Goal: Task Accomplishment & Management: Manage account settings

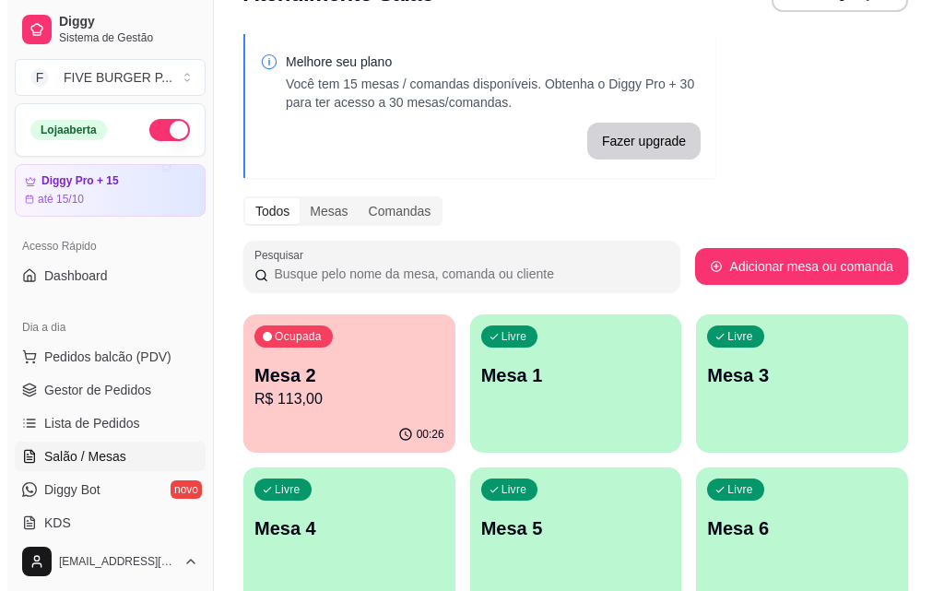
scroll to position [92, 0]
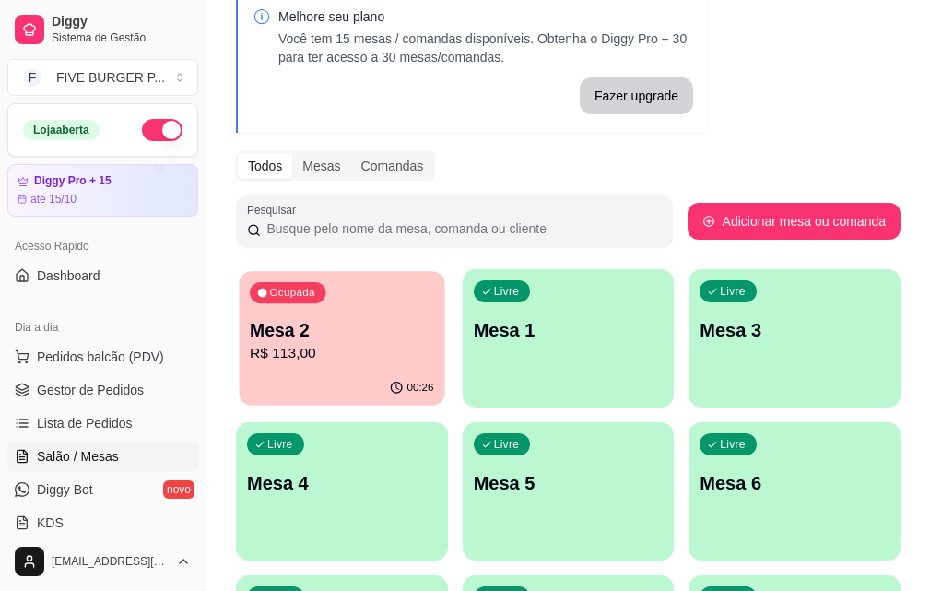
click at [279, 320] on p "Mesa 2" at bounding box center [341, 330] width 183 height 25
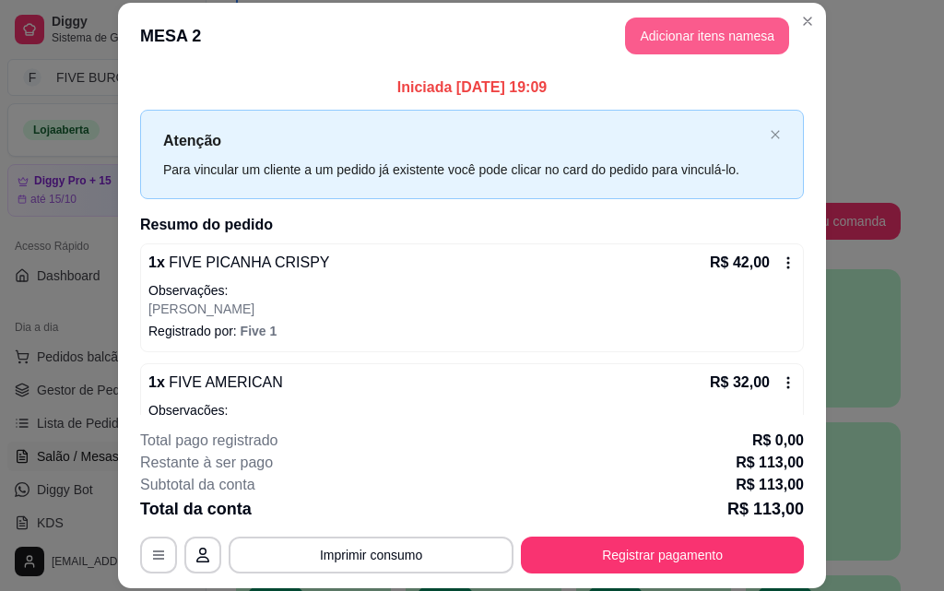
click at [737, 34] on button "Adicionar itens na mesa" at bounding box center [707, 36] width 164 height 37
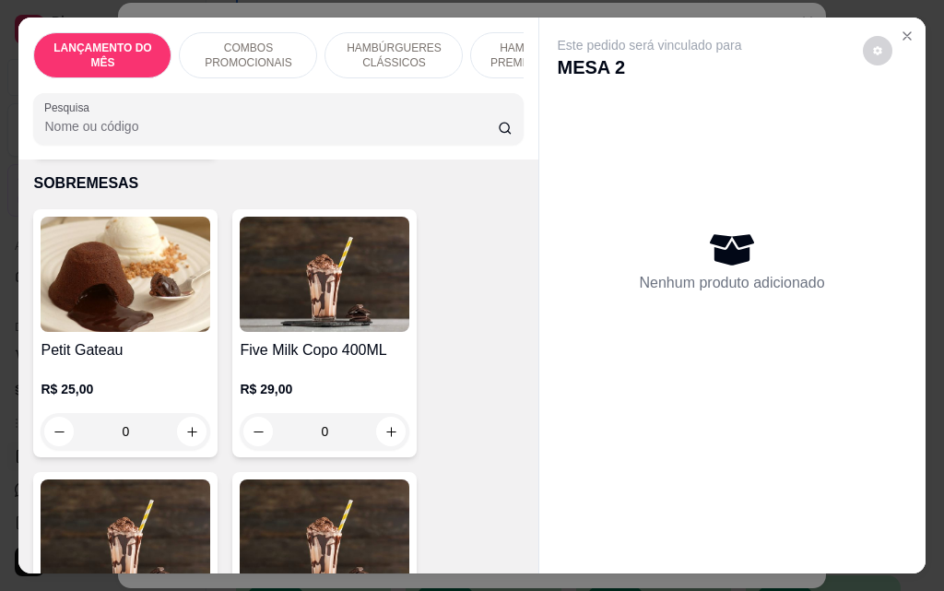
scroll to position [10966, 0]
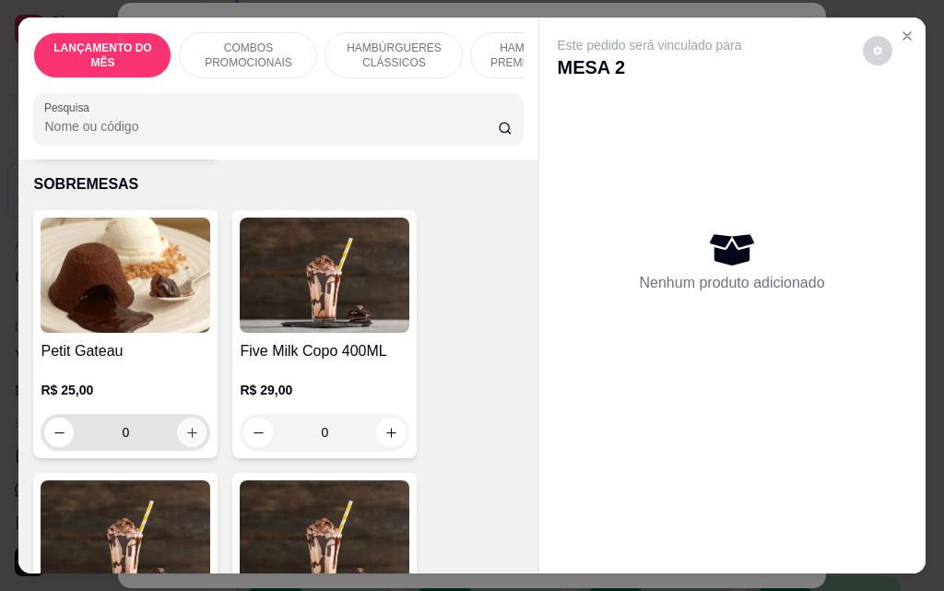
click at [182, 417] on button "increase-product-quantity" at bounding box center [191, 431] width 29 height 29
type input "1"
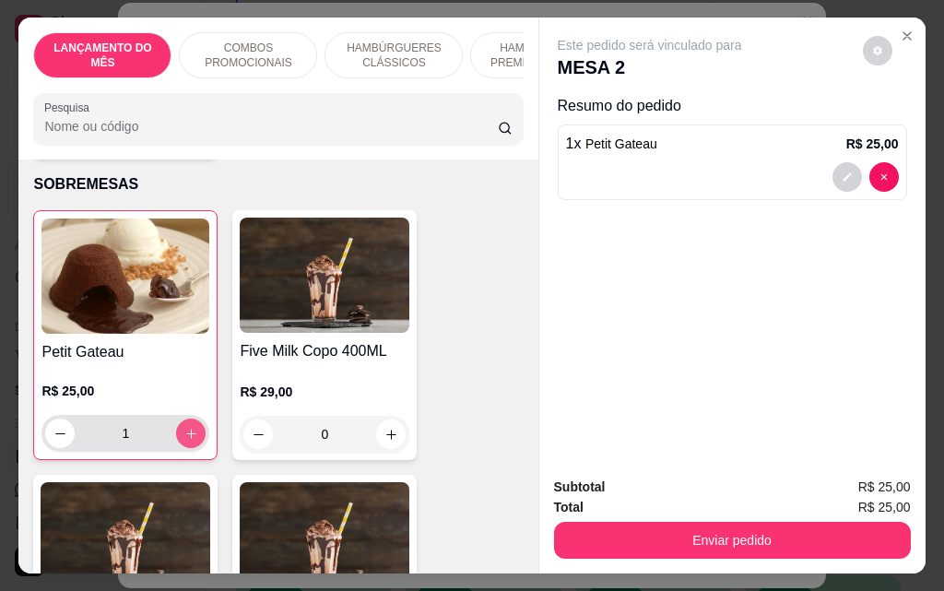
scroll to position [10967, 0]
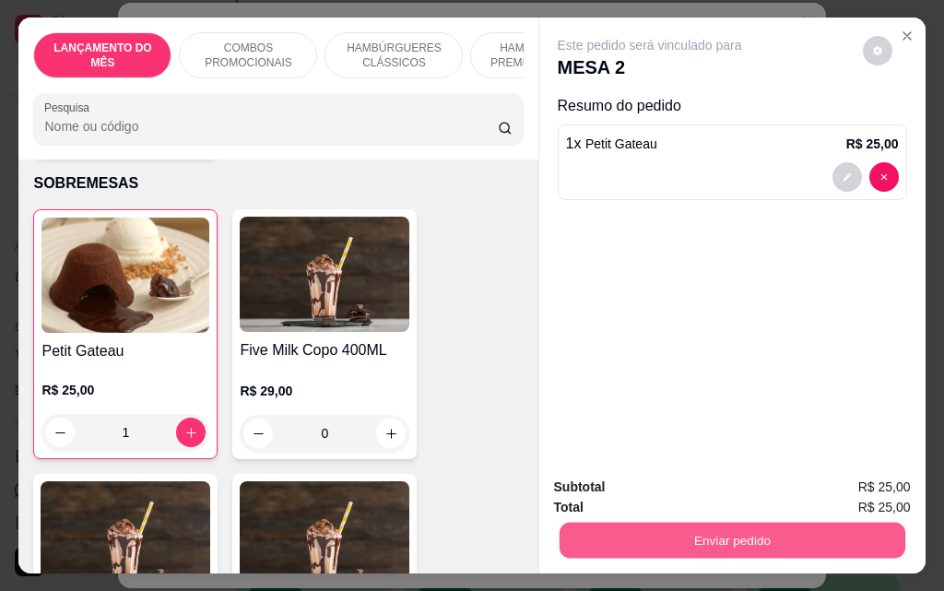
click at [641, 529] on button "Enviar pedido" at bounding box center [731, 540] width 346 height 36
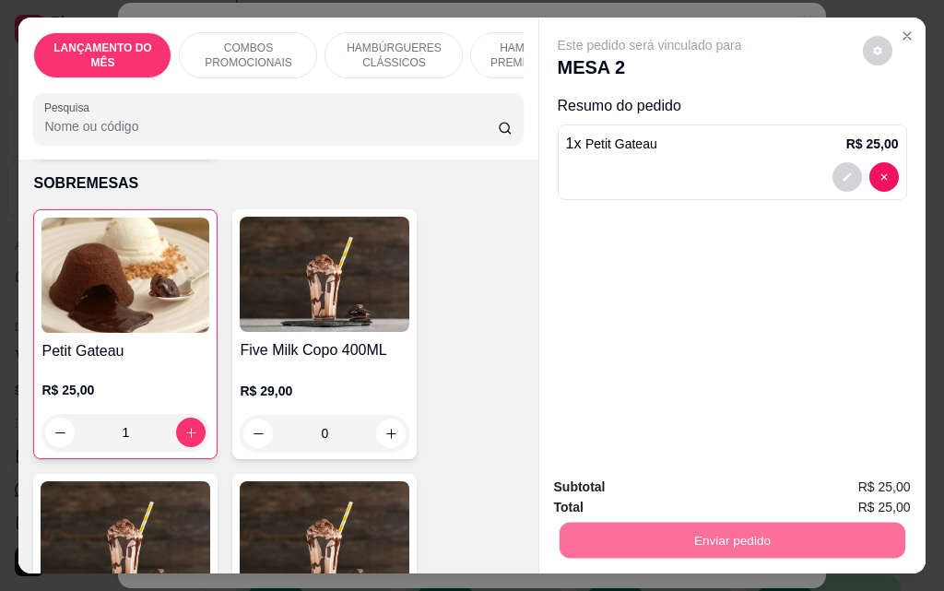
click at [622, 477] on button "Não registrar e enviar pedido" at bounding box center [671, 487] width 186 height 34
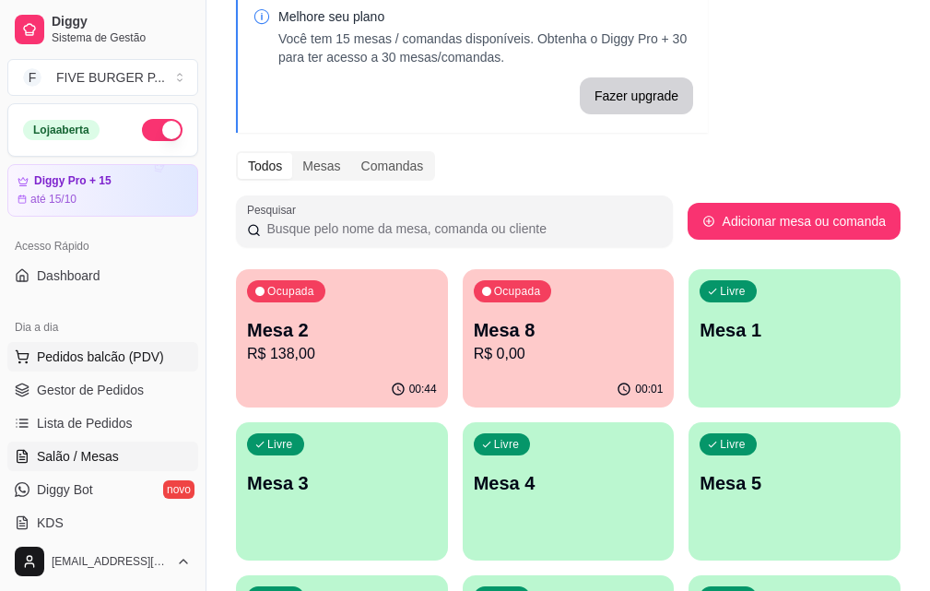
click at [142, 357] on span "Pedidos balcão (PDV)" at bounding box center [100, 356] width 127 height 18
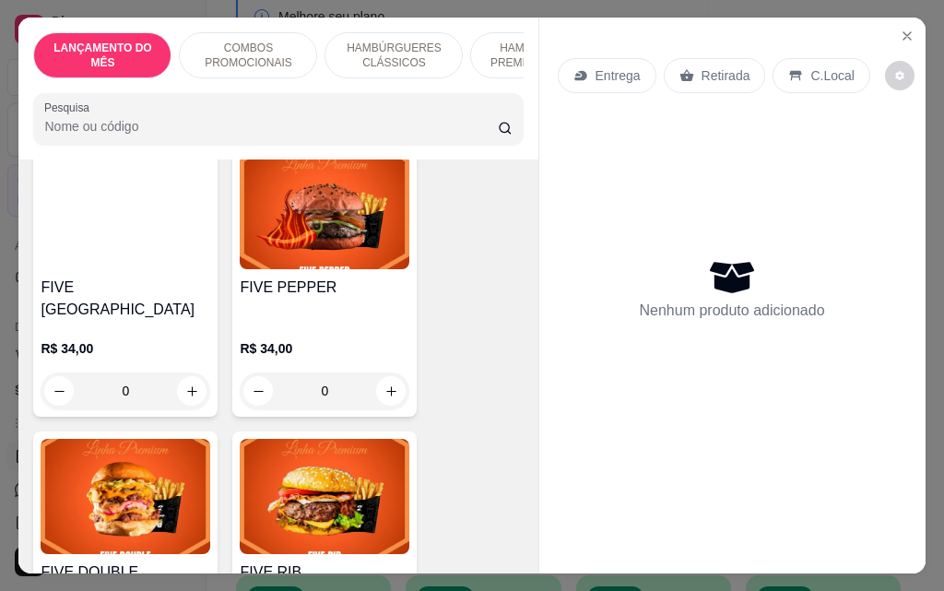
scroll to position [2580, 0]
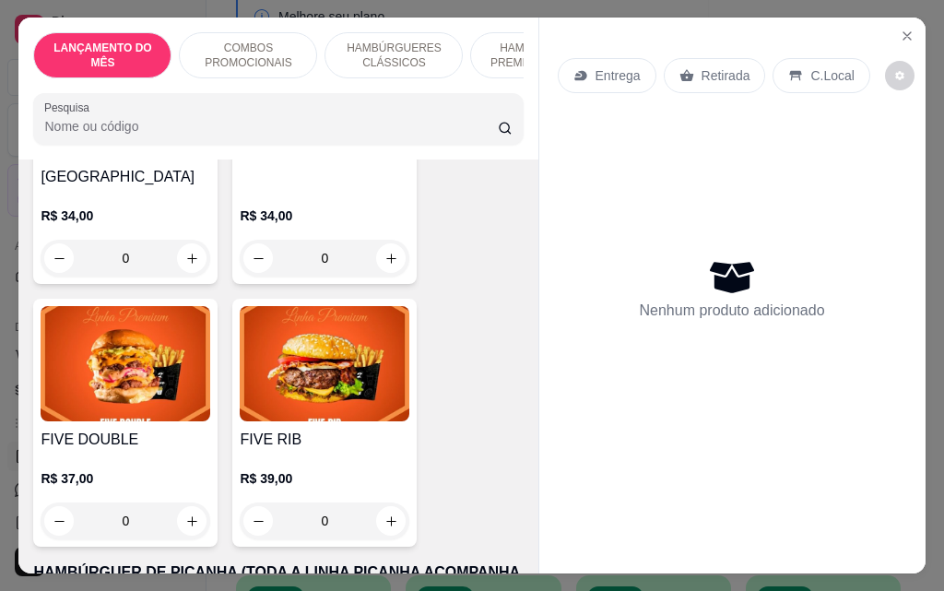
click at [385, 240] on div "0" at bounding box center [325, 258] width 170 height 37
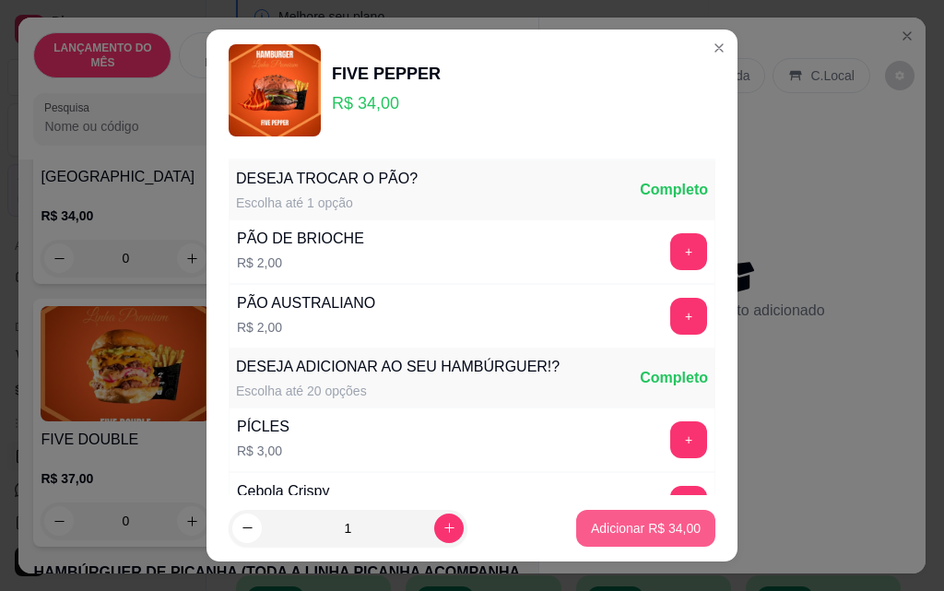
click at [616, 543] on button "Adicionar R$ 34,00" at bounding box center [645, 528] width 139 height 37
type input "1"
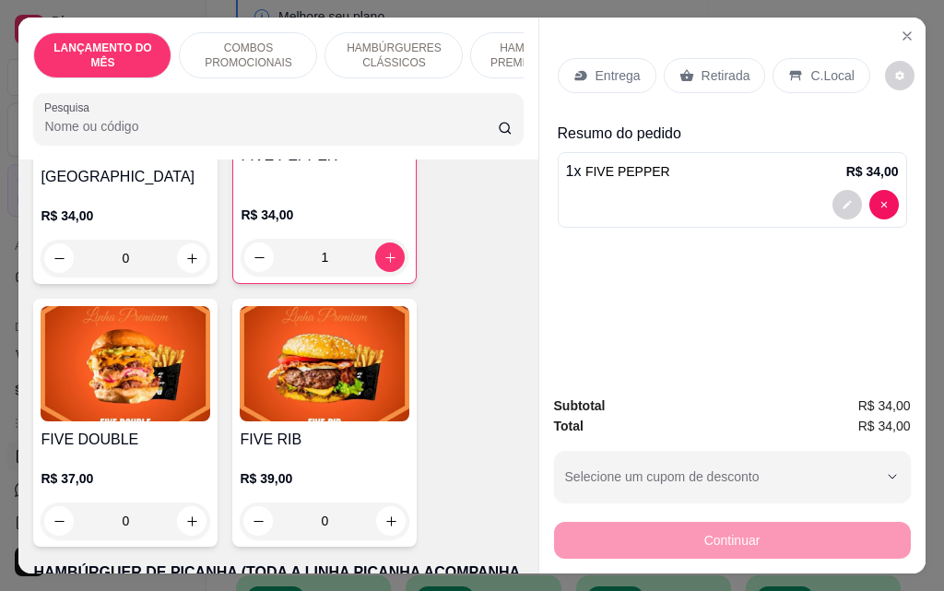
scroll to position [2582, 0]
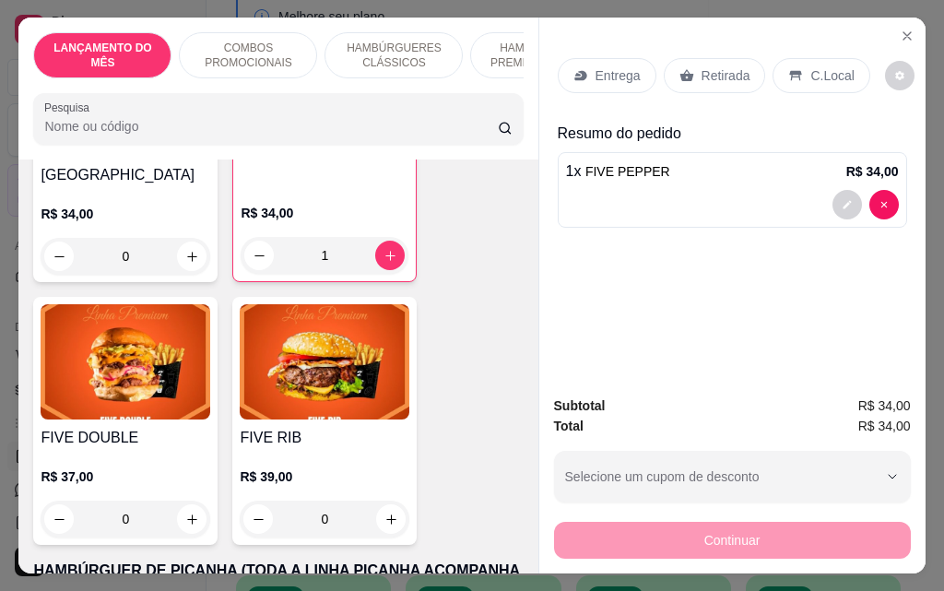
click at [619, 66] on p "Entrega" at bounding box center [617, 75] width 45 height 18
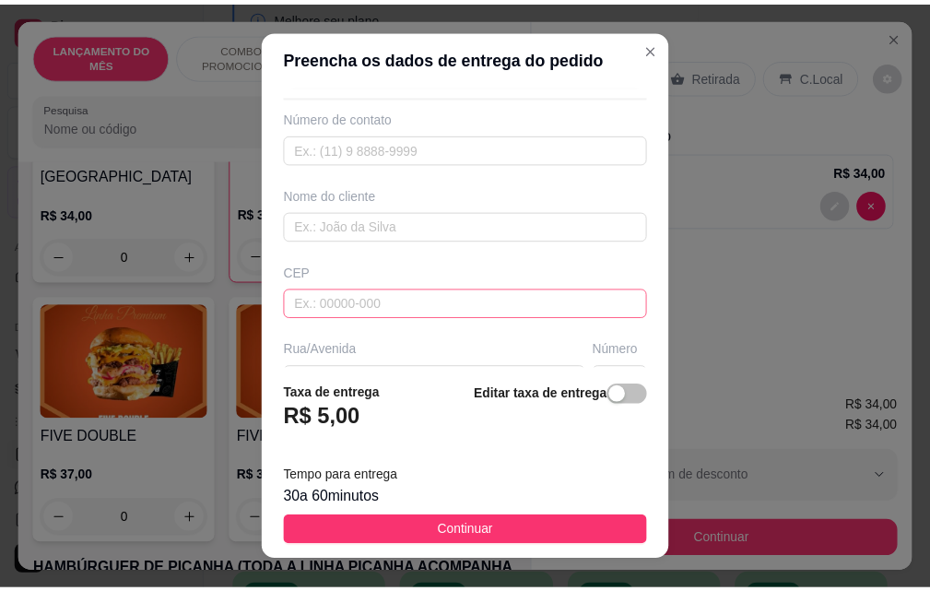
scroll to position [92, 0]
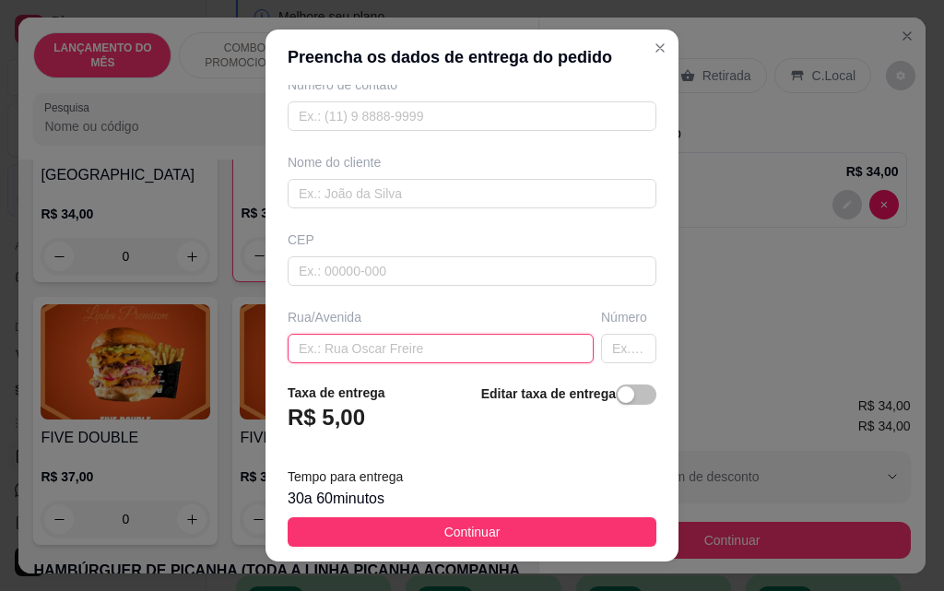
click at [389, 345] on input "text" at bounding box center [441, 348] width 306 height 29
type input "[PERSON_NAME]"
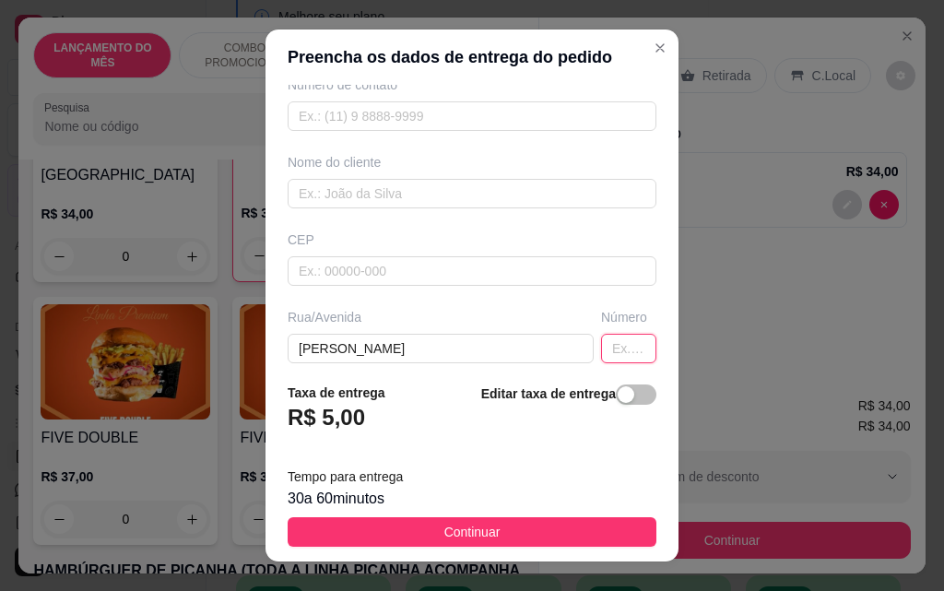
click at [612, 344] on input "text" at bounding box center [628, 348] width 55 height 29
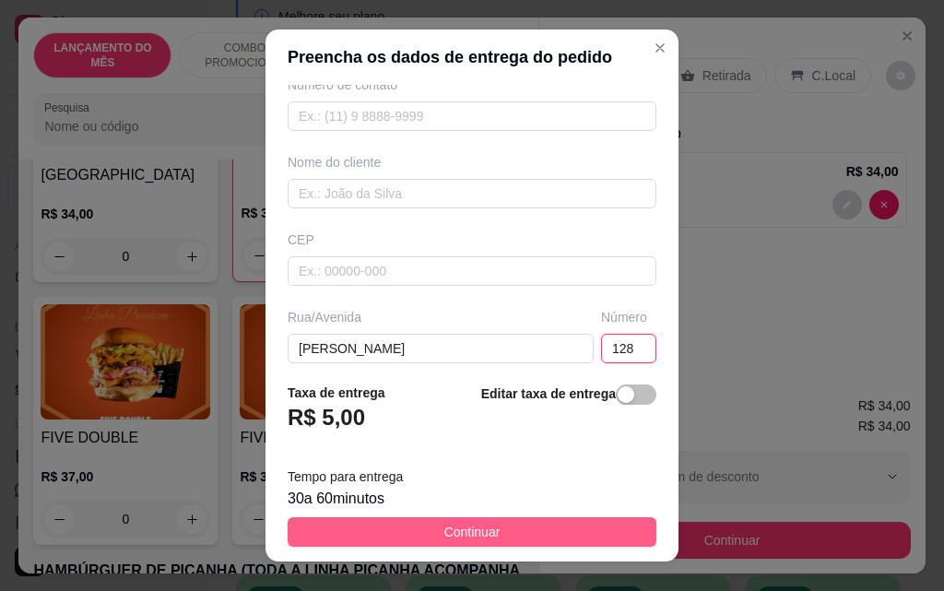
type input "128"
click at [449, 529] on span "Continuar" at bounding box center [472, 532] width 56 height 20
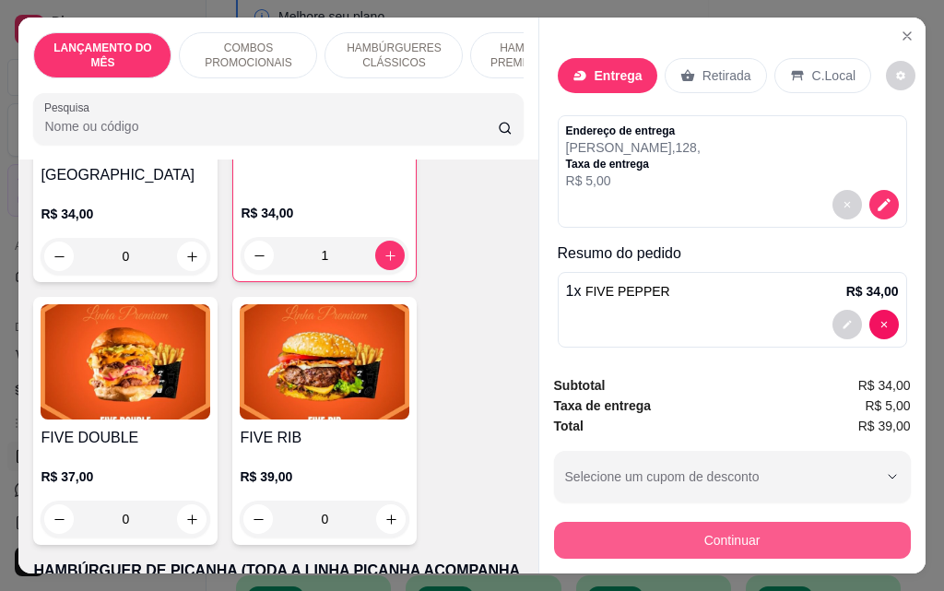
click at [652, 524] on button "Continuar" at bounding box center [732, 540] width 357 height 37
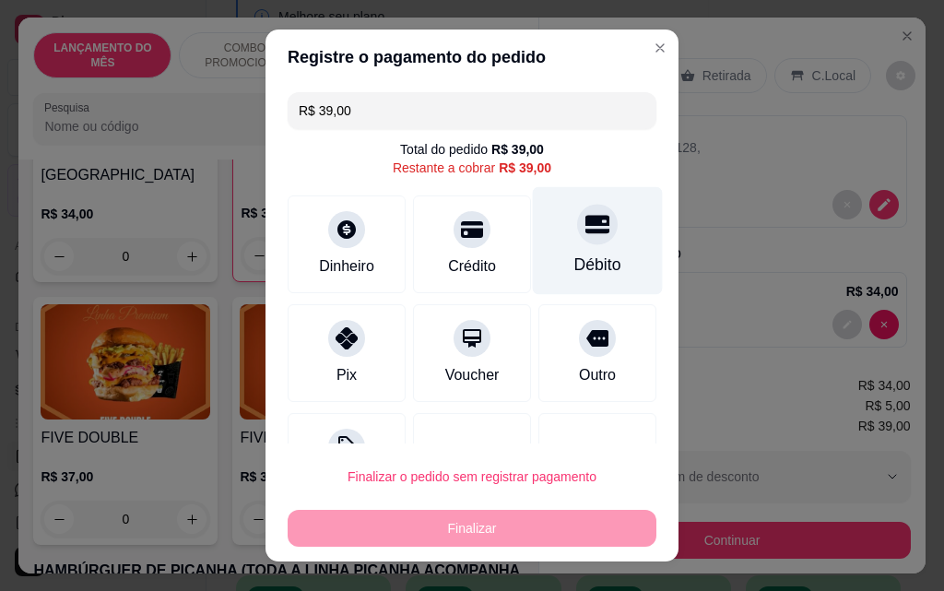
click at [585, 234] on icon at bounding box center [597, 224] width 24 height 24
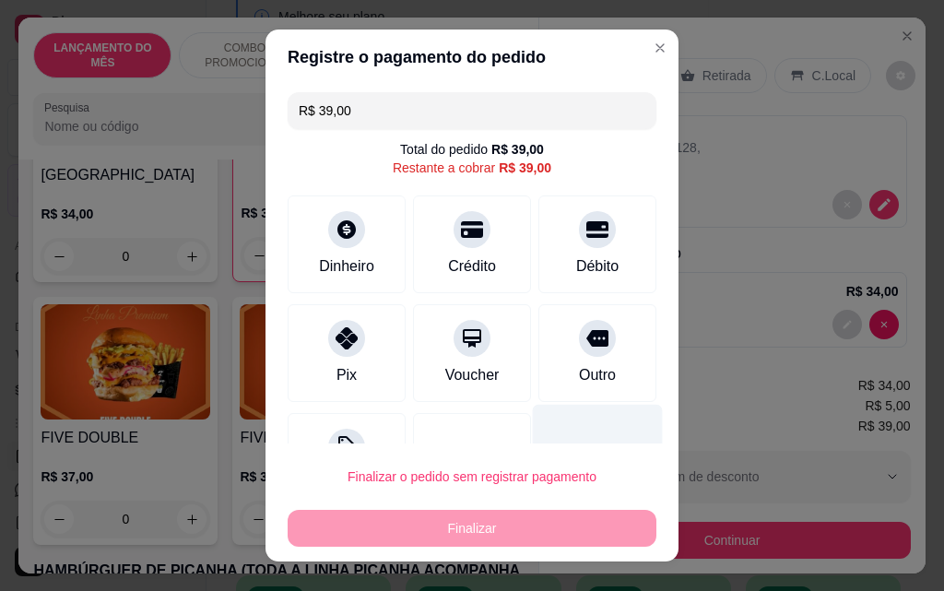
type input "R$ 0,00"
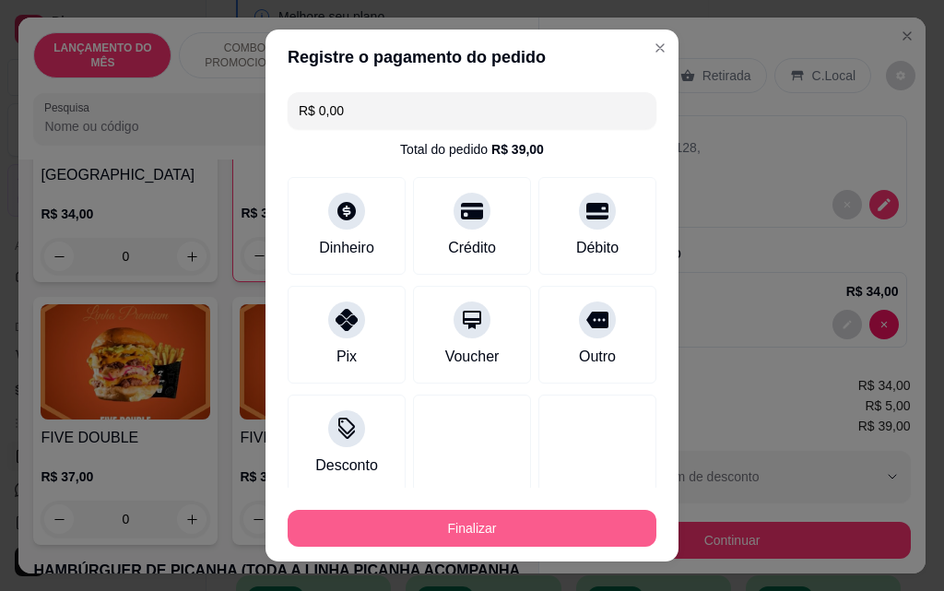
click at [521, 523] on button "Finalizar" at bounding box center [472, 528] width 369 height 37
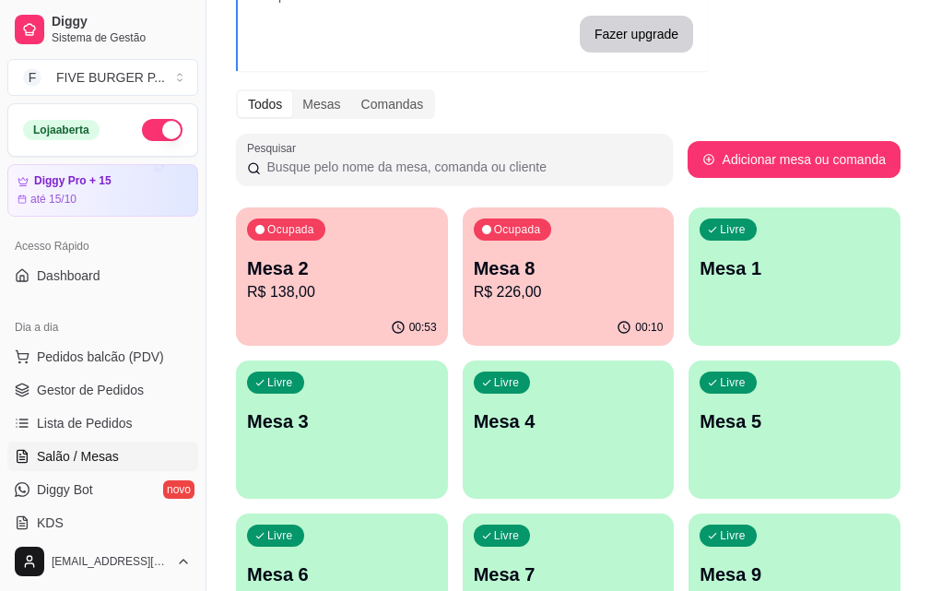
scroll to position [184, 0]
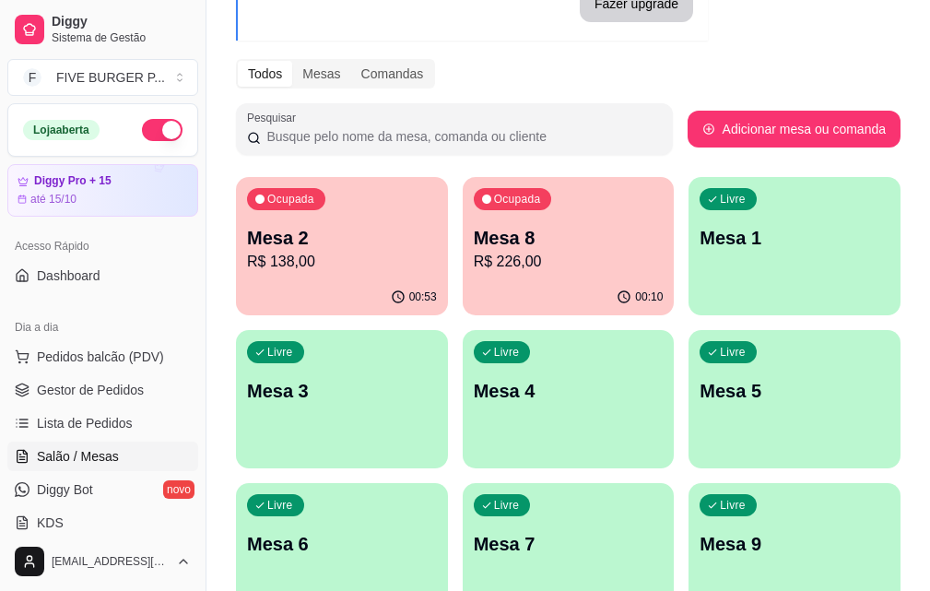
click at [322, 279] on div "00:53" at bounding box center [342, 297] width 212 height 36
click at [106, 418] on span "Lista de Pedidos" at bounding box center [85, 423] width 96 height 18
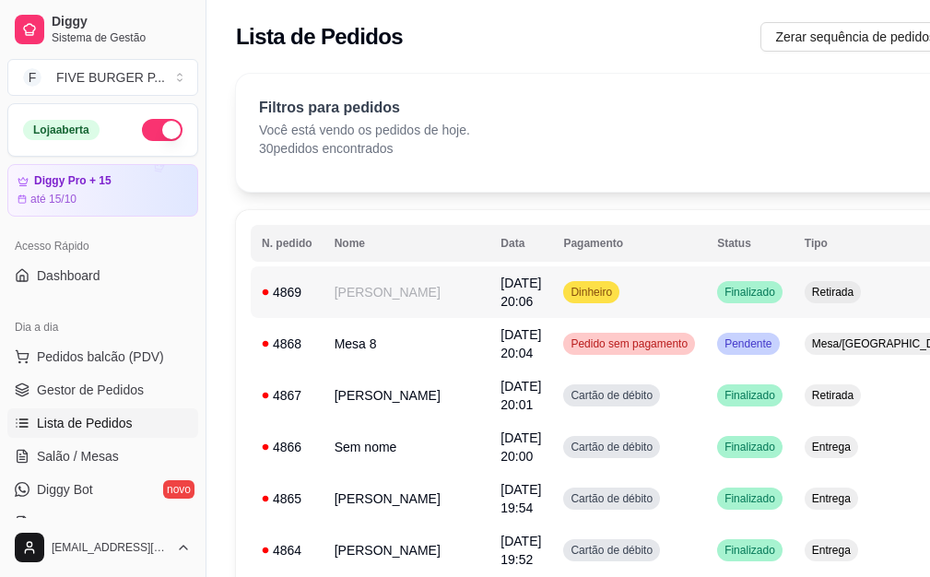
click at [604, 297] on td "Dinheiro" at bounding box center [629, 292] width 154 height 52
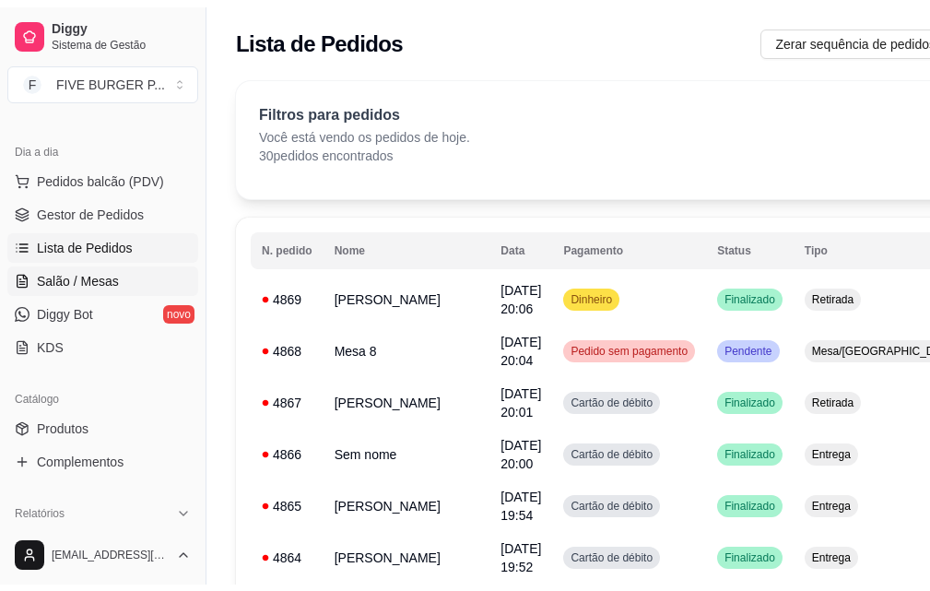
scroll to position [184, 0]
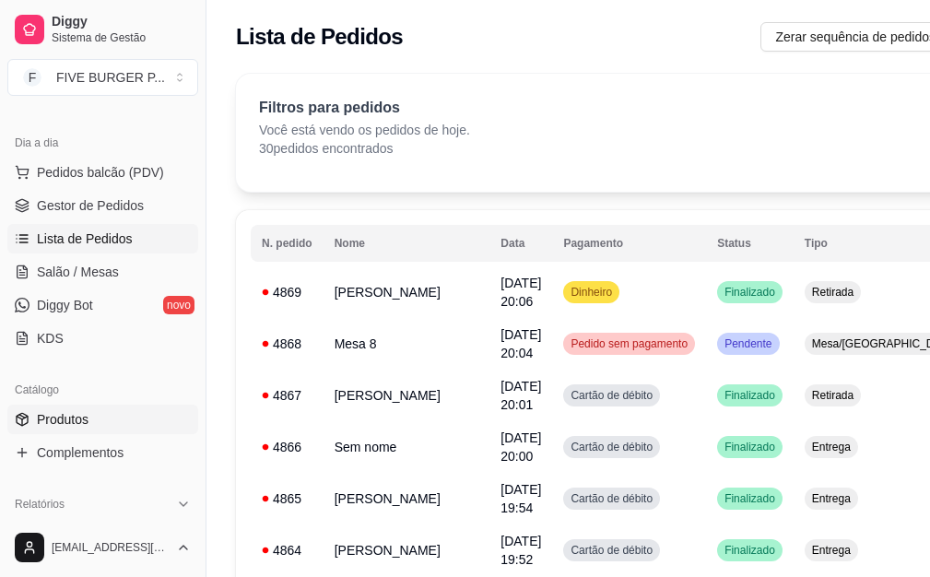
click at [105, 417] on link "Produtos" at bounding box center [102, 419] width 191 height 29
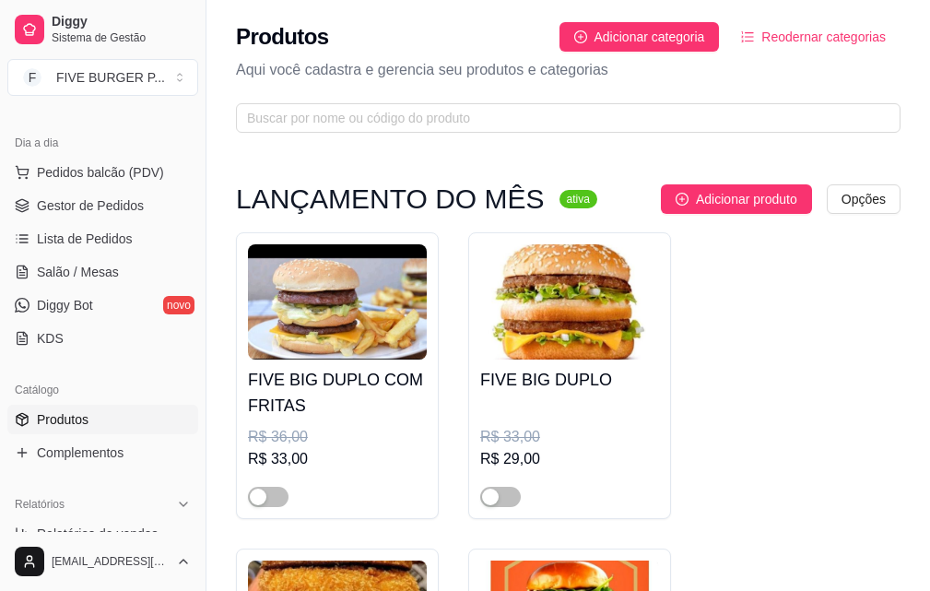
click at [113, 428] on link "Produtos" at bounding box center [102, 419] width 191 height 29
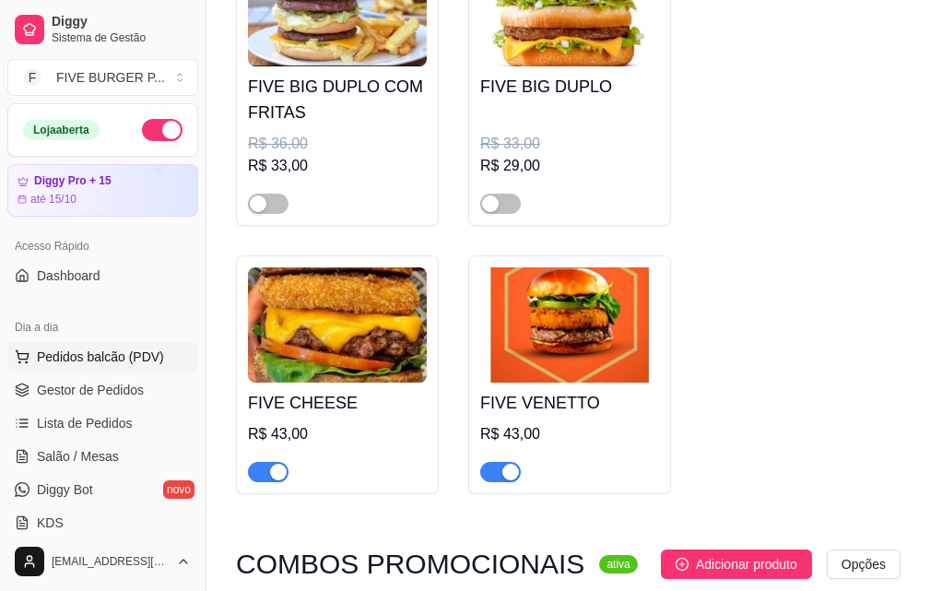
scroll to position [276, 0]
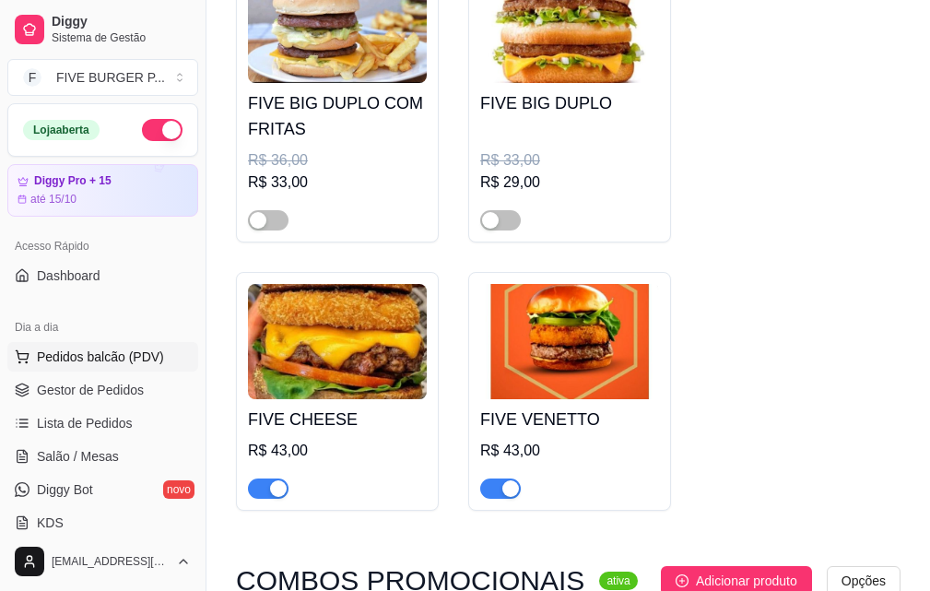
click at [86, 363] on span "Pedidos balcão (PDV)" at bounding box center [100, 356] width 127 height 18
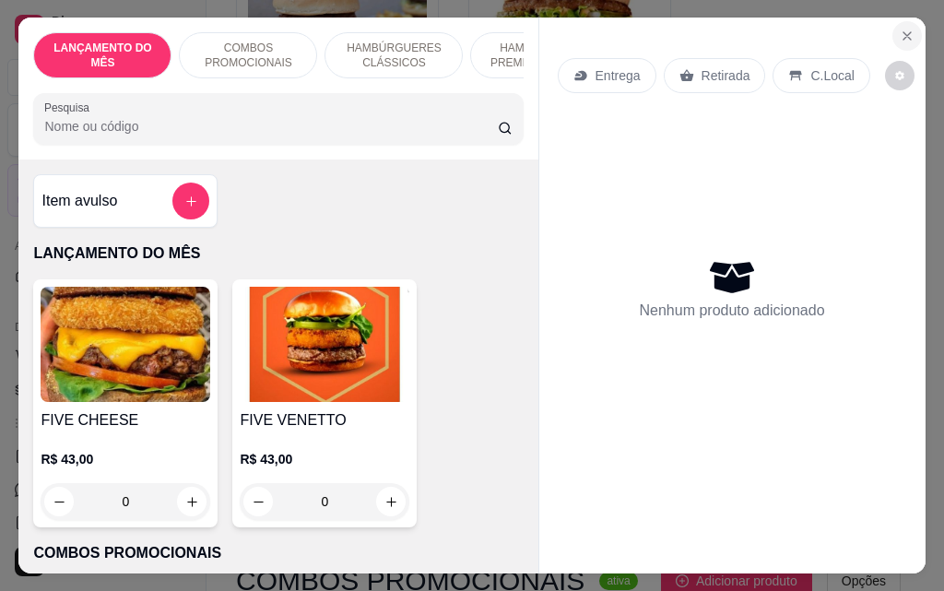
click at [899, 34] on icon "Close" at bounding box center [906, 36] width 15 height 15
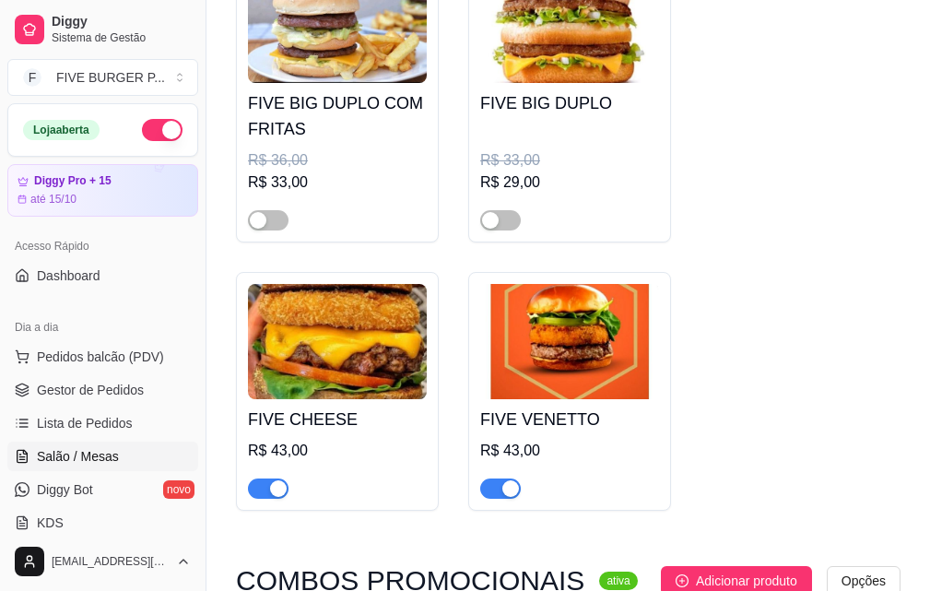
click at [86, 454] on span "Salão / Mesas" at bounding box center [78, 456] width 82 height 18
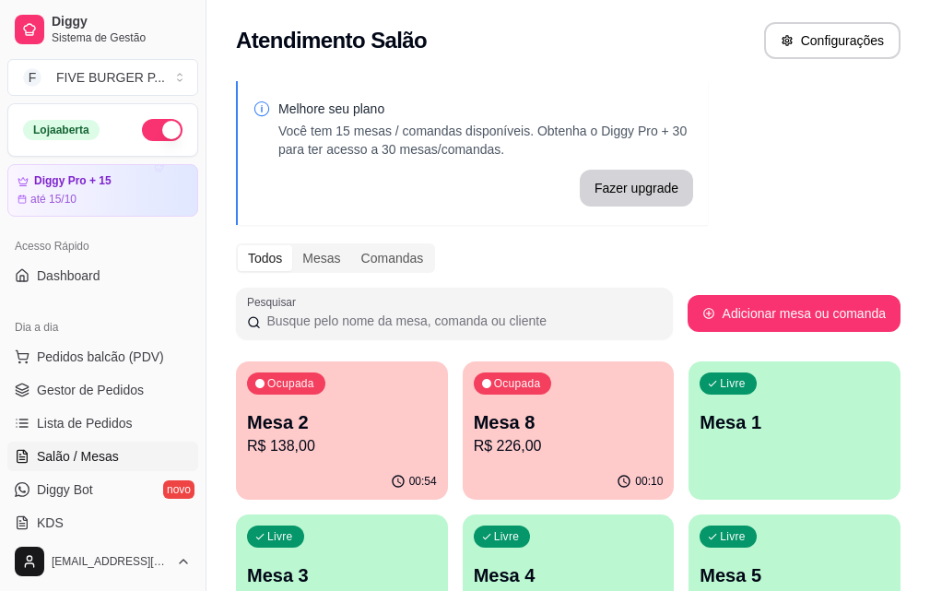
click at [316, 447] on p "R$ 138,00" at bounding box center [342, 446] width 190 height 22
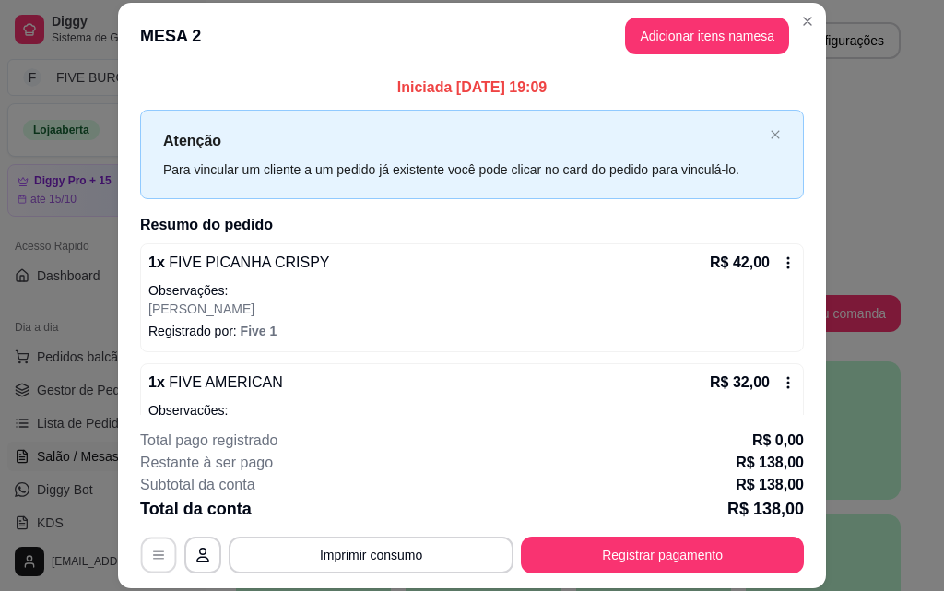
click at [153, 554] on icon "button" at bounding box center [158, 554] width 15 height 15
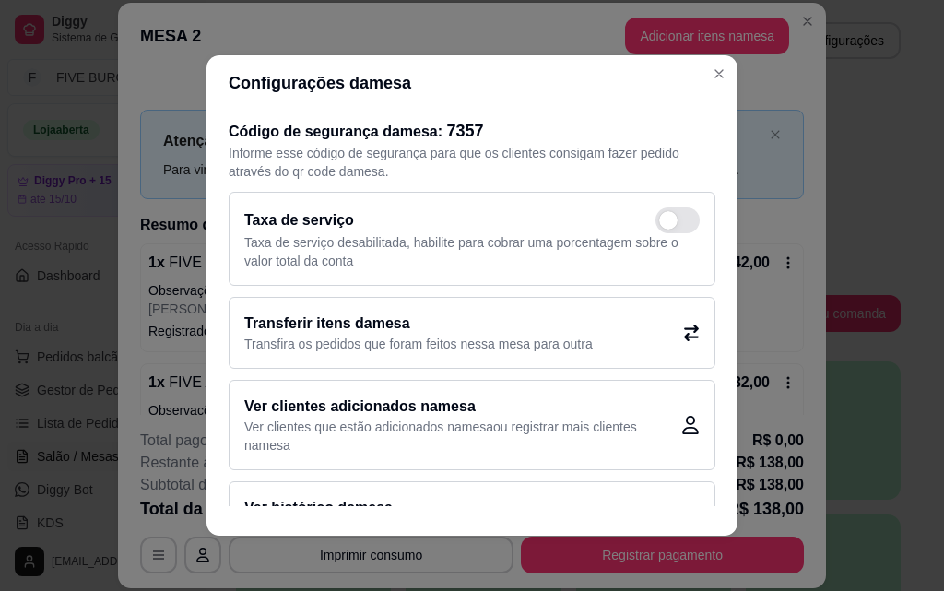
click at [612, 344] on div "Transferir itens da mesa Transfira os pedidos que foram feitos nessa mesa para …" at bounding box center [472, 333] width 487 height 72
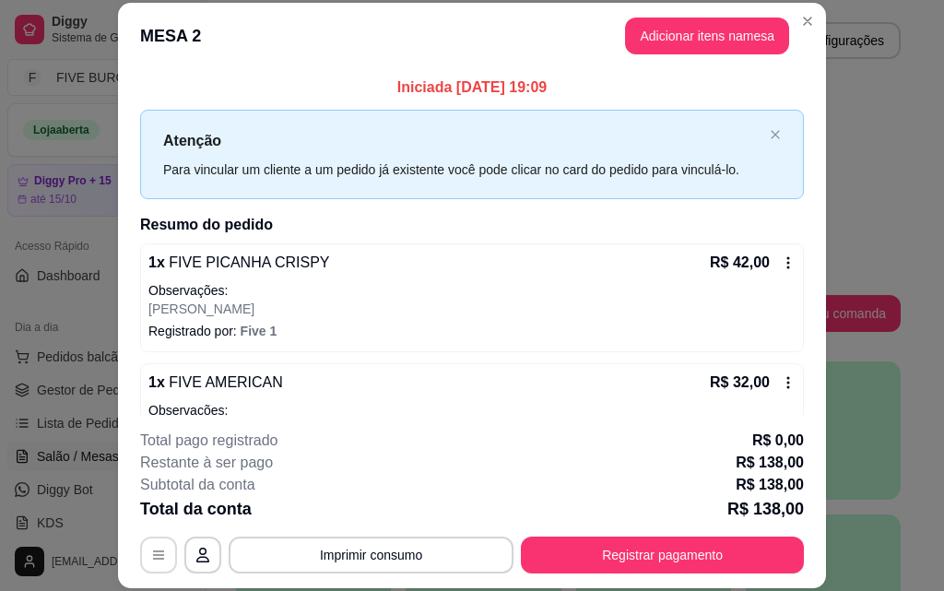
click at [140, 561] on button "button" at bounding box center [158, 554] width 37 height 37
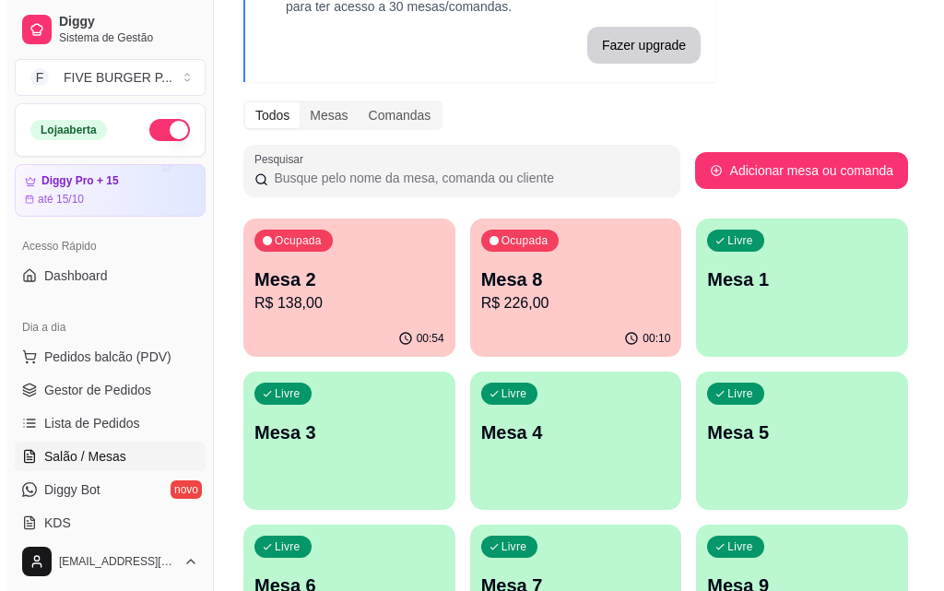
scroll to position [184, 0]
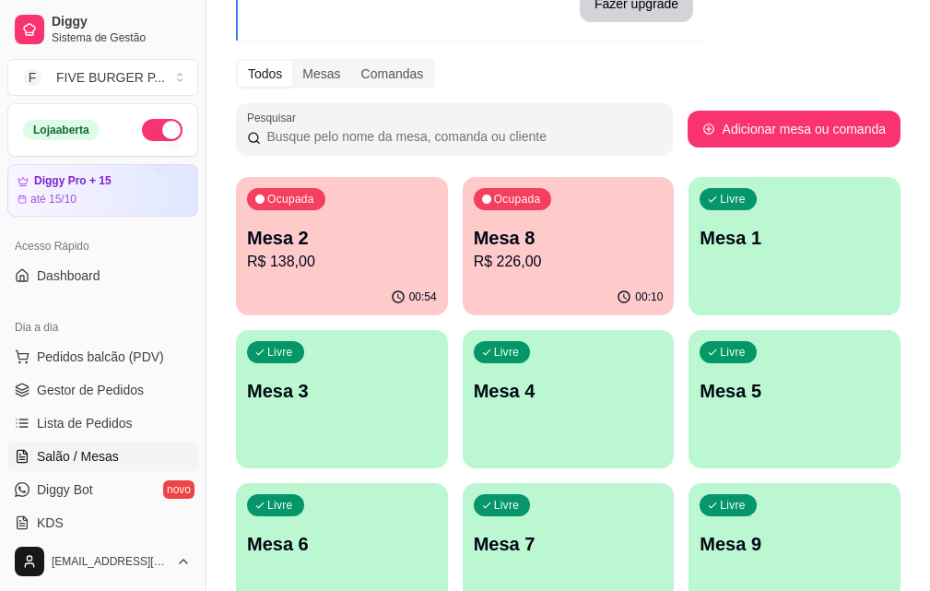
click at [322, 238] on p "Mesa 2" at bounding box center [342, 238] width 190 height 26
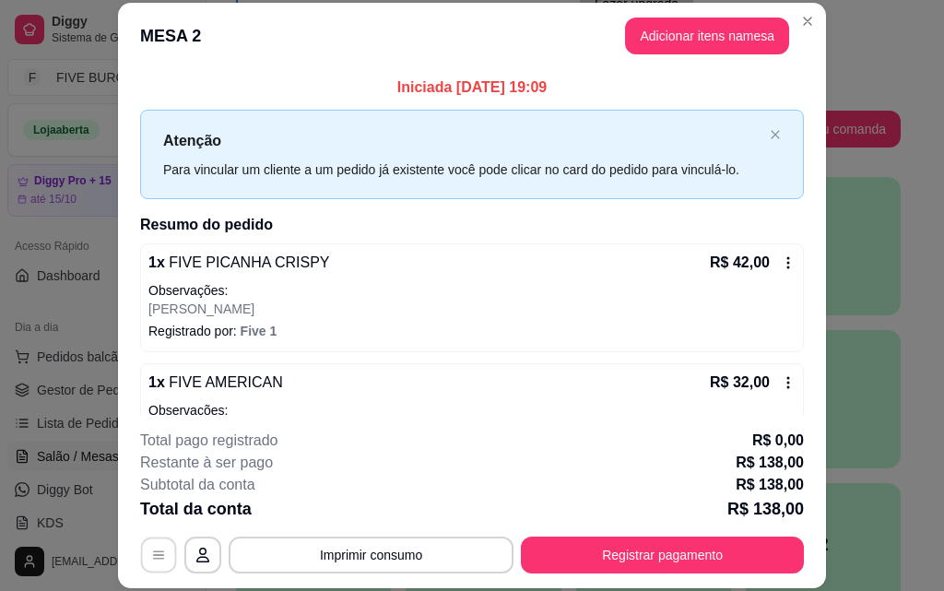
click at [146, 546] on button "button" at bounding box center [159, 554] width 36 height 36
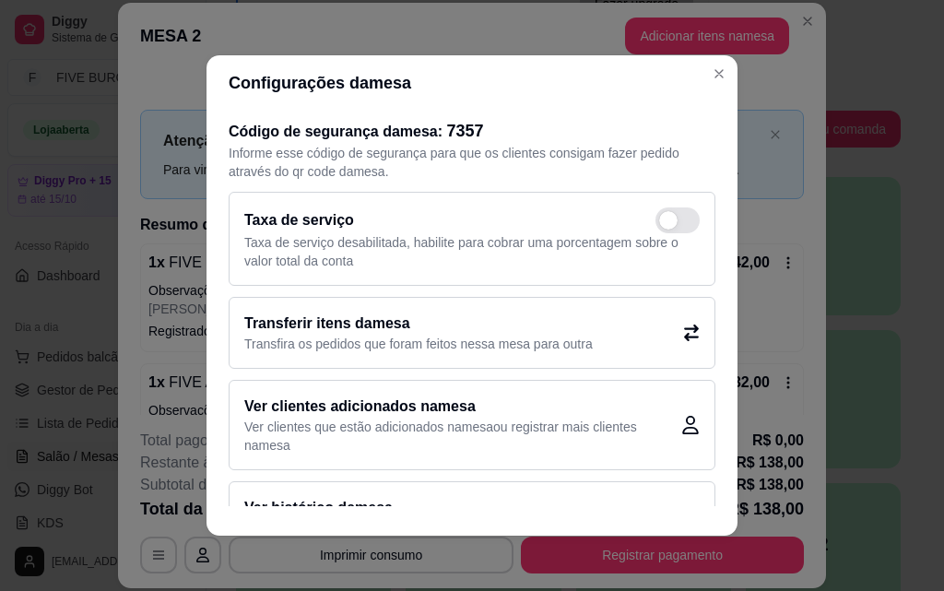
click at [469, 338] on p "Transfira os pedidos que foram feitos nessa mesa para outra" at bounding box center [418, 344] width 348 height 18
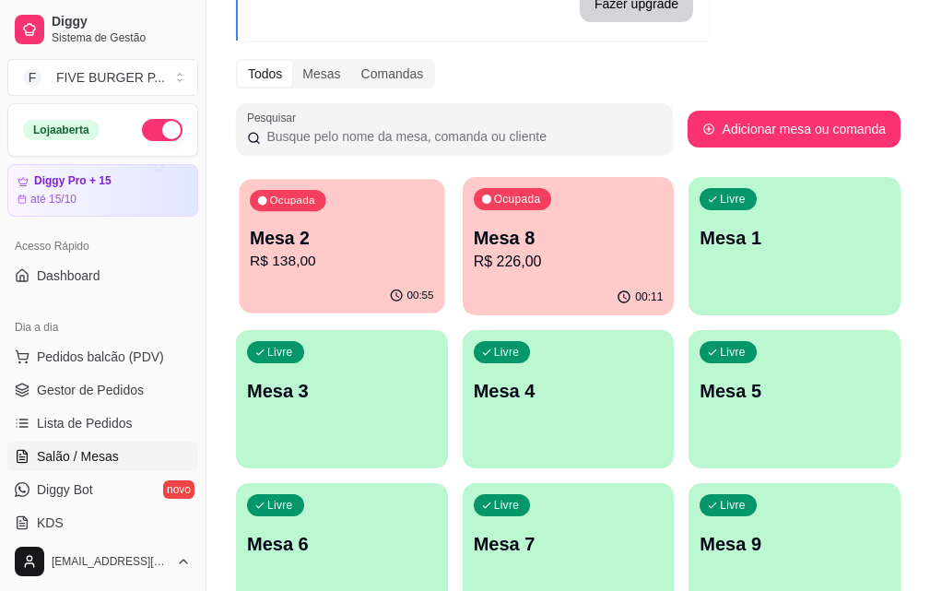
click at [320, 255] on p "R$ 138,00" at bounding box center [341, 261] width 183 height 21
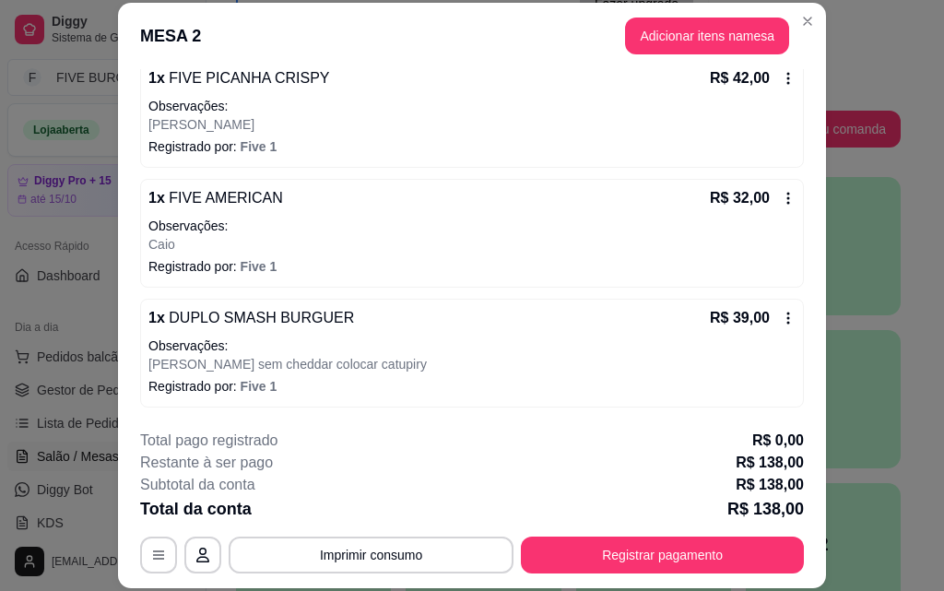
click at [781, 203] on icon at bounding box center [788, 198] width 15 height 15
click at [758, 200] on div "R$ 32,00" at bounding box center [753, 198] width 86 height 22
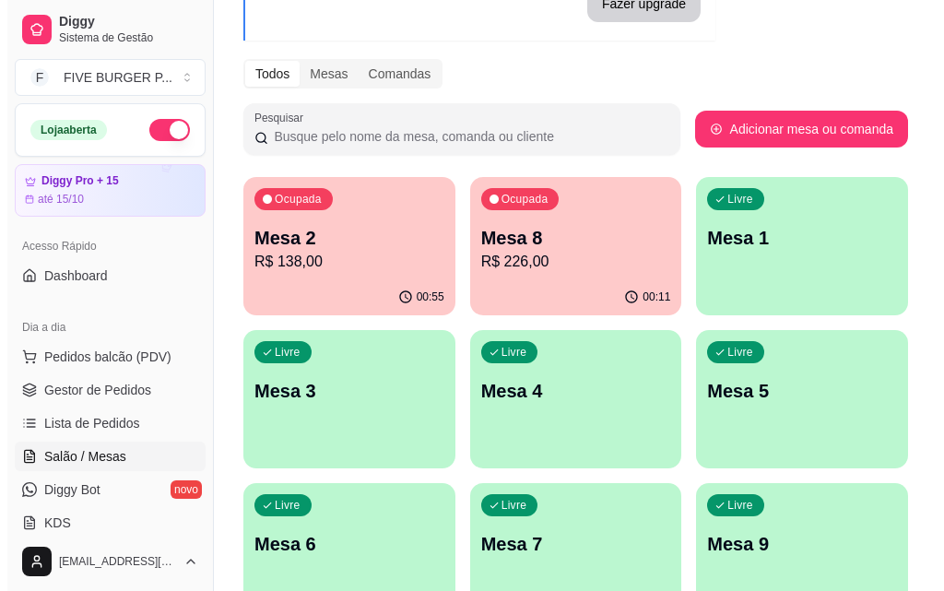
scroll to position [0, 0]
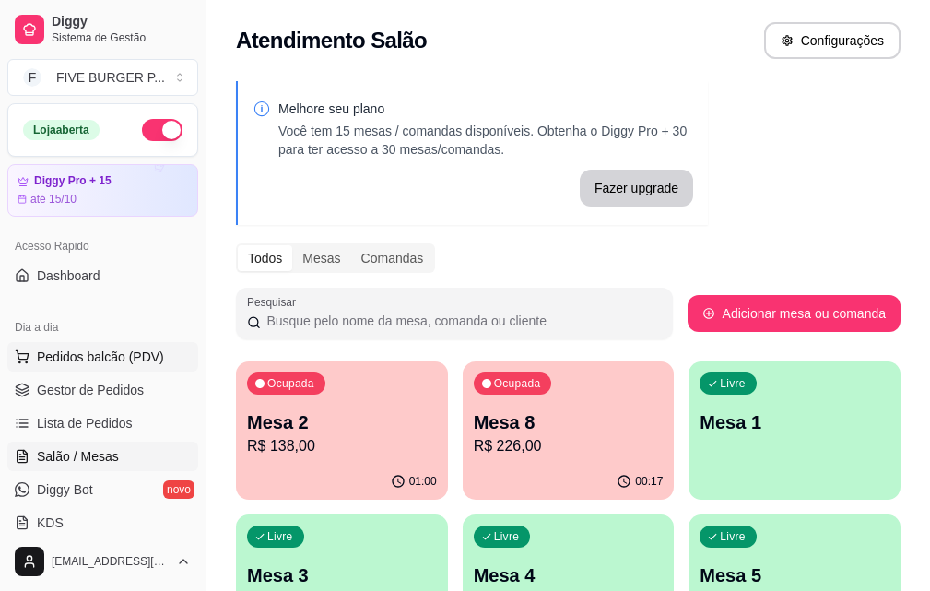
click at [71, 348] on span "Pedidos balcão (PDV)" at bounding box center [100, 356] width 127 height 18
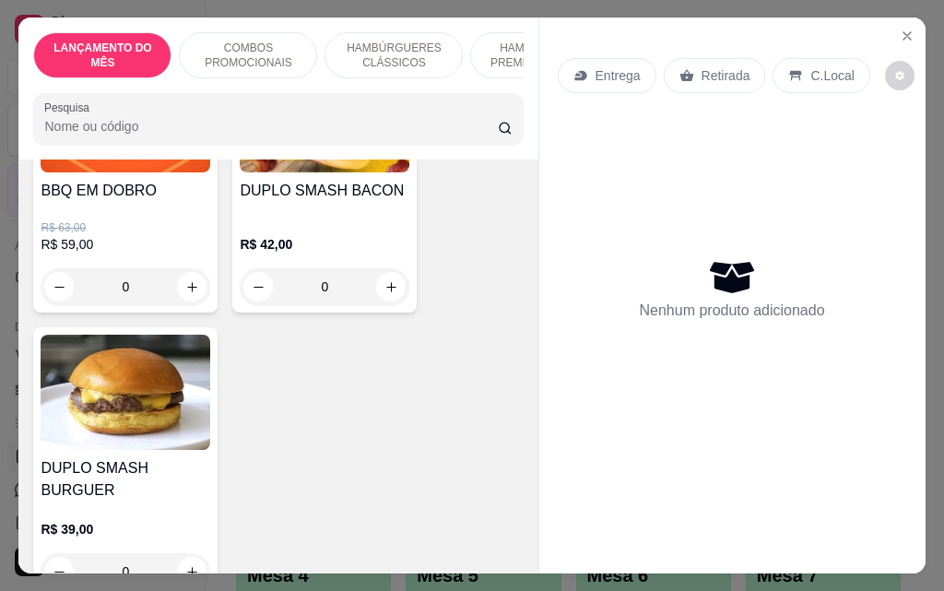
scroll to position [553, 0]
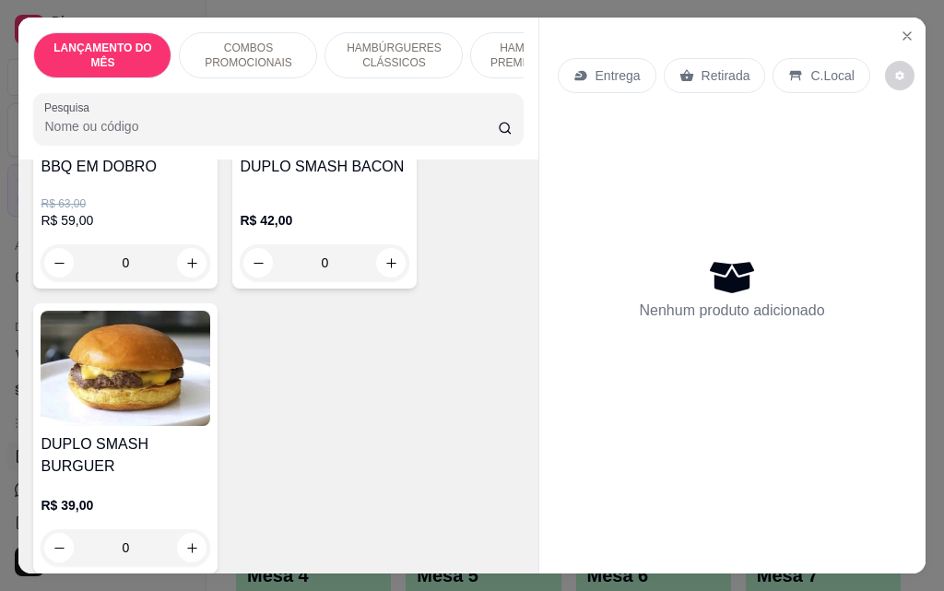
click at [381, 273] on div "0" at bounding box center [325, 262] width 170 height 37
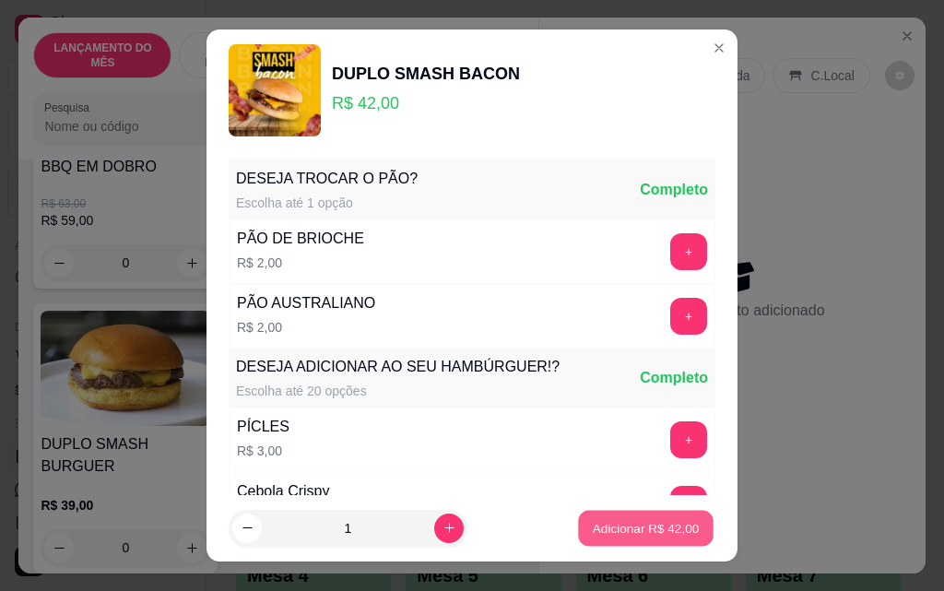
click at [593, 525] on p "Adicionar R$ 42,00" at bounding box center [646, 528] width 107 height 18
type input "1"
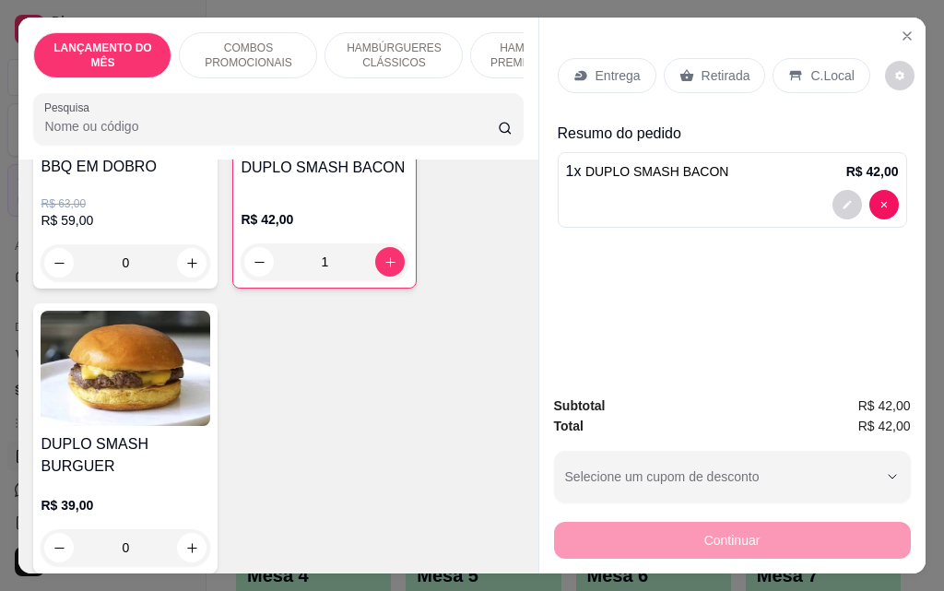
click at [611, 66] on p "Entrega" at bounding box center [617, 75] width 45 height 18
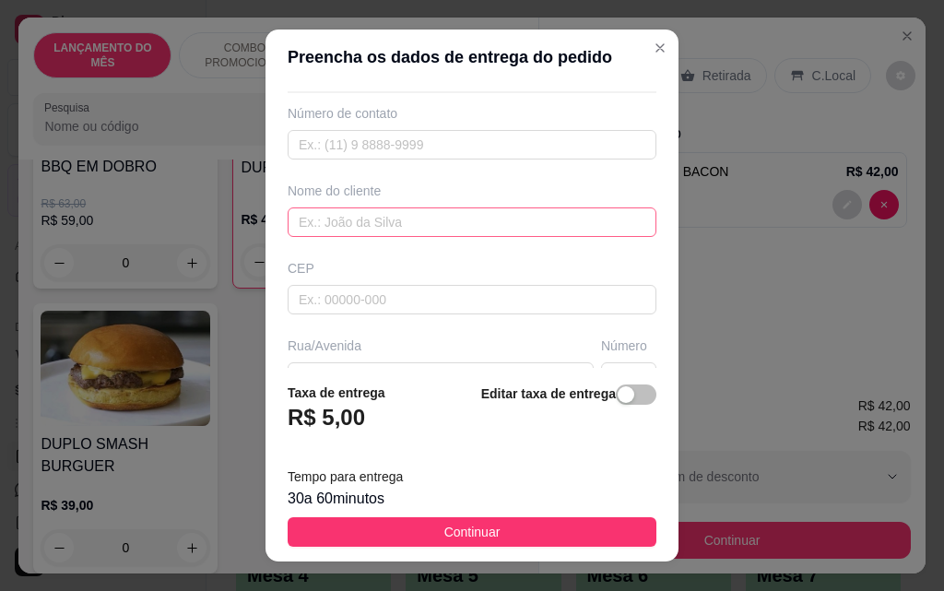
scroll to position [184, 0]
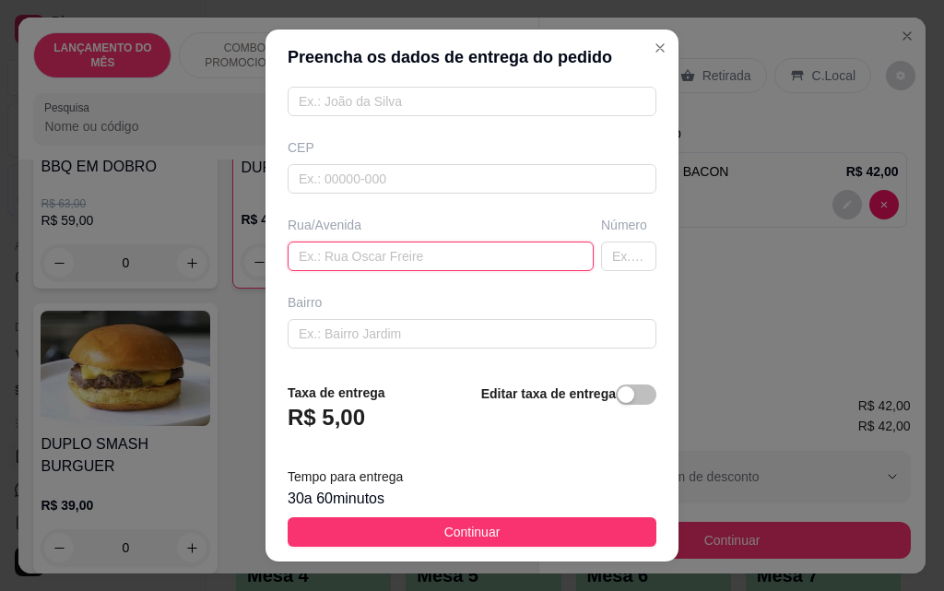
click at [423, 266] on input "text" at bounding box center [441, 255] width 306 height 29
type input "[PERSON_NAME]"
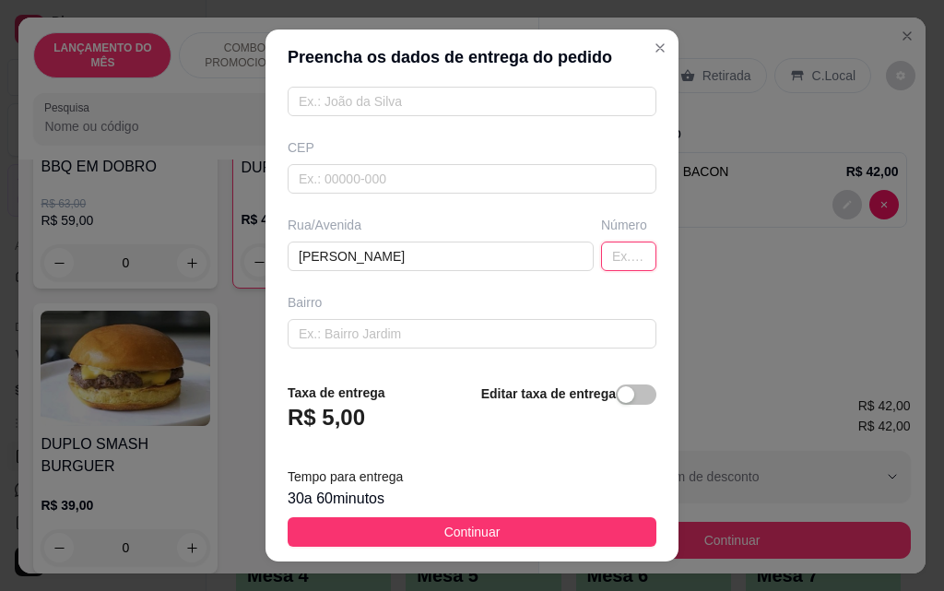
click at [601, 254] on input "text" at bounding box center [628, 255] width 55 height 29
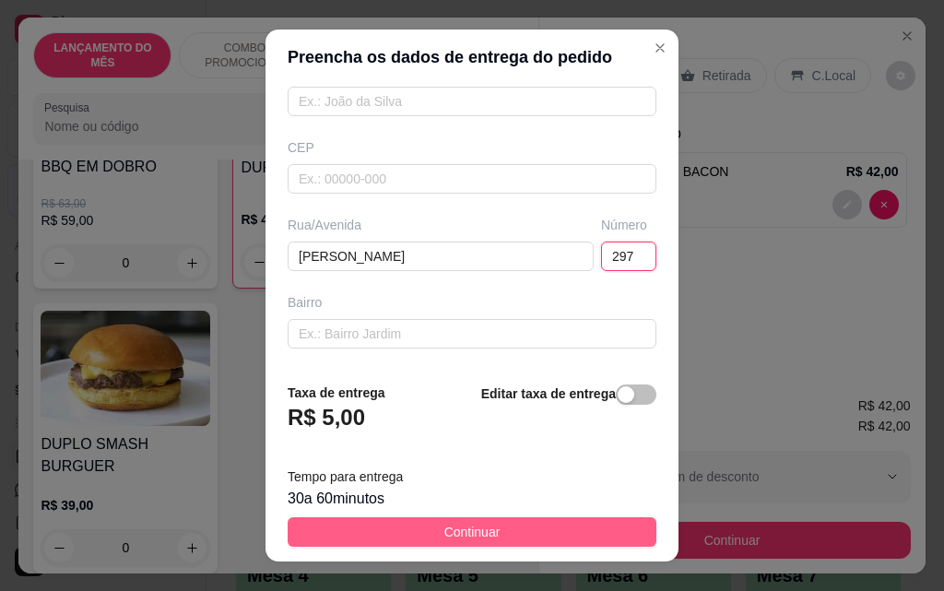
type input "297"
click at [444, 535] on span "Continuar" at bounding box center [472, 532] width 56 height 20
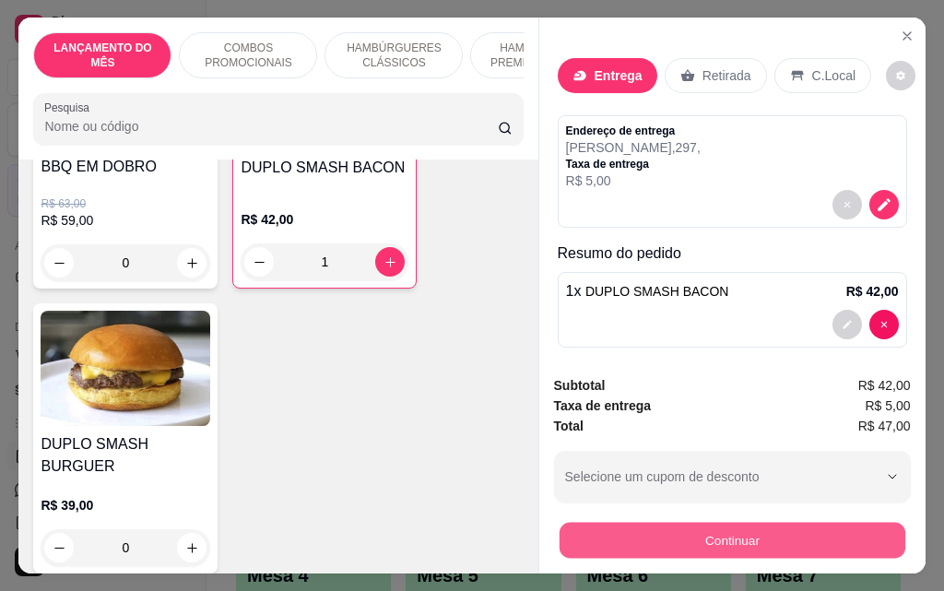
click at [653, 527] on button "Continuar" at bounding box center [731, 540] width 346 height 36
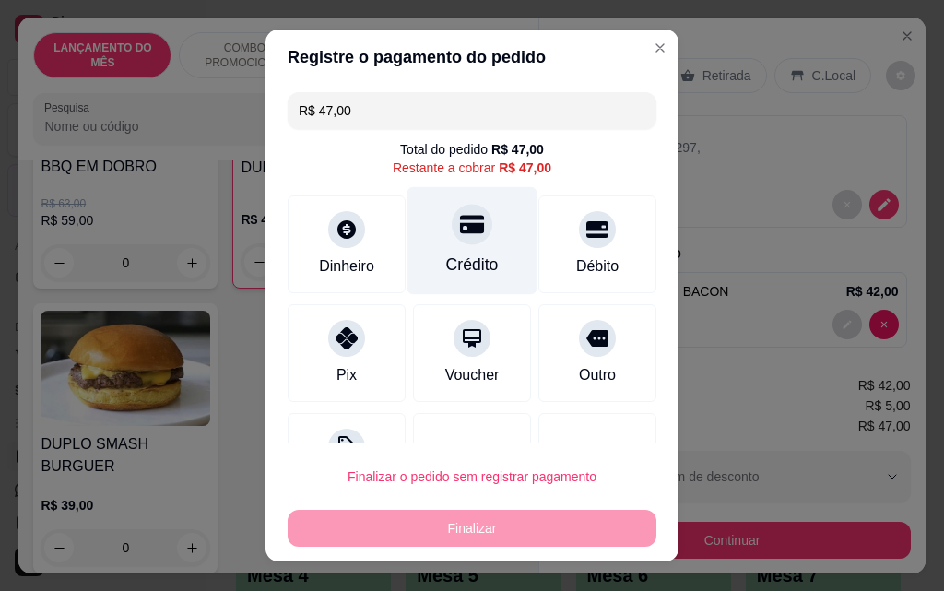
click at [436, 241] on div "Crédito" at bounding box center [472, 241] width 130 height 108
type input "R$ 0,00"
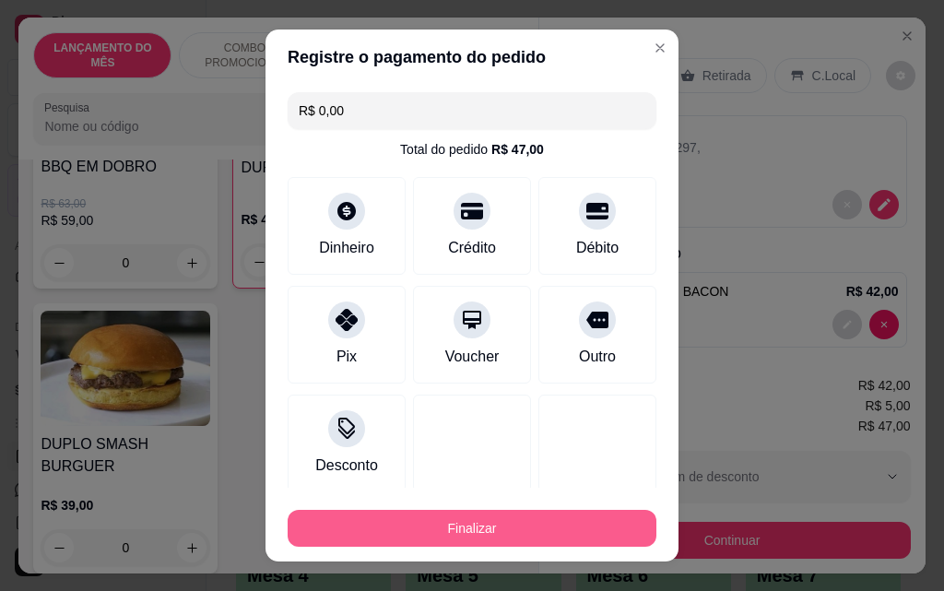
click at [478, 528] on button "Finalizar" at bounding box center [472, 528] width 369 height 37
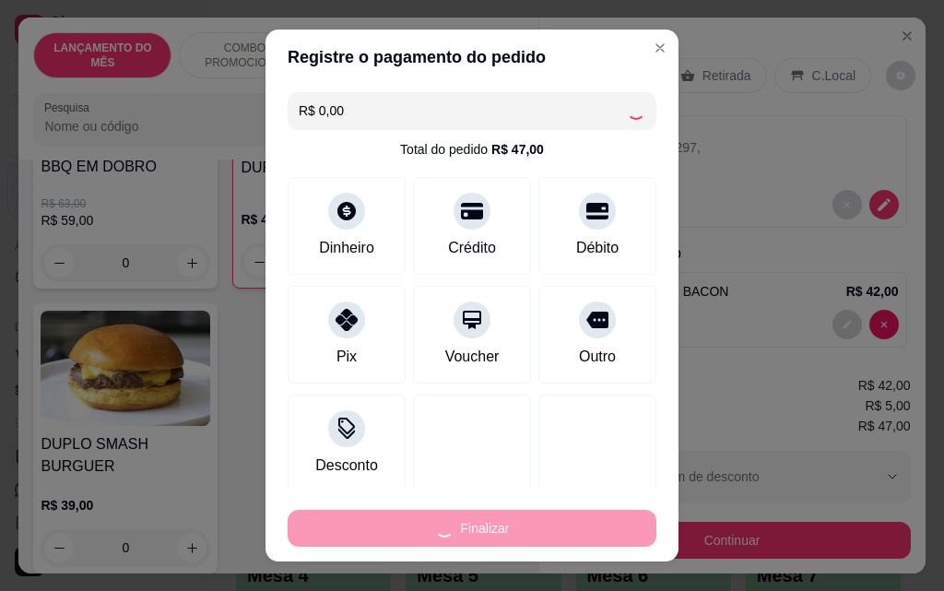
type input "0"
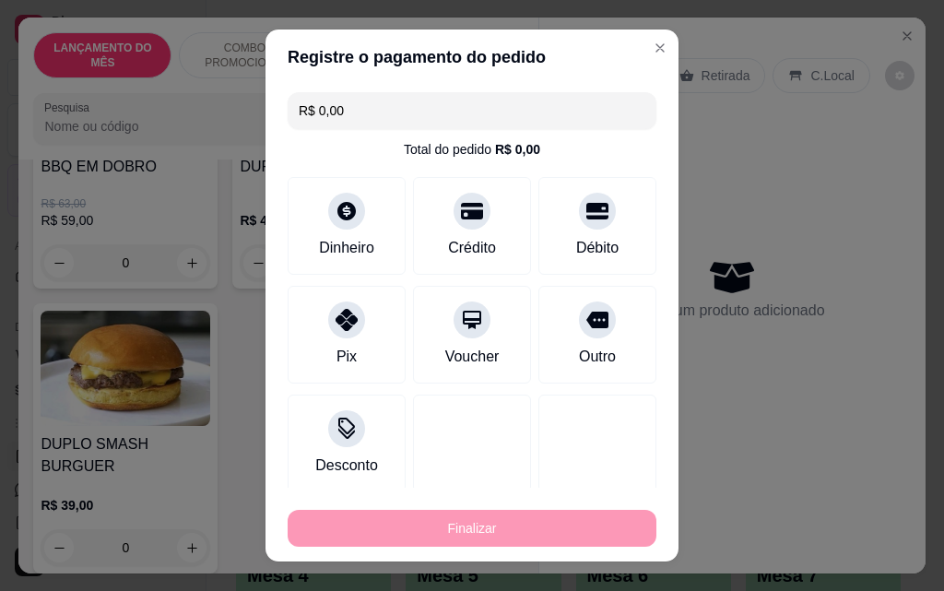
type input "-R$ 47,00"
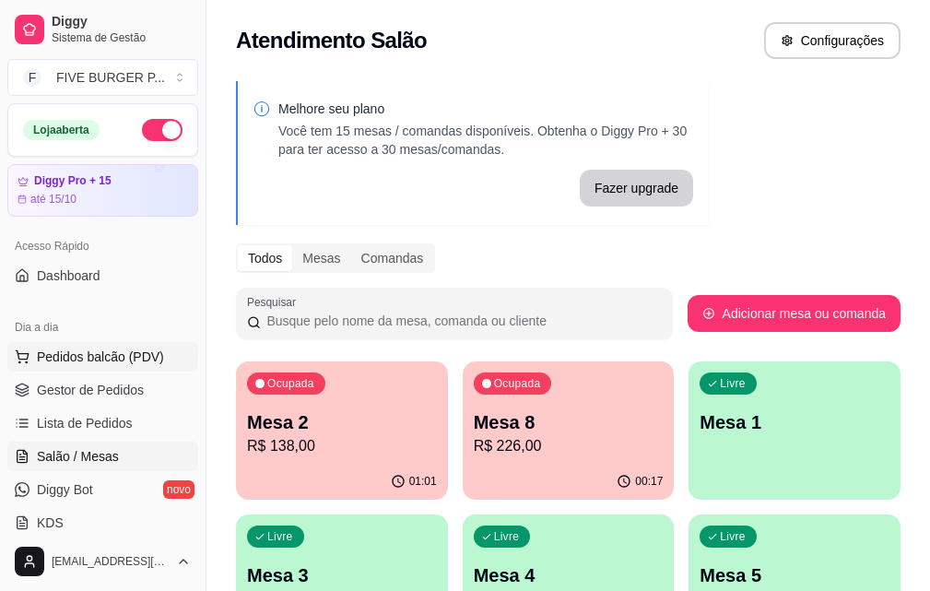
click at [118, 355] on span "Pedidos balcão (PDV)" at bounding box center [100, 356] width 127 height 18
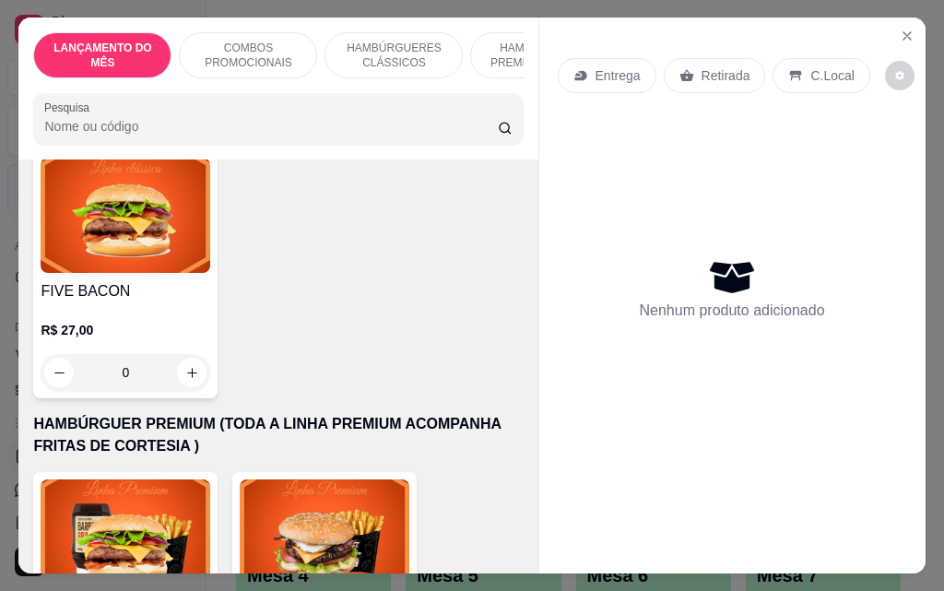
scroll to position [1567, 0]
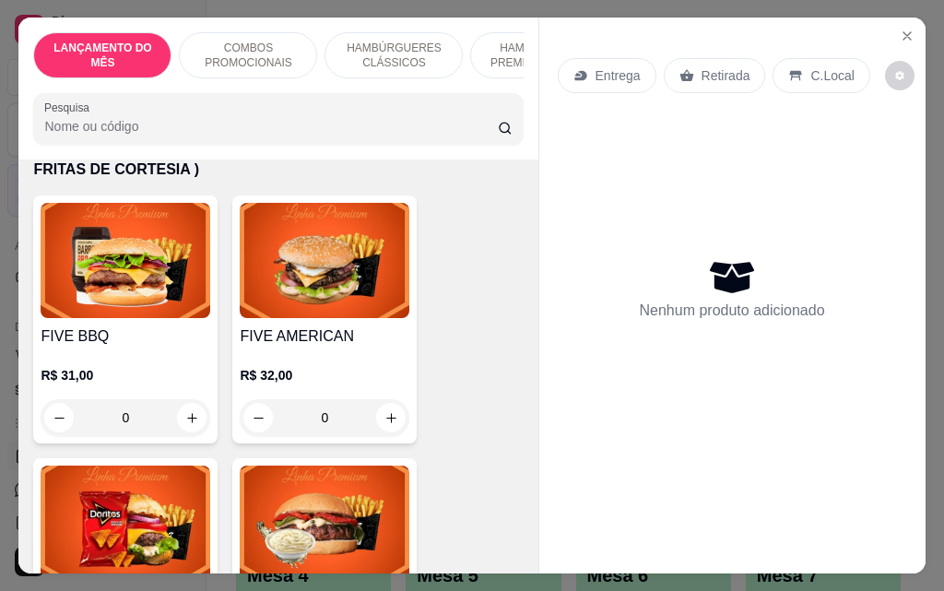
click at [192, 399] on div "0" at bounding box center [126, 417] width 170 height 37
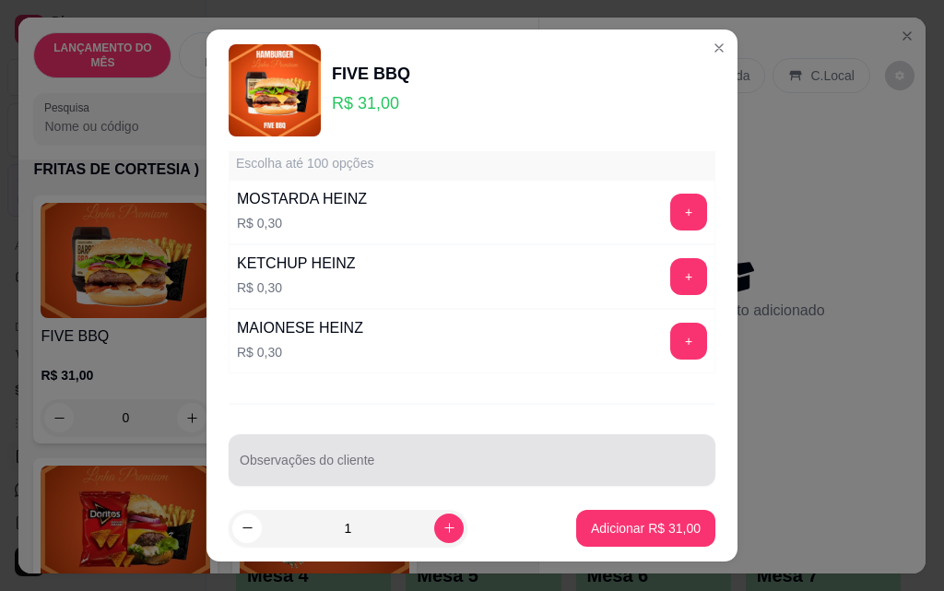
scroll to position [1615, 0]
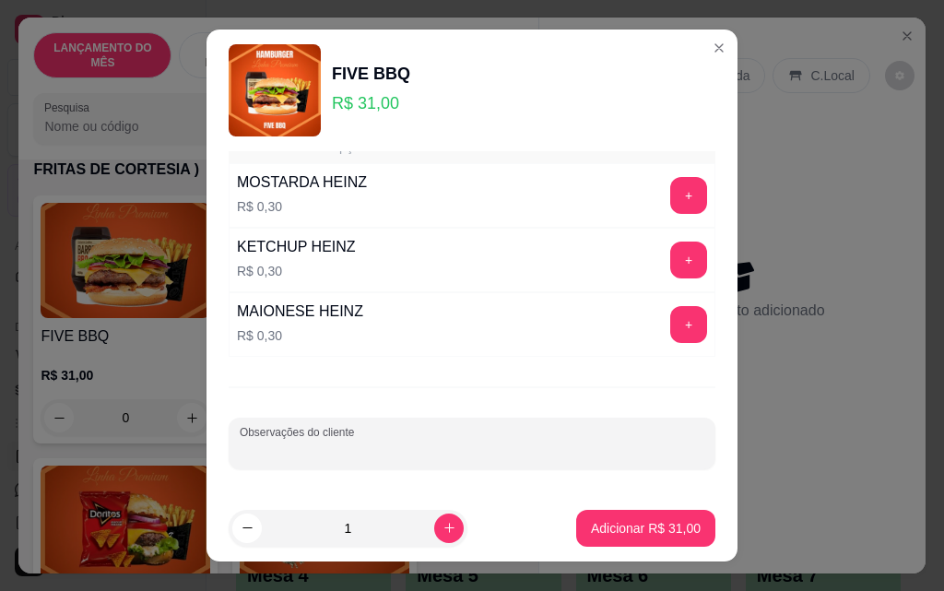
click at [545, 446] on input "Observações do cliente" at bounding box center [472, 450] width 464 height 18
type input "sem cebola e sem tomate"
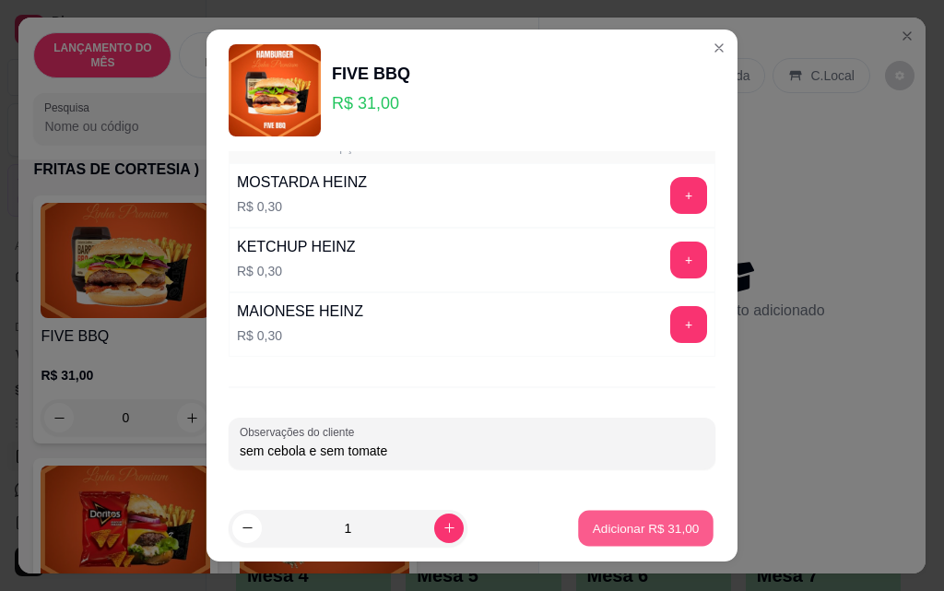
click at [620, 527] on p "Adicionar R$ 31,00" at bounding box center [646, 528] width 107 height 18
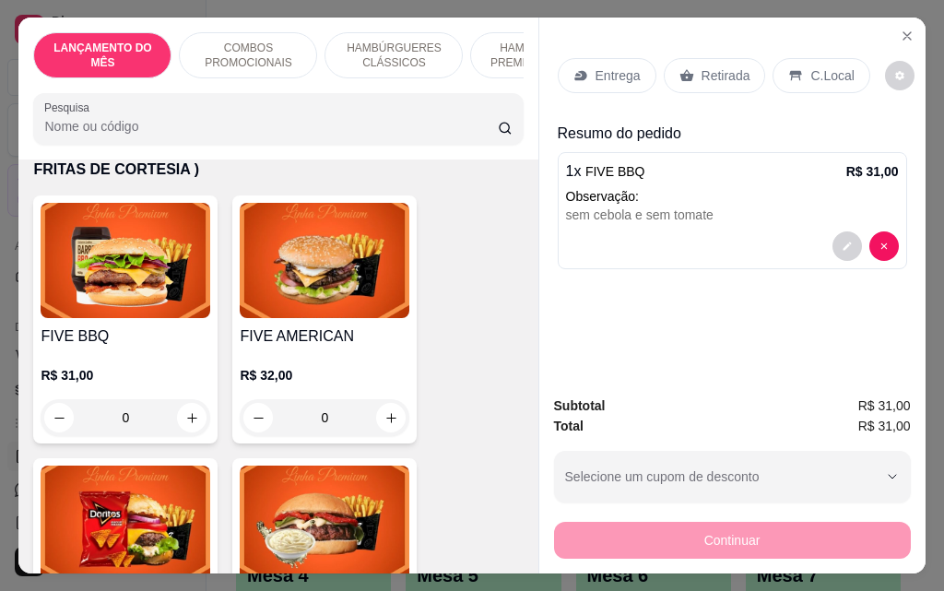
click at [701, 73] on p "Retirada" at bounding box center [725, 75] width 49 height 18
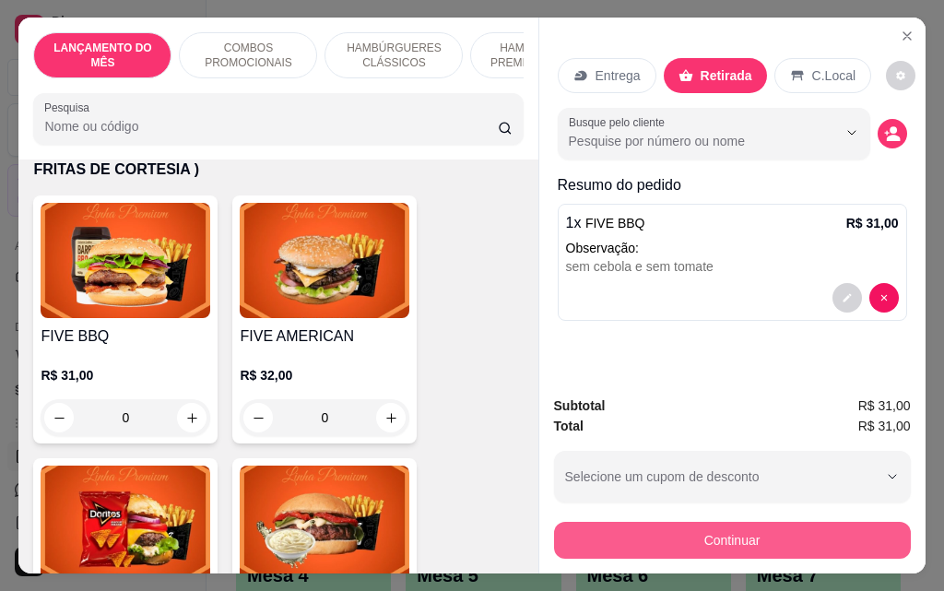
click at [575, 531] on button "Continuar" at bounding box center [732, 540] width 357 height 37
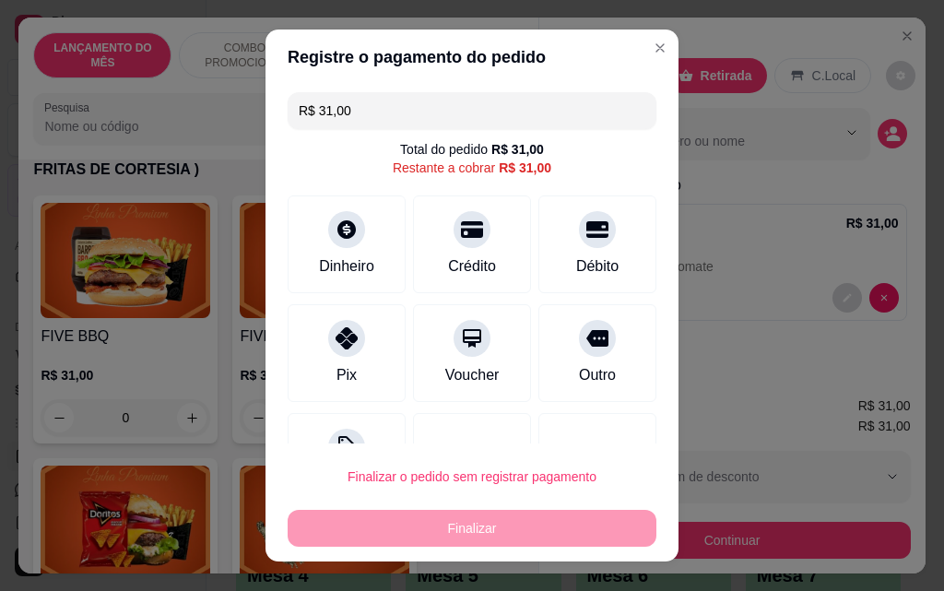
click at [429, 526] on div "Finalizar" at bounding box center [472, 528] width 369 height 37
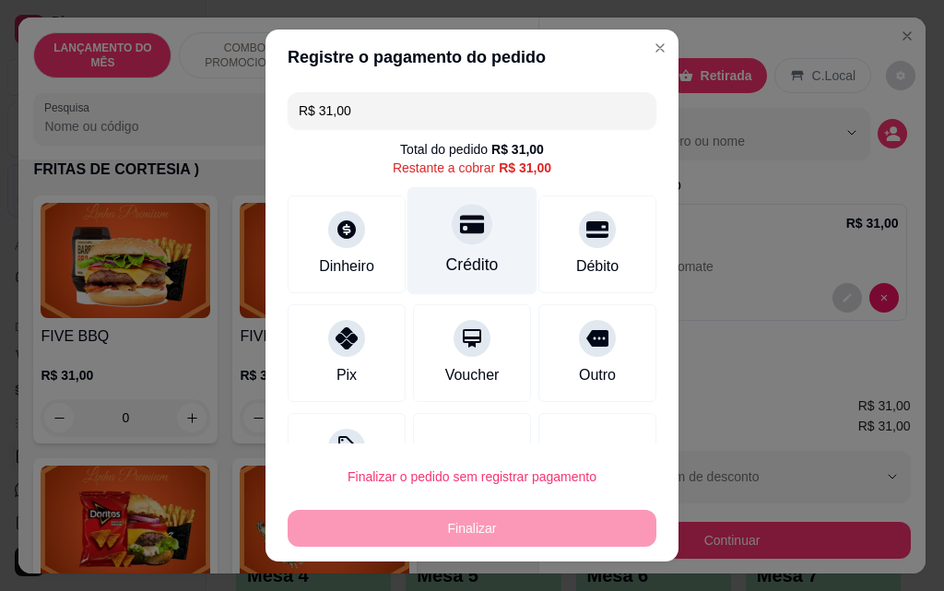
click at [462, 244] on div "Crédito" at bounding box center [472, 241] width 130 height 108
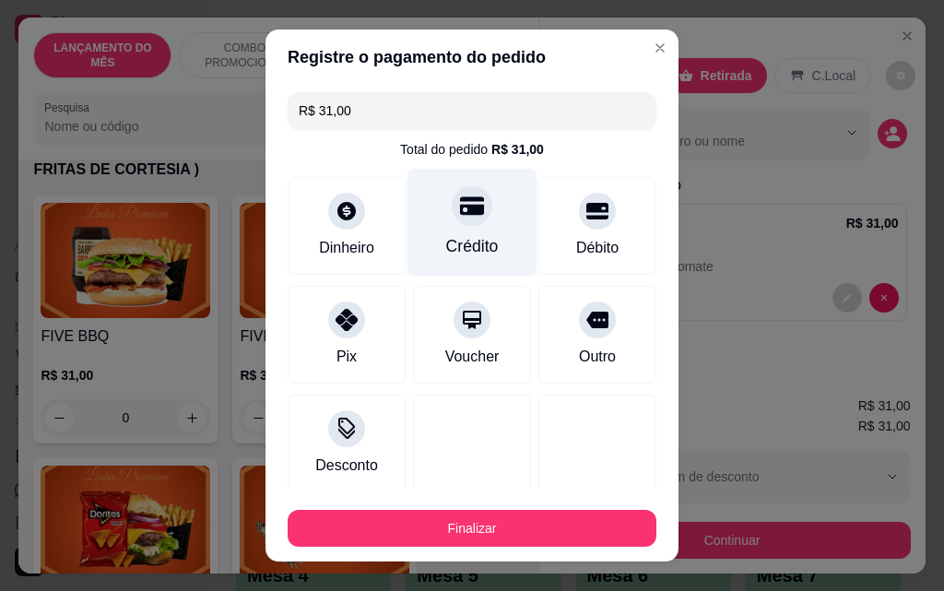
type input "R$ 0,00"
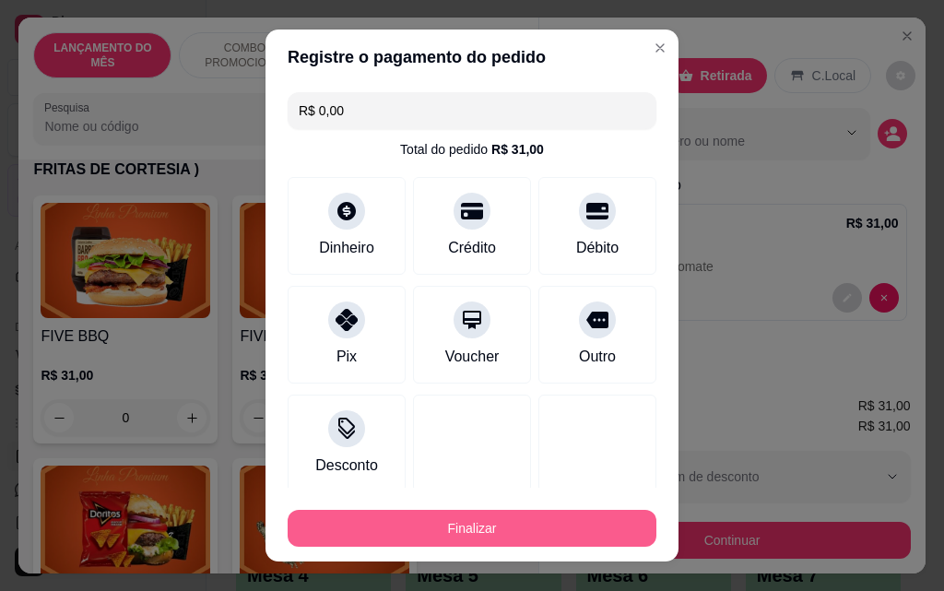
click at [398, 530] on button "Finalizar" at bounding box center [472, 528] width 369 height 37
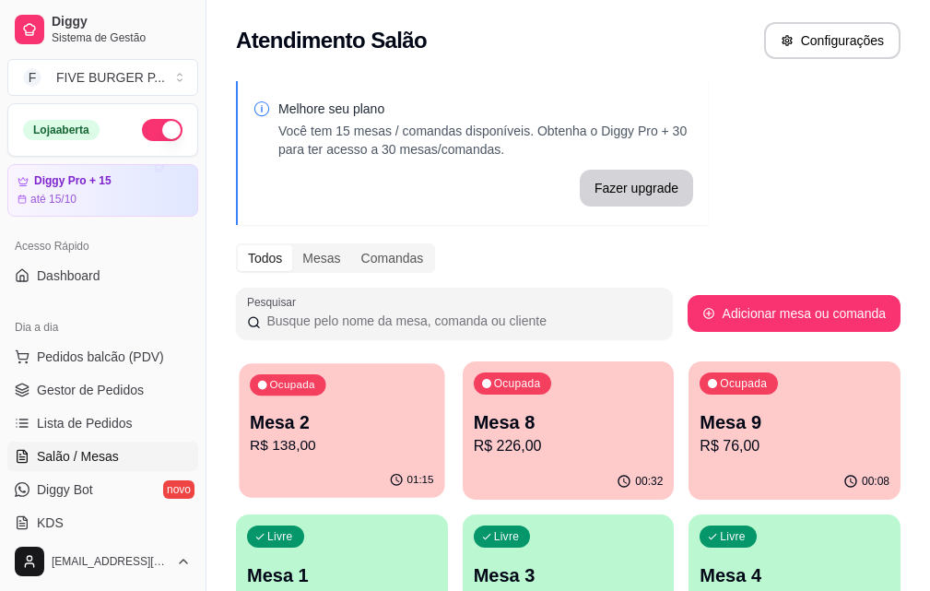
click at [309, 427] on p "Mesa 2" at bounding box center [341, 422] width 183 height 25
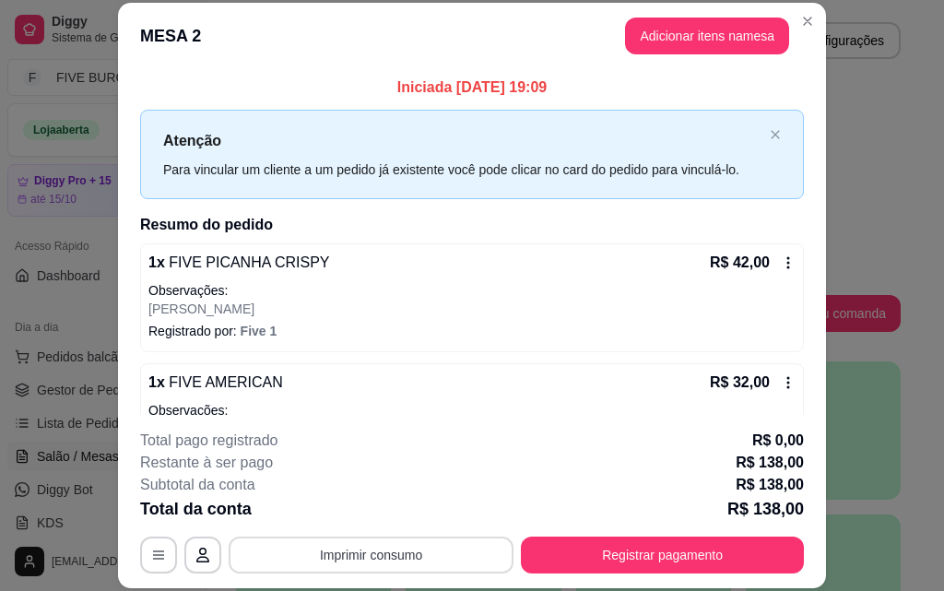
click at [430, 553] on button "Imprimir consumo" at bounding box center [371, 554] width 285 height 37
click at [400, 502] on button "IMPRESSORA" at bounding box center [369, 512] width 129 height 29
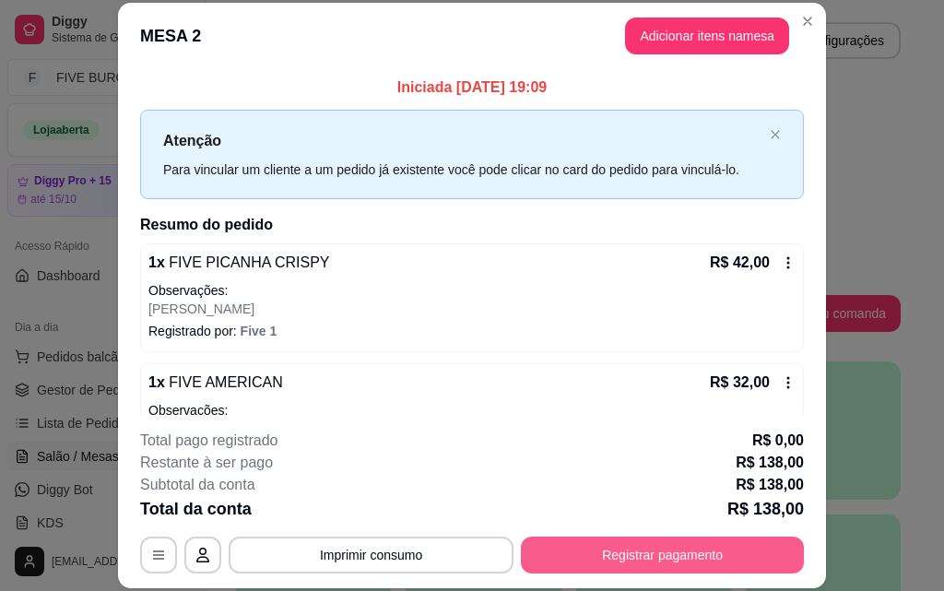
click at [728, 555] on button "Registrar pagamento" at bounding box center [662, 554] width 283 height 37
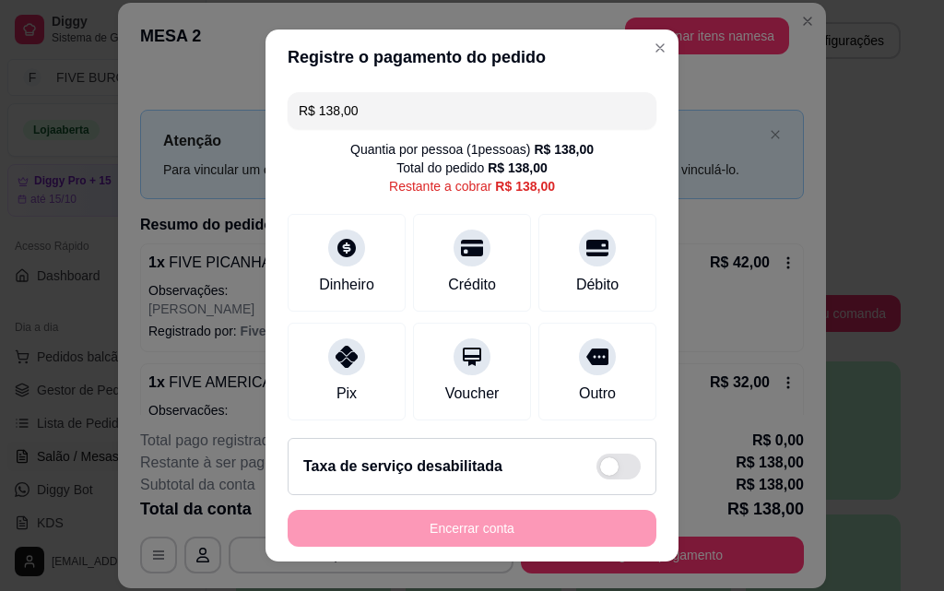
drag, startPoint x: 470, startPoint y: 106, endPoint x: 57, endPoint y: 191, distance: 421.5
click at [57, 191] on div "Registre o pagamento do pedido R$ 138,00 Quantia por pessoa ( 1 pessoas) R$ 138…" at bounding box center [472, 295] width 944 height 591
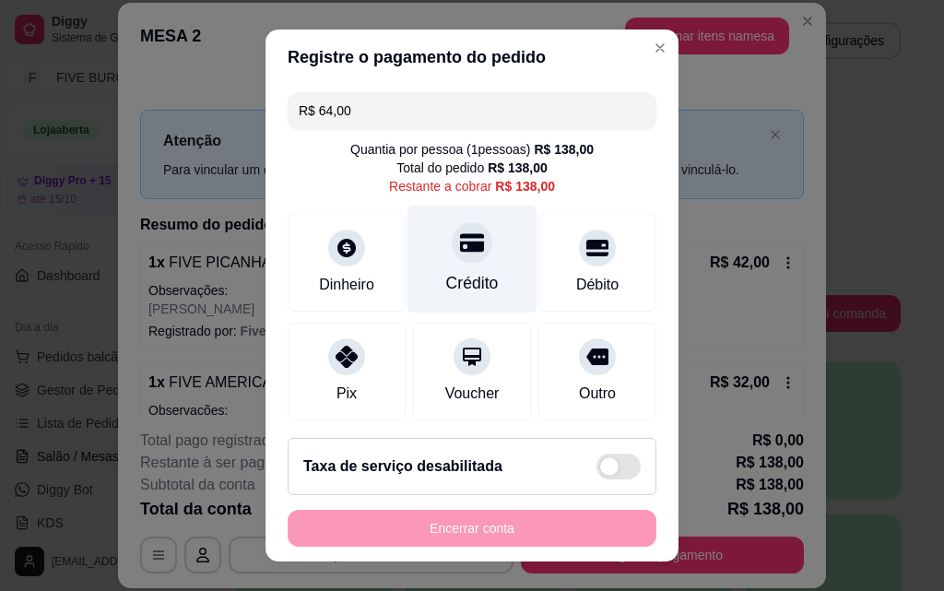
click at [470, 244] on div at bounding box center [472, 242] width 41 height 41
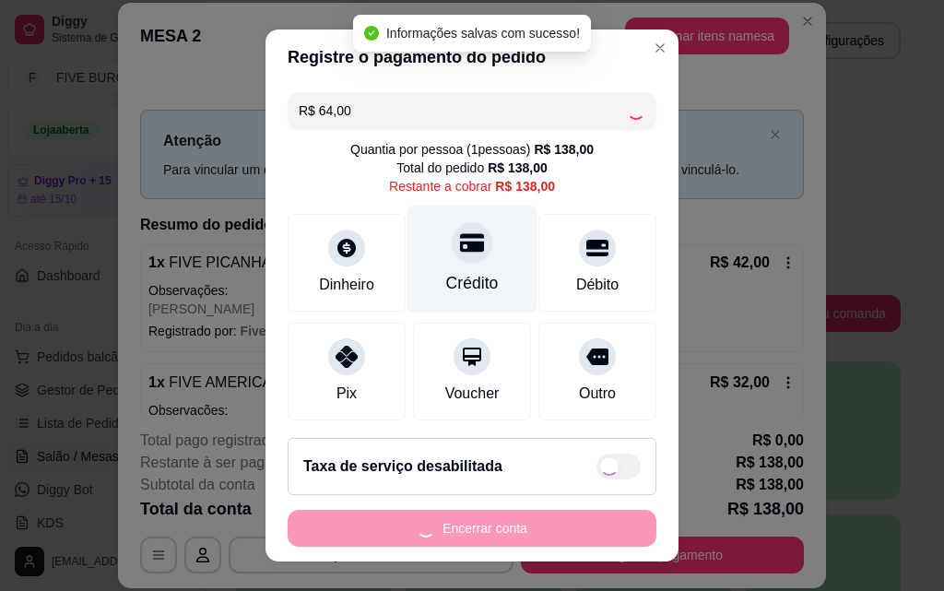
type input "R$ 74,00"
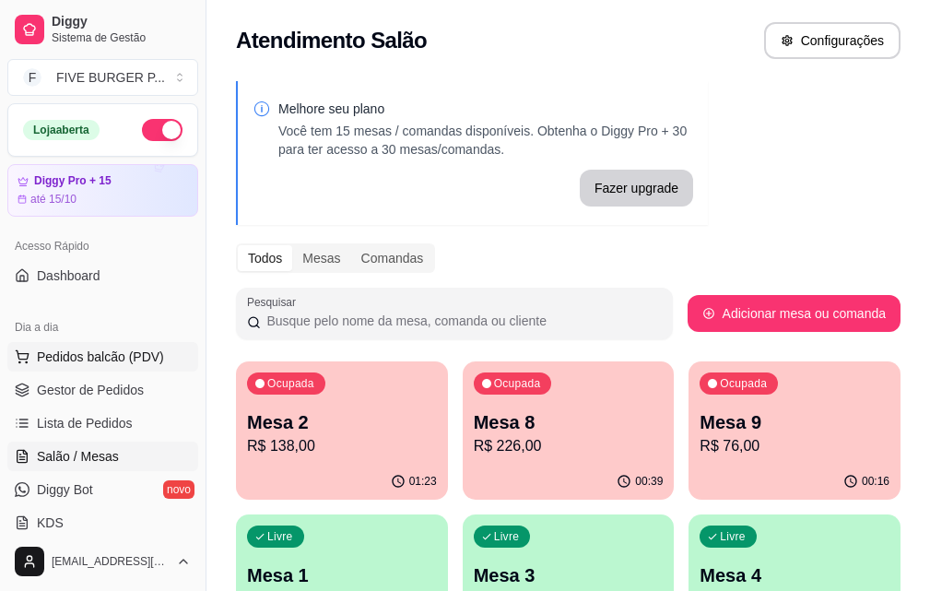
click at [153, 353] on span "Pedidos balcão (PDV)" at bounding box center [100, 356] width 127 height 18
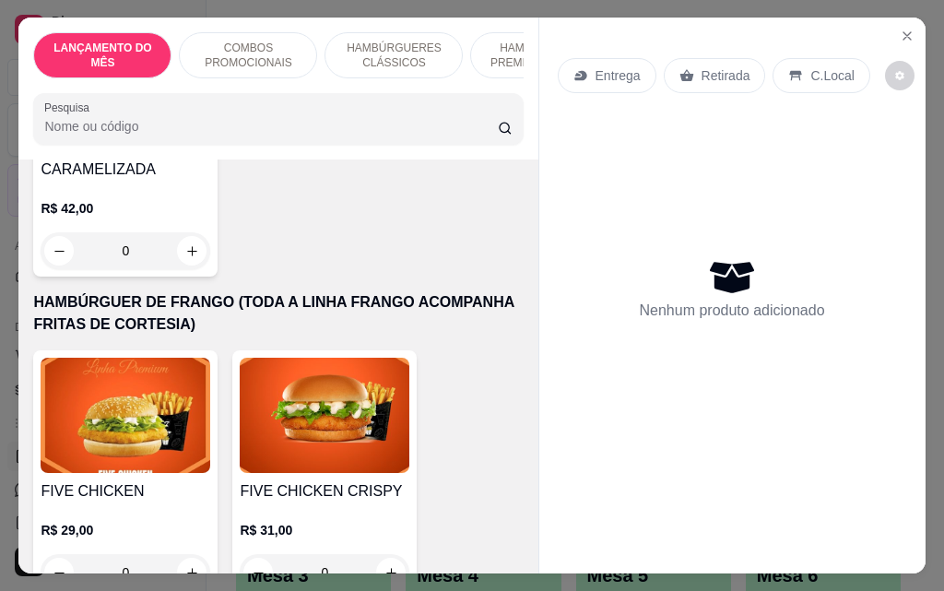
scroll to position [3594, 0]
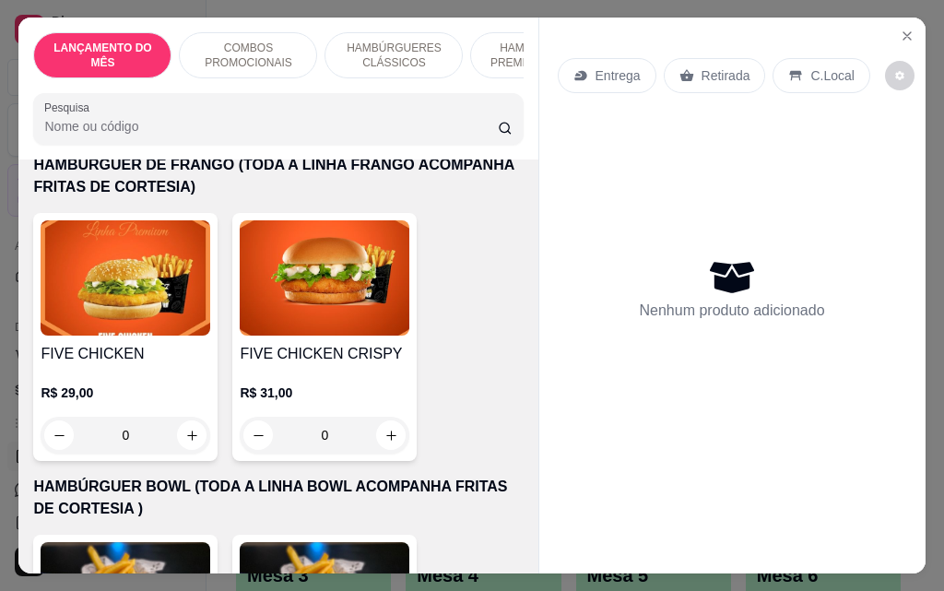
click at [182, 417] on div "0" at bounding box center [126, 435] width 170 height 37
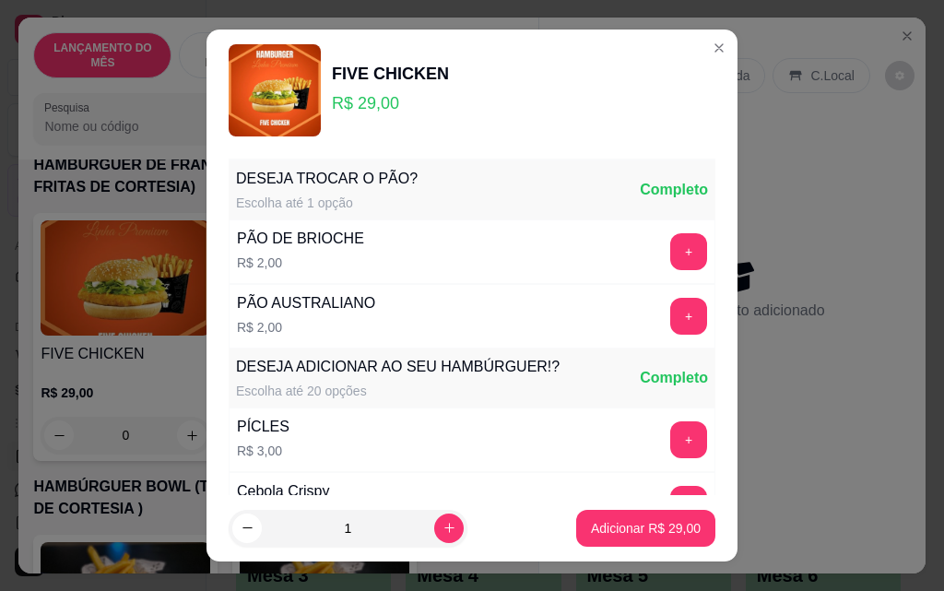
click at [616, 536] on button "Adicionar R$ 29,00" at bounding box center [645, 528] width 139 height 37
type input "1"
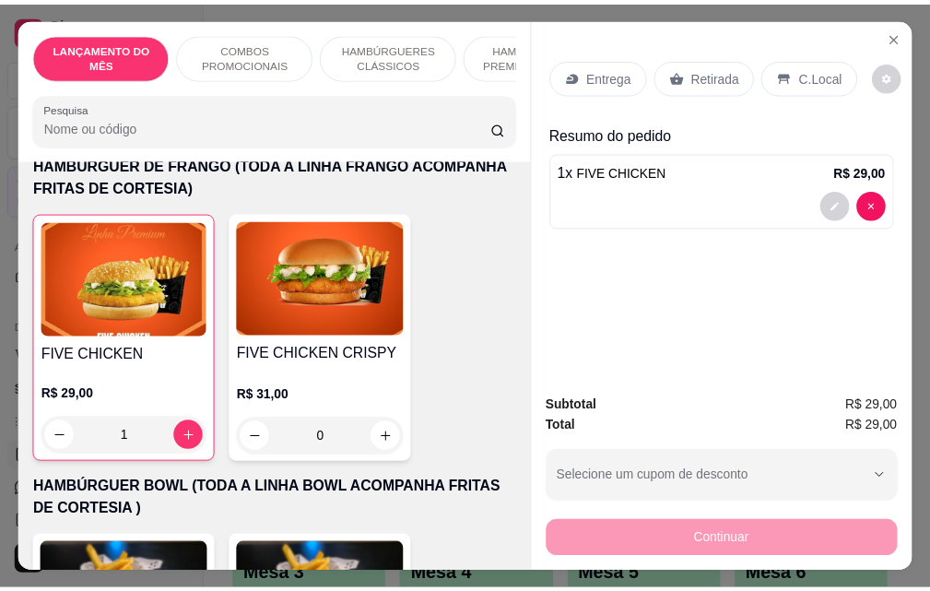
scroll to position [3595, 0]
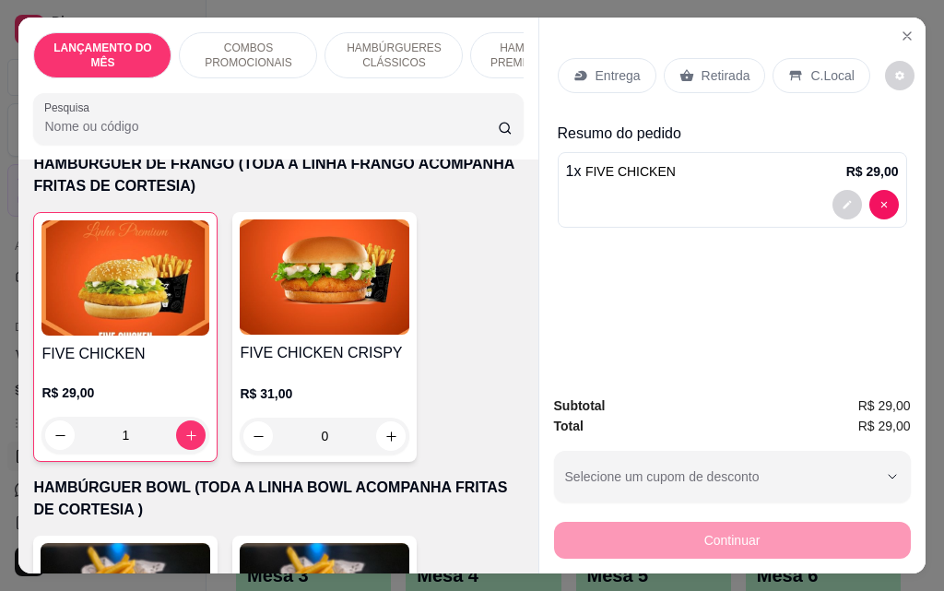
click at [616, 544] on div "Continuar" at bounding box center [732, 537] width 357 height 41
click at [599, 79] on div "Entrega" at bounding box center [607, 75] width 99 height 35
click at [679, 68] on icon at bounding box center [686, 75] width 15 height 15
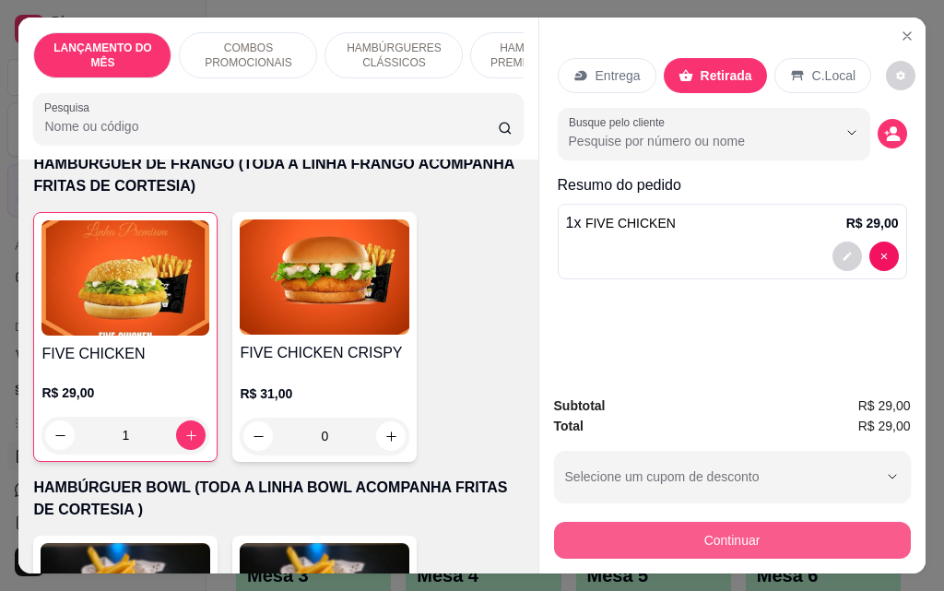
click at [680, 547] on button "Continuar" at bounding box center [732, 540] width 357 height 37
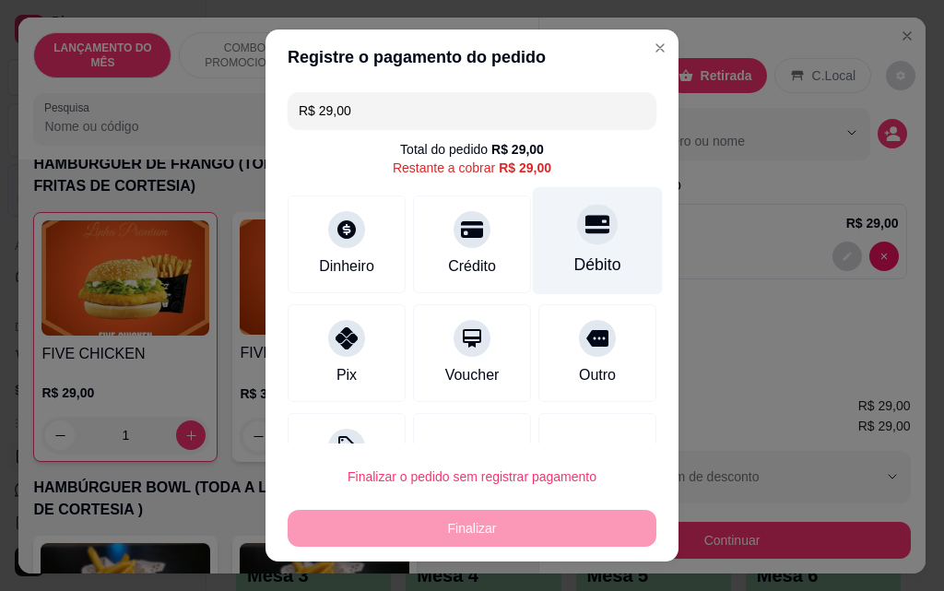
click at [540, 263] on div "Débito" at bounding box center [598, 241] width 130 height 108
type input "R$ 0,00"
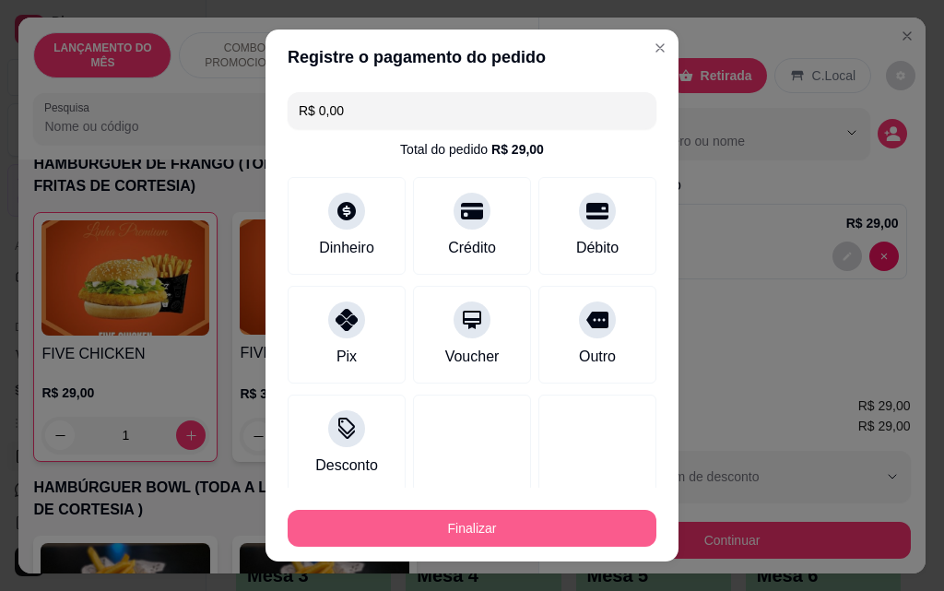
click at [546, 533] on button "Finalizar" at bounding box center [472, 528] width 369 height 37
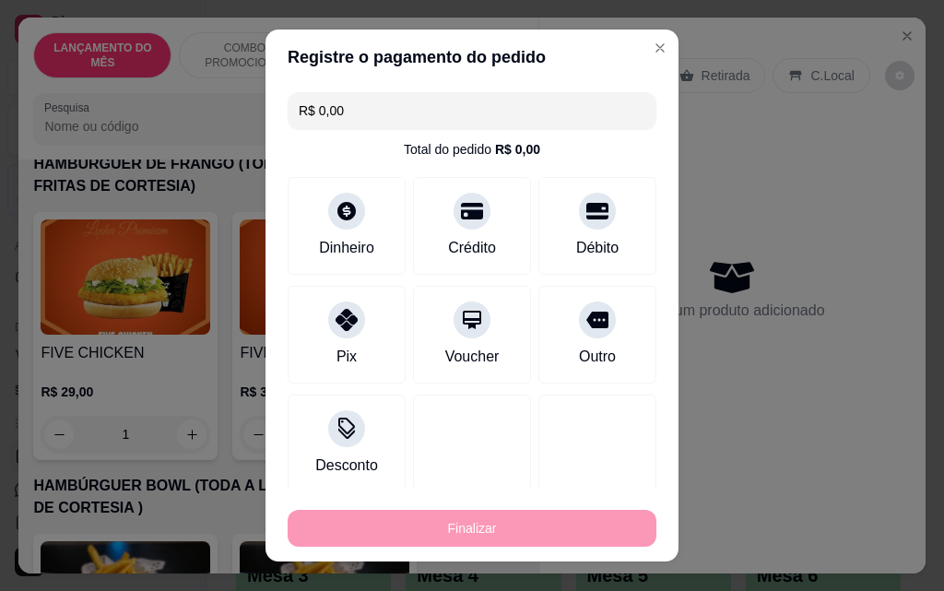
type input "0"
type input "-R$ 29,00"
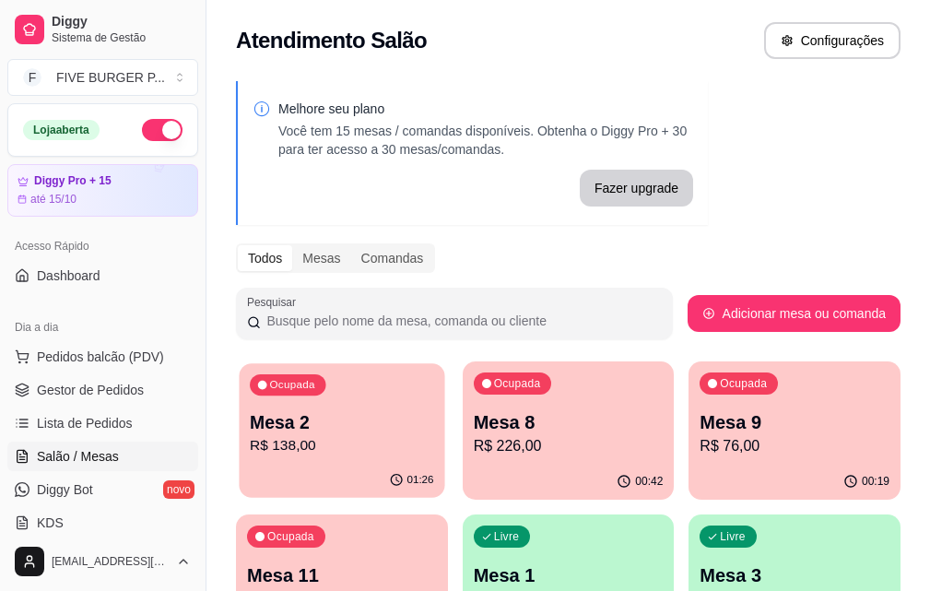
click at [318, 404] on div "Ocupada Mesa 2 R$ 138,00" at bounding box center [341, 413] width 205 height 100
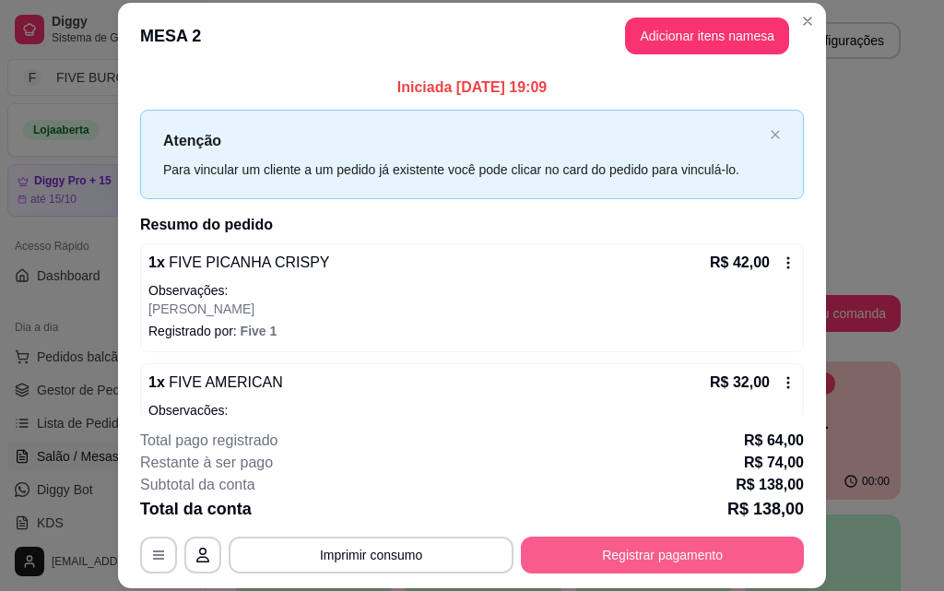
click at [620, 556] on button "Registrar pagamento" at bounding box center [662, 554] width 283 height 37
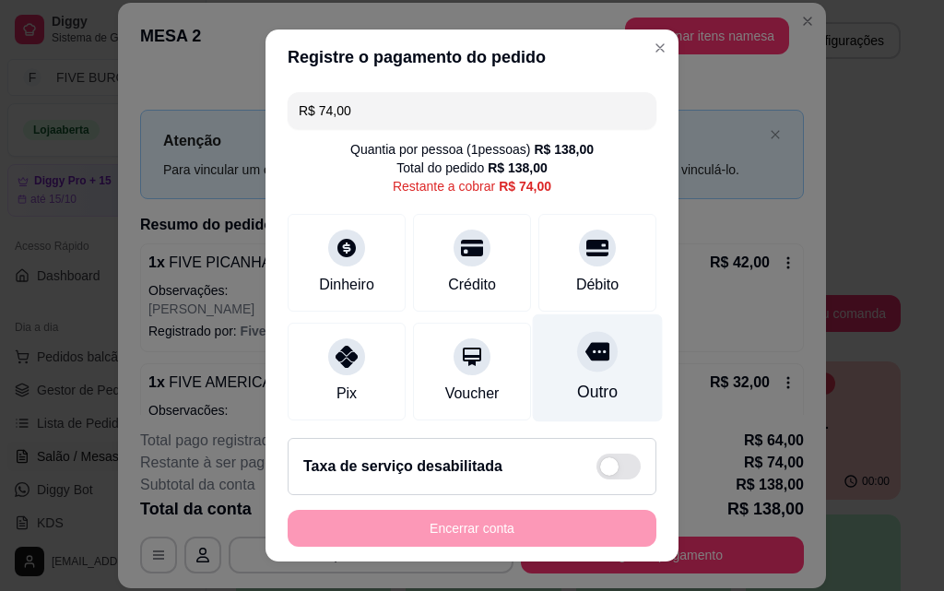
click at [575, 382] on div "Outro" at bounding box center [598, 368] width 130 height 108
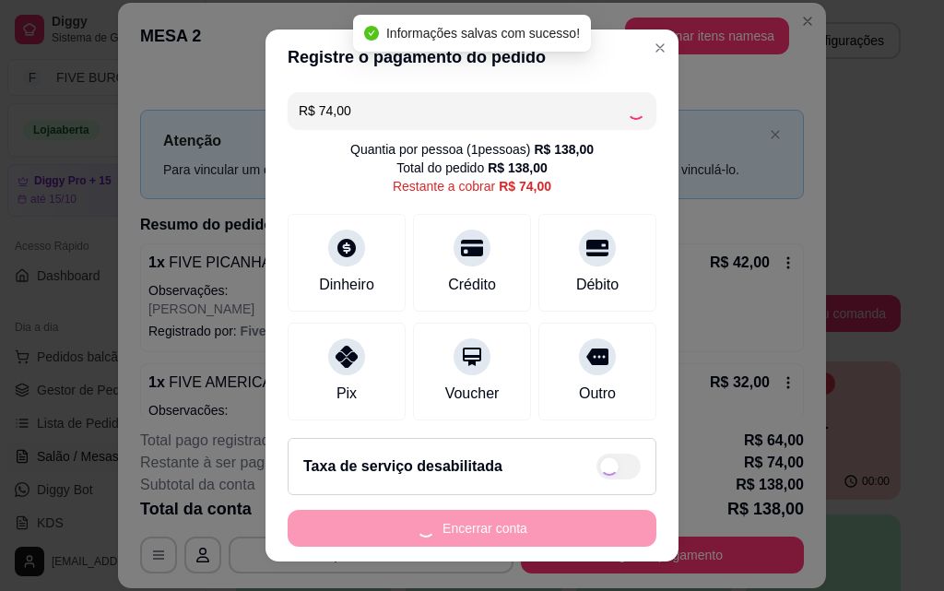
type input "R$ 0,00"
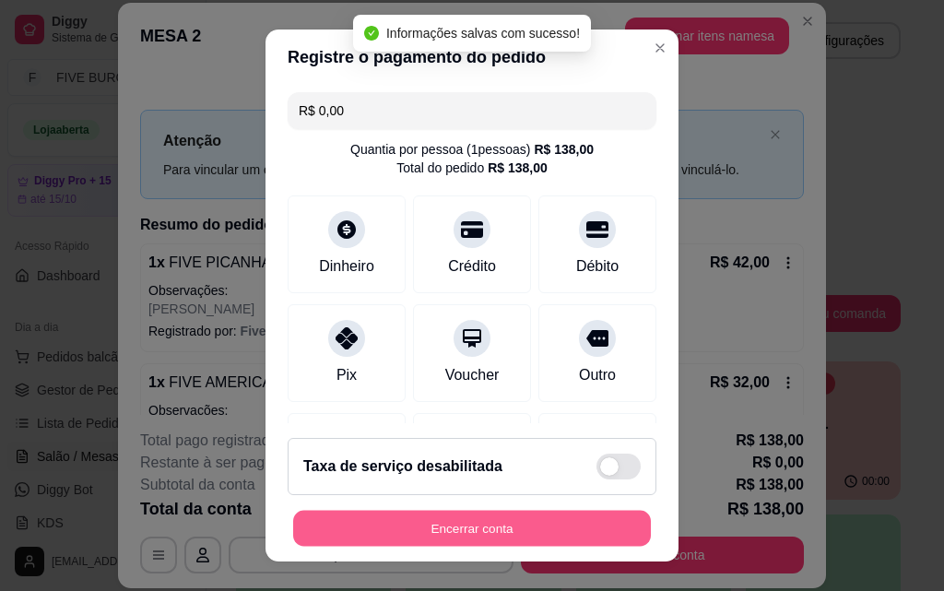
click at [454, 528] on button "Encerrar conta" at bounding box center [472, 529] width 358 height 36
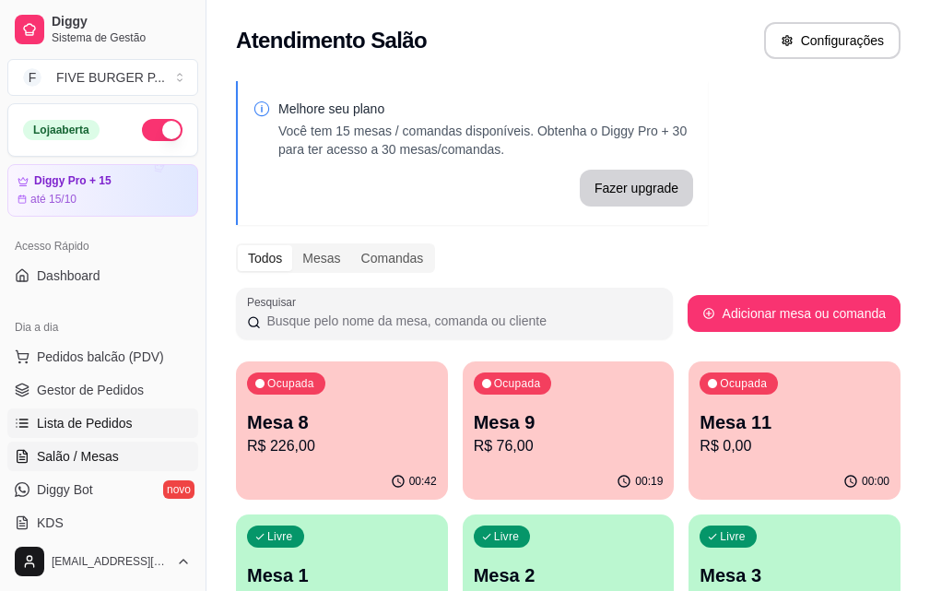
click at [118, 418] on span "Lista de Pedidos" at bounding box center [85, 423] width 96 height 18
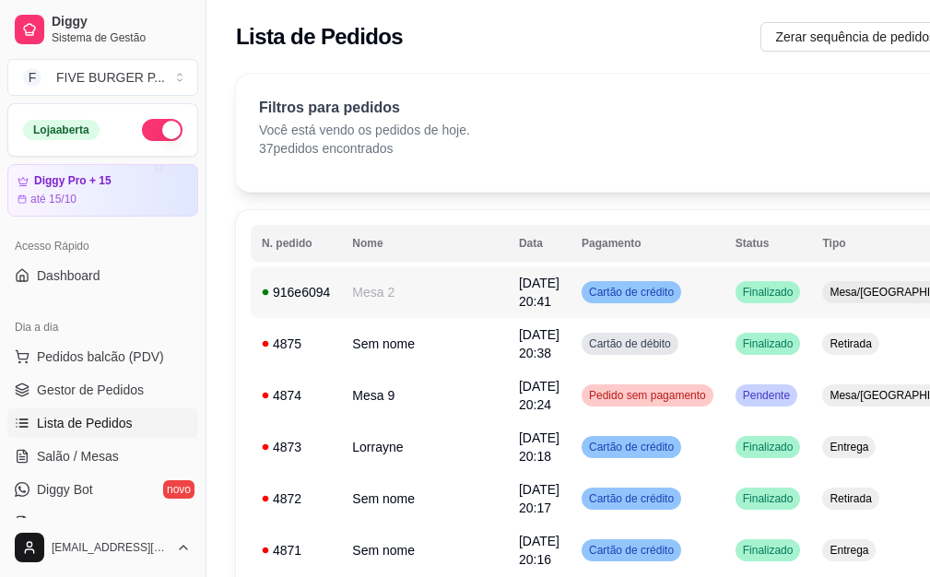
click at [724, 300] on td "Finalizado" at bounding box center [768, 292] width 88 height 52
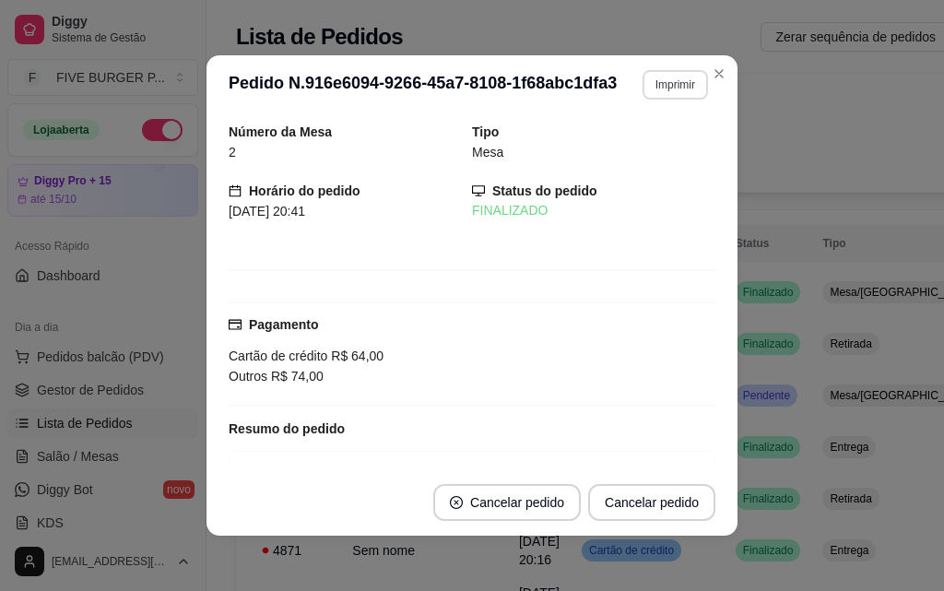
click at [665, 80] on button "Imprimir" at bounding box center [674, 84] width 65 height 29
click at [658, 148] on button "IMPRESSORA" at bounding box center [635, 149] width 129 height 29
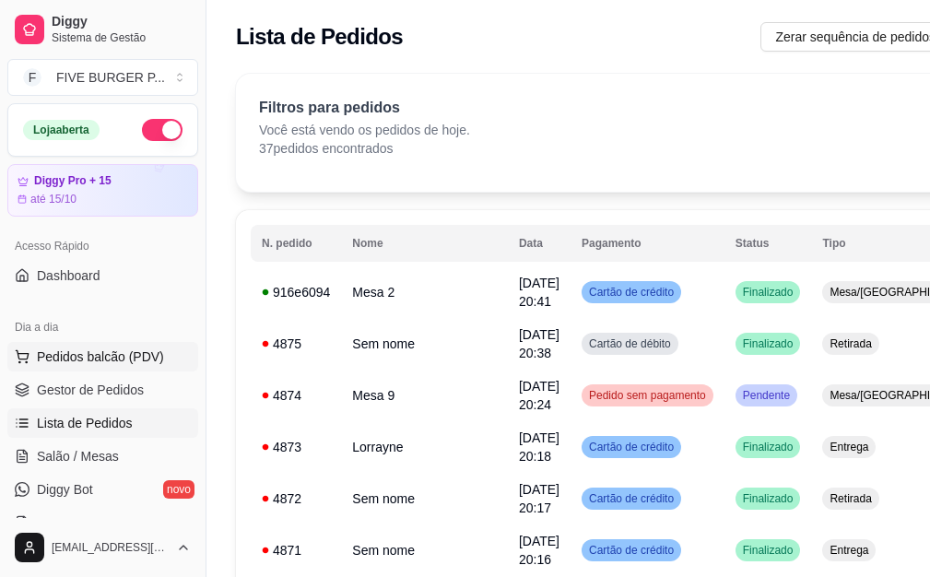
click at [139, 363] on span "Pedidos balcão (PDV)" at bounding box center [100, 356] width 127 height 18
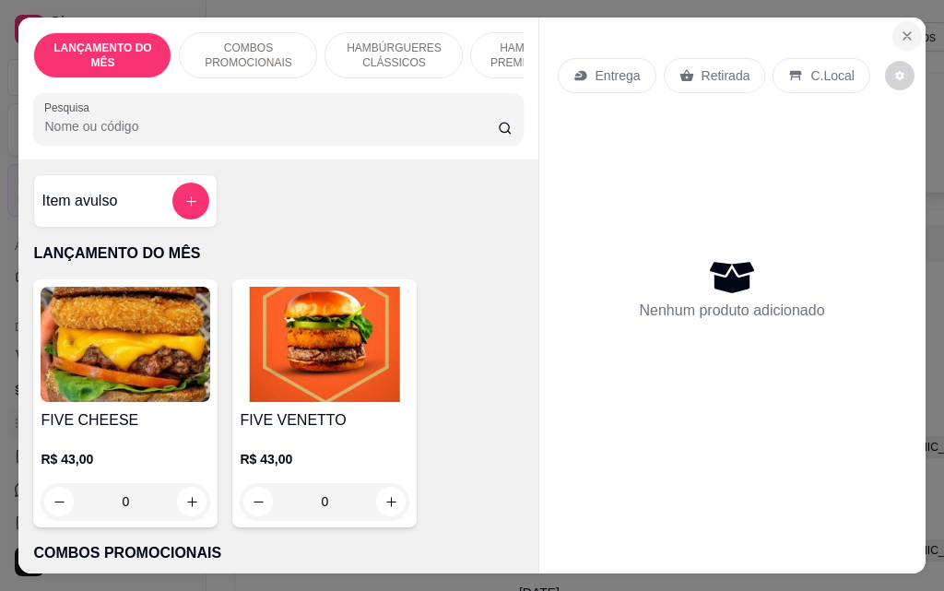
click at [899, 30] on icon "Close" at bounding box center [906, 36] width 15 height 15
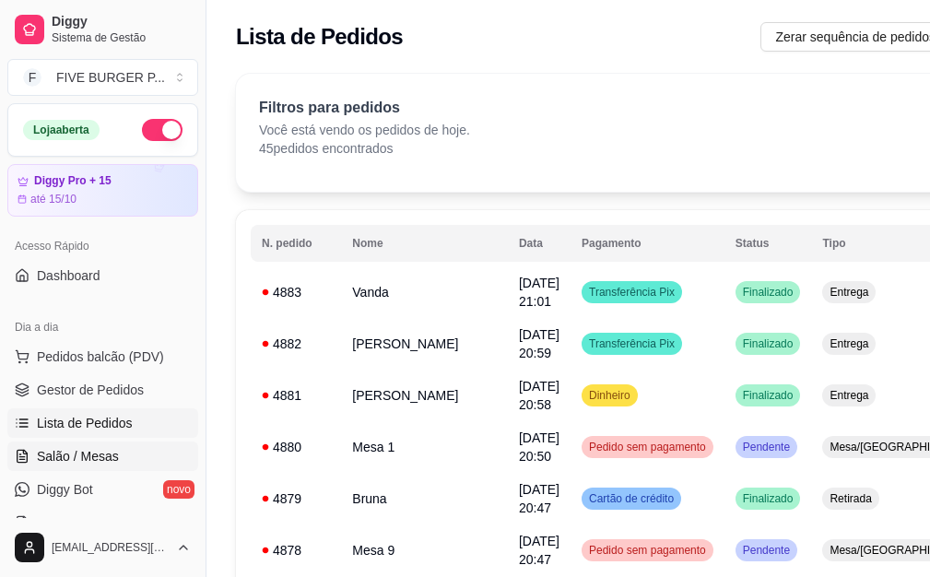
click at [123, 459] on link "Salão / Mesas" at bounding box center [102, 455] width 191 height 29
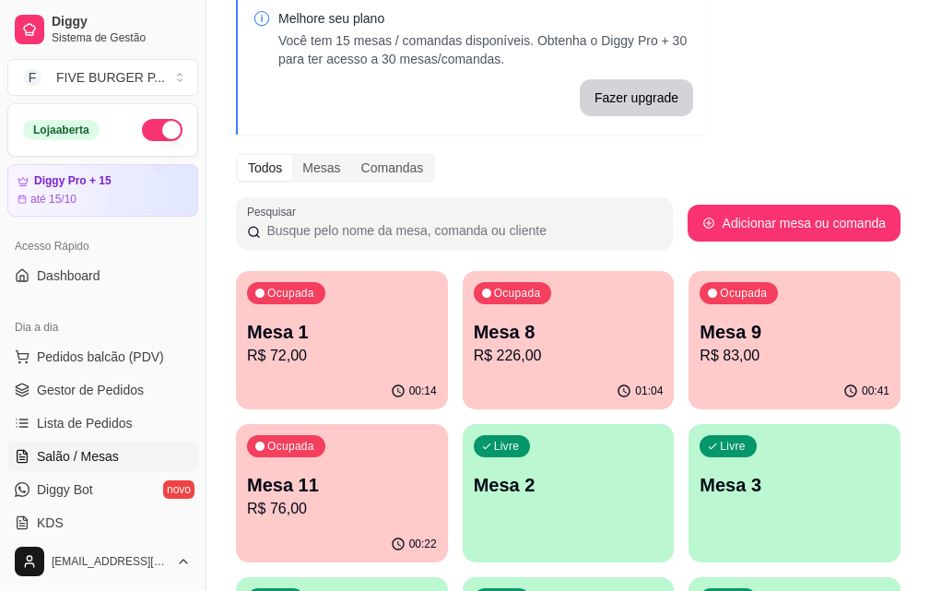
scroll to position [184, 0]
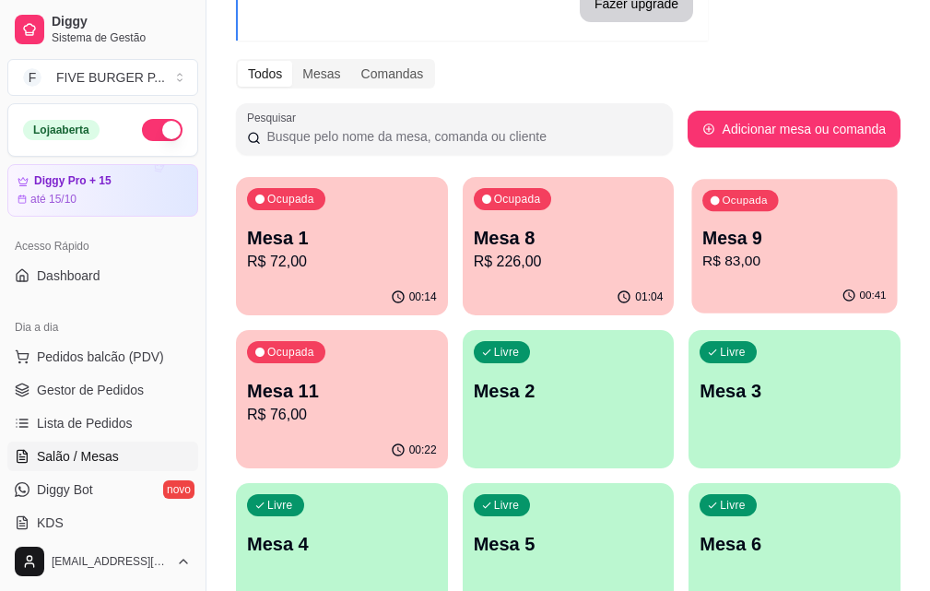
click at [702, 263] on p "R$ 83,00" at bounding box center [794, 261] width 184 height 21
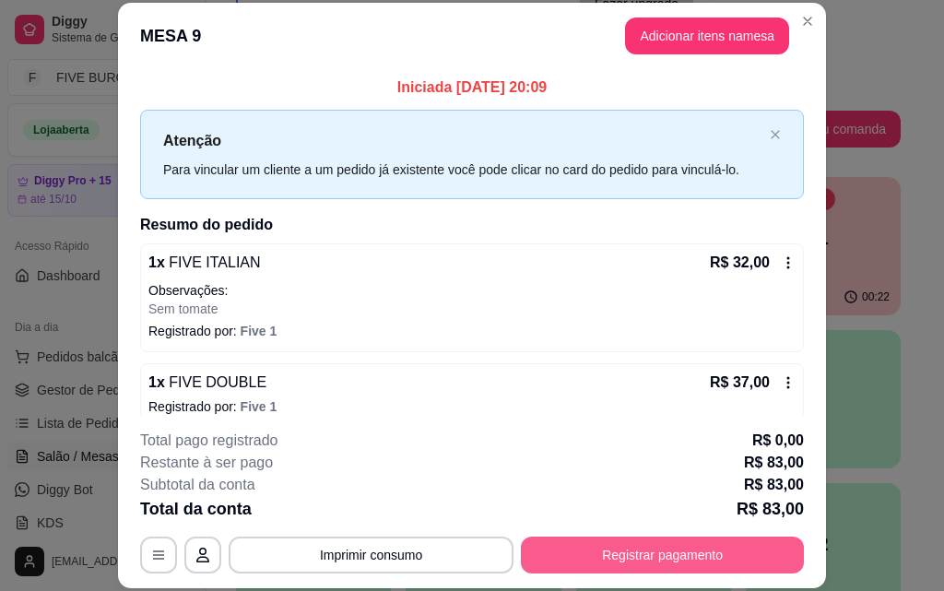
click at [603, 558] on button "Registrar pagamento" at bounding box center [662, 554] width 283 height 37
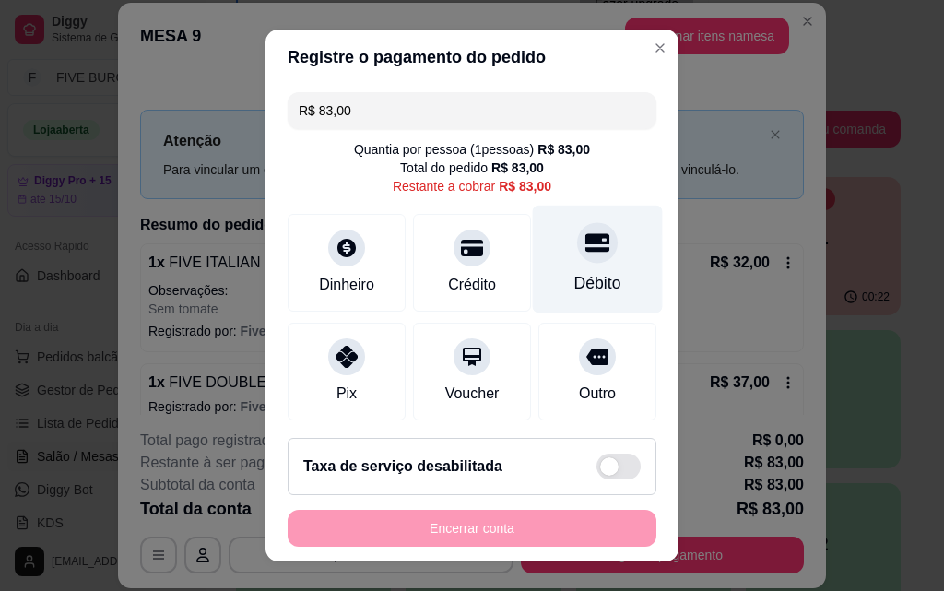
click at [539, 275] on div "Débito" at bounding box center [598, 259] width 130 height 108
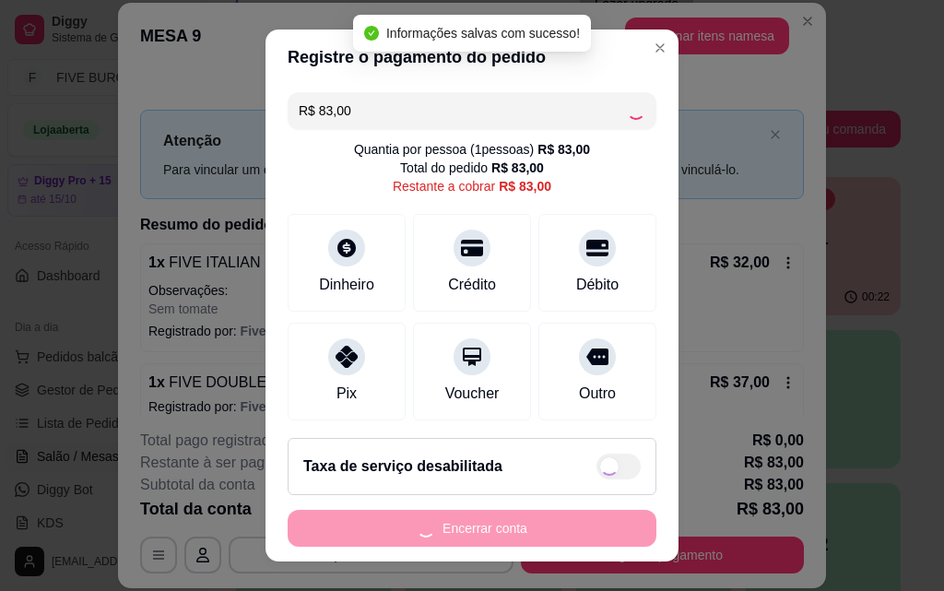
type input "R$ 0,00"
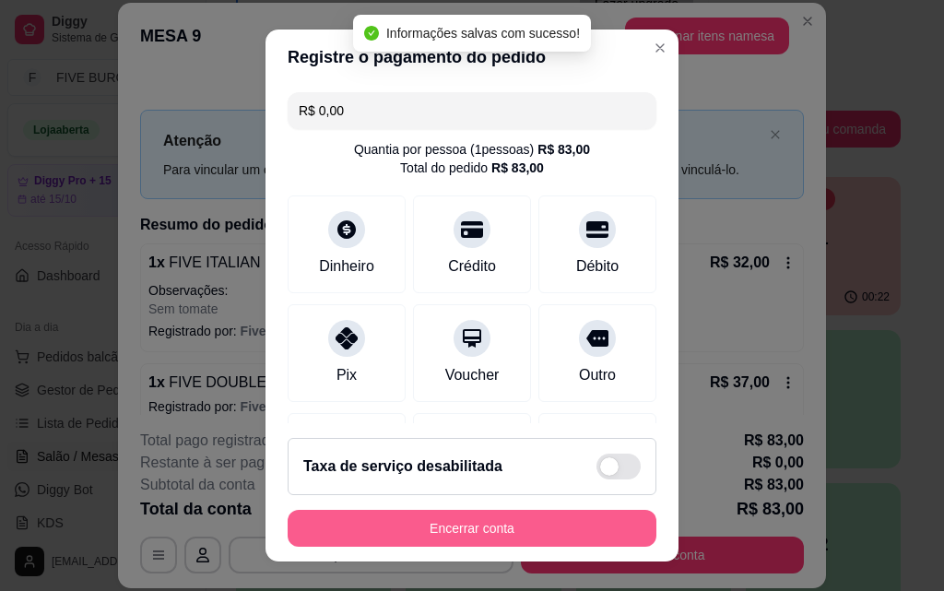
click at [464, 525] on button "Encerrar conta" at bounding box center [472, 528] width 369 height 37
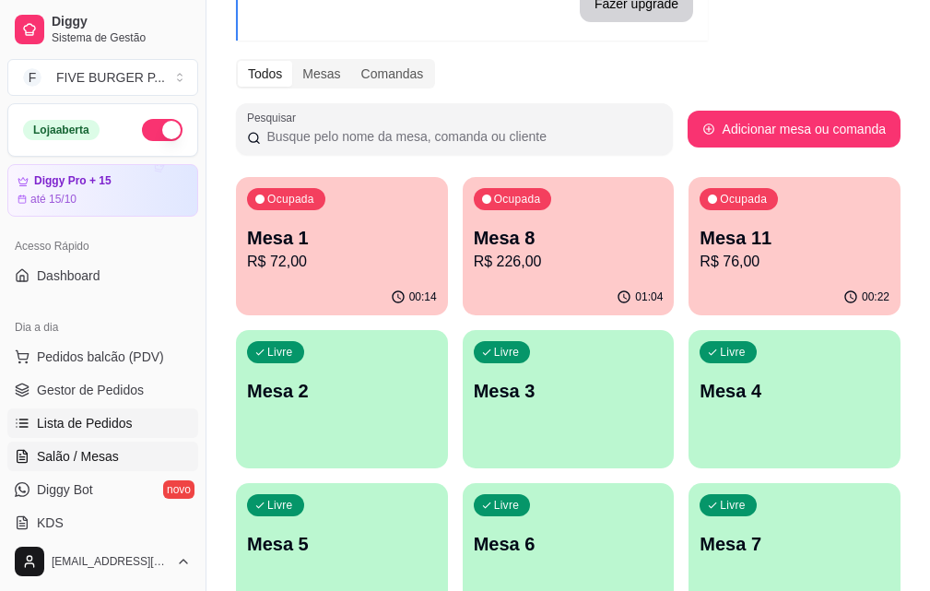
click at [69, 417] on span "Lista de Pedidos" at bounding box center [85, 423] width 96 height 18
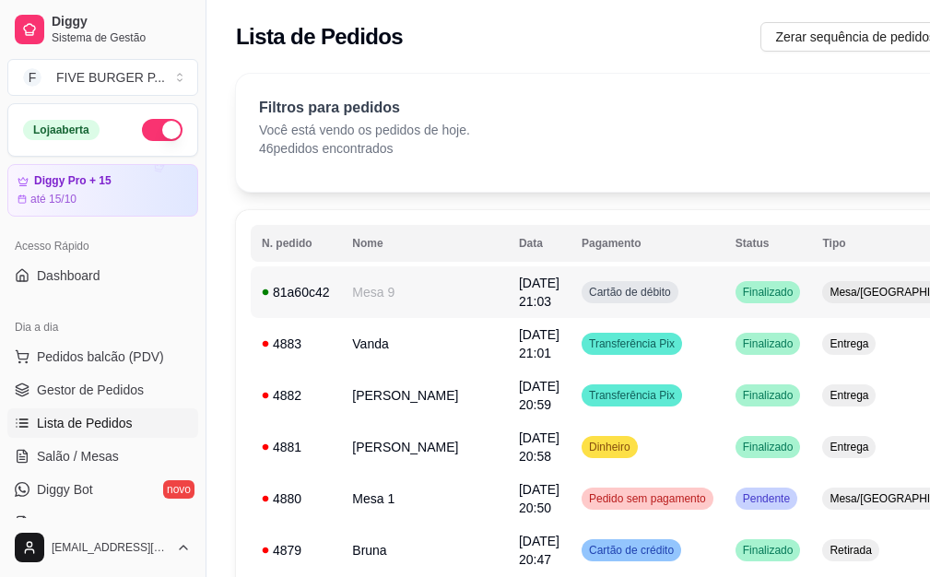
click at [519, 290] on span "[DATE] 21:03" at bounding box center [539, 292] width 41 height 33
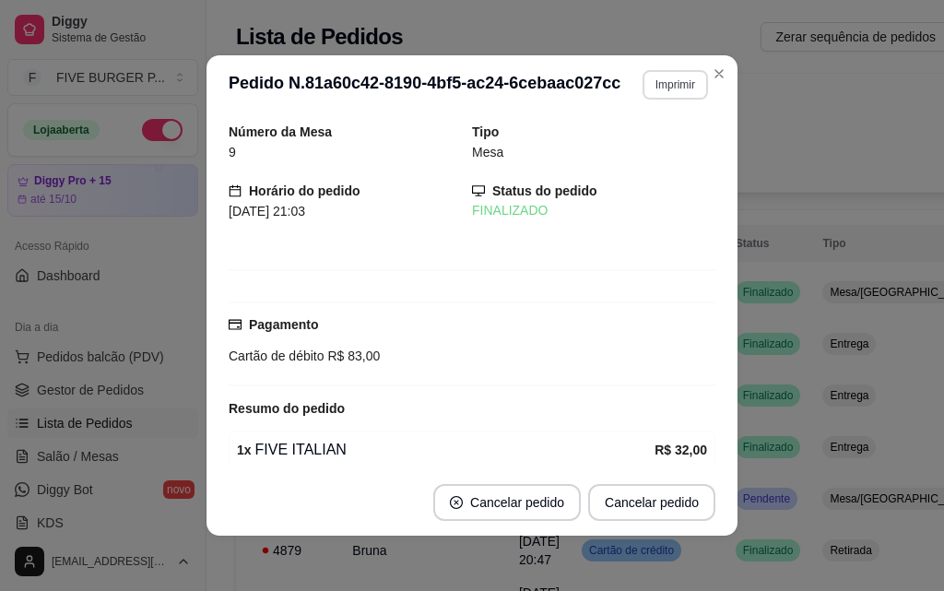
click at [668, 92] on button "Imprimir" at bounding box center [674, 84] width 65 height 29
click at [642, 146] on button "IMPRESSORA" at bounding box center [635, 149] width 129 height 29
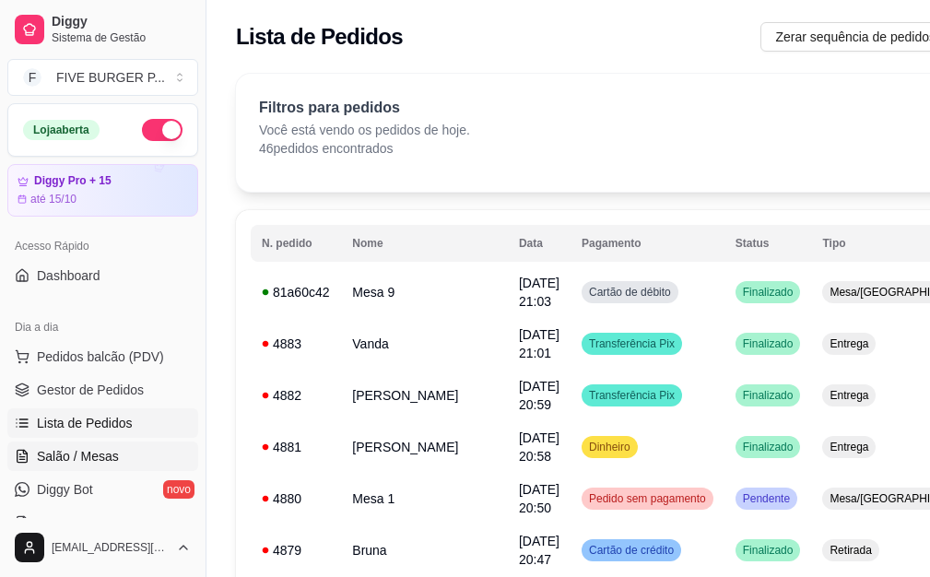
click at [129, 446] on link "Salão / Mesas" at bounding box center [102, 455] width 191 height 29
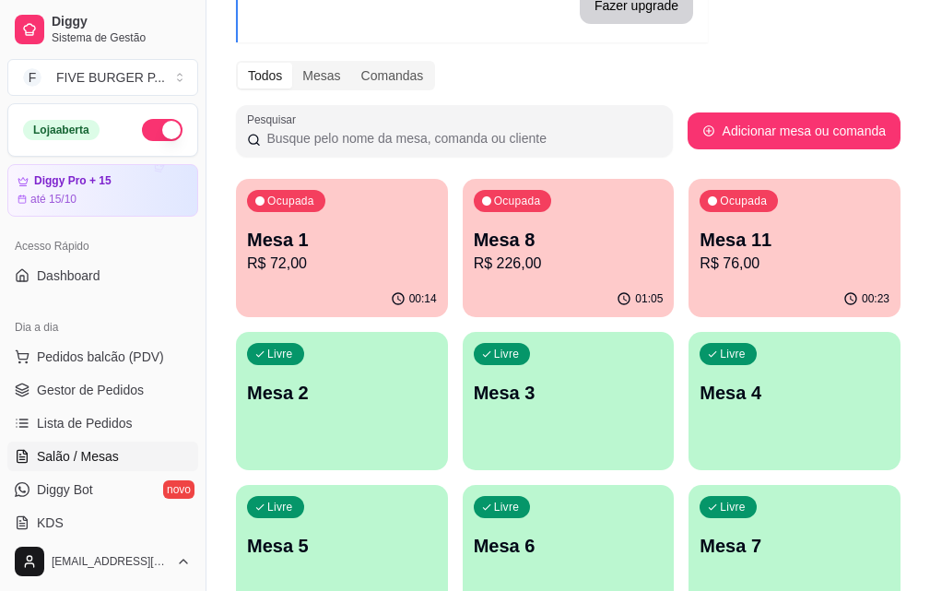
scroll to position [184, 0]
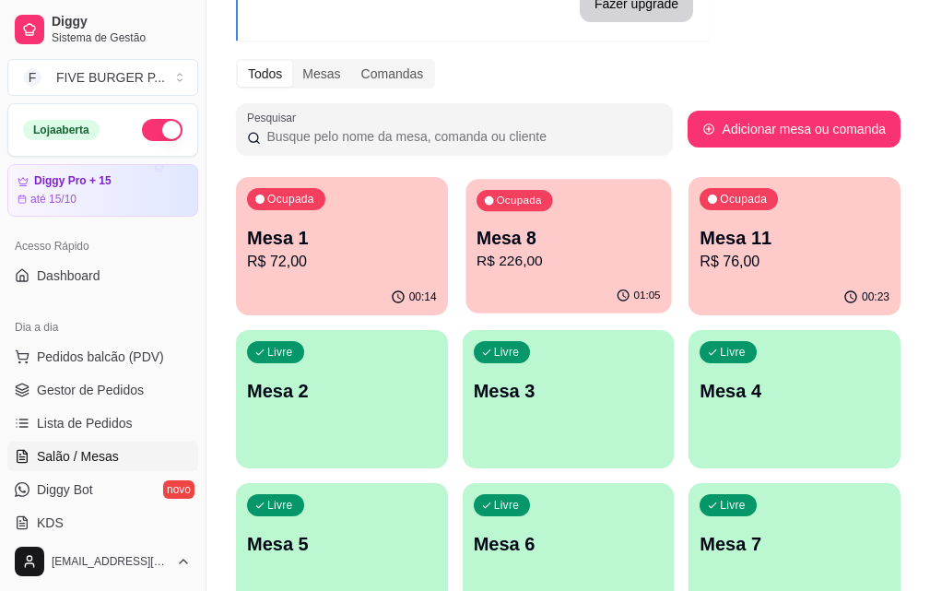
click at [476, 229] on p "Mesa 8" at bounding box center [568, 238] width 184 height 25
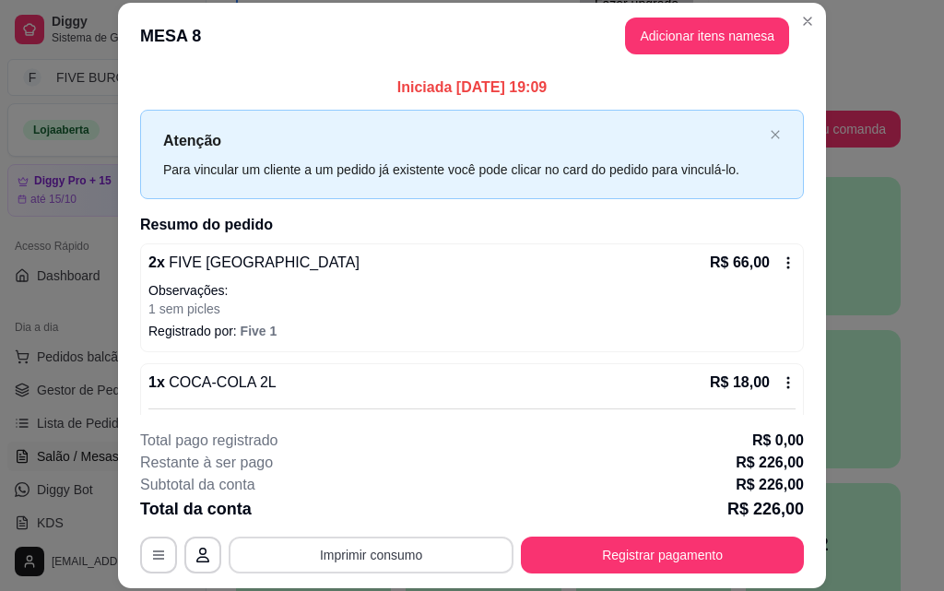
click at [374, 544] on button "Imprimir consumo" at bounding box center [371, 554] width 285 height 37
click at [403, 511] on button "IMPRESSORA" at bounding box center [370, 512] width 134 height 29
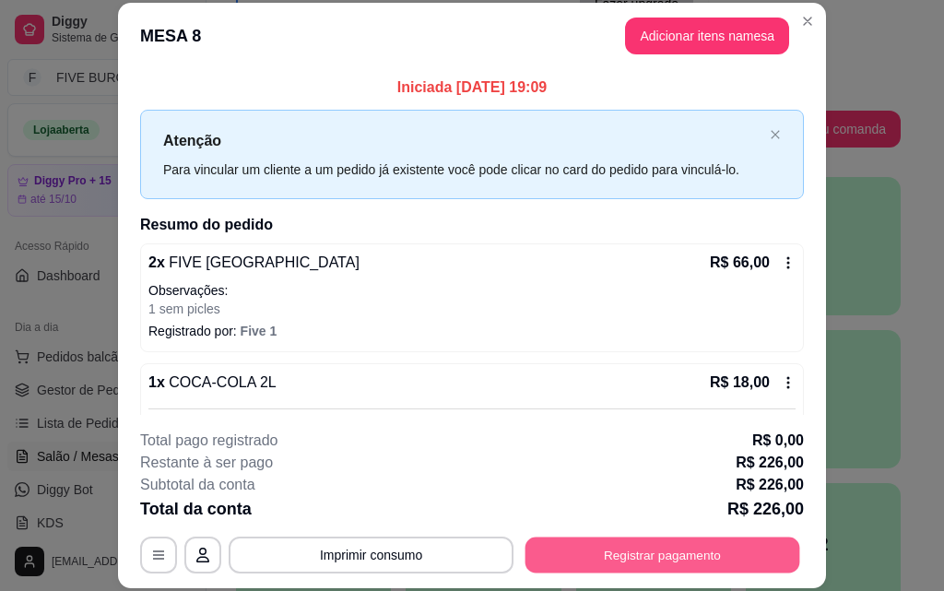
click at [673, 563] on button "Registrar pagamento" at bounding box center [662, 554] width 275 height 36
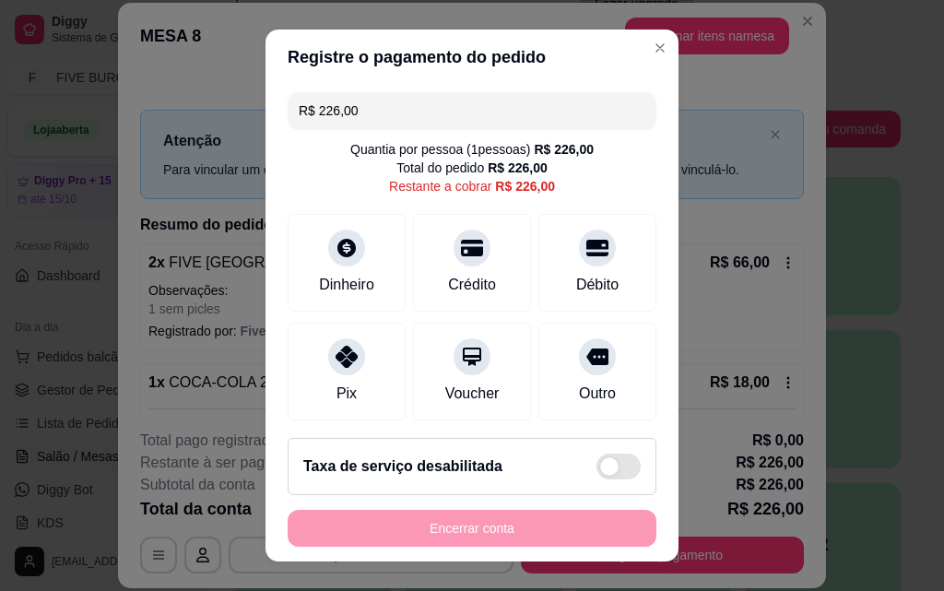
drag, startPoint x: 310, startPoint y: 118, endPoint x: 2, endPoint y: 85, distance: 309.6
click at [6, 92] on div "Registre o pagamento do pedido R$ 226,00 Quantia por pessoa ( 1 pessoas) R$ 226…" at bounding box center [472, 295] width 944 height 591
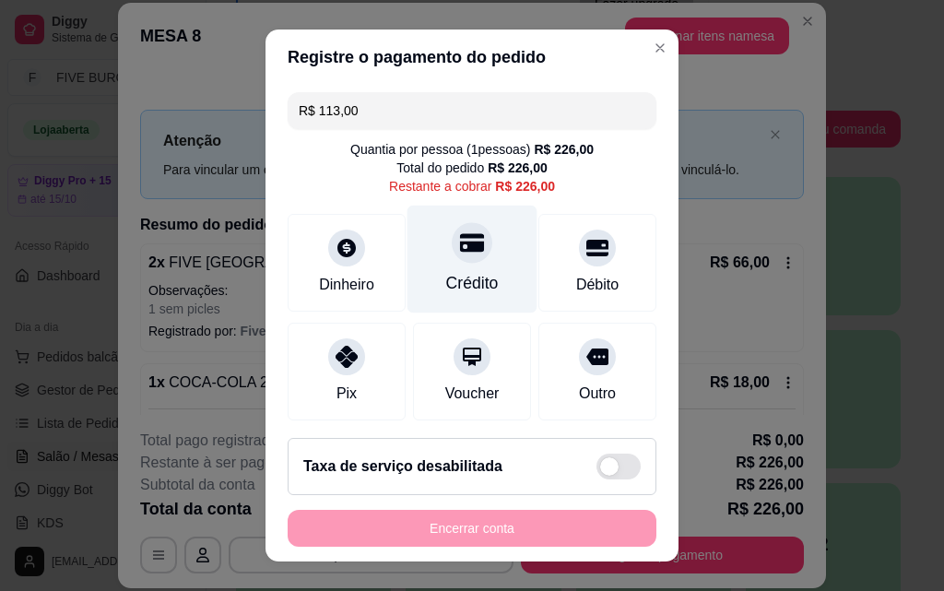
click at [452, 273] on div "Crédito" at bounding box center [472, 283] width 53 height 24
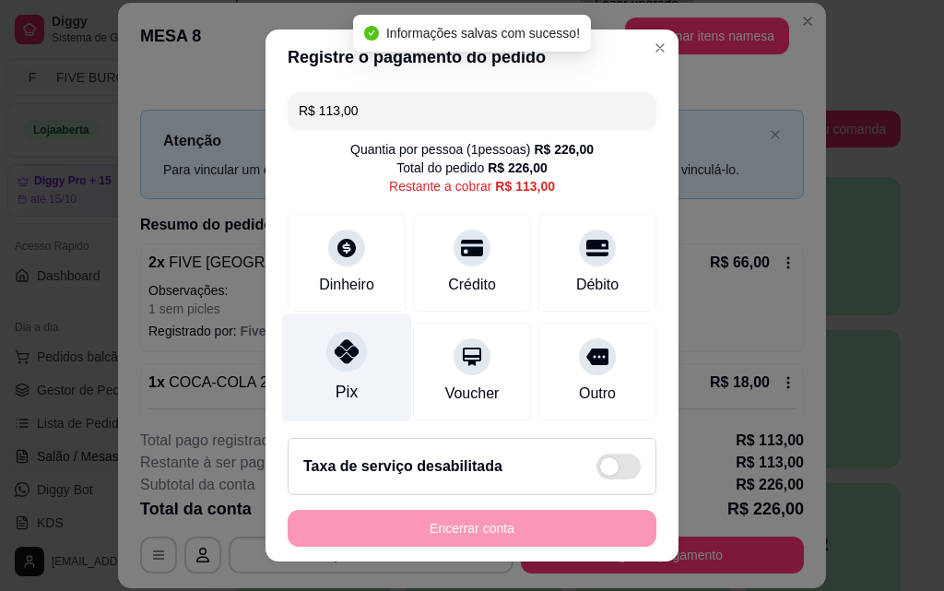
click at [324, 375] on div "Pix" at bounding box center [347, 368] width 130 height 108
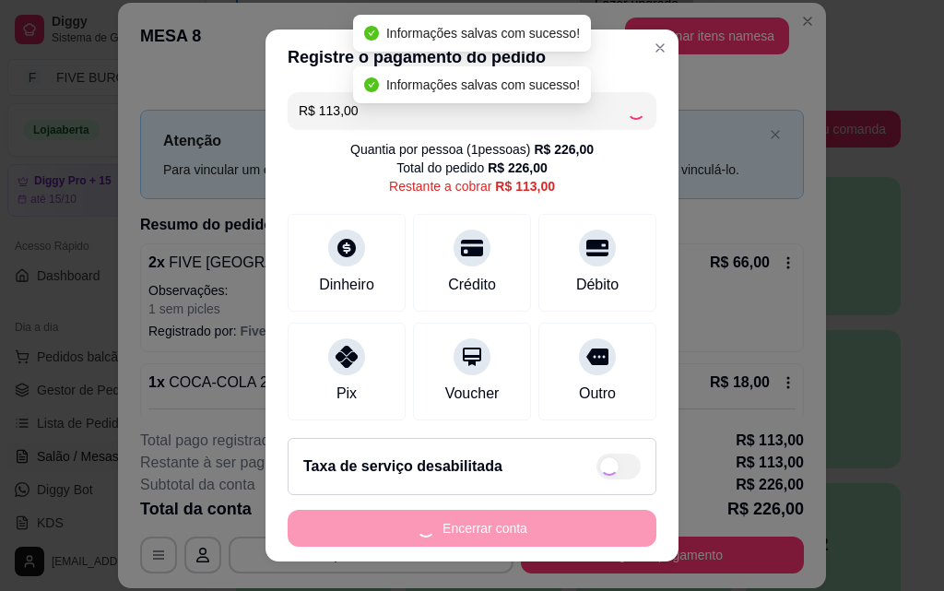
type input "R$ 0,00"
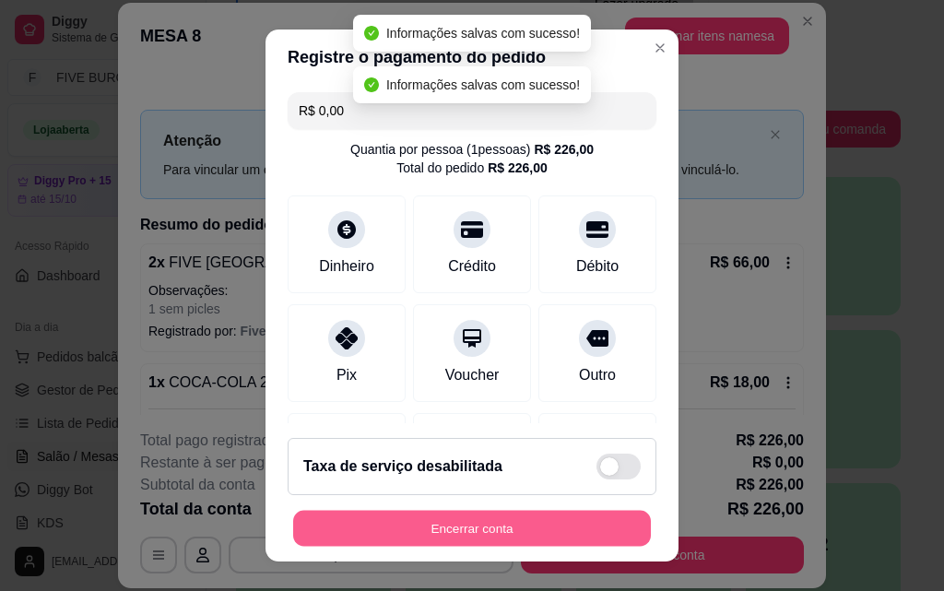
click at [466, 530] on button "Encerrar conta" at bounding box center [472, 529] width 358 height 36
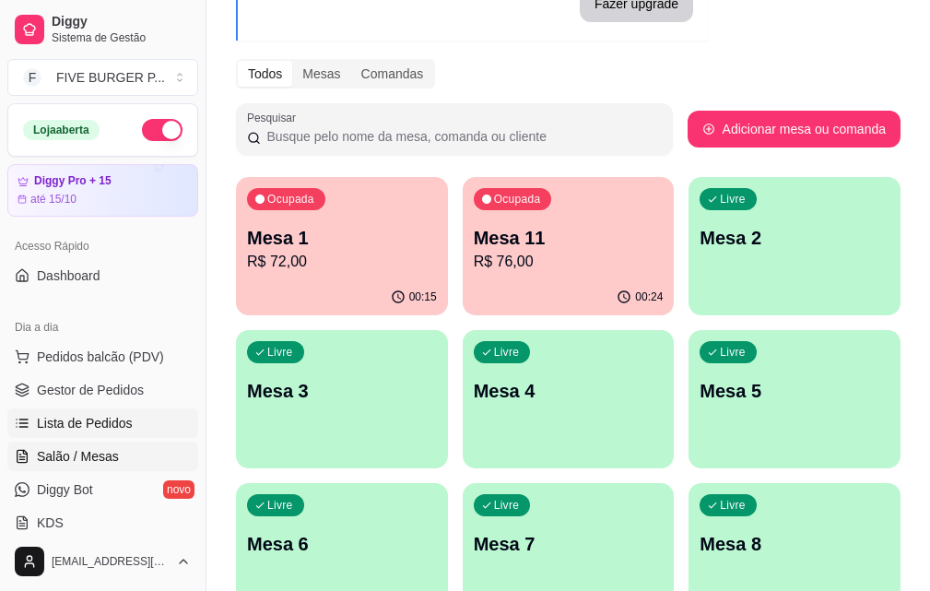
click at [90, 418] on span "Lista de Pedidos" at bounding box center [85, 423] width 96 height 18
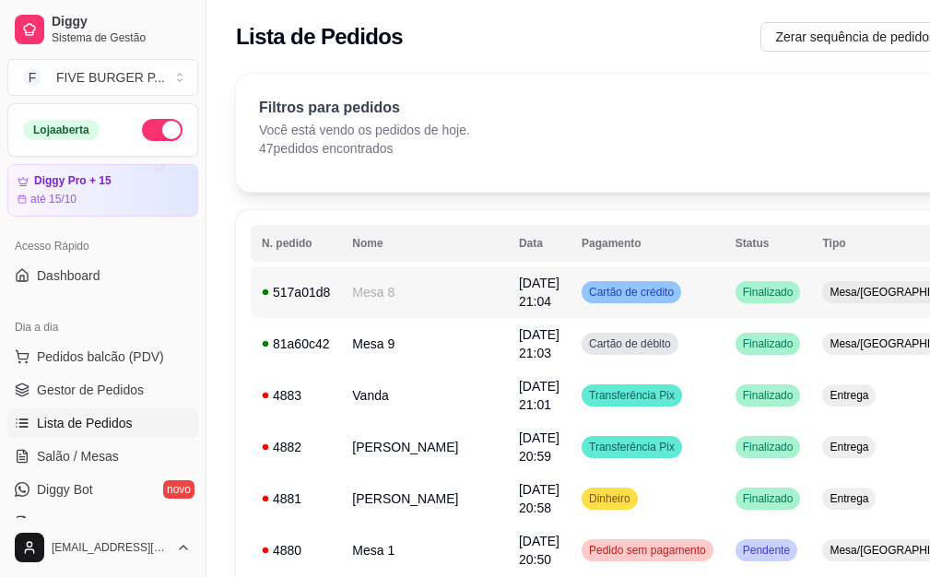
click at [519, 296] on span "[DATE] 21:04" at bounding box center [539, 292] width 41 height 33
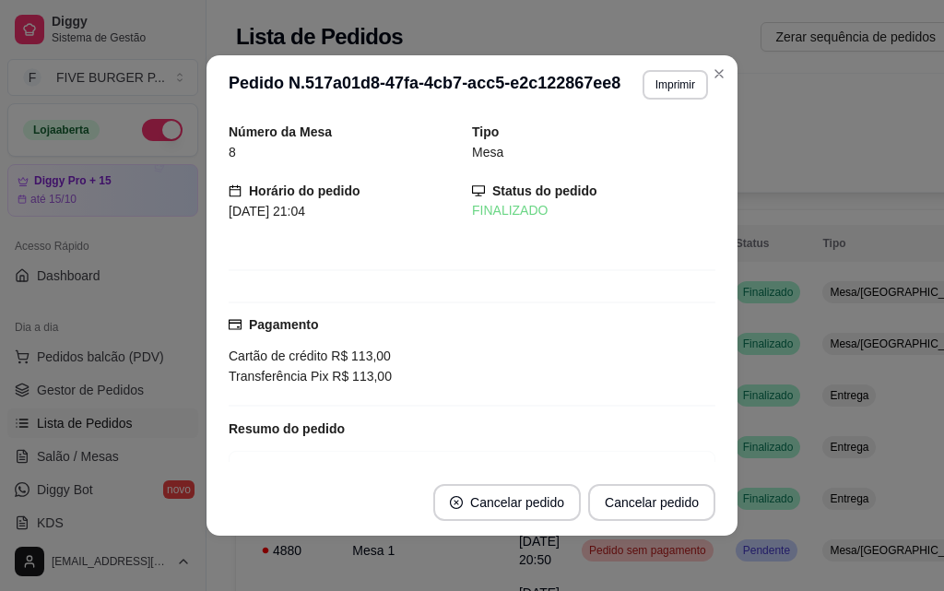
click at [657, 93] on button "Imprimir" at bounding box center [674, 84] width 65 height 29
click at [646, 142] on button "IMPRESSORA" at bounding box center [651, 141] width 107 height 24
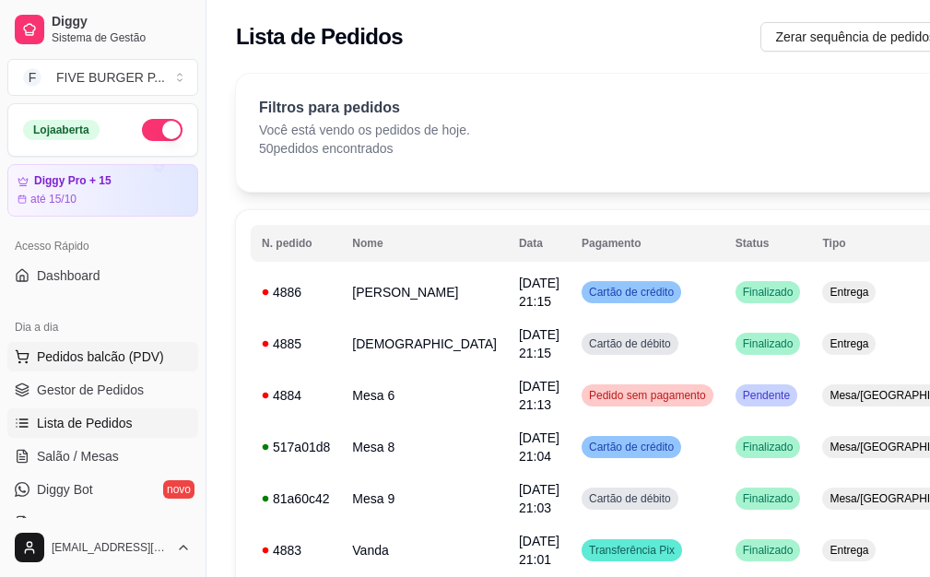
click at [111, 358] on span "Pedidos balcão (PDV)" at bounding box center [100, 356] width 127 height 18
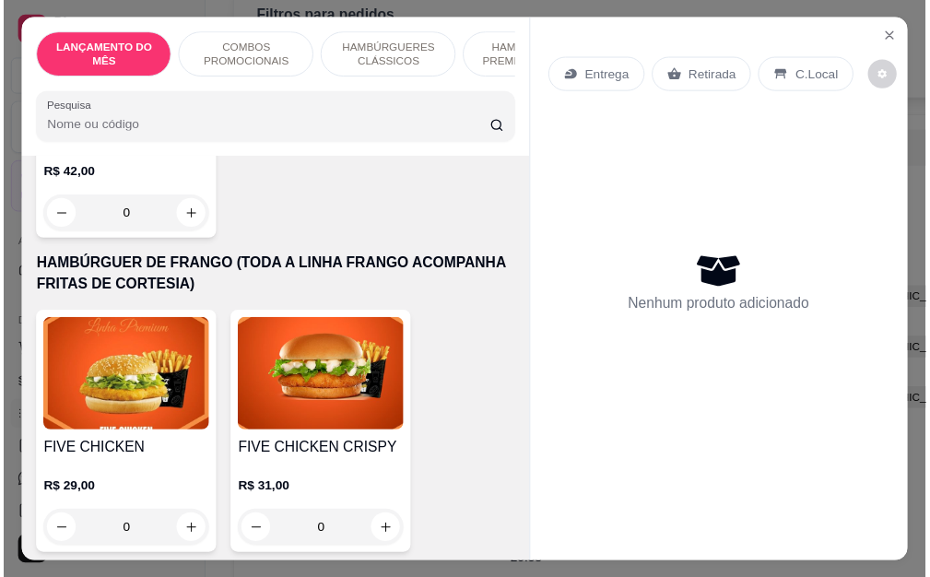
scroll to position [3502, 0]
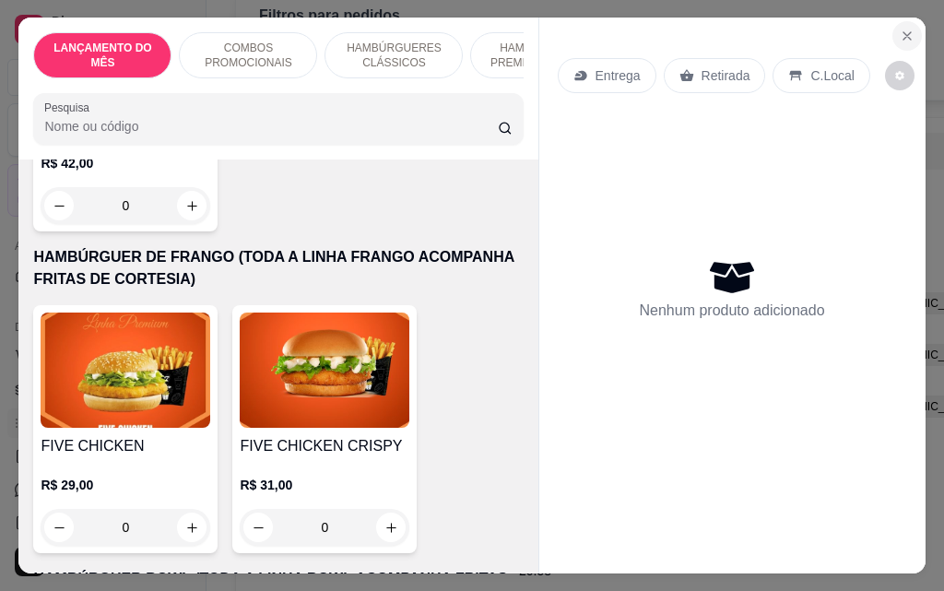
click at [903, 32] on icon "Close" at bounding box center [906, 35] width 7 height 7
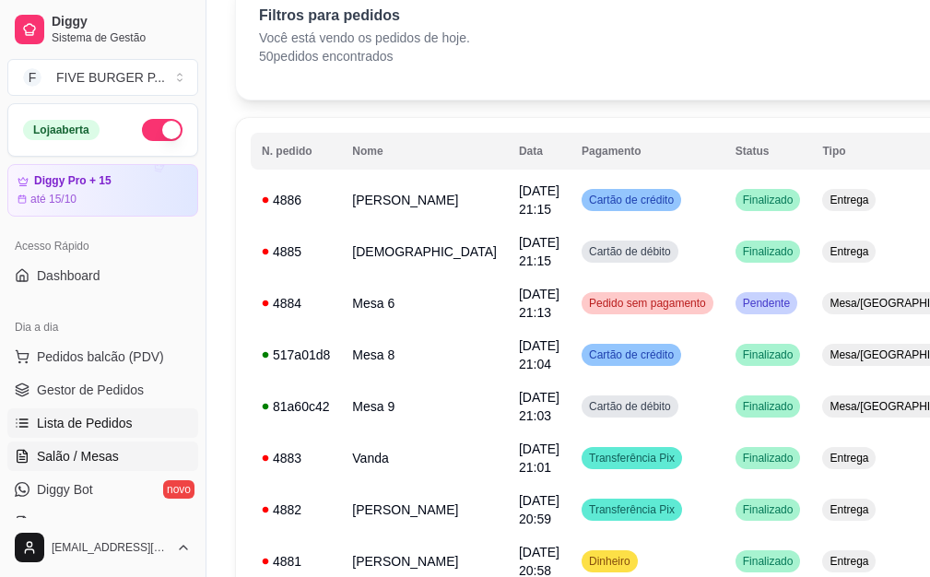
click at [93, 458] on span "Salão / Mesas" at bounding box center [78, 456] width 82 height 18
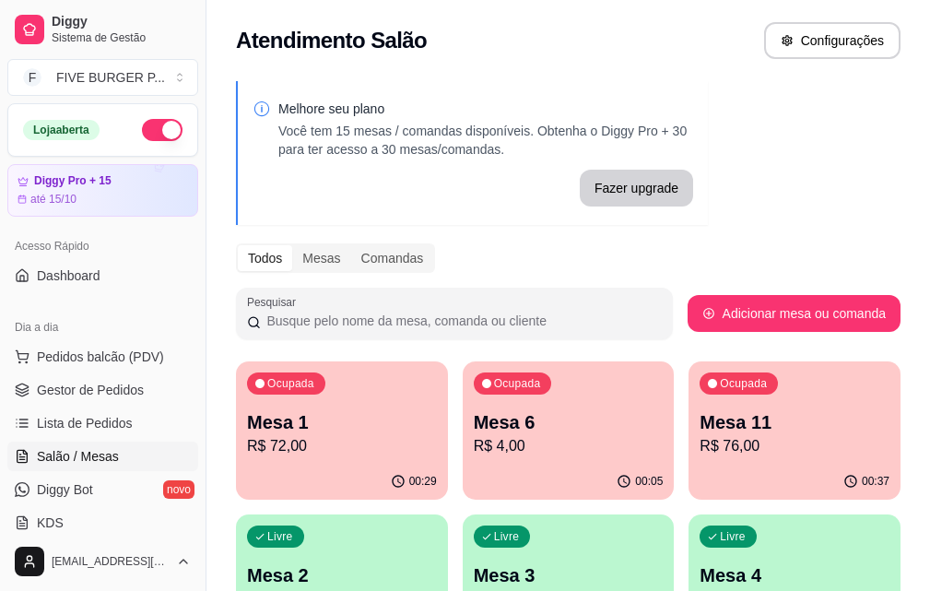
click at [699, 438] on p "R$ 76,00" at bounding box center [794, 446] width 190 height 22
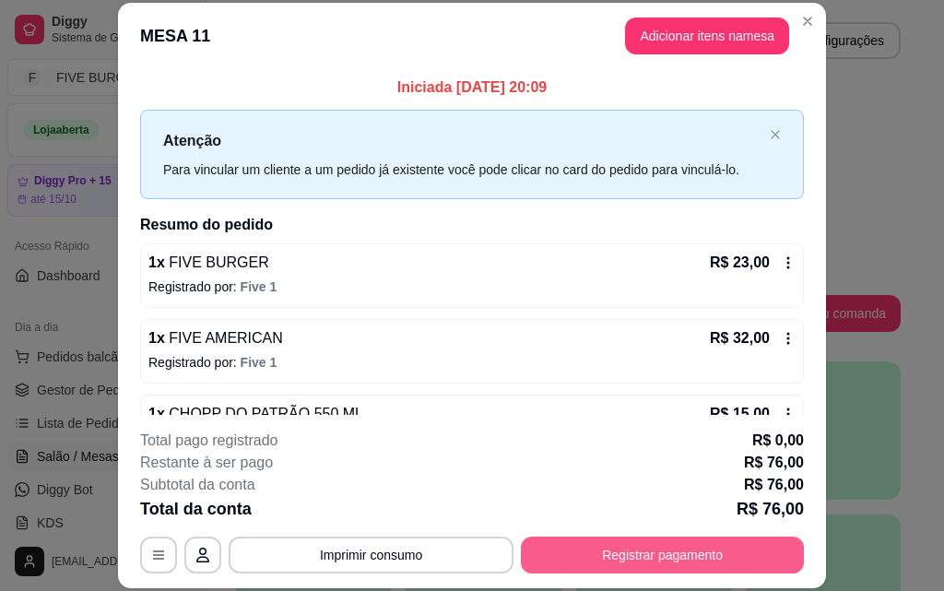
click at [656, 546] on button "Registrar pagamento" at bounding box center [662, 554] width 283 height 37
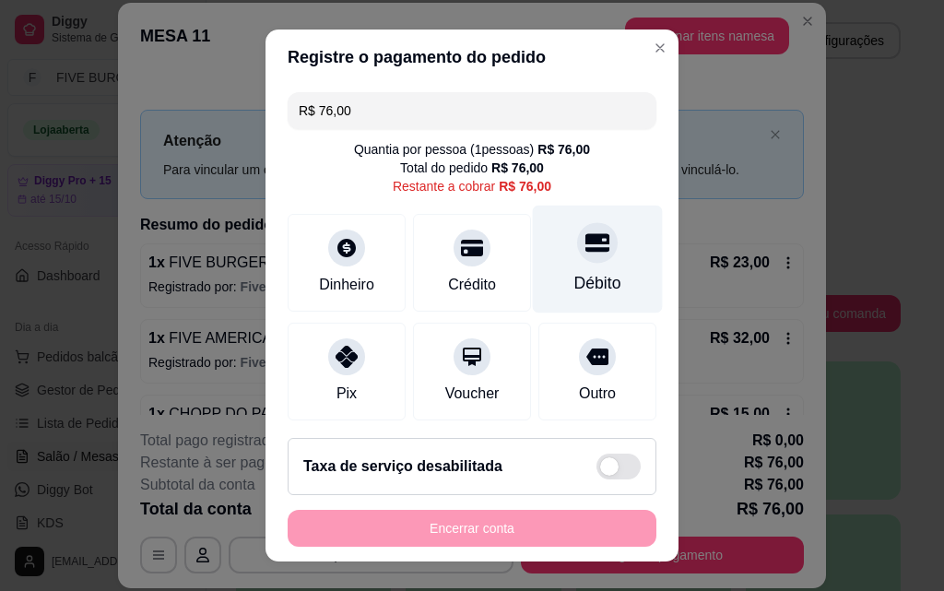
click at [616, 251] on div "Débito" at bounding box center [598, 259] width 130 height 108
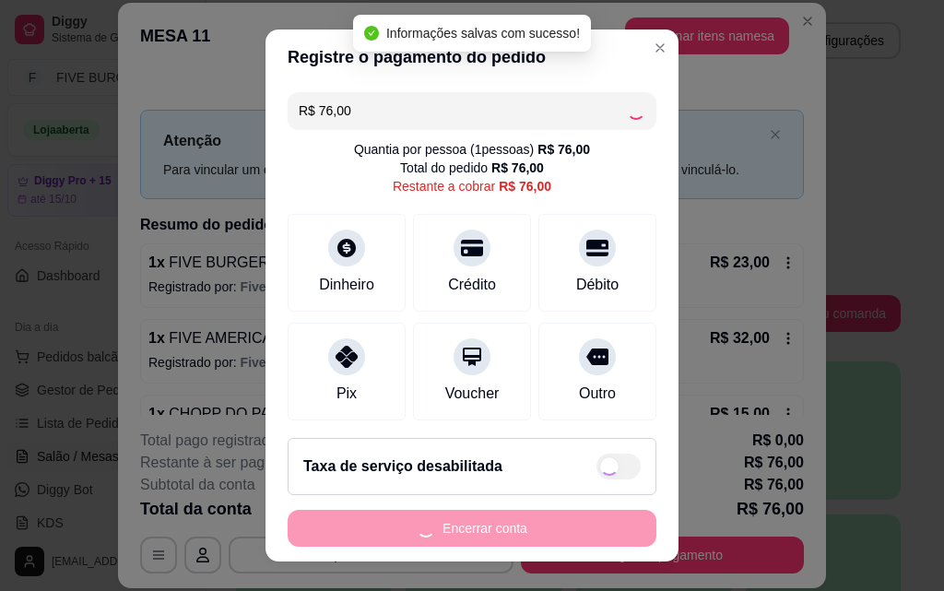
type input "R$ 0,00"
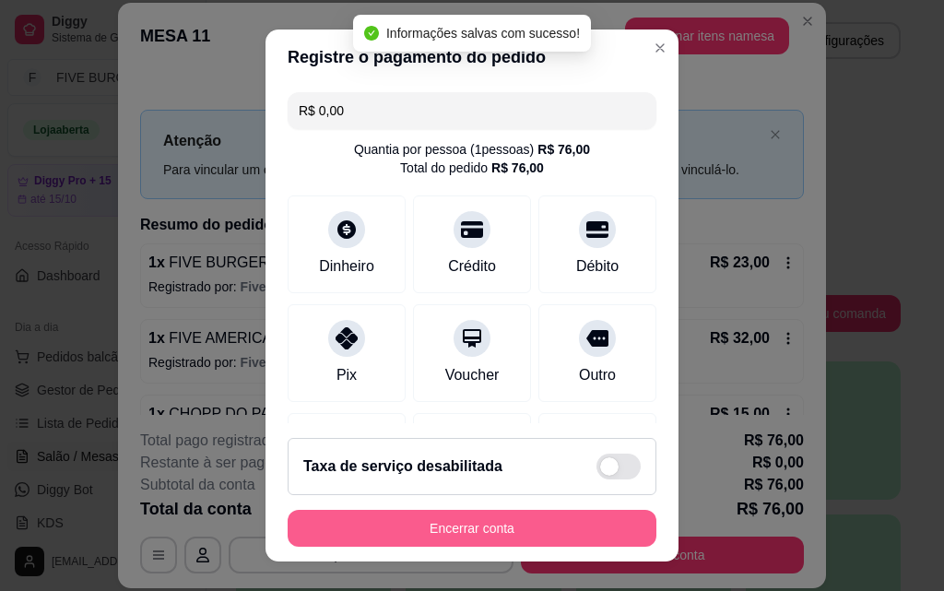
click at [445, 530] on button "Encerrar conta" at bounding box center [472, 528] width 369 height 37
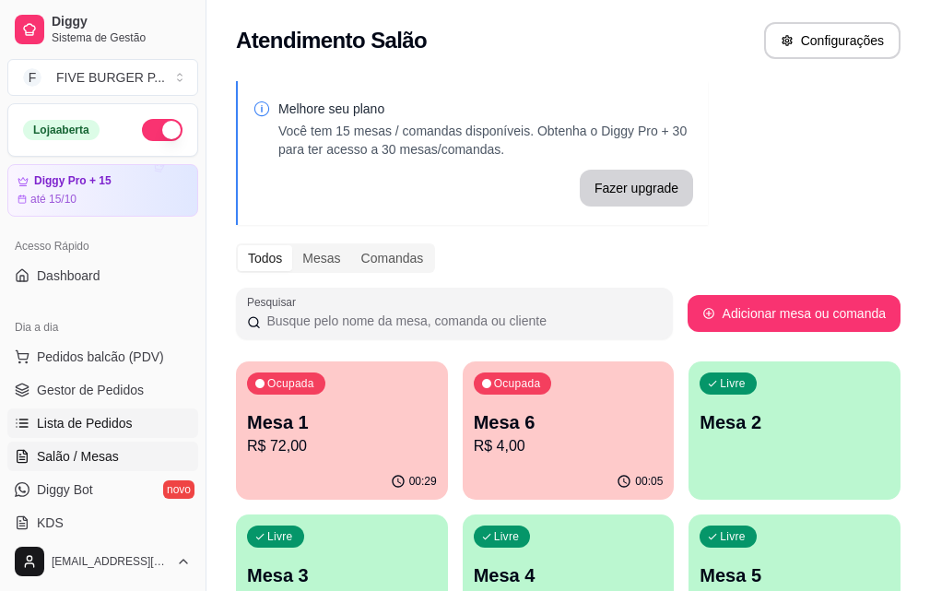
click at [81, 425] on span "Lista de Pedidos" at bounding box center [85, 423] width 96 height 18
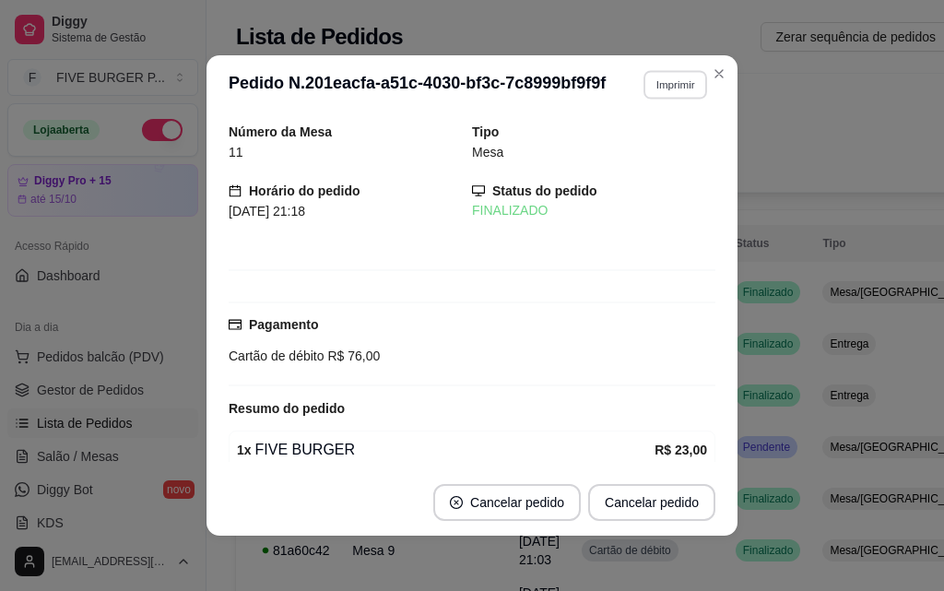
click at [643, 94] on button "Imprimir" at bounding box center [675, 84] width 64 height 29
click at [624, 159] on button "IMPRESSORA" at bounding box center [637, 149] width 134 height 29
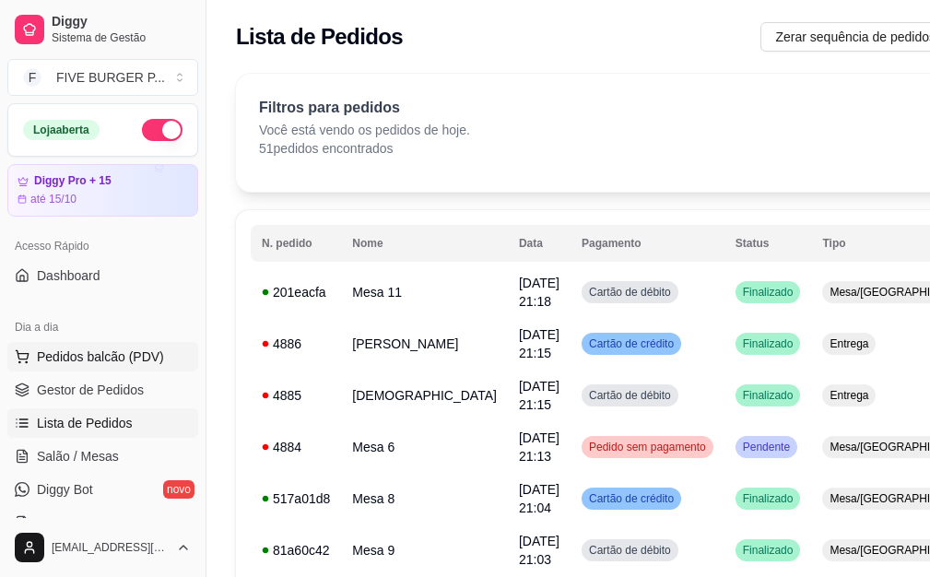
click at [107, 362] on span "Pedidos balcão (PDV)" at bounding box center [100, 356] width 127 height 18
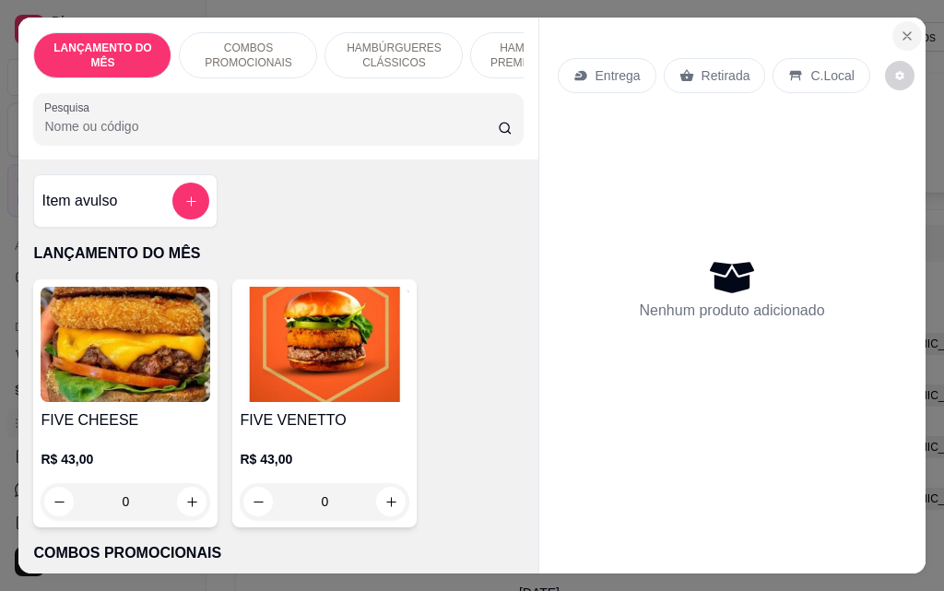
click at [905, 29] on icon "Close" at bounding box center [906, 36] width 15 height 15
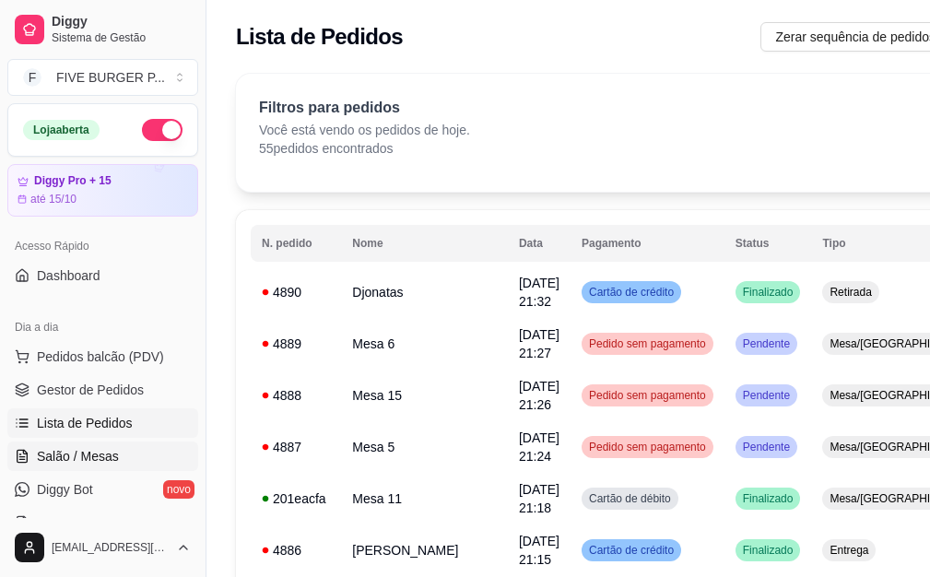
click at [82, 449] on span "Salão / Mesas" at bounding box center [78, 456] width 82 height 18
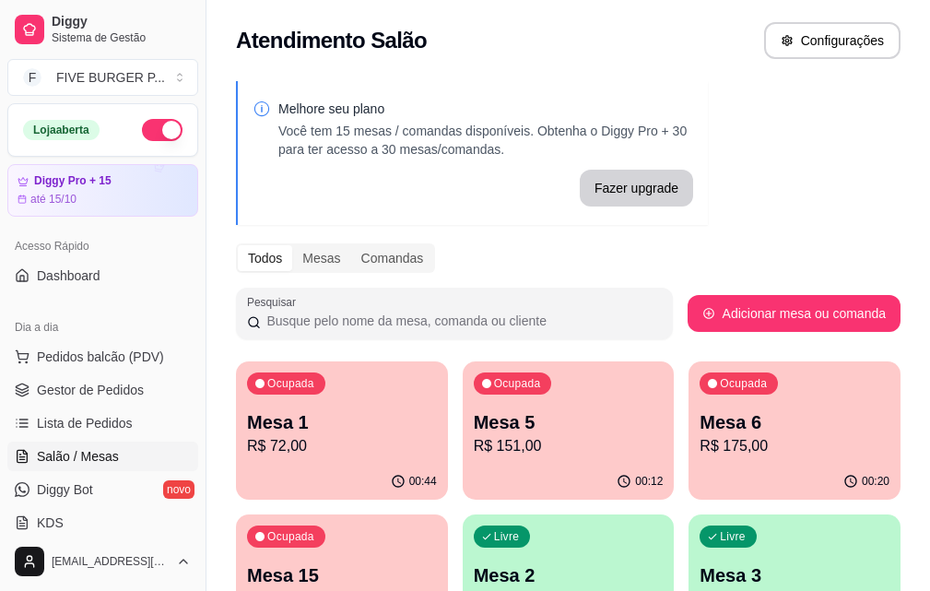
click at [363, 434] on div "Mesa 1 R$ 72,00" at bounding box center [342, 433] width 190 height 48
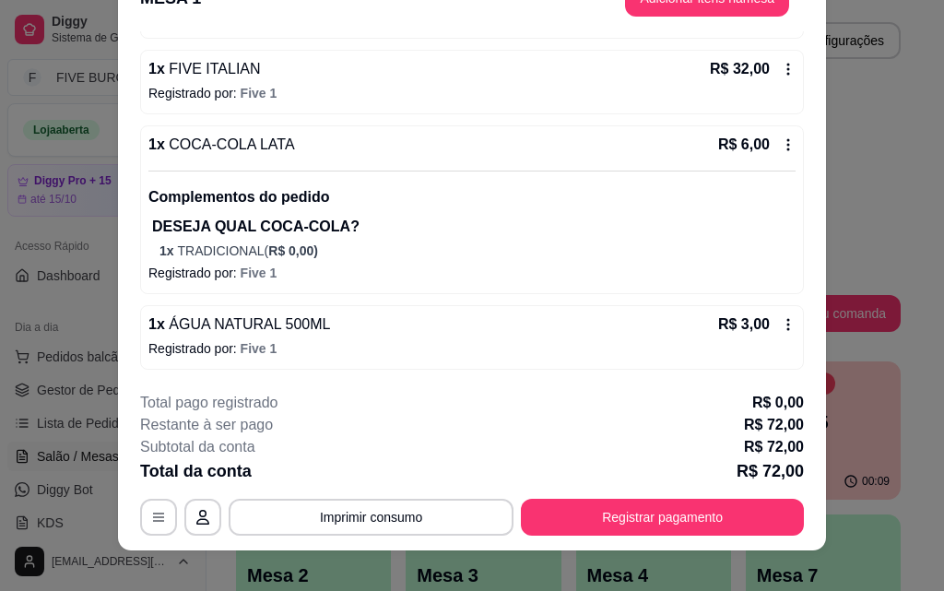
scroll to position [56, 0]
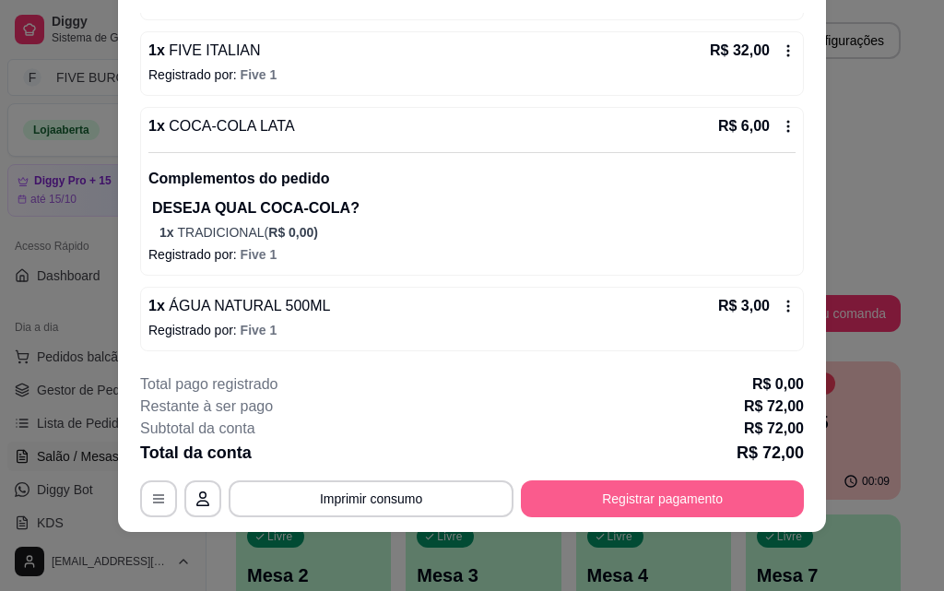
click at [556, 491] on button "Registrar pagamento" at bounding box center [662, 498] width 283 height 37
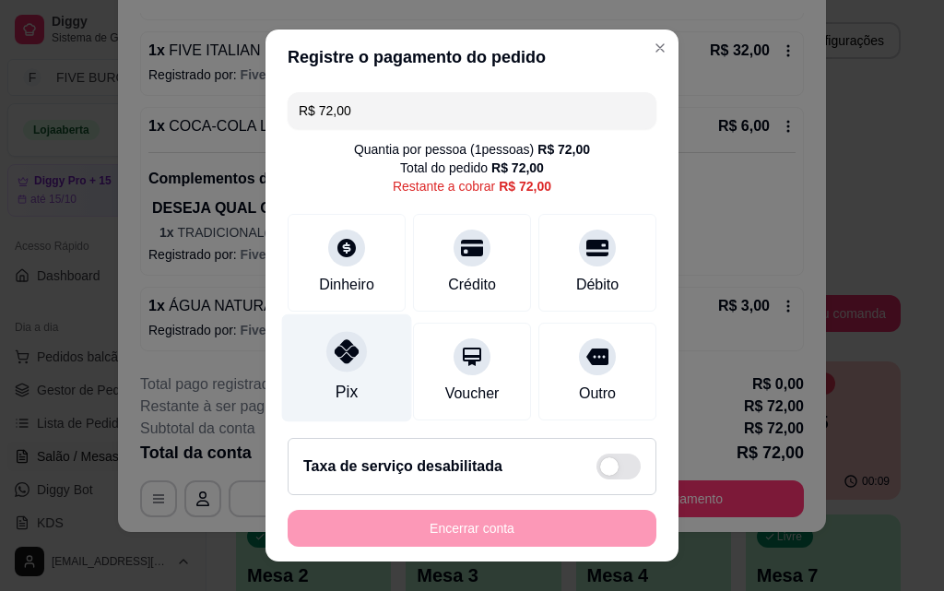
click at [335, 376] on div "Pix" at bounding box center [347, 368] width 130 height 108
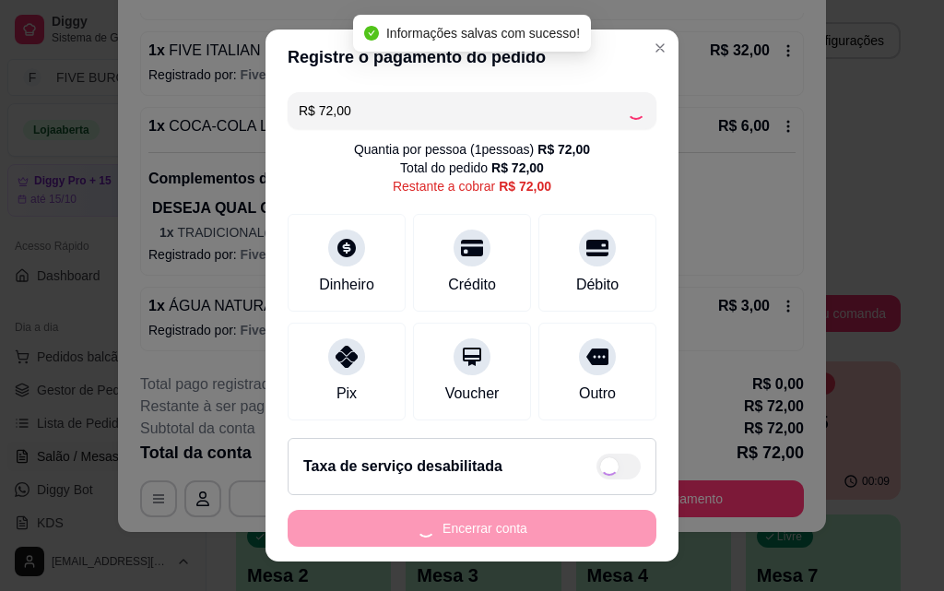
type input "R$ 0,00"
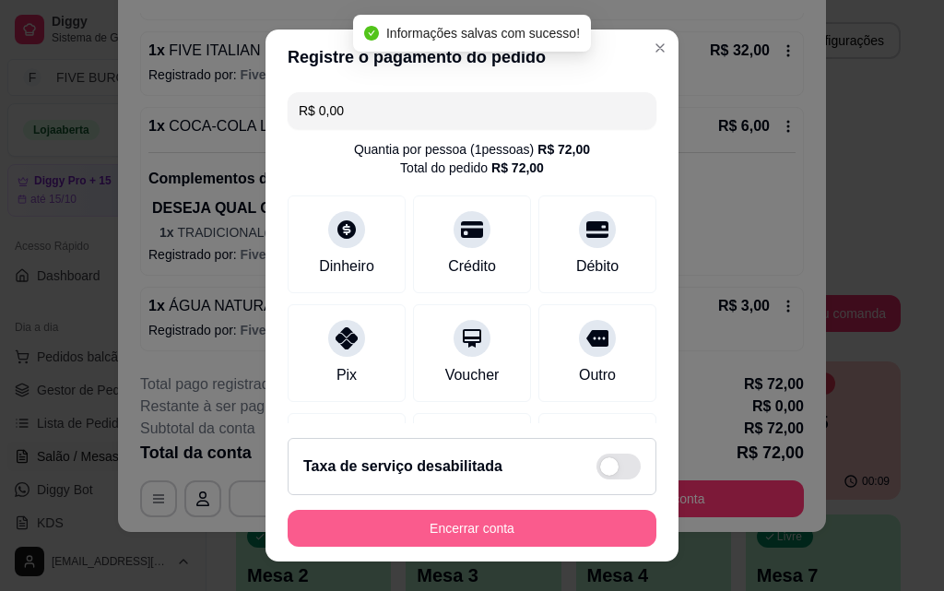
click at [510, 521] on button "Encerrar conta" at bounding box center [472, 528] width 369 height 37
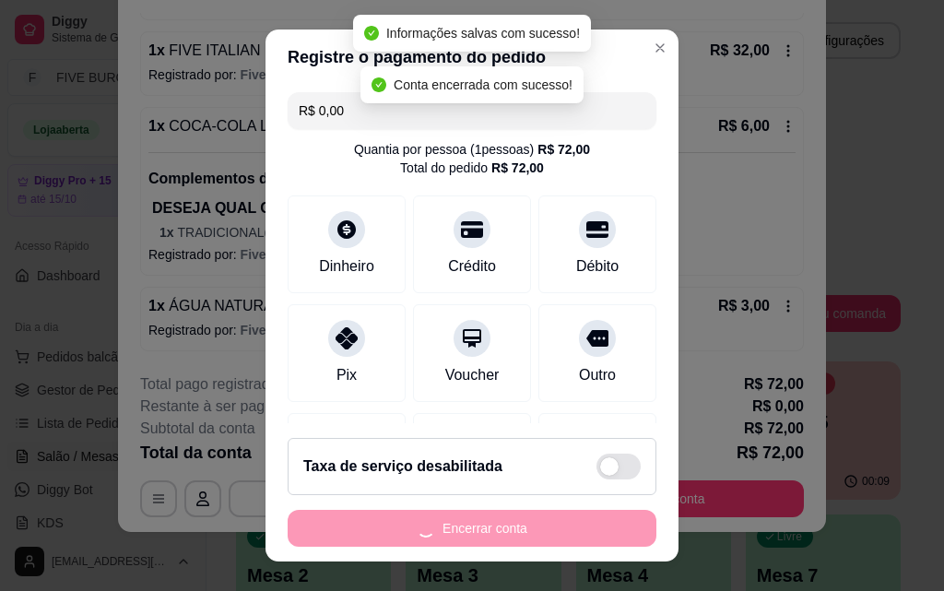
scroll to position [0, 0]
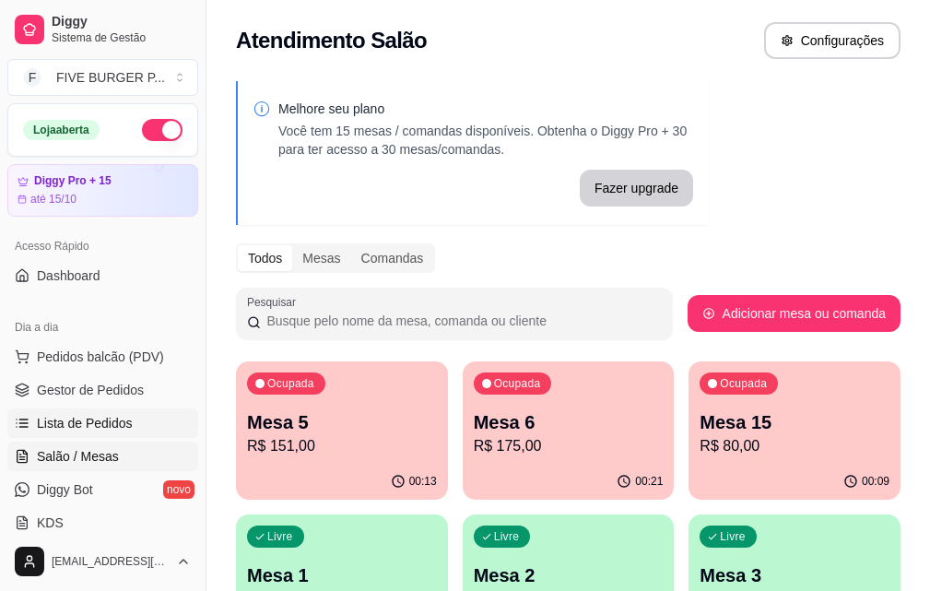
click at [102, 420] on span "Lista de Pedidos" at bounding box center [85, 423] width 96 height 18
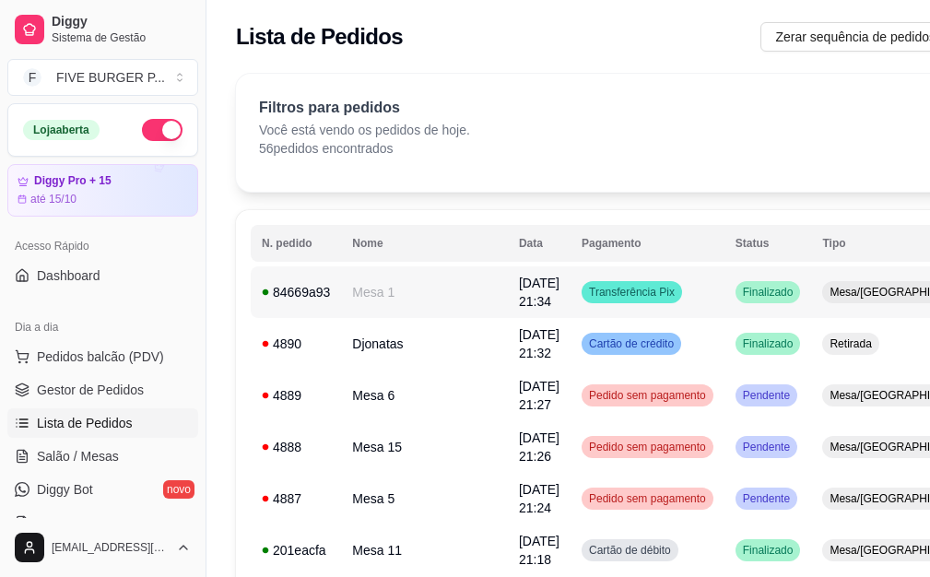
click at [581, 299] on div "Transferência Pix" at bounding box center [631, 292] width 100 height 22
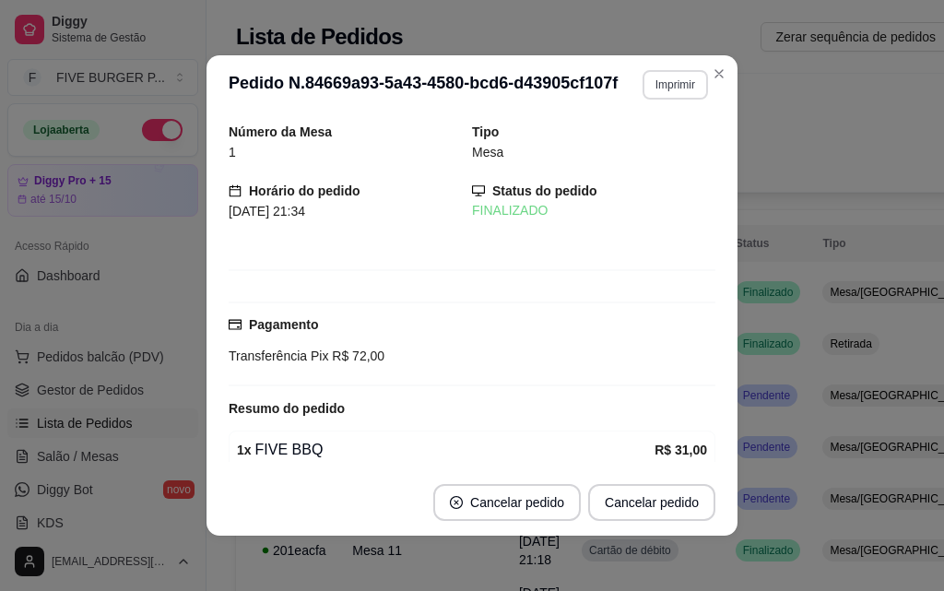
click at [670, 80] on button "Imprimir" at bounding box center [674, 84] width 65 height 29
click at [630, 148] on button "IMPRESSORA" at bounding box center [637, 149] width 134 height 29
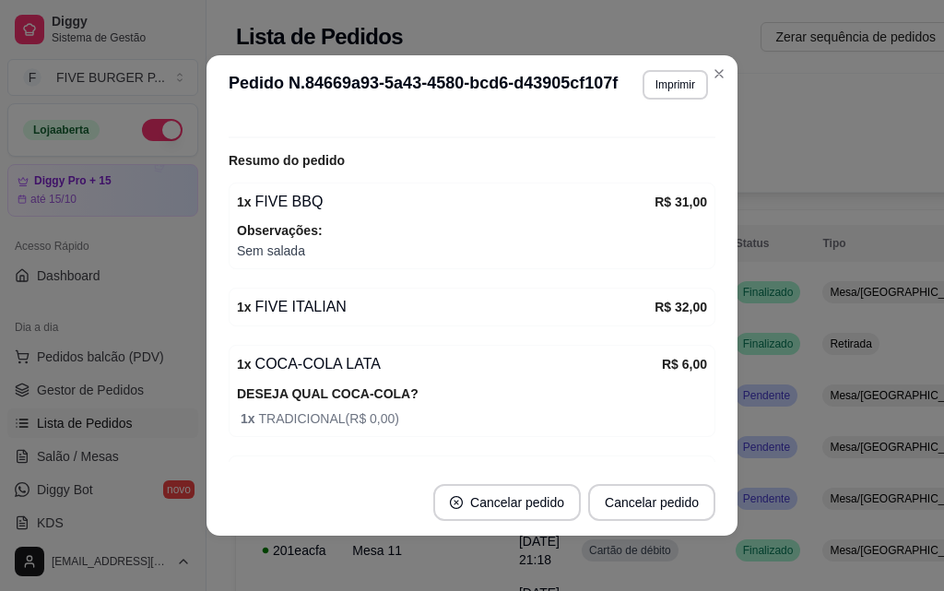
scroll to position [352, 0]
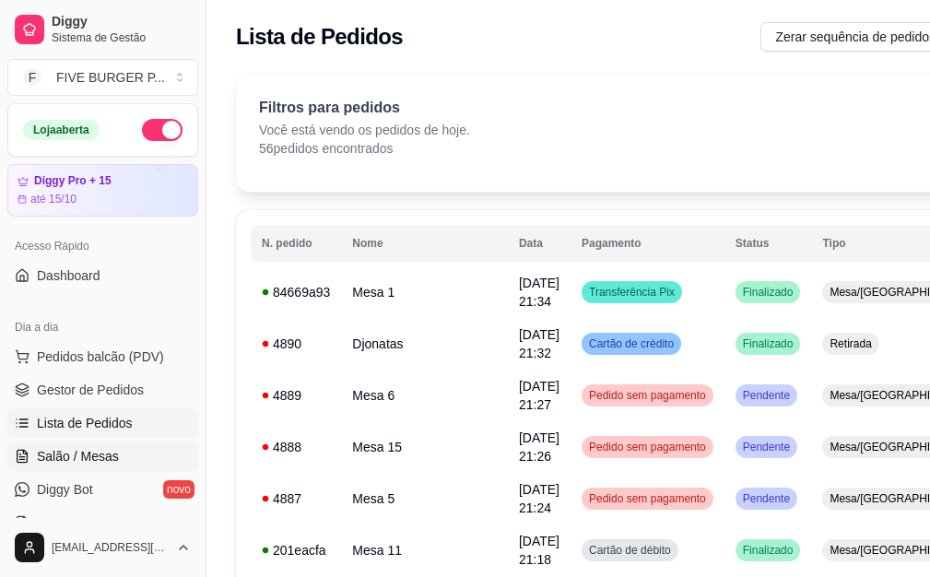
click at [98, 457] on span "Salão / Mesas" at bounding box center [78, 456] width 82 height 18
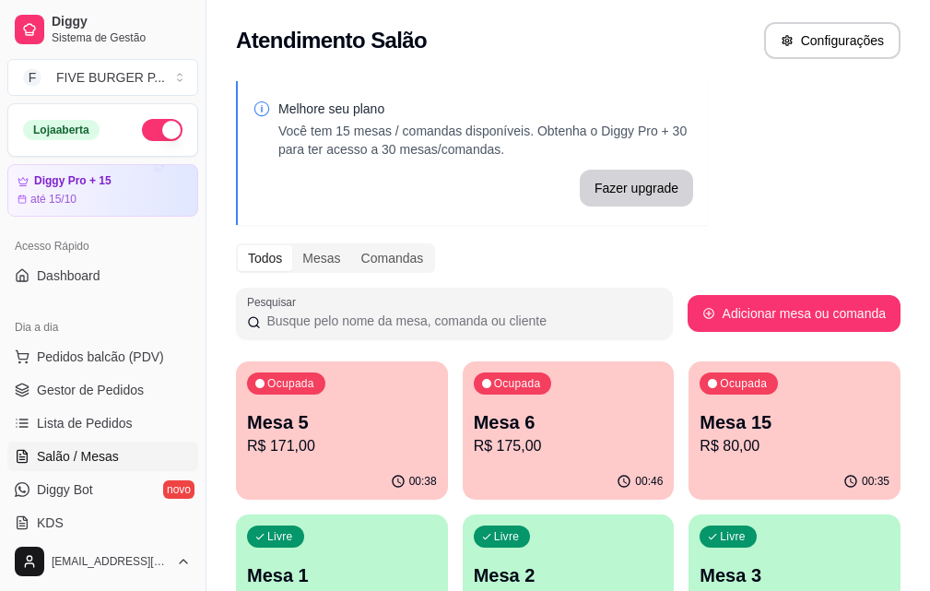
click at [478, 437] on p "R$ 175,00" at bounding box center [569, 446] width 190 height 22
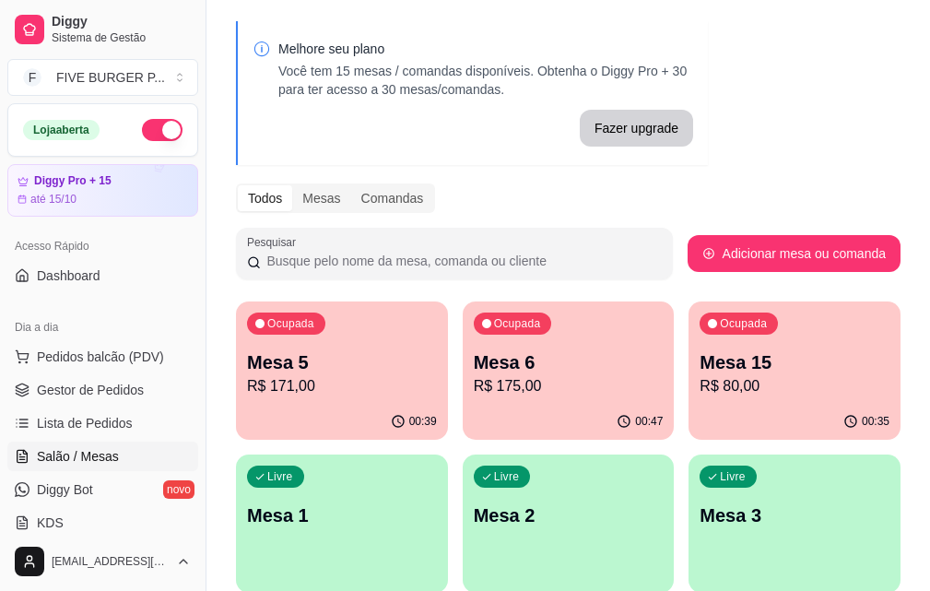
scroll to position [92, 0]
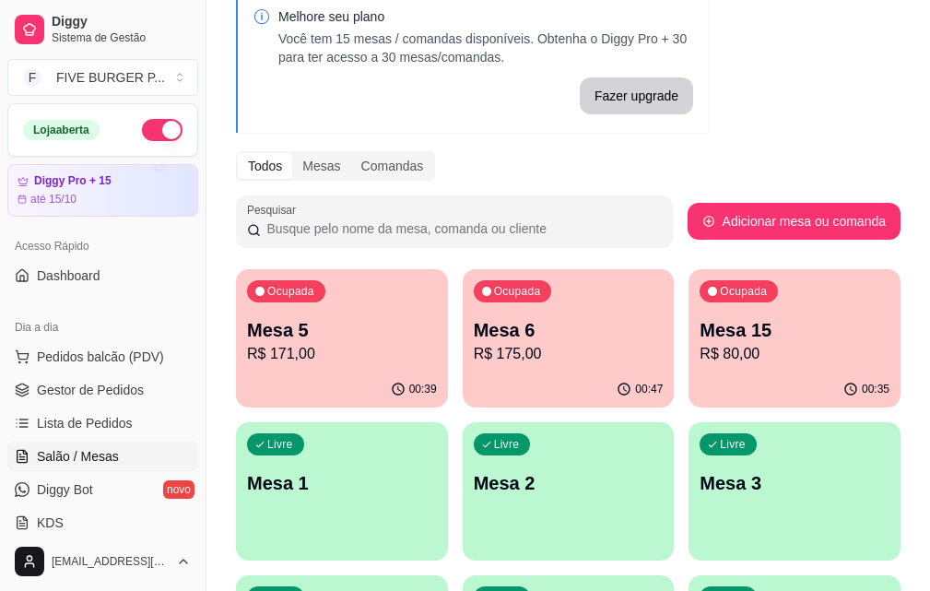
click at [497, 360] on p "R$ 175,00" at bounding box center [569, 354] width 190 height 22
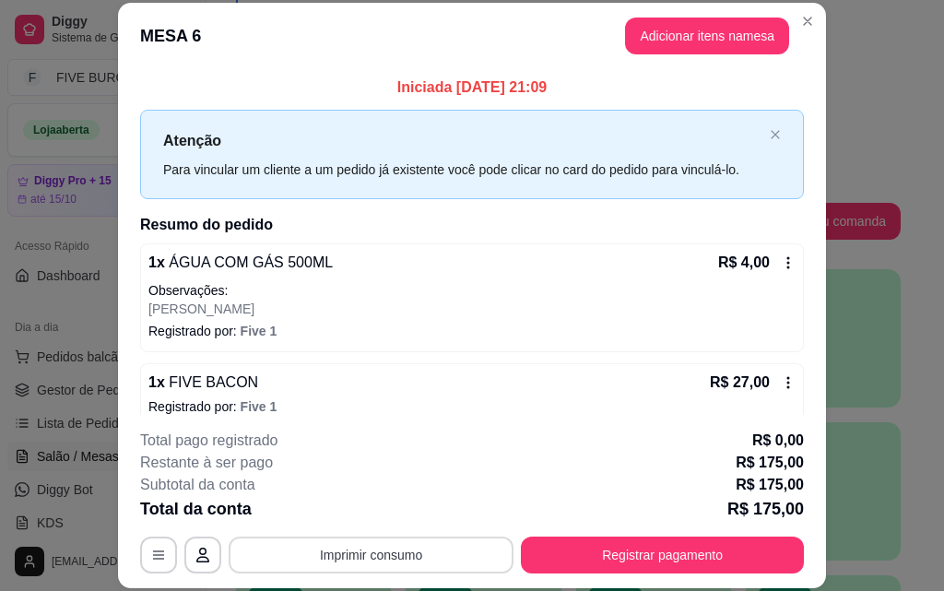
click at [365, 554] on button "Imprimir consumo" at bounding box center [371, 554] width 285 height 37
click at [379, 517] on button "IMPRESSORA" at bounding box center [370, 512] width 134 height 29
click at [604, 551] on button "Registrar pagamento" at bounding box center [662, 554] width 283 height 37
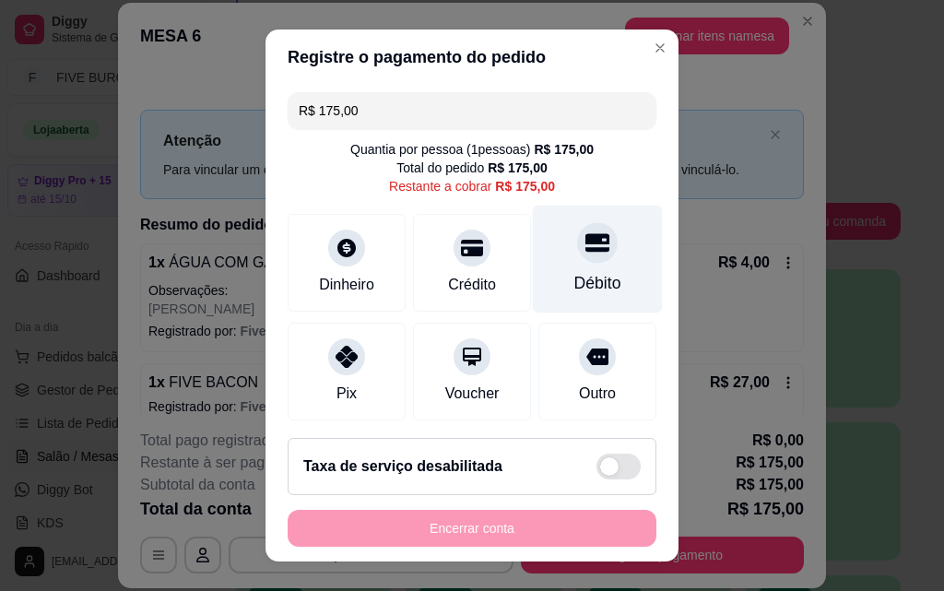
click at [564, 270] on div "Débito" at bounding box center [598, 259] width 130 height 108
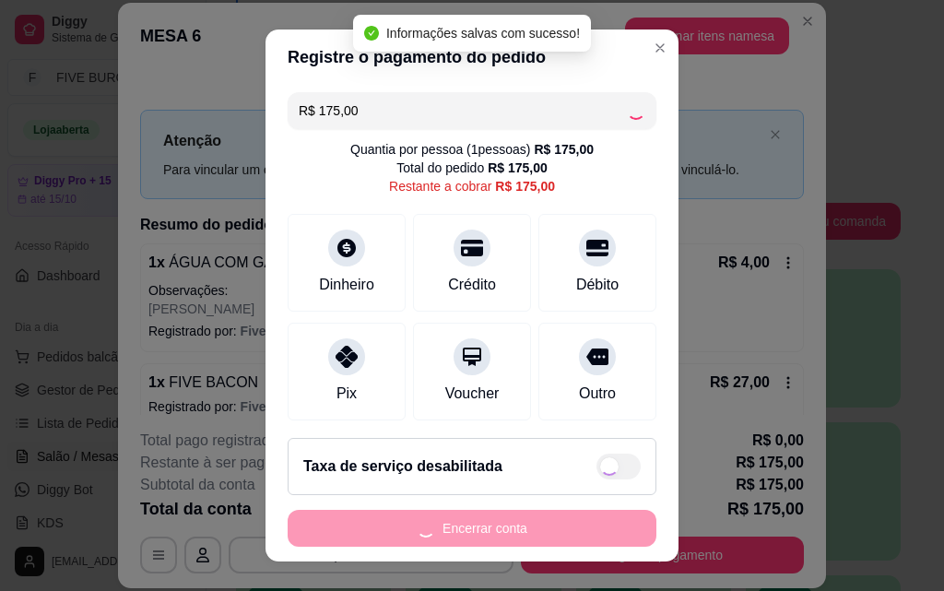
type input "R$ 0,00"
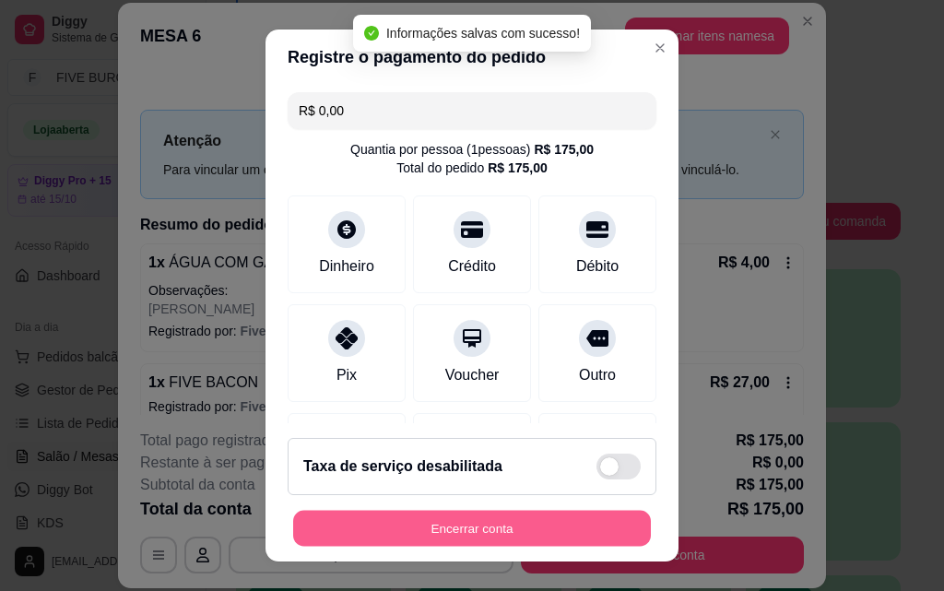
click at [480, 530] on button "Encerrar conta" at bounding box center [472, 529] width 358 height 36
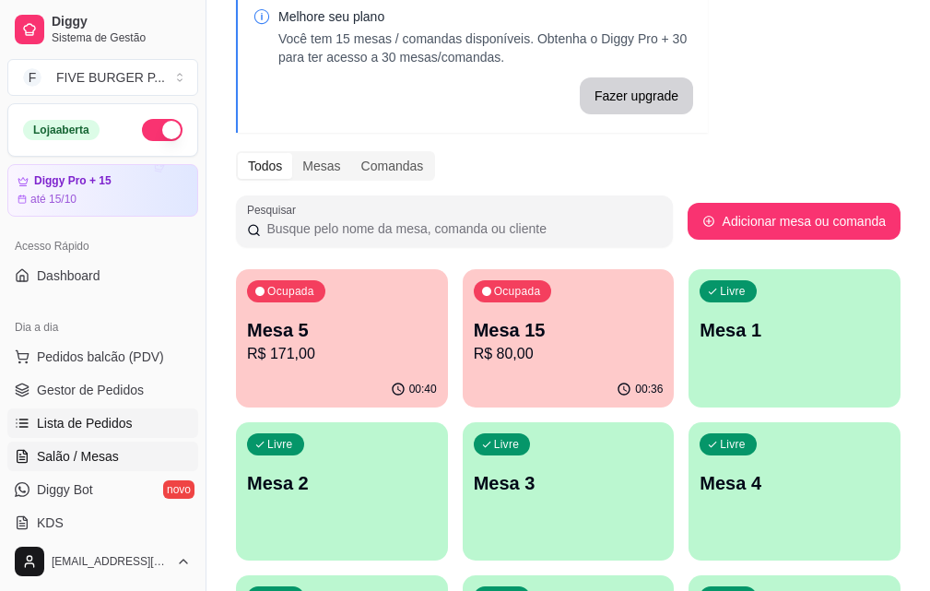
click at [134, 428] on link "Lista de Pedidos" at bounding box center [102, 422] width 191 height 29
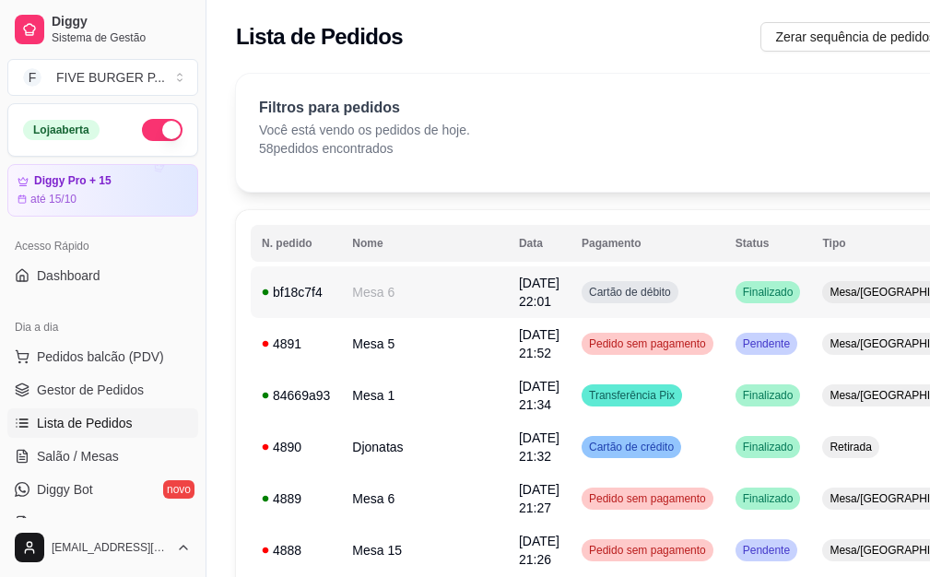
click at [519, 299] on span "[DATE] 22:01" at bounding box center [539, 292] width 41 height 33
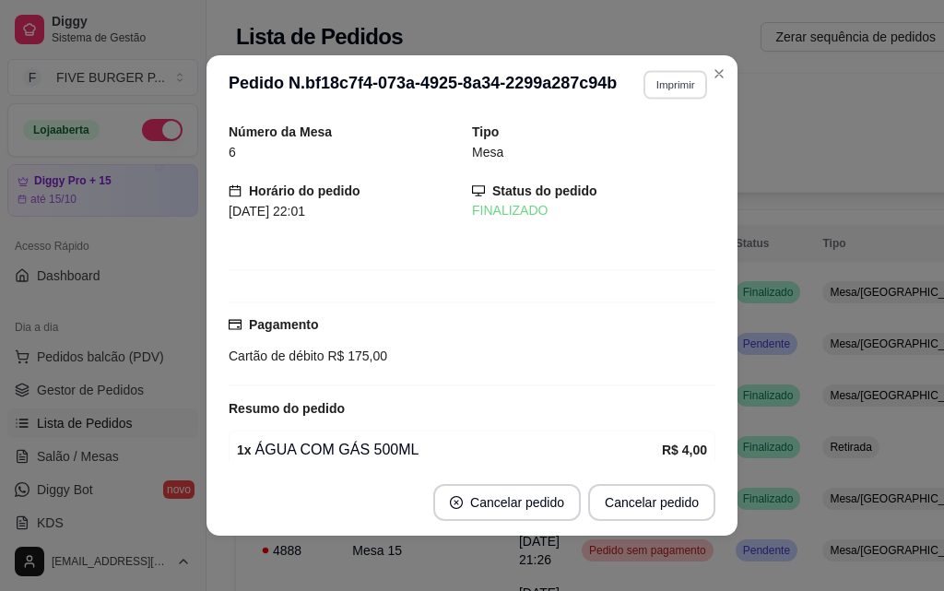
click at [682, 92] on button "Imprimir" at bounding box center [675, 84] width 64 height 29
click at [654, 147] on button "IMPRESSORA" at bounding box center [634, 149] width 129 height 29
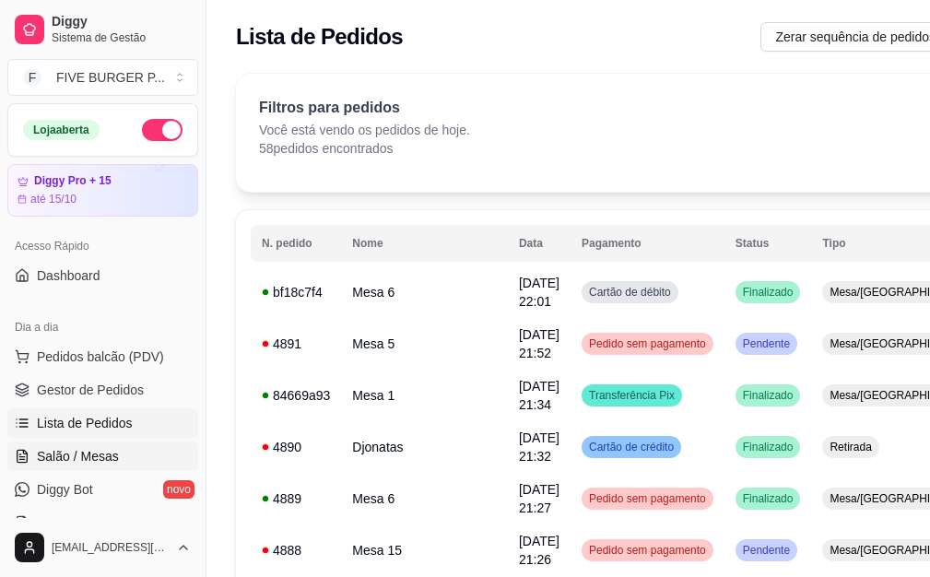
click at [67, 452] on span "Salão / Mesas" at bounding box center [78, 456] width 82 height 18
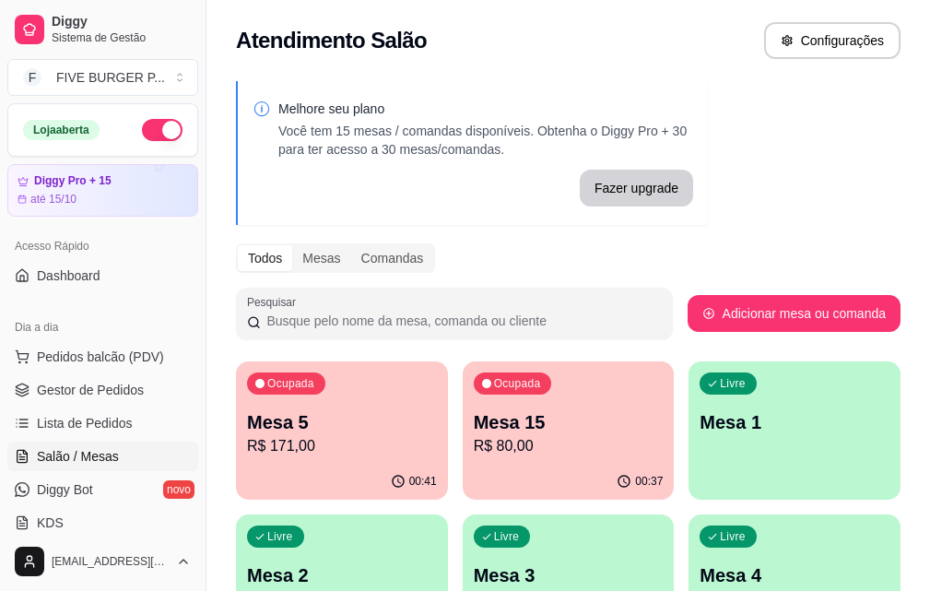
click at [512, 431] on p "Mesa 15" at bounding box center [569, 422] width 190 height 26
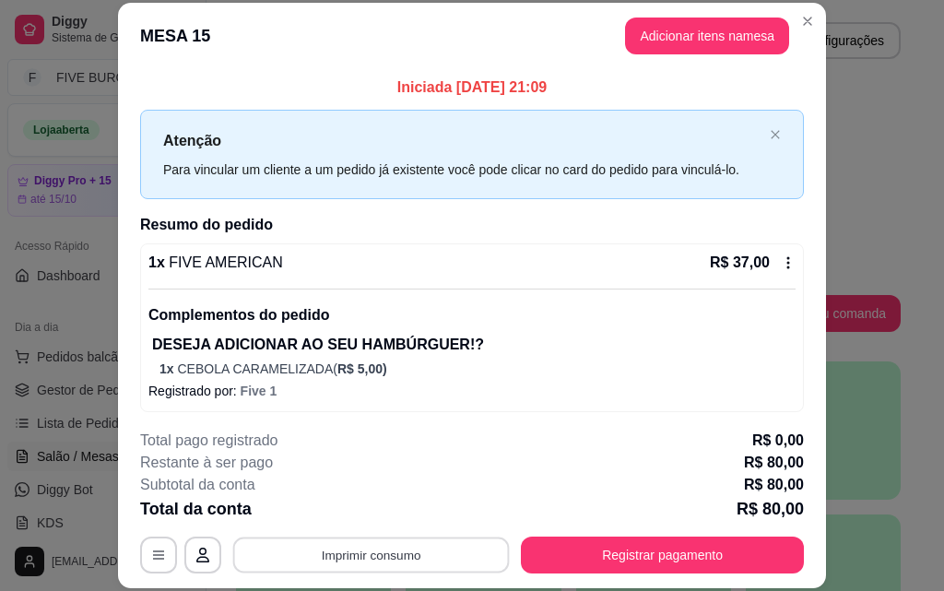
click at [452, 557] on button "Imprimir consumo" at bounding box center [371, 554] width 276 height 36
click at [398, 511] on button "IMPRESSORA" at bounding box center [369, 512] width 129 height 29
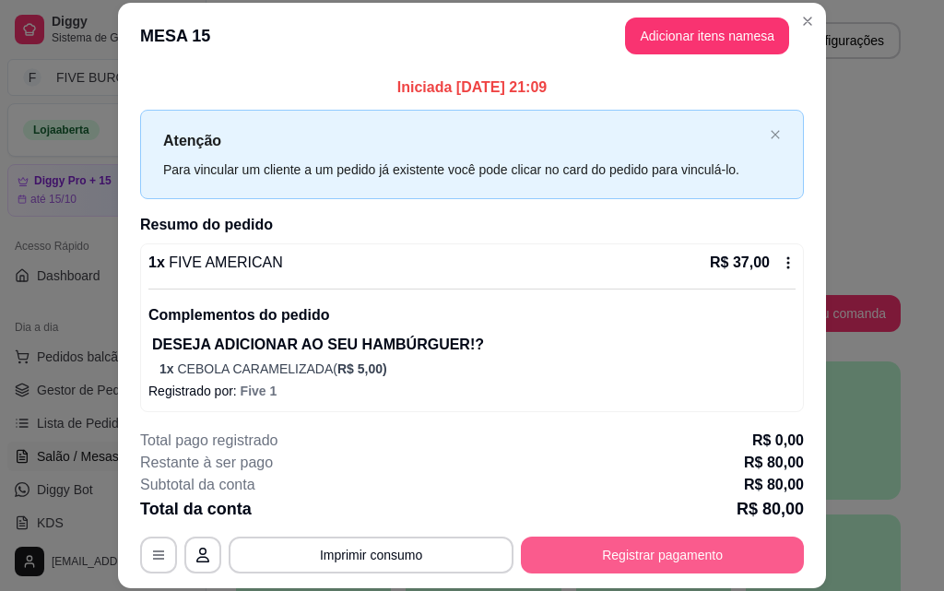
click at [631, 550] on button "Registrar pagamento" at bounding box center [662, 554] width 283 height 37
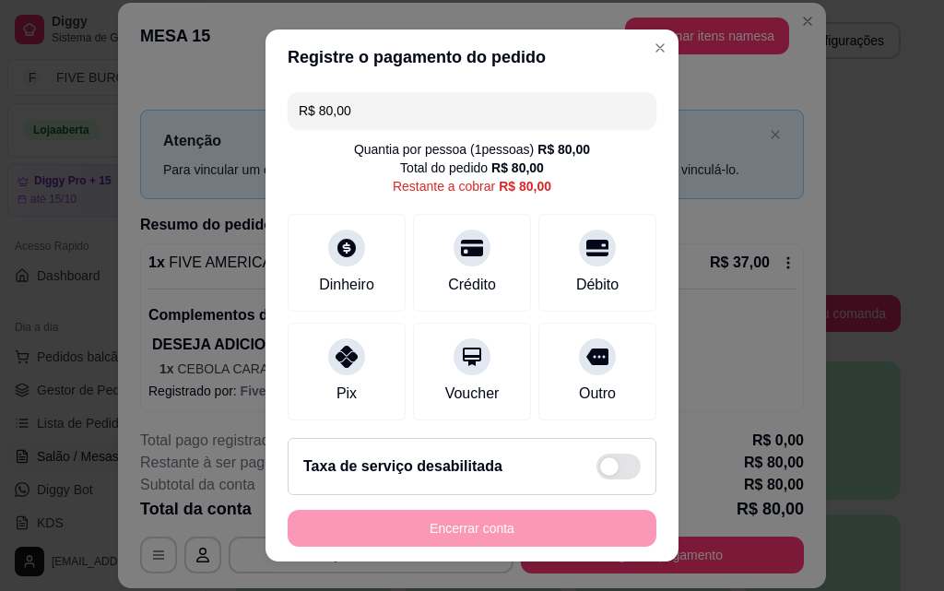
drag, startPoint x: 389, startPoint y: 108, endPoint x: 49, endPoint y: 134, distance: 341.0
click at [27, 135] on div "Registre o pagamento do pedido R$ 80,00 Quantia por pessoa ( 1 pessoas) R$ 80,0…" at bounding box center [472, 295] width 944 height 591
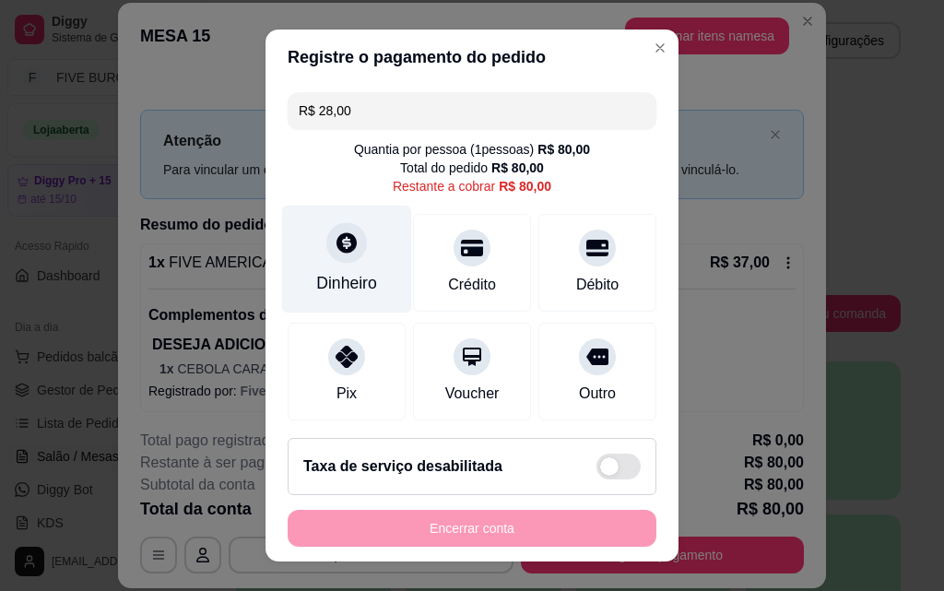
click at [314, 259] on div "Dinheiro" at bounding box center [347, 259] width 130 height 108
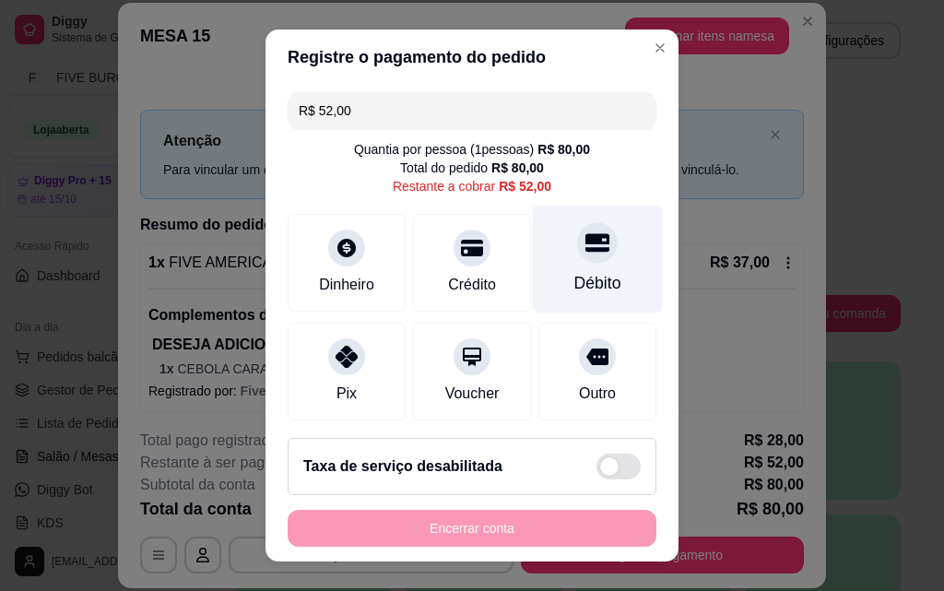
click at [579, 278] on div "Débito" at bounding box center [597, 283] width 47 height 24
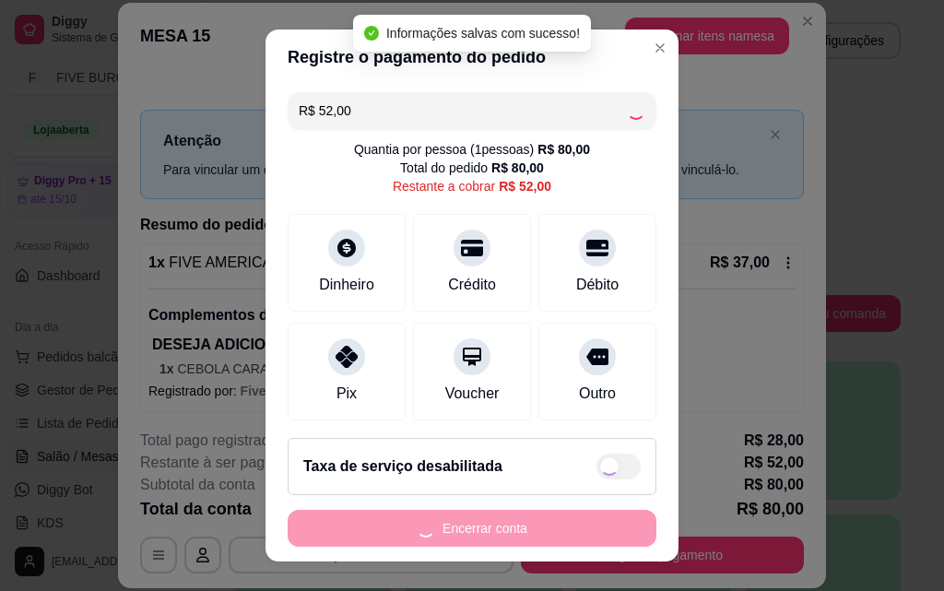
type input "R$ 0,00"
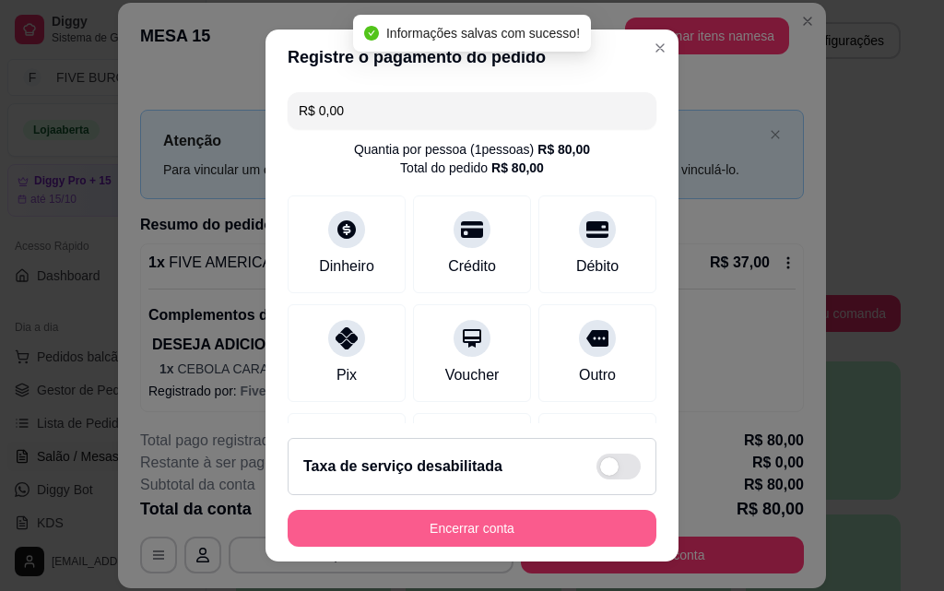
click at [483, 529] on button "Encerrar conta" at bounding box center [472, 528] width 369 height 37
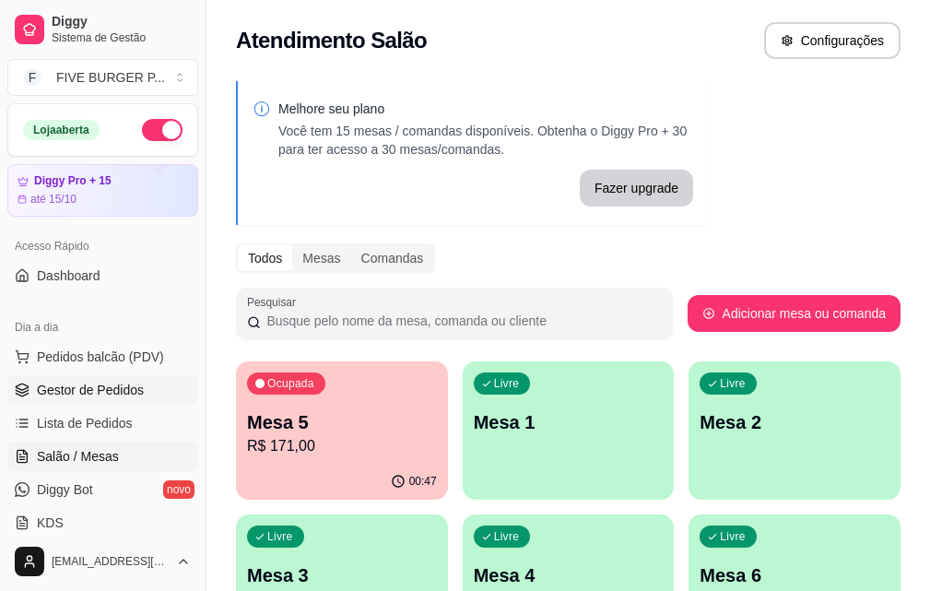
drag, startPoint x: 112, startPoint y: 423, endPoint x: 154, endPoint y: 403, distance: 47.0
click at [112, 422] on span "Lista de Pedidos" at bounding box center [85, 423] width 96 height 18
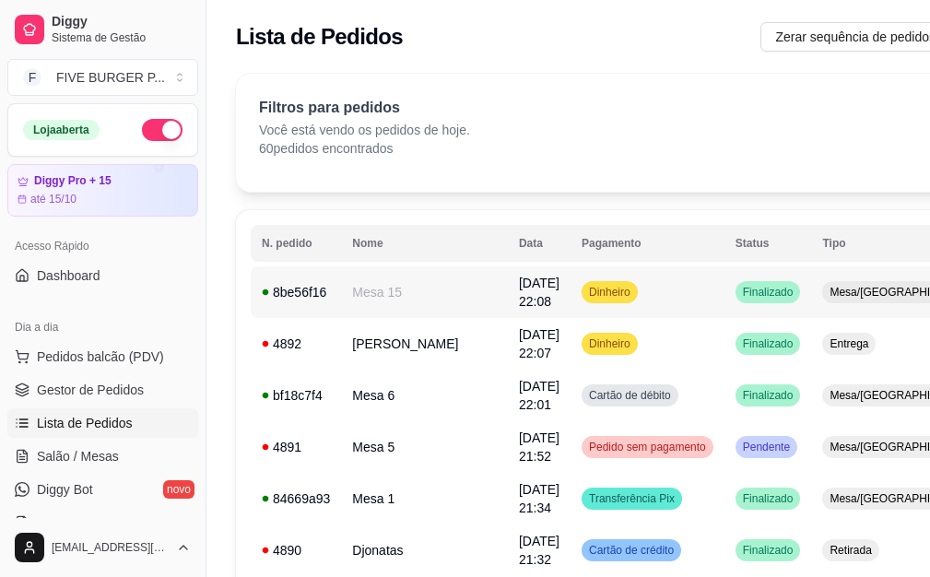
click at [519, 306] on span "[DATE] 22:08" at bounding box center [539, 292] width 41 height 33
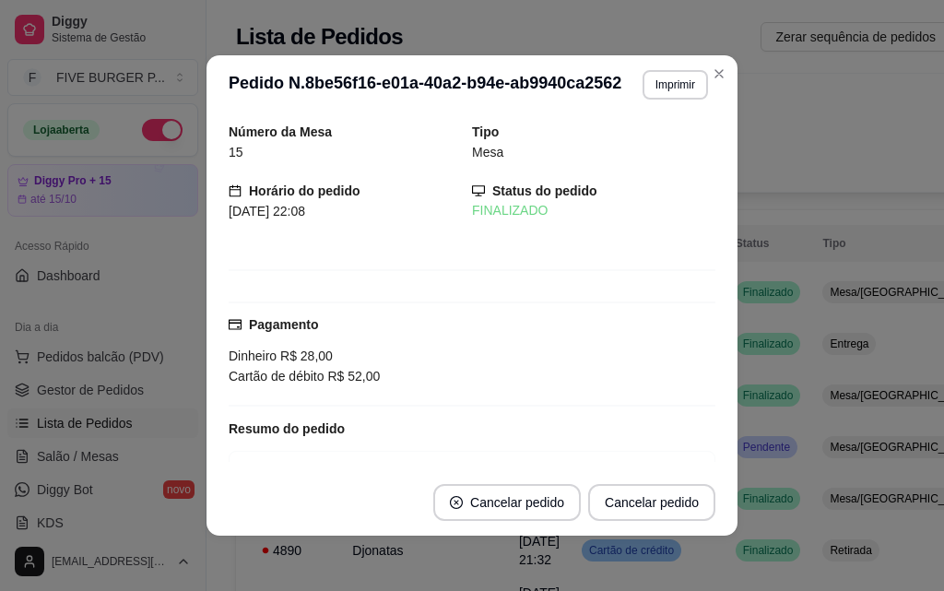
click at [653, 86] on button "Imprimir" at bounding box center [674, 84] width 65 height 29
click at [629, 147] on button "IMPRESSORA" at bounding box center [651, 141] width 107 height 24
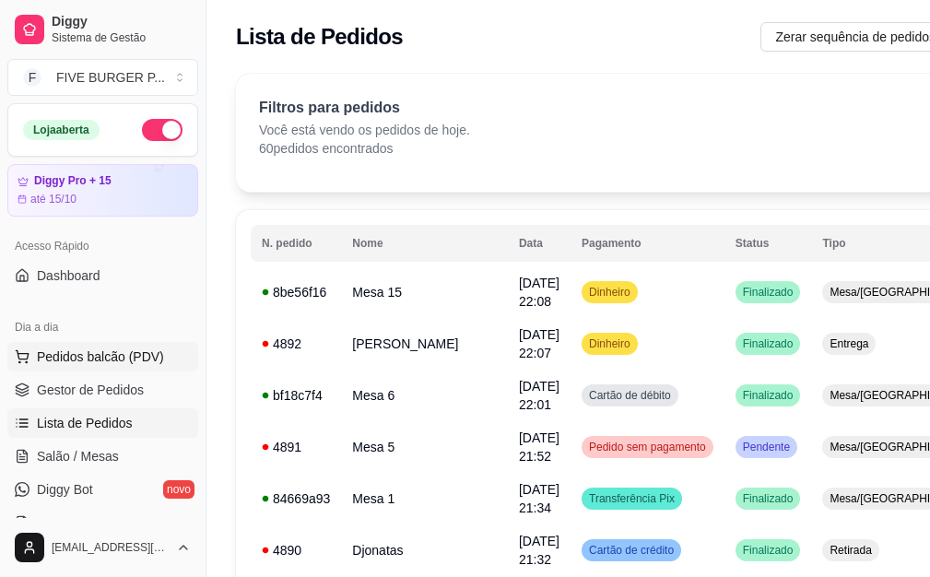
click at [143, 359] on span "Pedidos balcão (PDV)" at bounding box center [100, 356] width 127 height 18
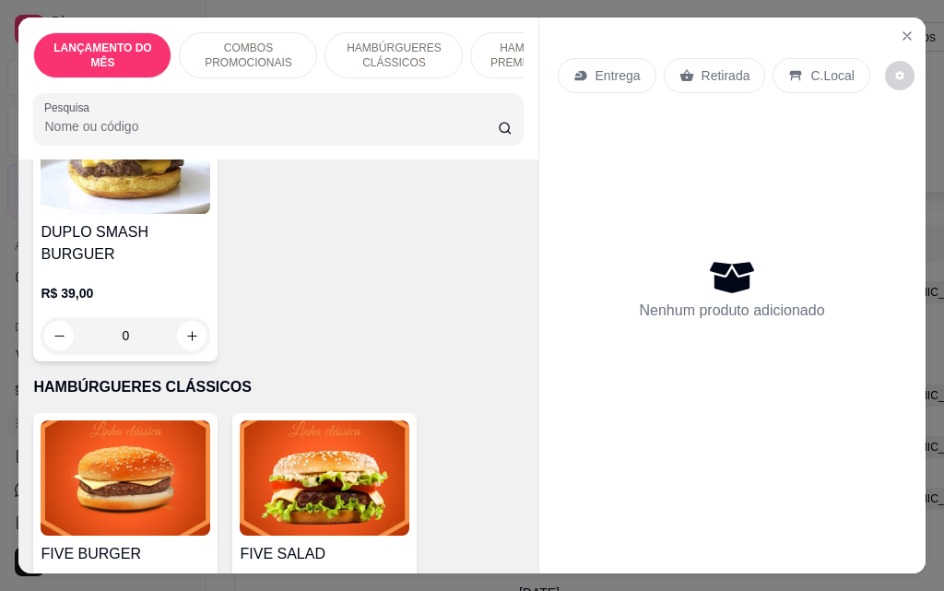
scroll to position [922, 0]
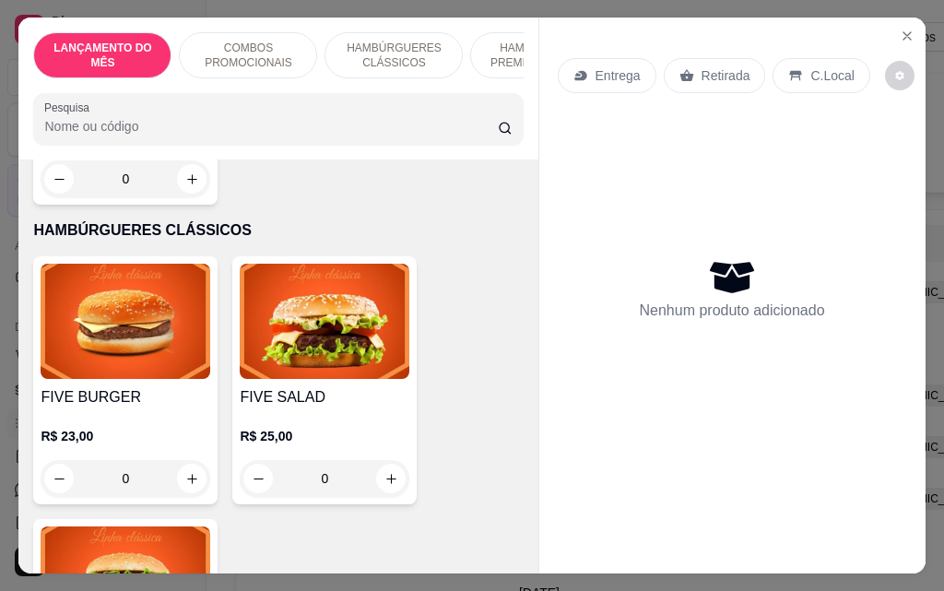
click at [181, 467] on div "0" at bounding box center [126, 478] width 170 height 37
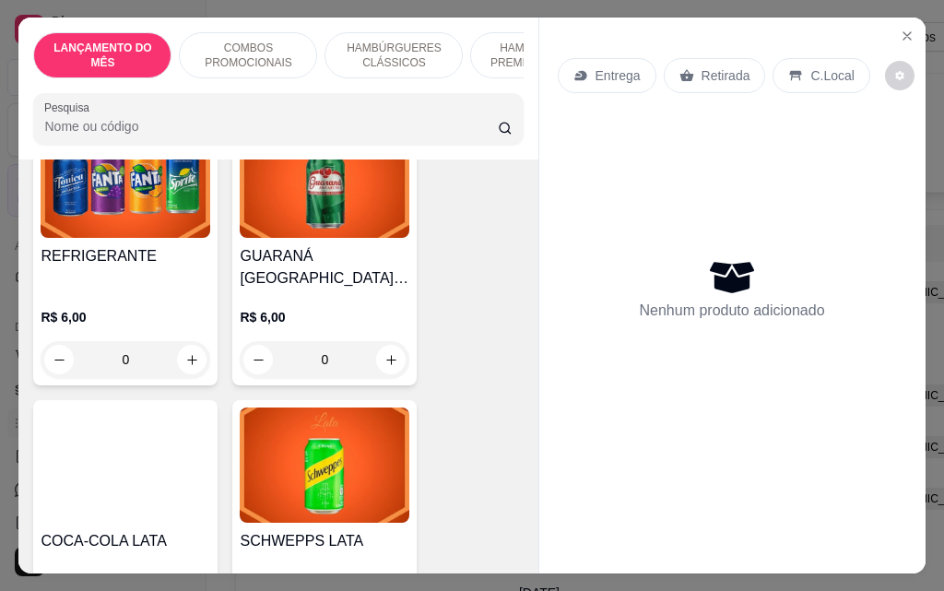
scroll to position [7096, 0]
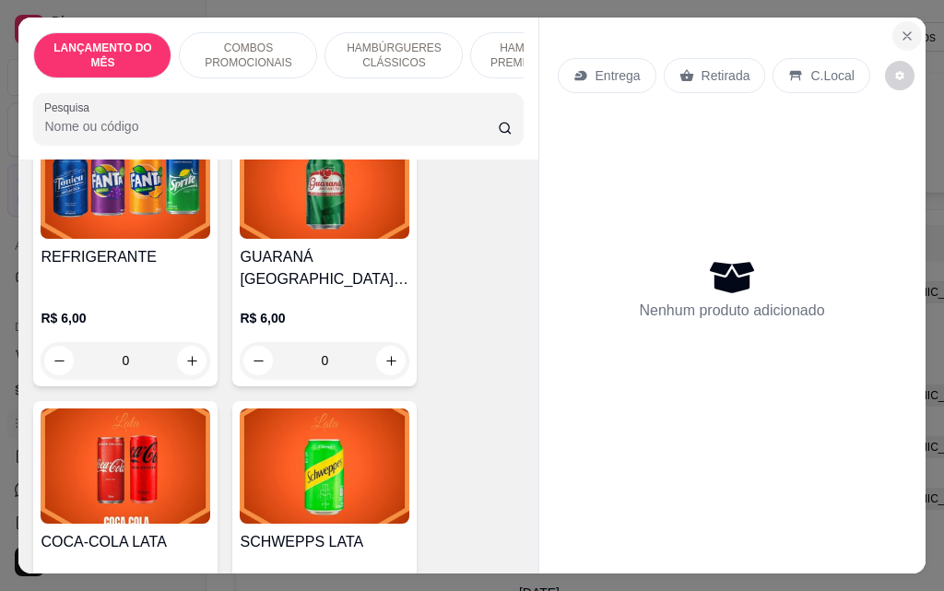
click at [899, 29] on icon "Close" at bounding box center [906, 36] width 15 height 15
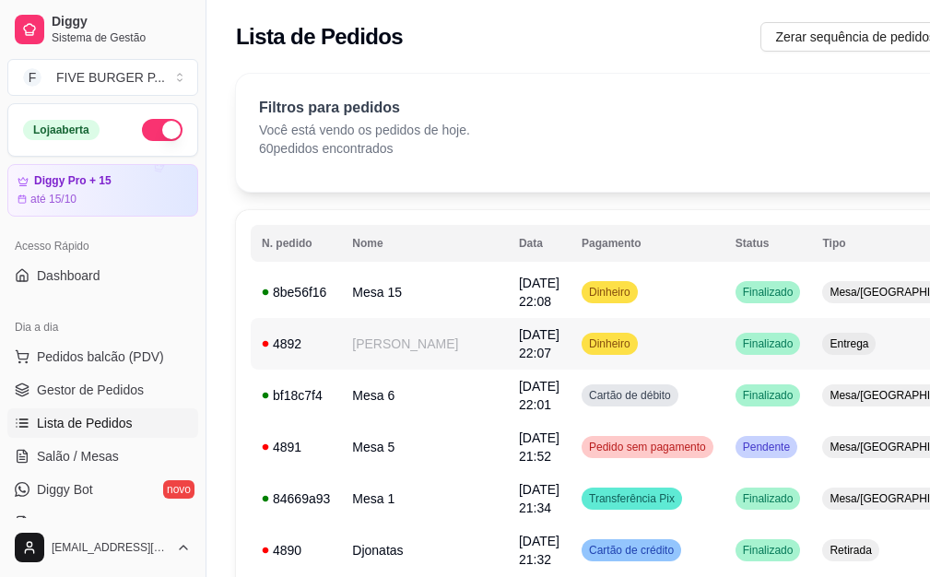
click at [581, 338] on td "Dinheiro" at bounding box center [647, 344] width 154 height 52
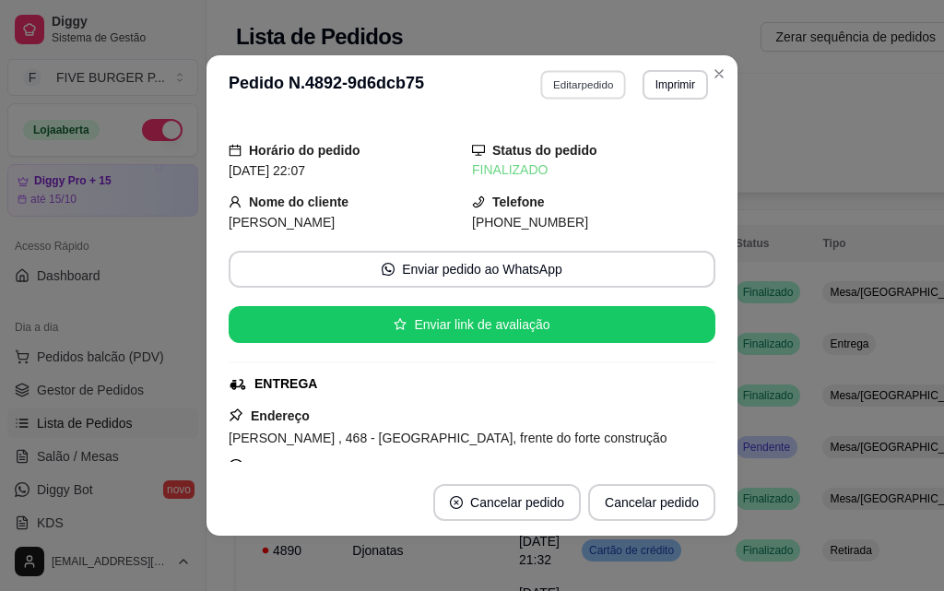
click at [573, 94] on button "Editar pedido" at bounding box center [584, 84] width 86 height 29
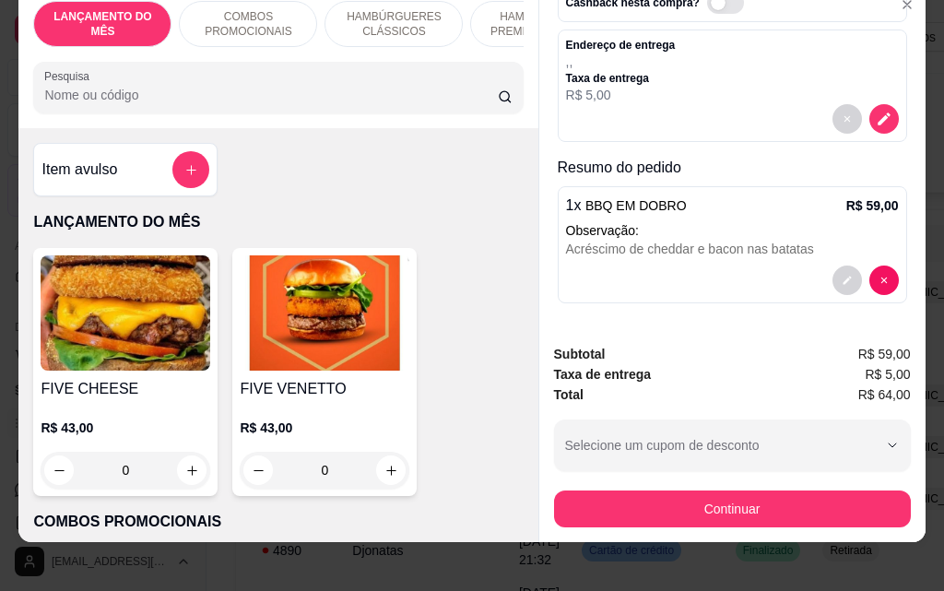
scroll to position [48, 0]
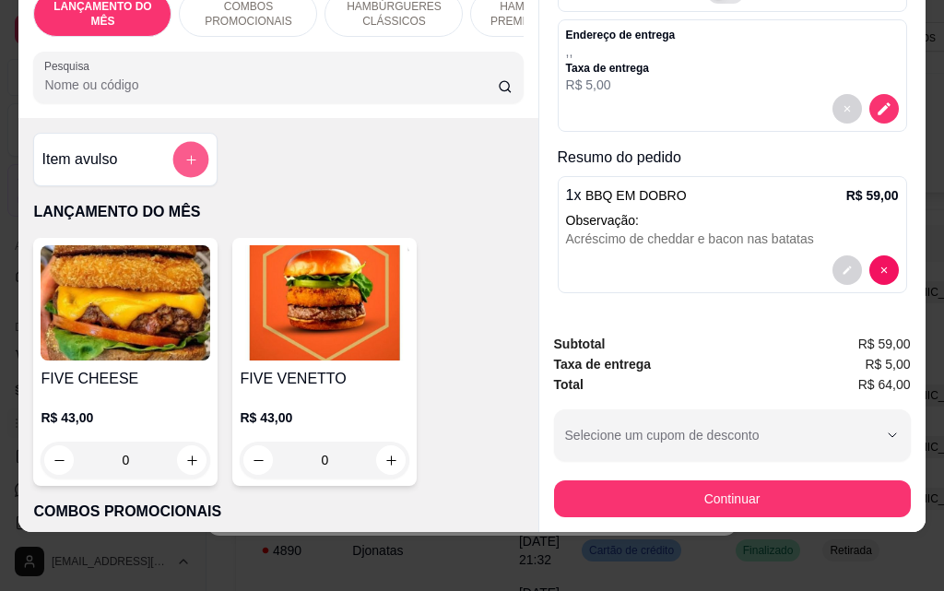
click at [184, 155] on icon "add-separate-item" at bounding box center [191, 160] width 14 height 14
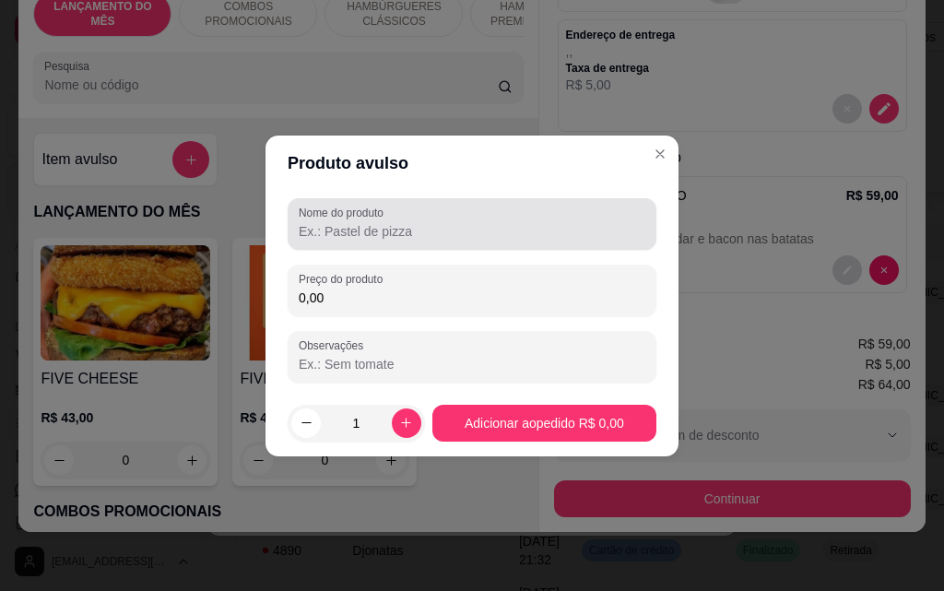
click at [354, 227] on input "Nome do produto" at bounding box center [472, 231] width 346 height 18
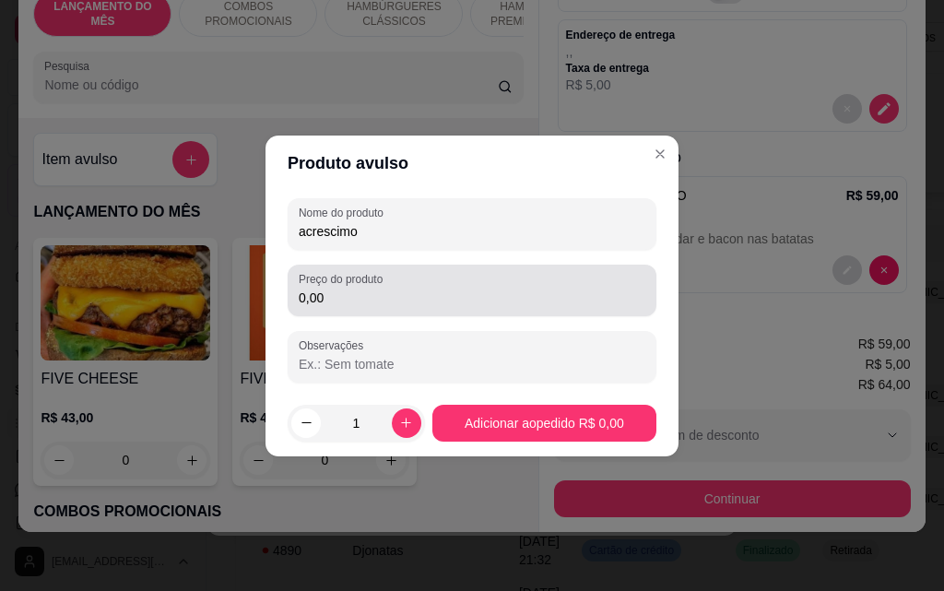
type input "acrescimo"
click at [334, 309] on div "Preço do produto 0,00" at bounding box center [472, 290] width 369 height 52
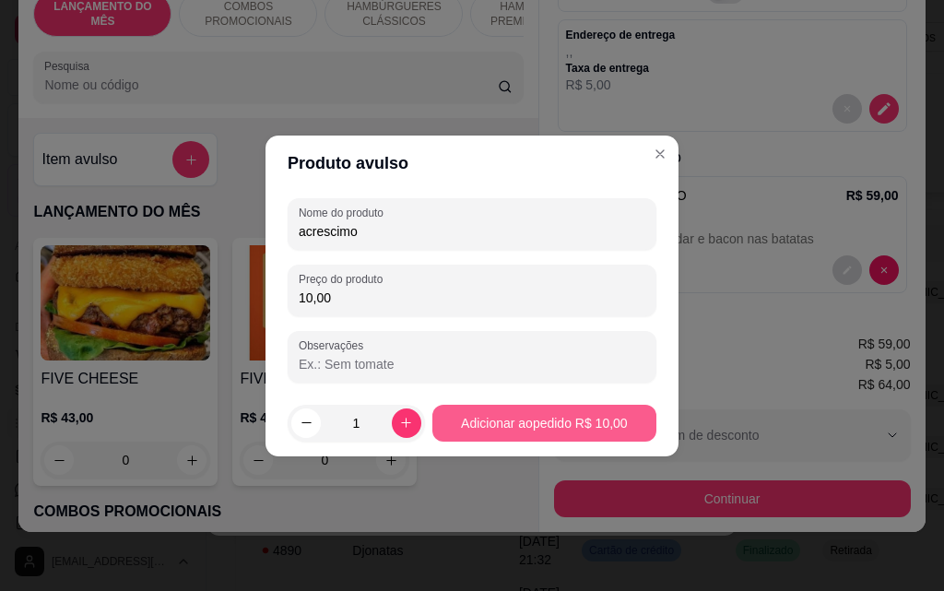
type input "10,00"
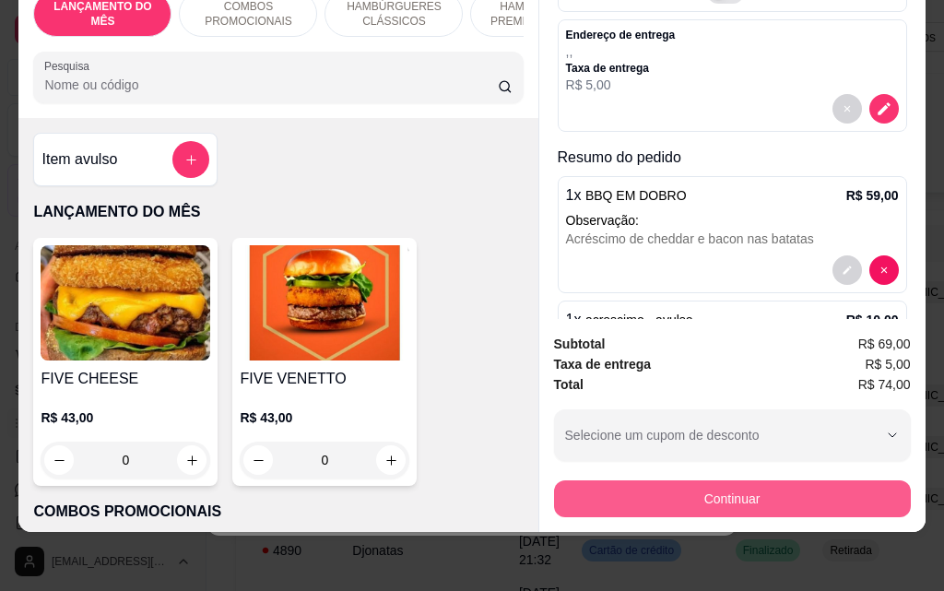
click at [564, 494] on button "Continuar" at bounding box center [732, 498] width 357 height 37
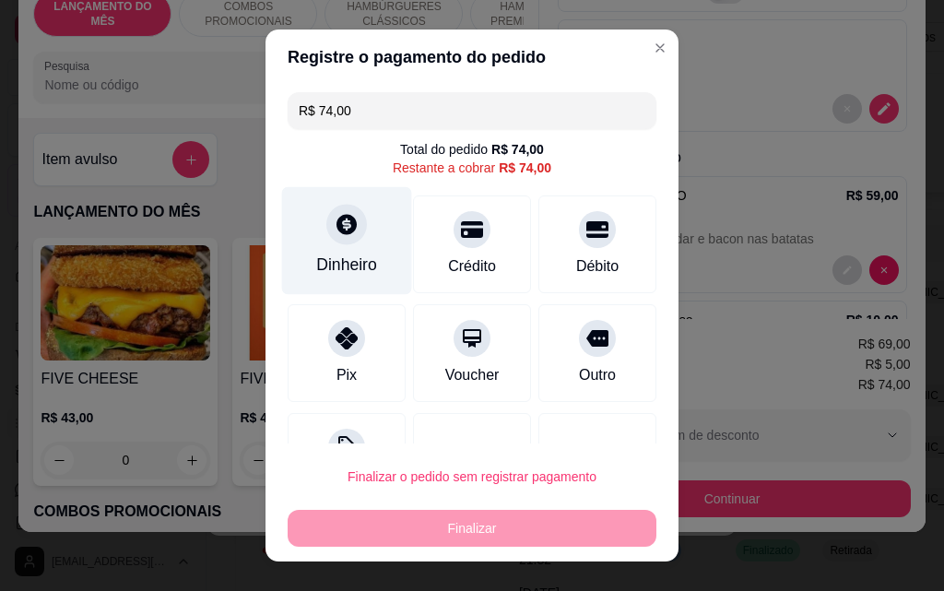
click at [326, 258] on div "Dinheiro" at bounding box center [346, 264] width 61 height 24
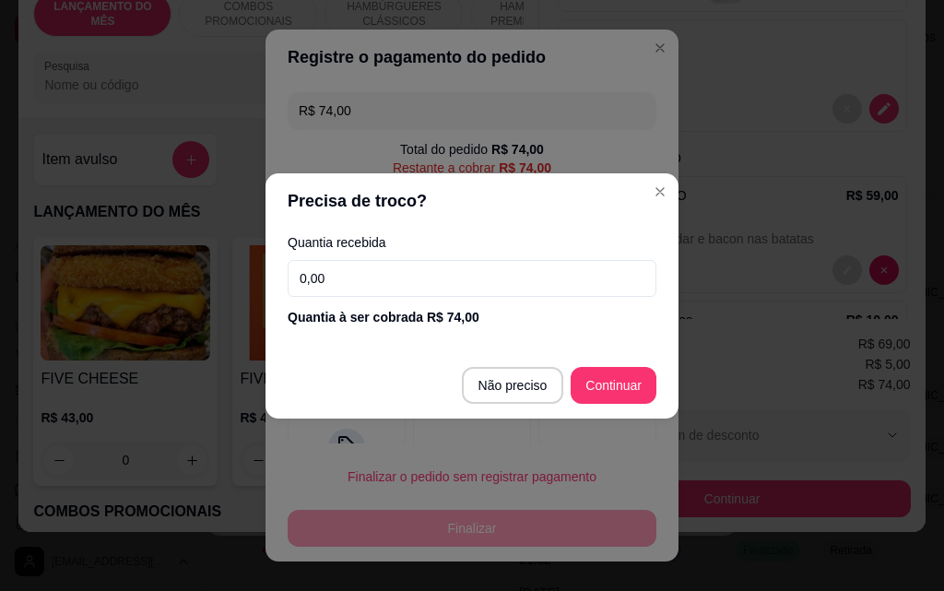
drag, startPoint x: 366, startPoint y: 280, endPoint x: 11, endPoint y: 251, distance: 356.0
click at [11, 260] on div "Precisa de troco? Quantia recebida 0,00 Quantia à ser cobrada R$ 74,00 Não prec…" at bounding box center [472, 295] width 944 height 591
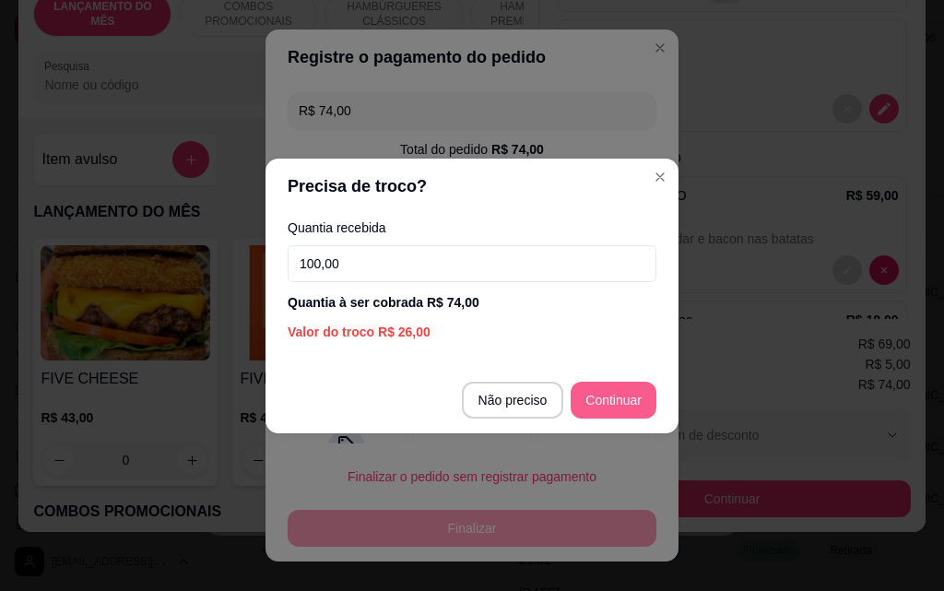
type input "100,00"
type input "R$ 0,00"
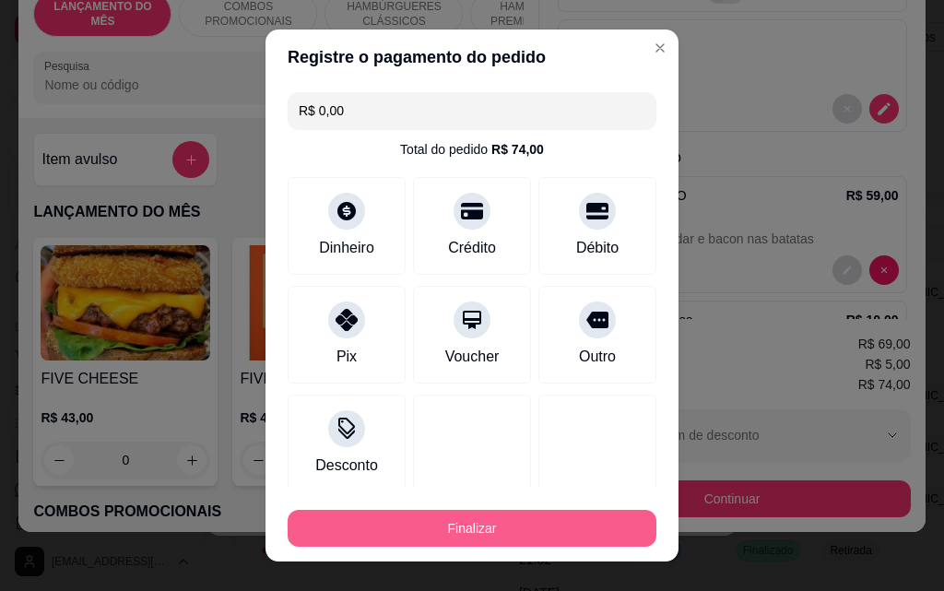
click at [486, 530] on button "Finalizar" at bounding box center [472, 528] width 369 height 37
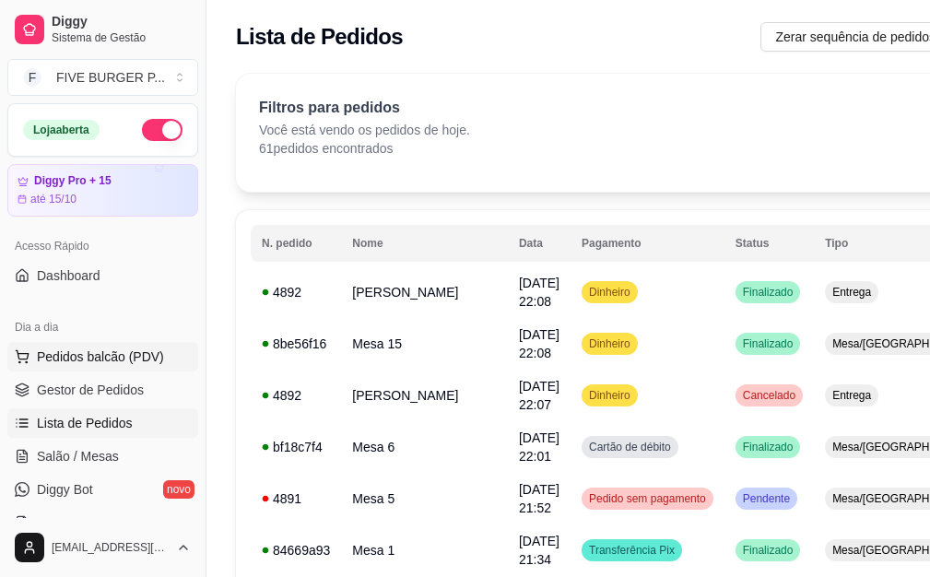
click at [102, 352] on span "Pedidos balcão (PDV)" at bounding box center [100, 356] width 127 height 18
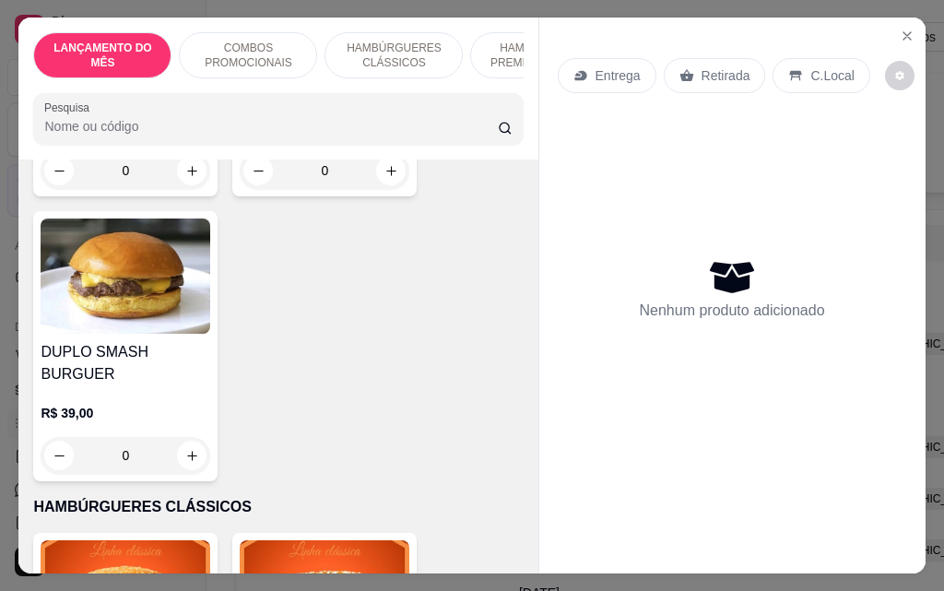
scroll to position [369, 0]
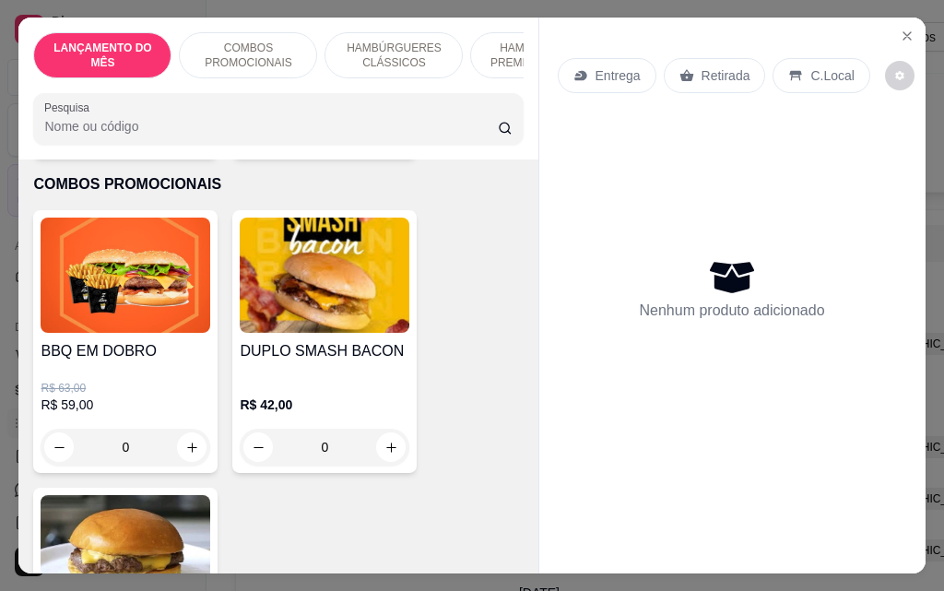
click at [175, 459] on div "0" at bounding box center [126, 447] width 170 height 37
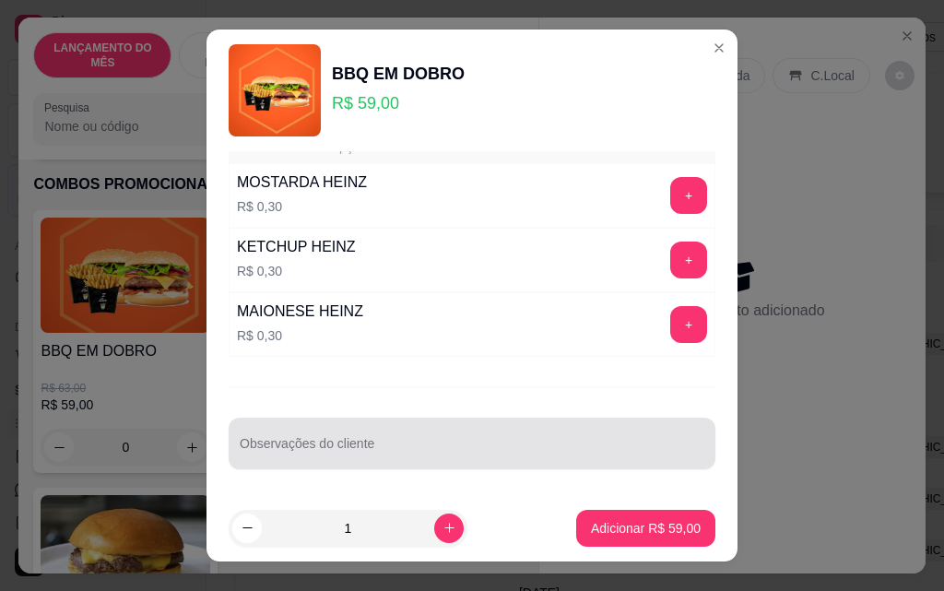
scroll to position [29, 0]
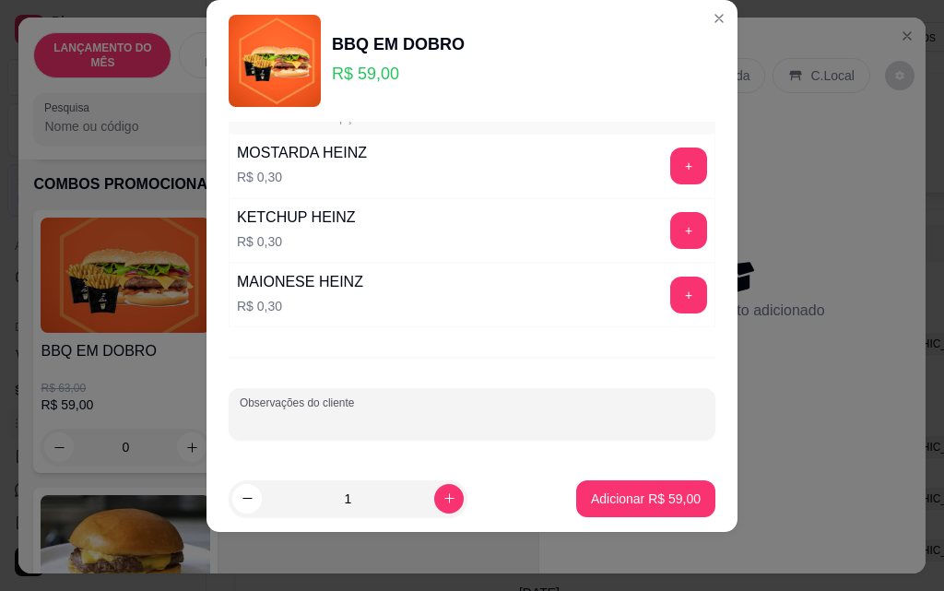
click at [428, 422] on input "Observações do cliente" at bounding box center [472, 421] width 464 height 18
paste input "Em um deles, tira a cebola roxa, e acrescenta creme de gorgonzola hambúrguer be…"
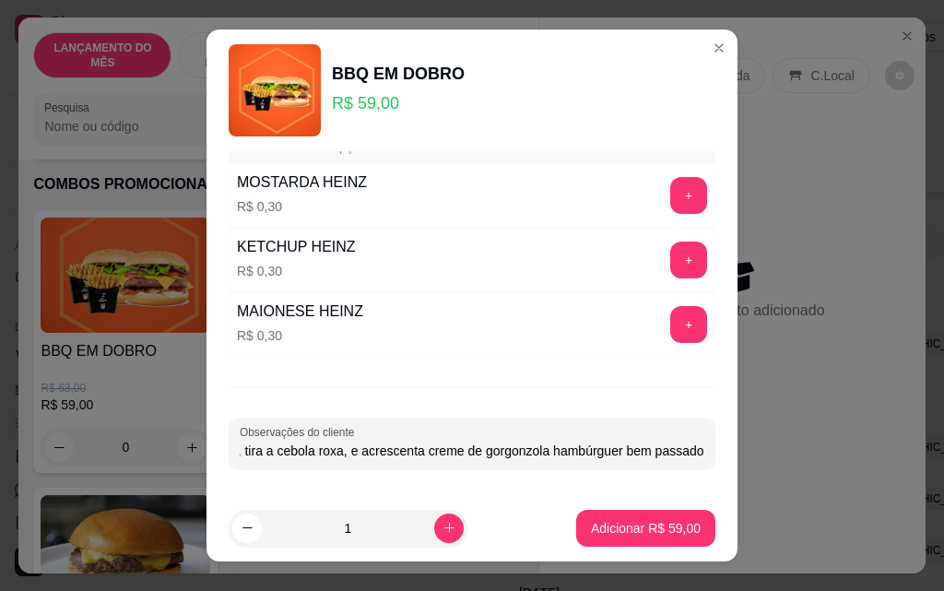
scroll to position [0, 0]
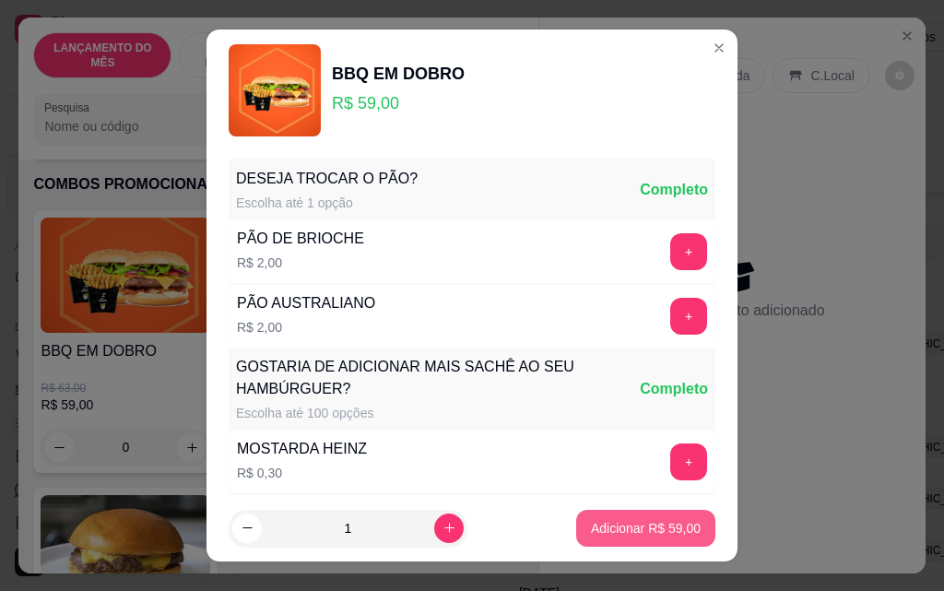
type input "Em um deles, tira a cebola roxa, e acrescenta creme de gorgonzola hambúrguer be…"
click at [593, 533] on p "Adicionar R$ 59,00" at bounding box center [646, 528] width 107 height 18
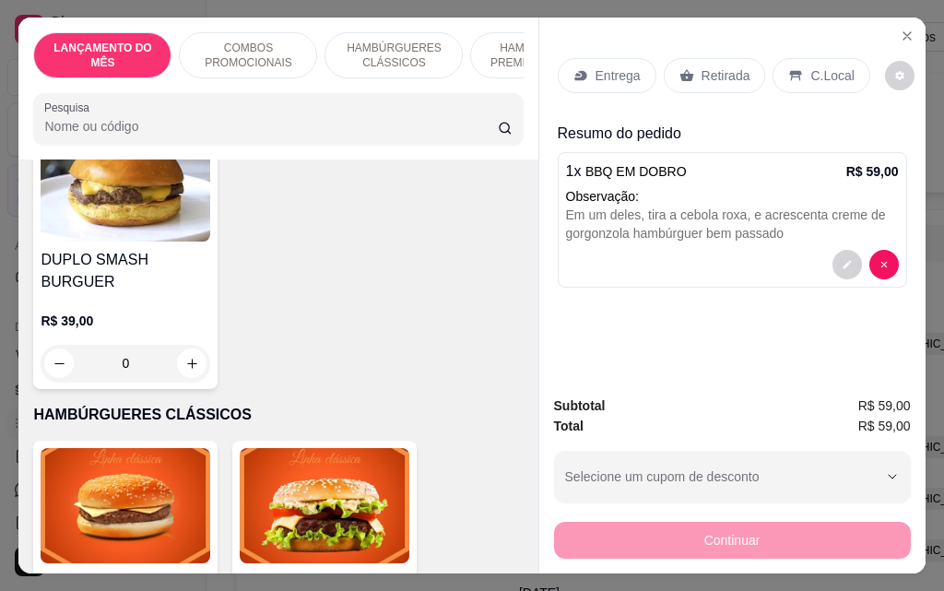
scroll to position [922, 0]
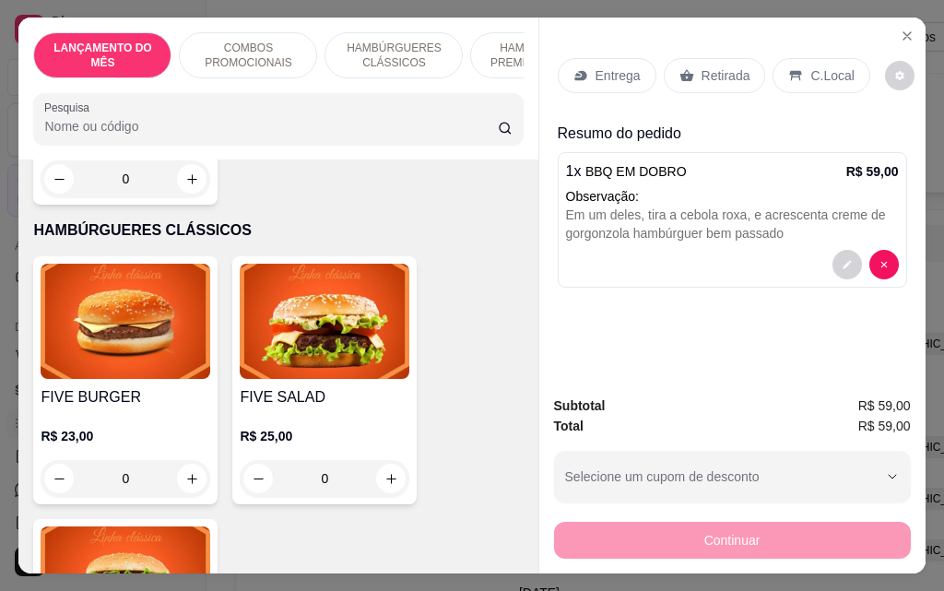
click at [184, 461] on div "0" at bounding box center [126, 478] width 170 height 37
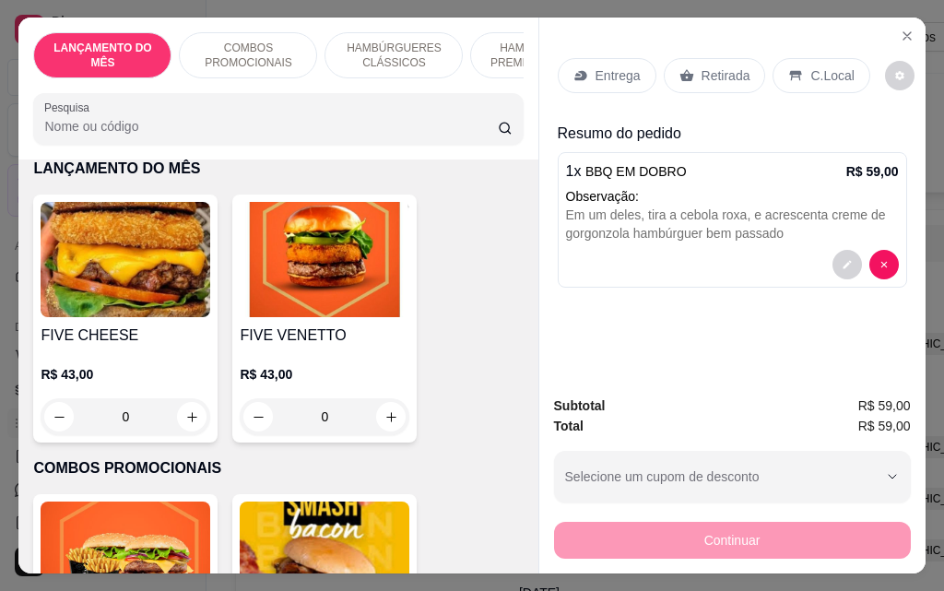
scroll to position [0, 0]
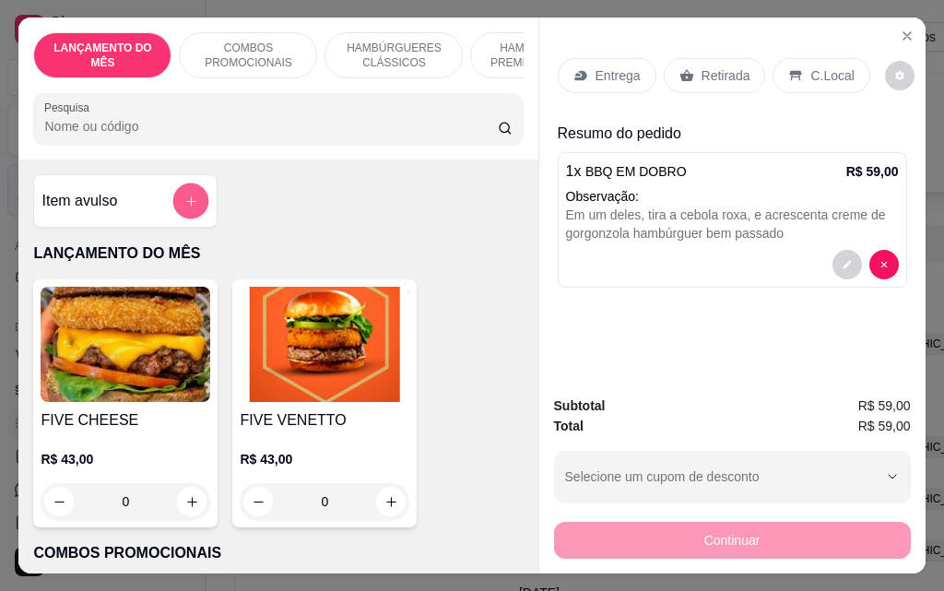
click at [188, 204] on icon "add-separate-item" at bounding box center [191, 201] width 14 height 14
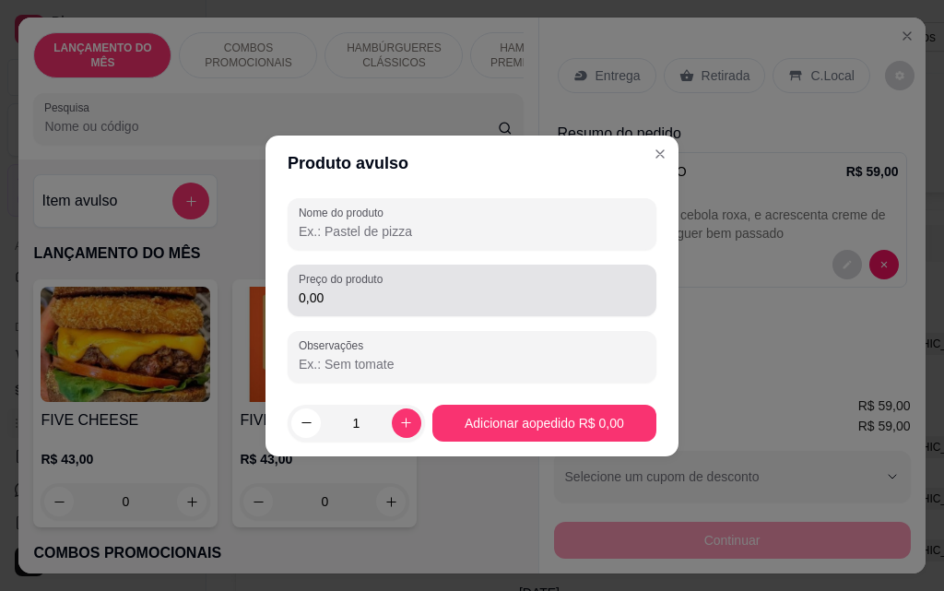
click at [325, 312] on div "Preço do produto 0,00" at bounding box center [472, 290] width 369 height 52
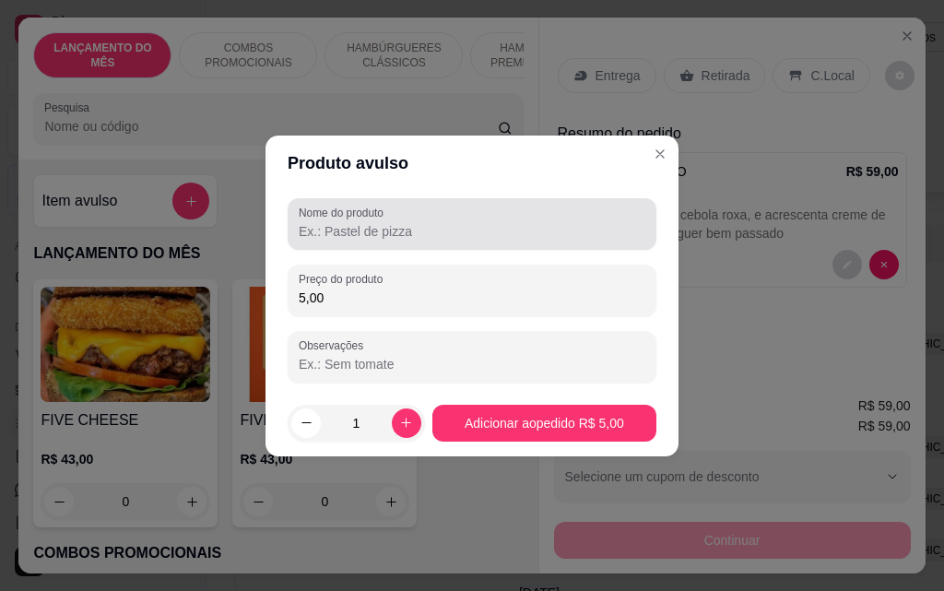
type input "5,00"
click at [341, 226] on input "Nome do produto" at bounding box center [472, 231] width 346 height 18
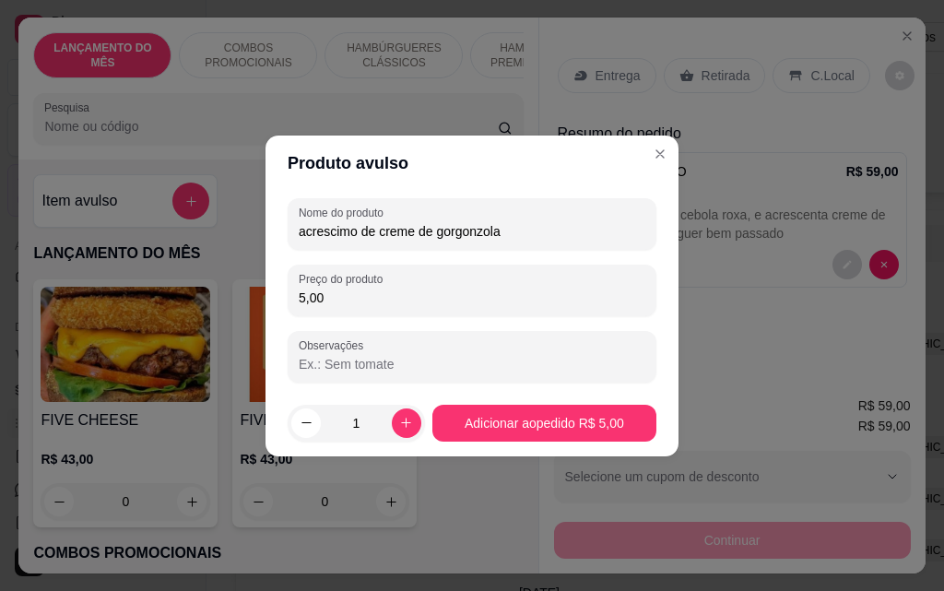
type input "acrescimo de creme de gorgonzola"
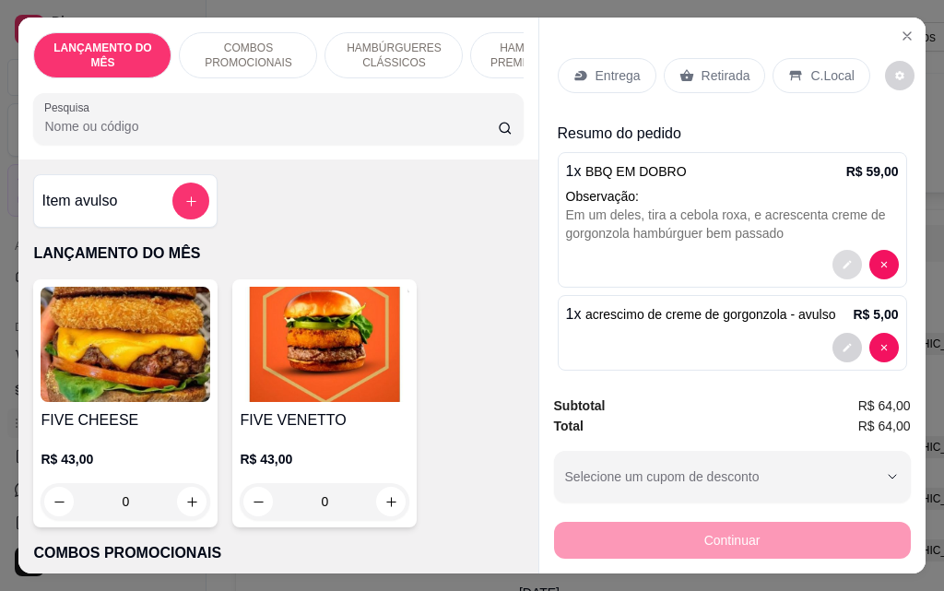
click at [832, 260] on button "decrease-product-quantity" at bounding box center [846, 264] width 29 height 29
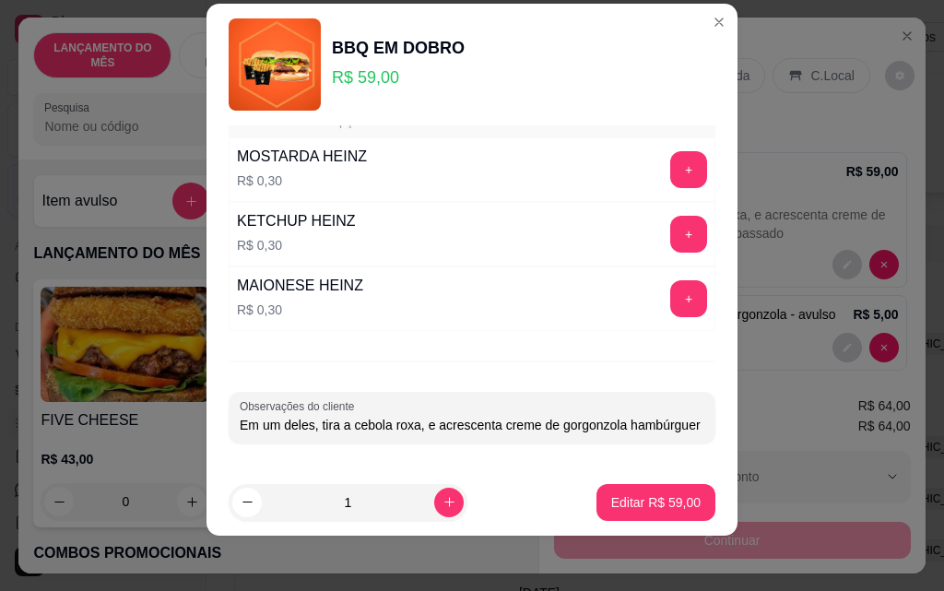
scroll to position [29, 0]
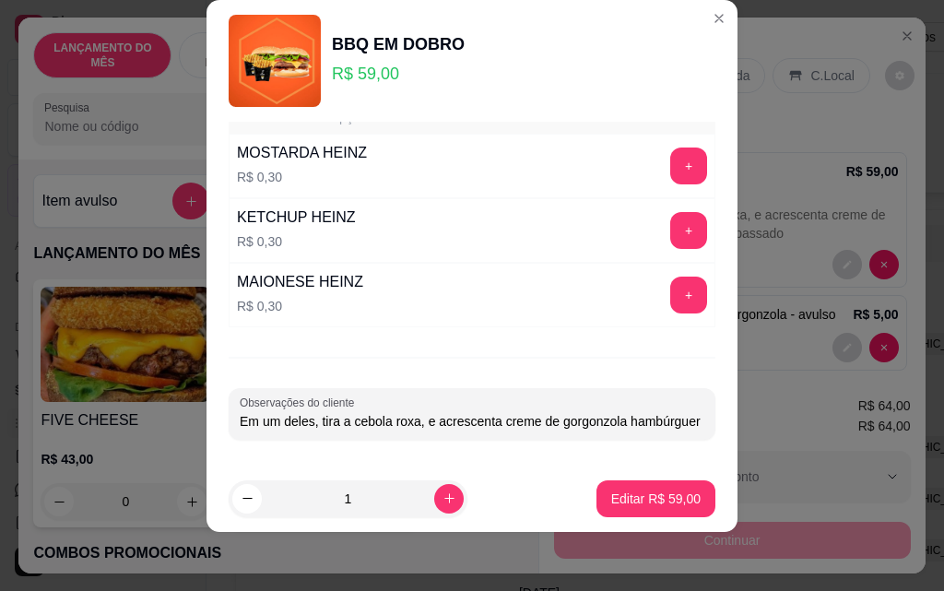
click at [646, 422] on input "Em um deles, tira a cebola roxa, e acrescenta creme de gorgonzola hambúrguer be…" at bounding box center [472, 421] width 464 height 18
click at [659, 423] on input "Em um deles, tira a cebola roxa, e acrescenta creme de gorgonzola hambúrguer be…" at bounding box center [472, 421] width 464 height 18
paste input "No outro acrescenta cebola crisp e hambúrguer bem pssado"
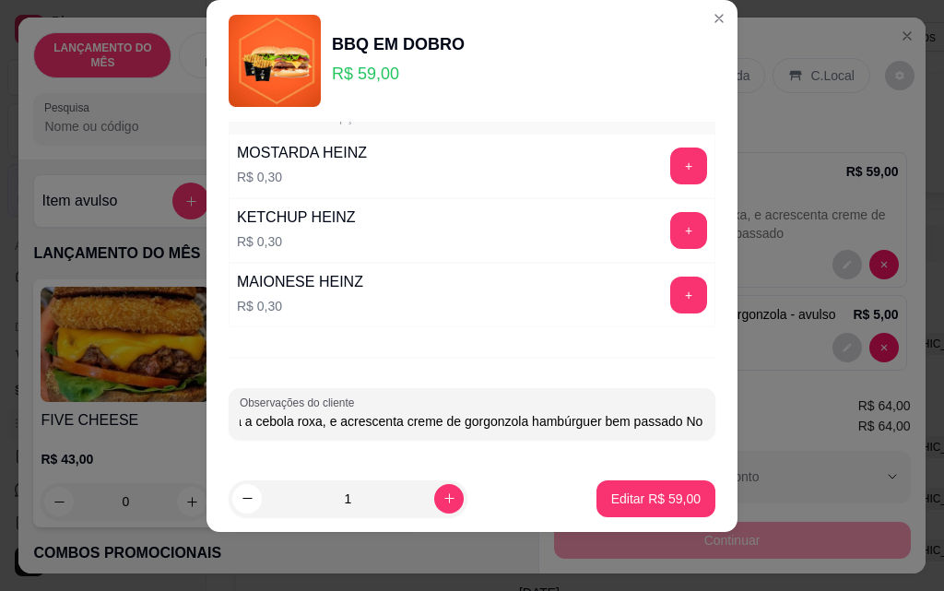
scroll to position [0, 443]
click at [321, 417] on input "Em um deles, tira a cebola roxa, e acrescenta creme de gorgonzola hambúrguer be…" at bounding box center [472, 421] width 464 height 18
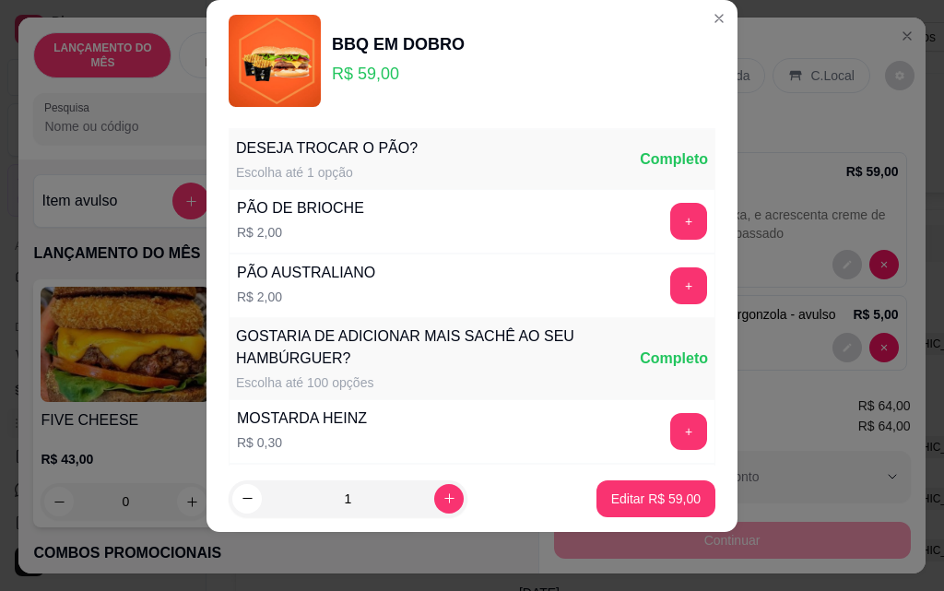
scroll to position [0, 0]
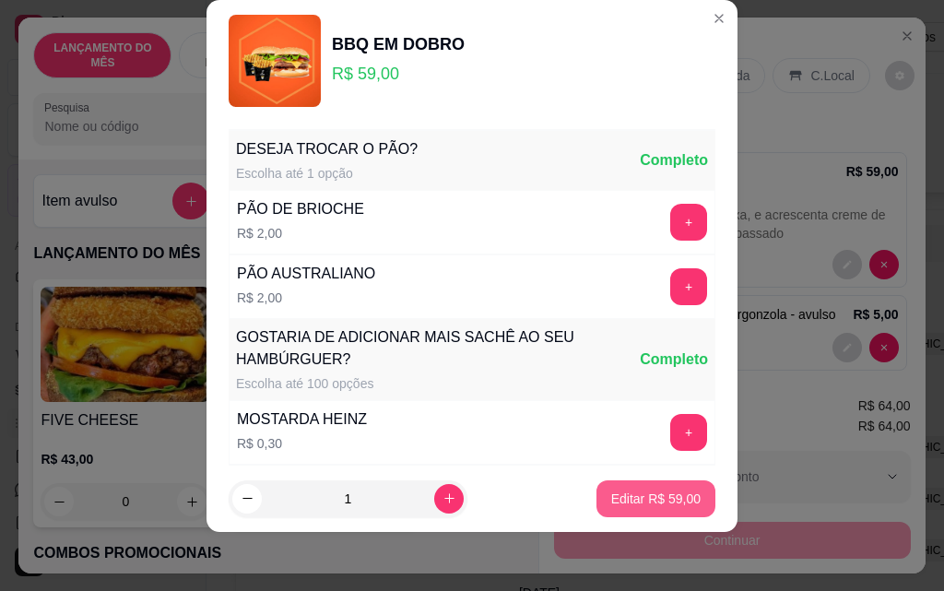
type input "Em um deles, tira a cebola roxa, e acrescenta creme de gorgonzola hambúrguer be…"
click at [611, 498] on p "Editar R$ 59,00" at bounding box center [655, 498] width 89 height 18
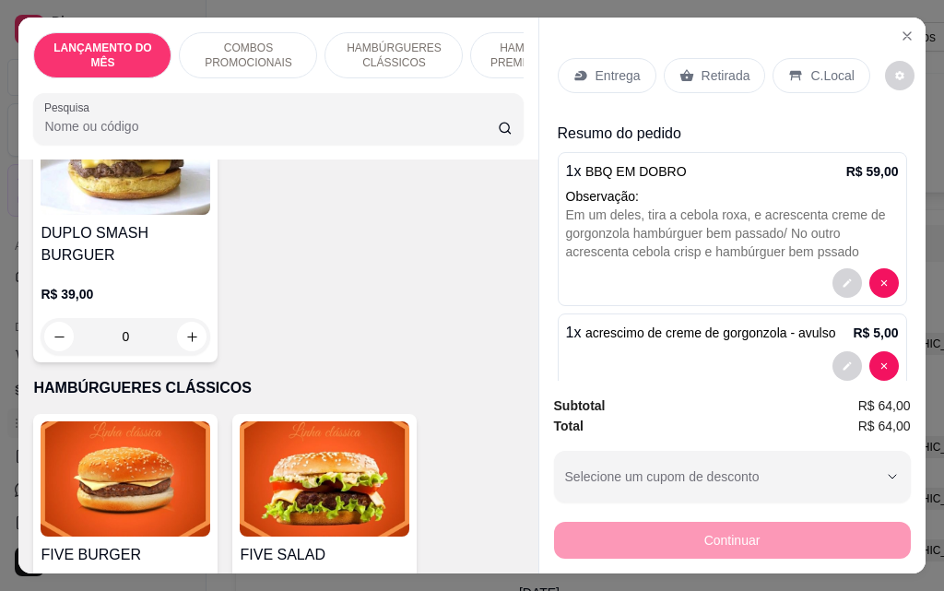
scroll to position [922, 0]
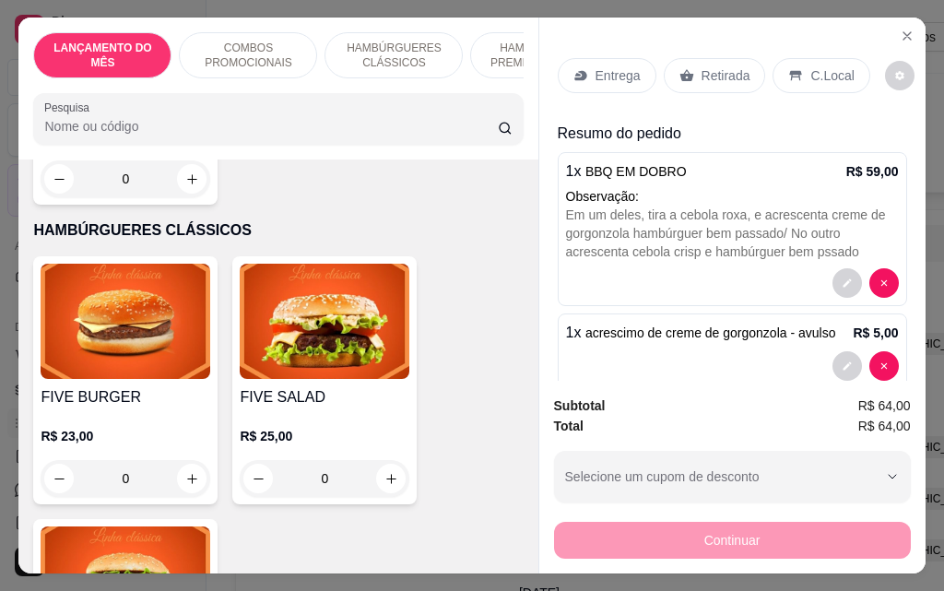
click at [382, 471] on div "0" at bounding box center [325, 478] width 170 height 37
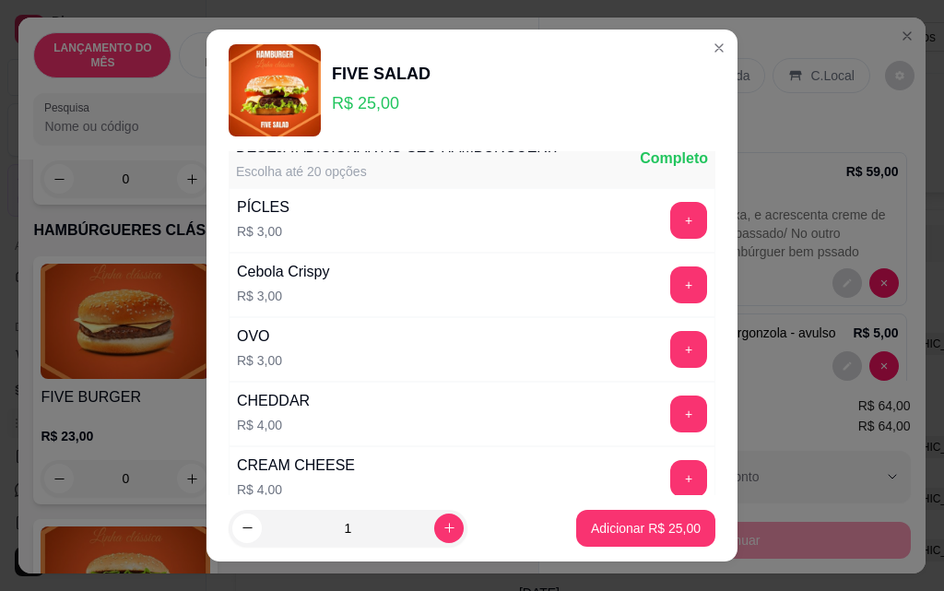
scroll to position [276, 0]
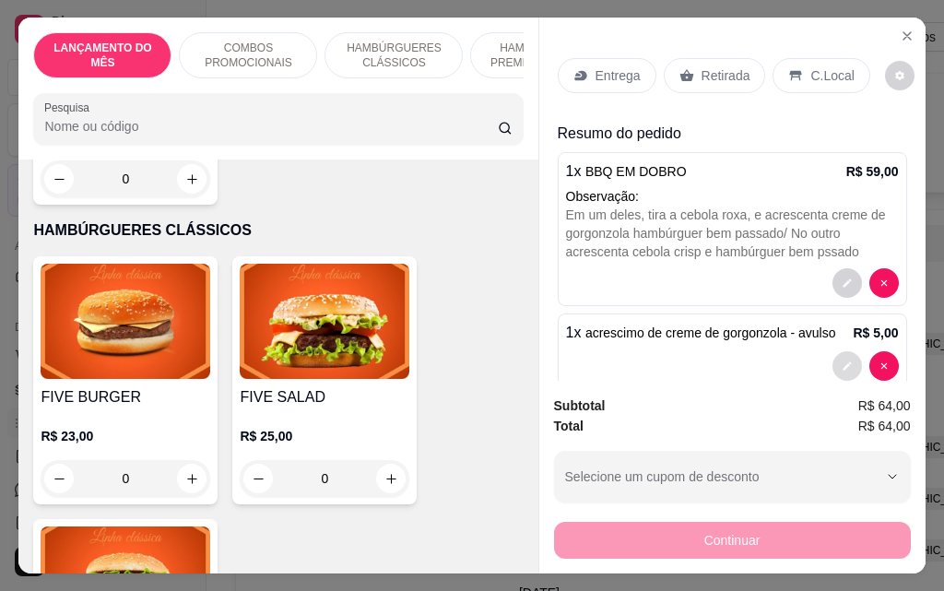
click at [832, 358] on button "decrease-product-quantity" at bounding box center [846, 365] width 29 height 29
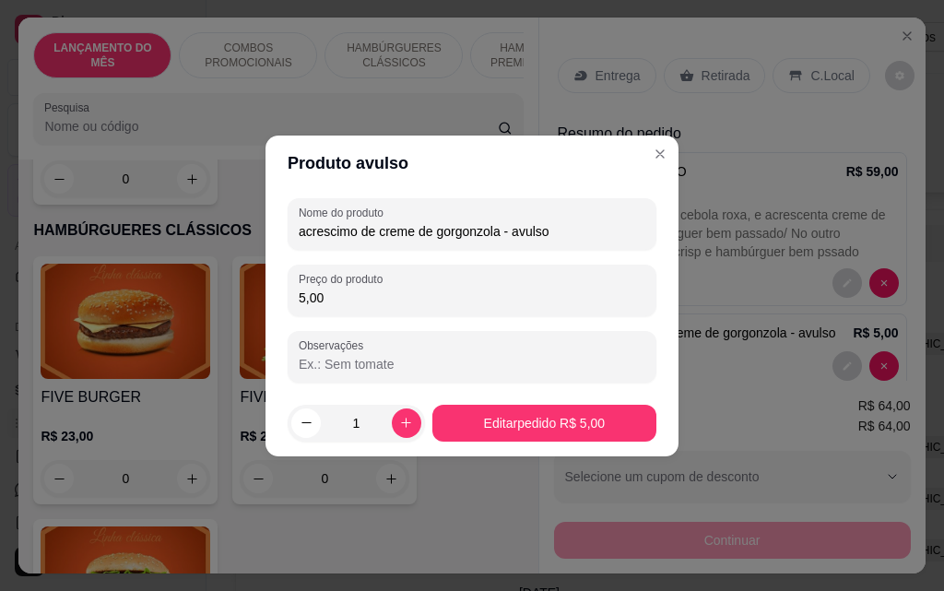
click at [364, 301] on input "5,00" at bounding box center [472, 297] width 346 height 18
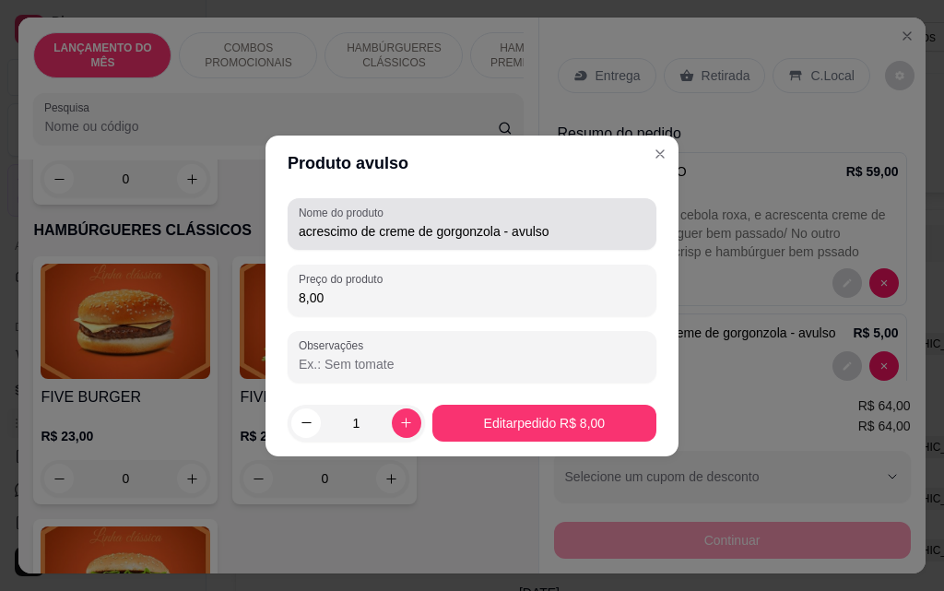
type input "8,00"
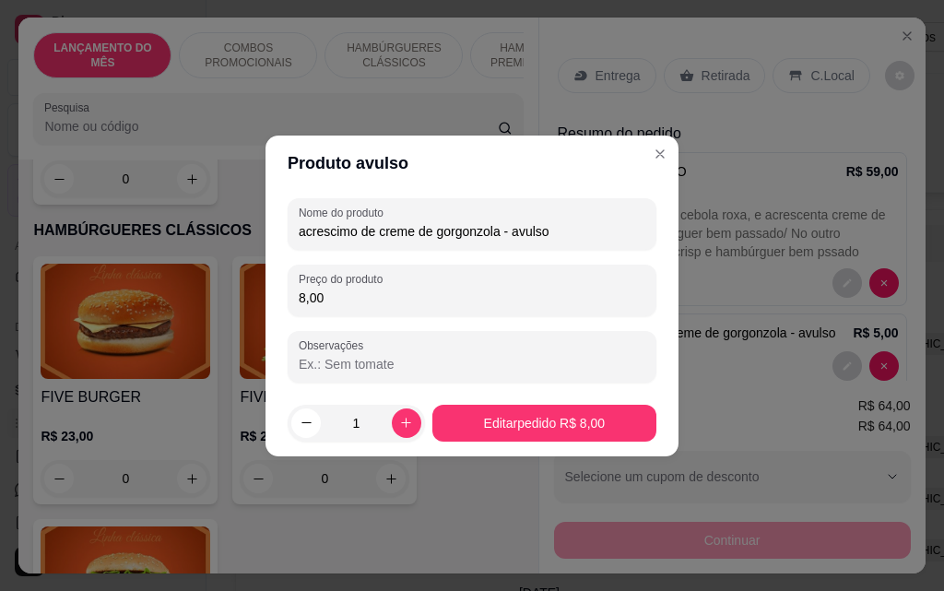
click at [610, 231] on input "acrescimo de creme de gorgonzola - avulso" at bounding box center [472, 231] width 346 height 18
type input "acrescimo de creme de gorgonzola - avulso e cebola crispy"
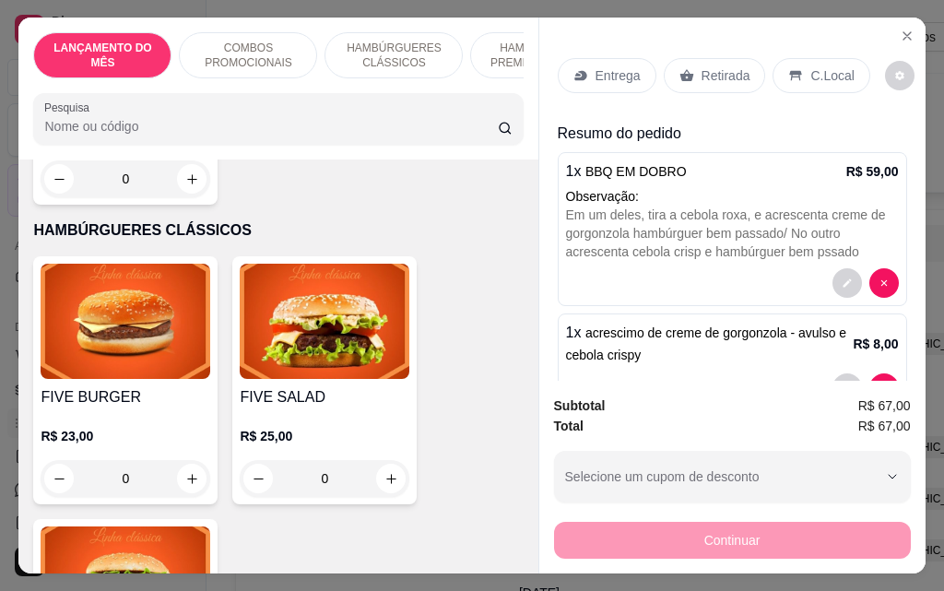
click at [584, 76] on div "Entrega" at bounding box center [607, 75] width 99 height 35
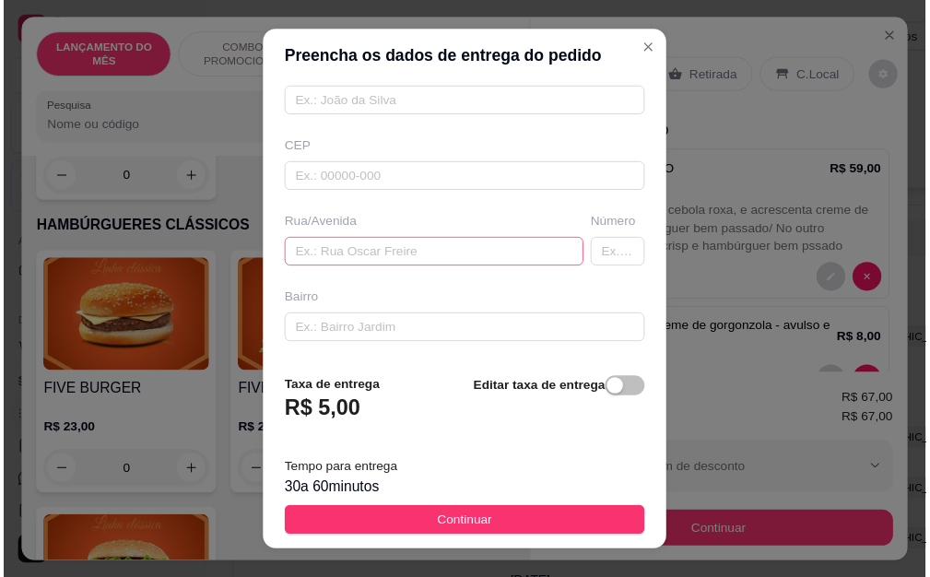
scroll to position [184, 0]
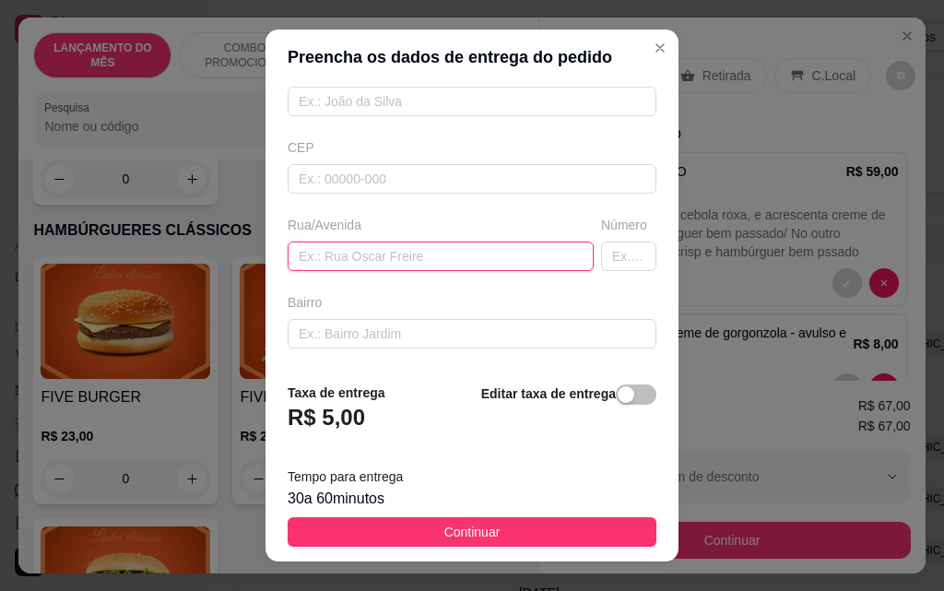
click at [440, 252] on input "text" at bounding box center [441, 255] width 306 height 29
paste input "[PERSON_NAME]"
type input "[PERSON_NAME]"
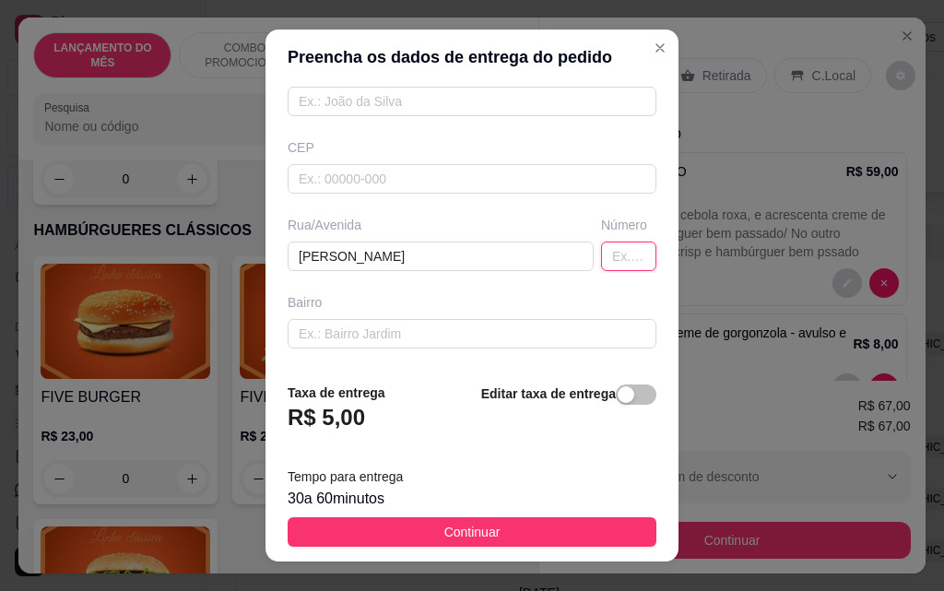
click at [601, 263] on input "text" at bounding box center [628, 255] width 55 height 29
type input "115"
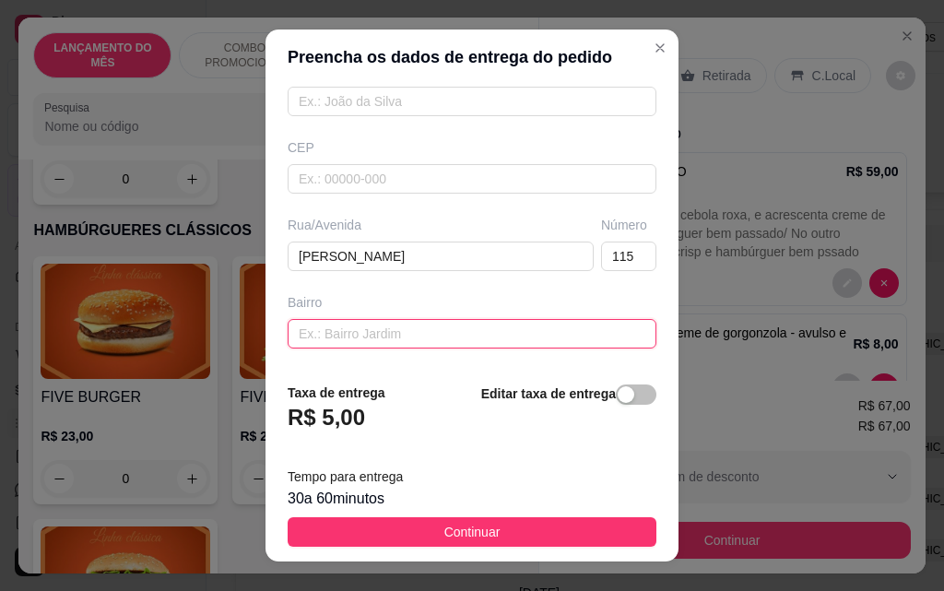
click at [498, 341] on input "text" at bounding box center [472, 333] width 369 height 29
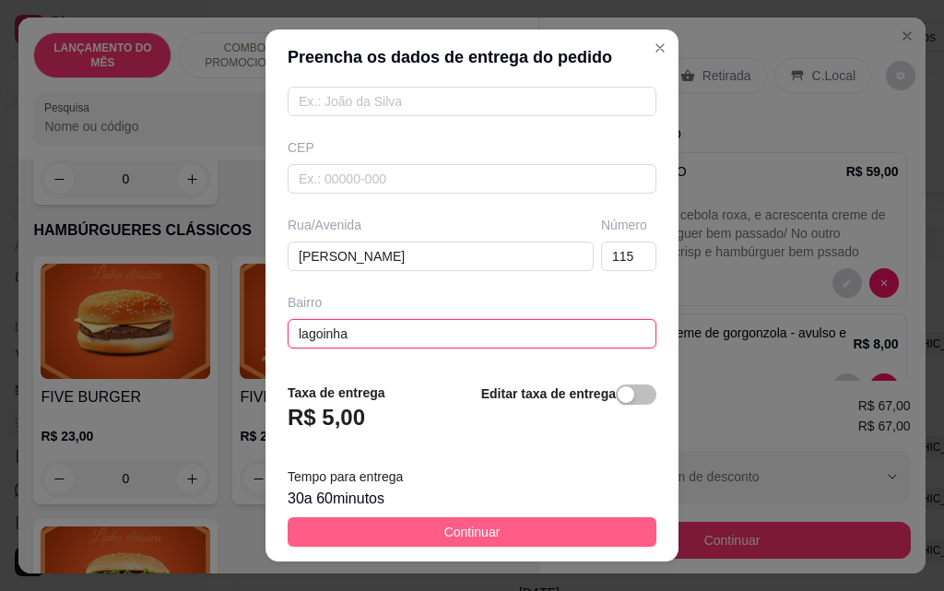
type input "lagoinha"
click at [469, 537] on span "Continuar" at bounding box center [472, 532] width 56 height 20
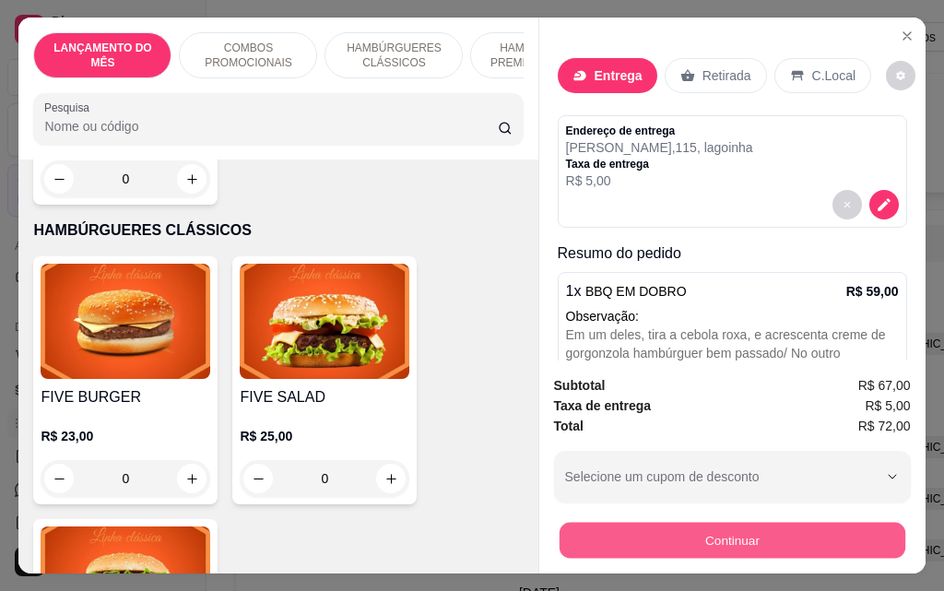
click at [816, 541] on button "Continuar" at bounding box center [731, 540] width 346 height 36
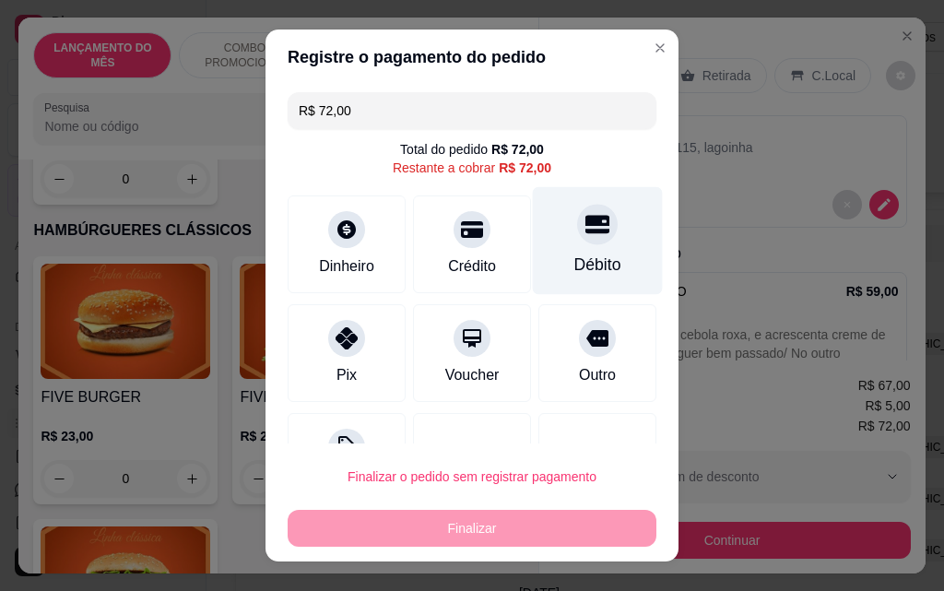
click at [585, 228] on icon at bounding box center [597, 224] width 24 height 24
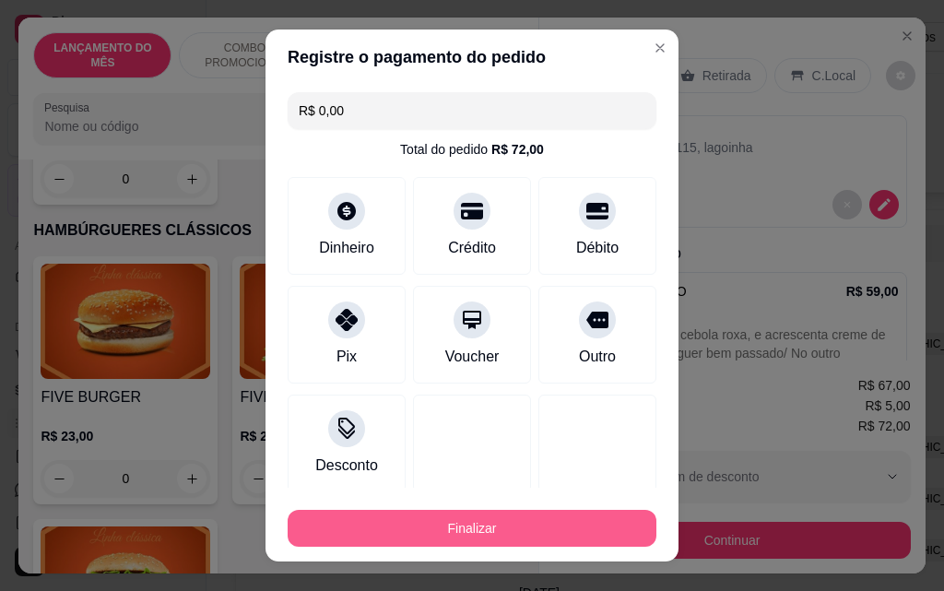
click at [522, 534] on button "Finalizar" at bounding box center [472, 528] width 369 height 37
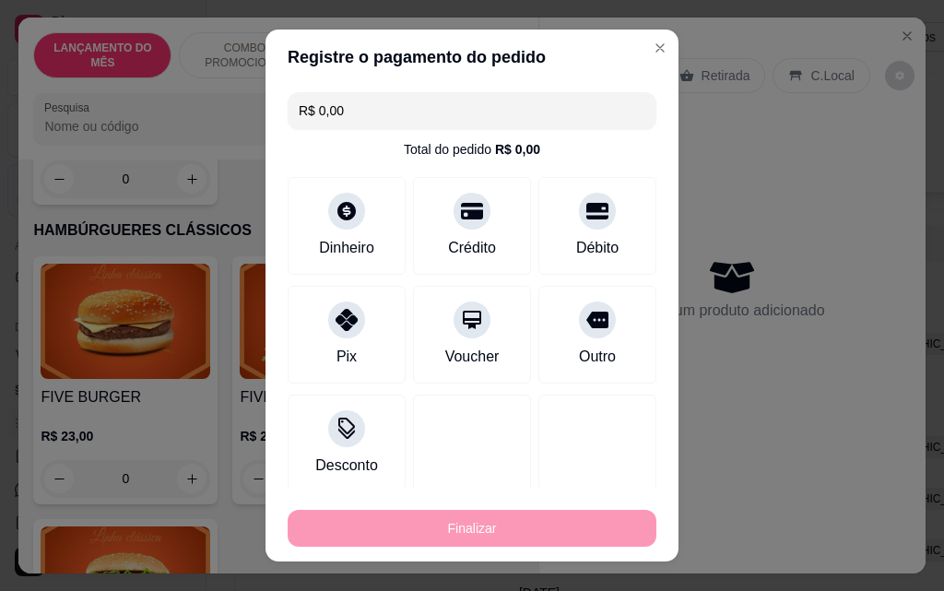
type input "-R$ 72,00"
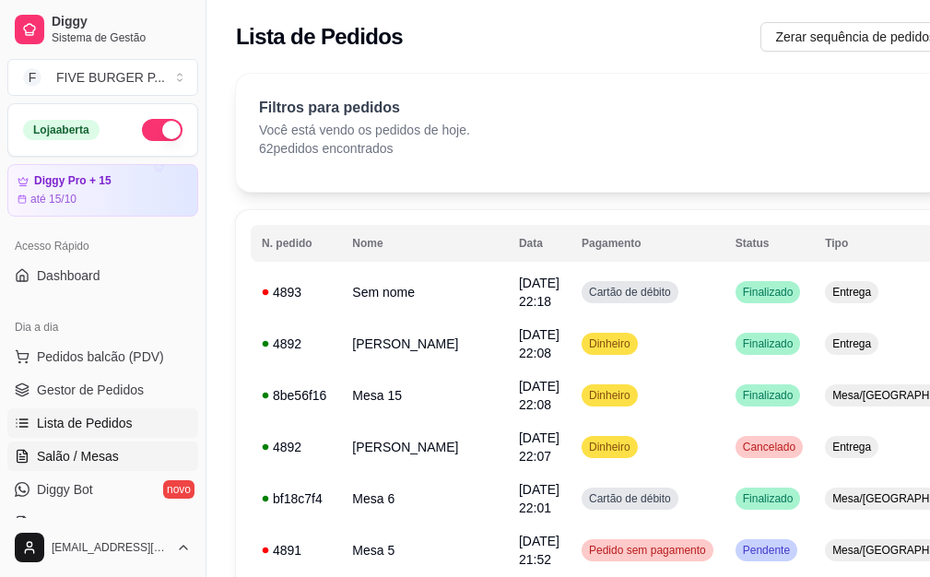
click at [72, 459] on span "Salão / Mesas" at bounding box center [78, 456] width 82 height 18
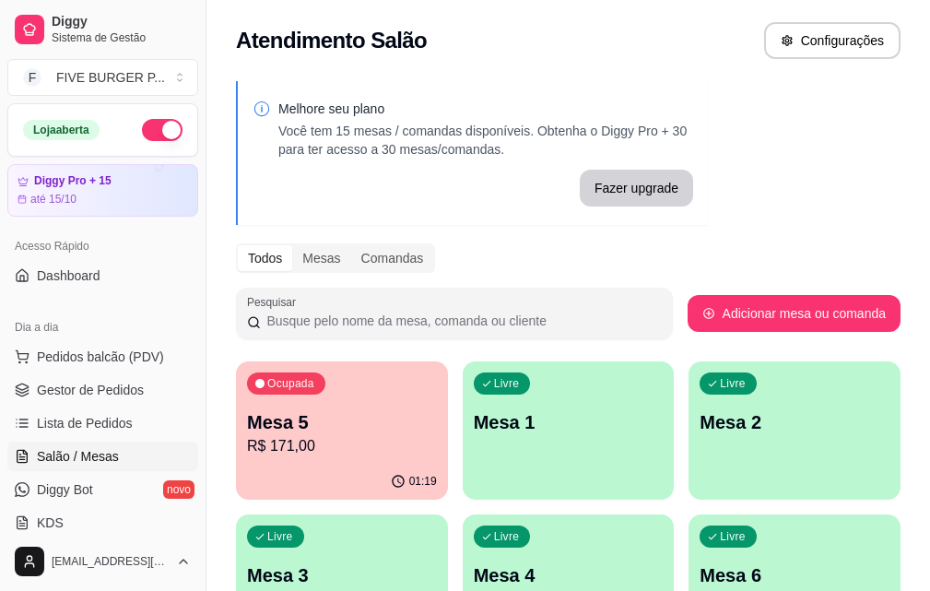
click at [311, 432] on p "Mesa 5" at bounding box center [342, 422] width 190 height 26
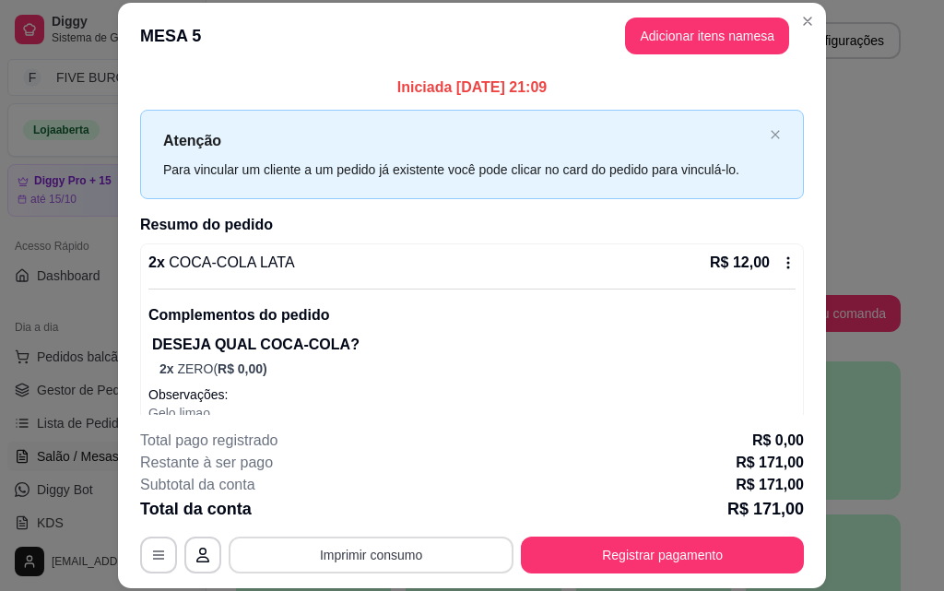
click at [437, 553] on button "Imprimir consumo" at bounding box center [371, 554] width 285 height 37
click at [381, 519] on button "IMPRESSORA" at bounding box center [370, 512] width 134 height 29
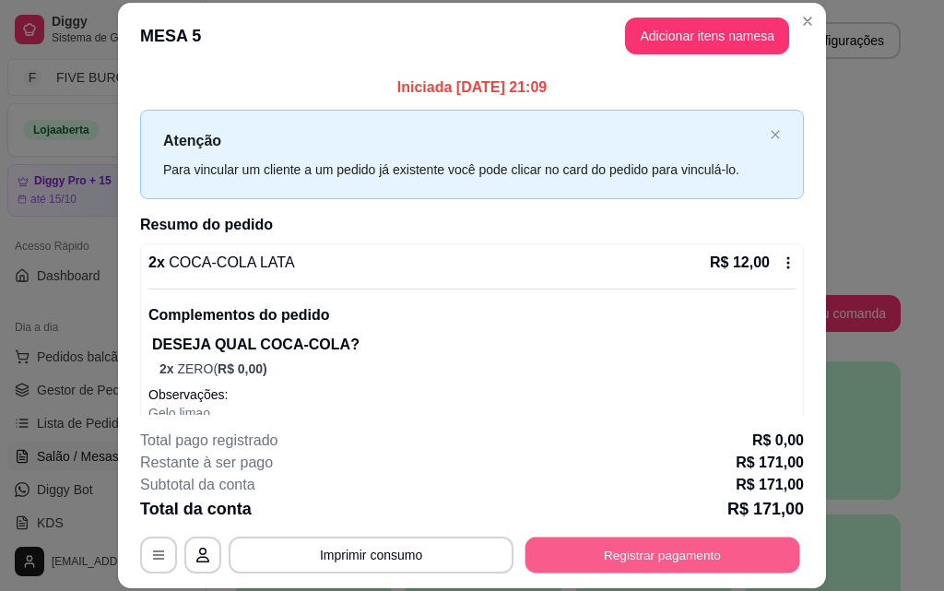
click at [594, 559] on button "Registrar pagamento" at bounding box center [662, 554] width 275 height 36
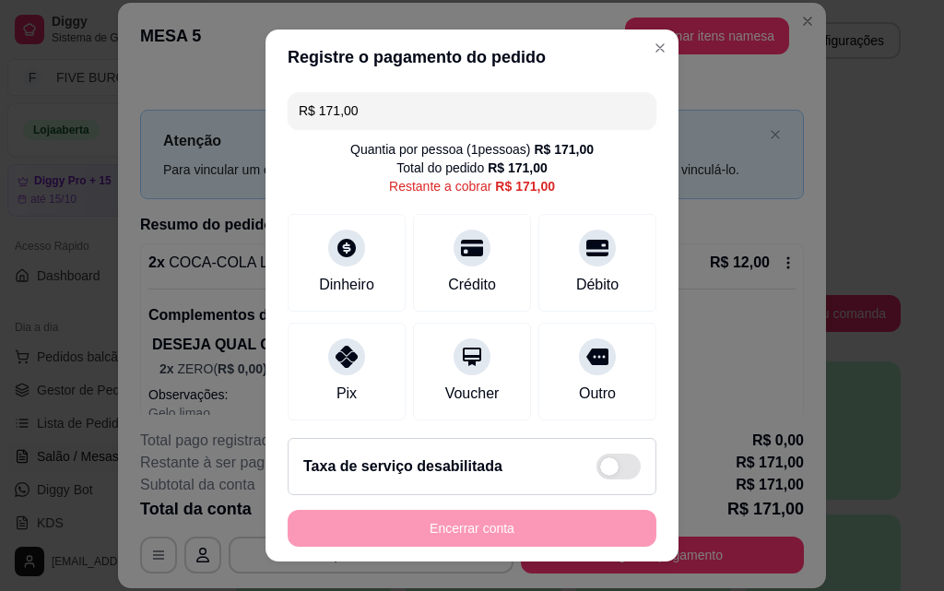
drag, startPoint x: 362, startPoint y: 117, endPoint x: 88, endPoint y: 37, distance: 286.1
click at [91, 85] on div "Registre o pagamento do pedido R$ 171,00 Quantia por pessoa ( 1 pessoas) R$ 171…" at bounding box center [472, 295] width 944 height 591
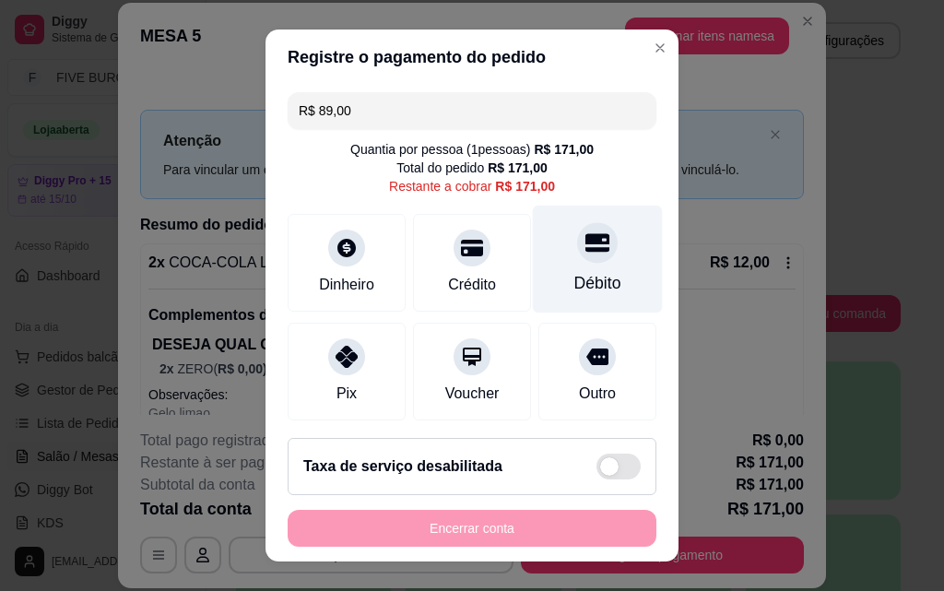
click at [546, 248] on div "Débito" at bounding box center [598, 259] width 130 height 108
click at [553, 258] on div "Débito" at bounding box center [598, 259] width 130 height 108
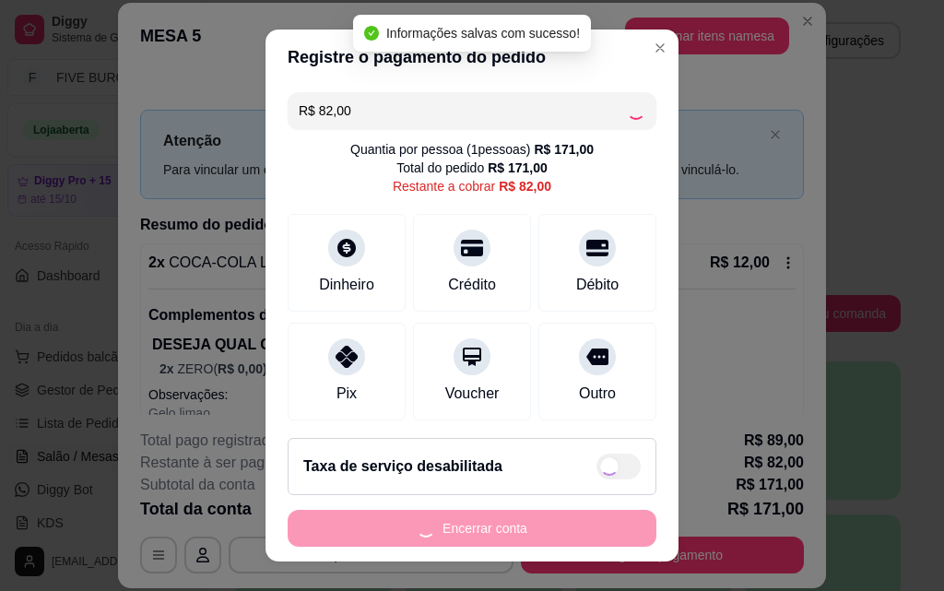
type input "R$ 0,00"
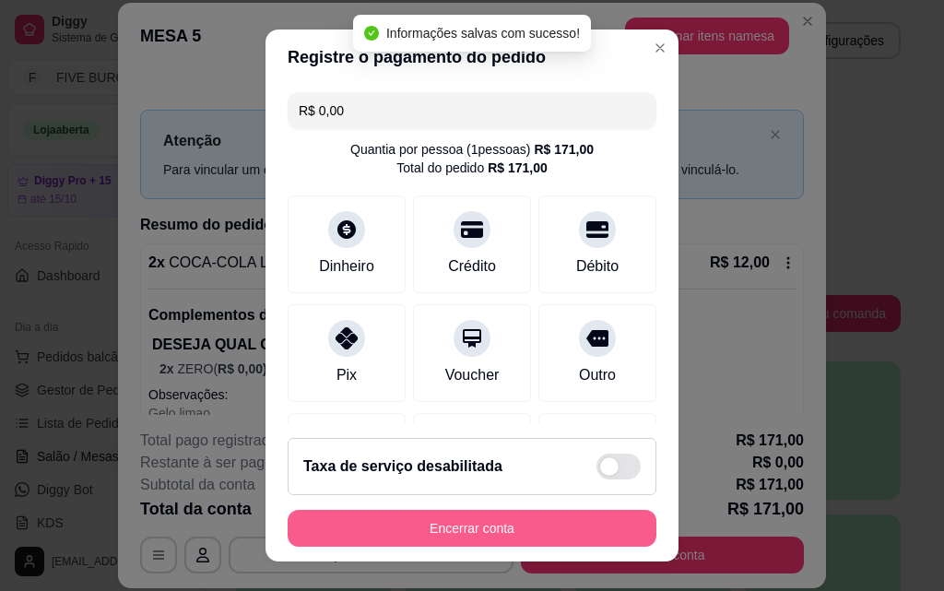
click at [523, 533] on button "Encerrar conta" at bounding box center [472, 528] width 369 height 37
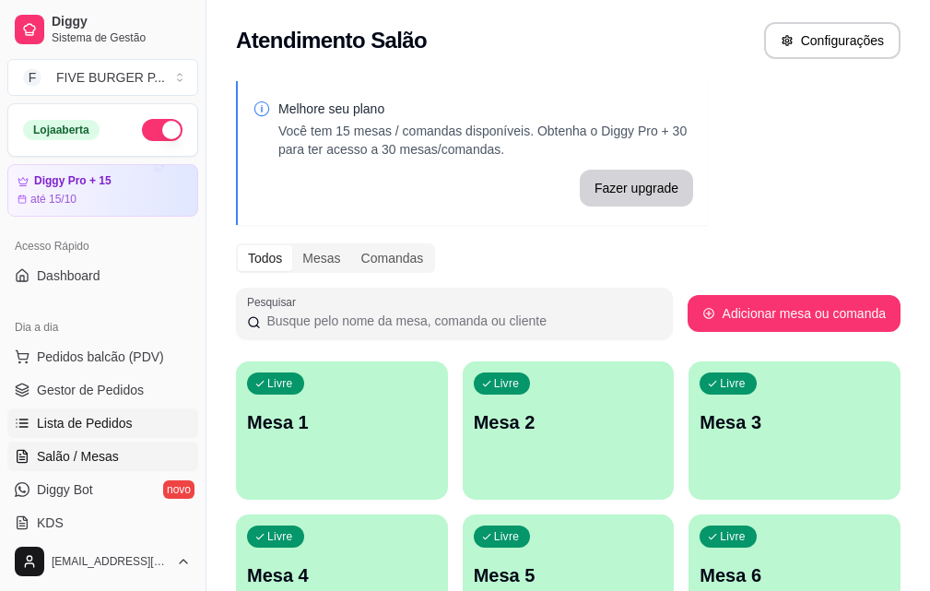
click at [101, 433] on link "Lista de Pedidos" at bounding box center [102, 422] width 191 height 29
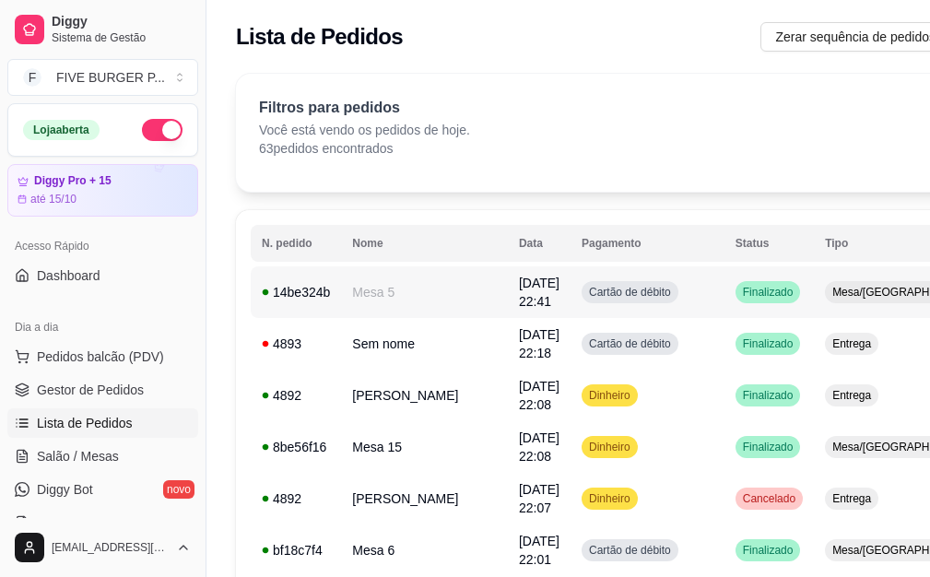
click at [508, 296] on td "[DATE] 22:41" at bounding box center [539, 292] width 63 height 52
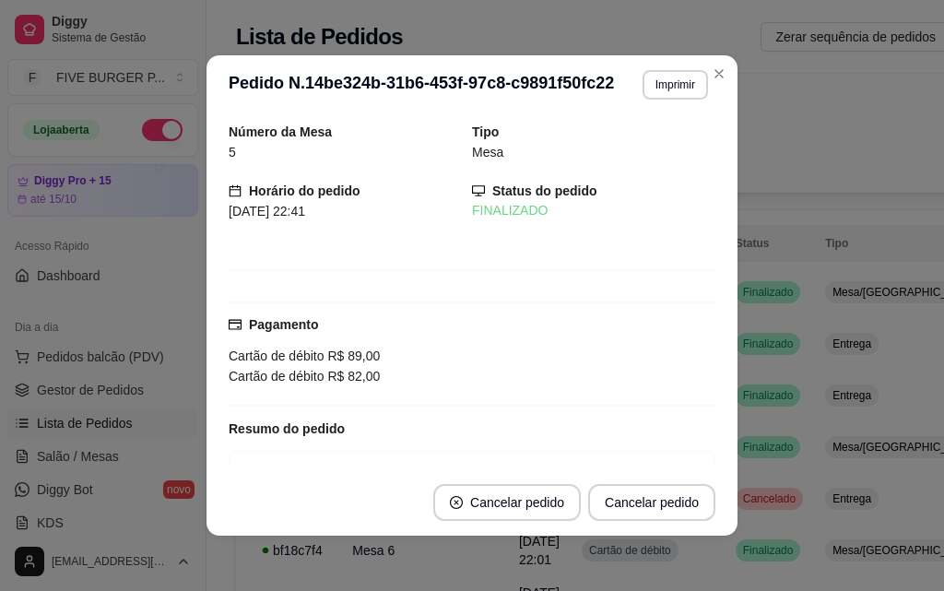
click at [631, 83] on div "**********" at bounding box center [668, 84] width 80 height 29
click at [642, 92] on button "Imprimir" at bounding box center [674, 84] width 65 height 29
click at [619, 157] on button "IMPRESSORA" at bounding box center [637, 149] width 134 height 29
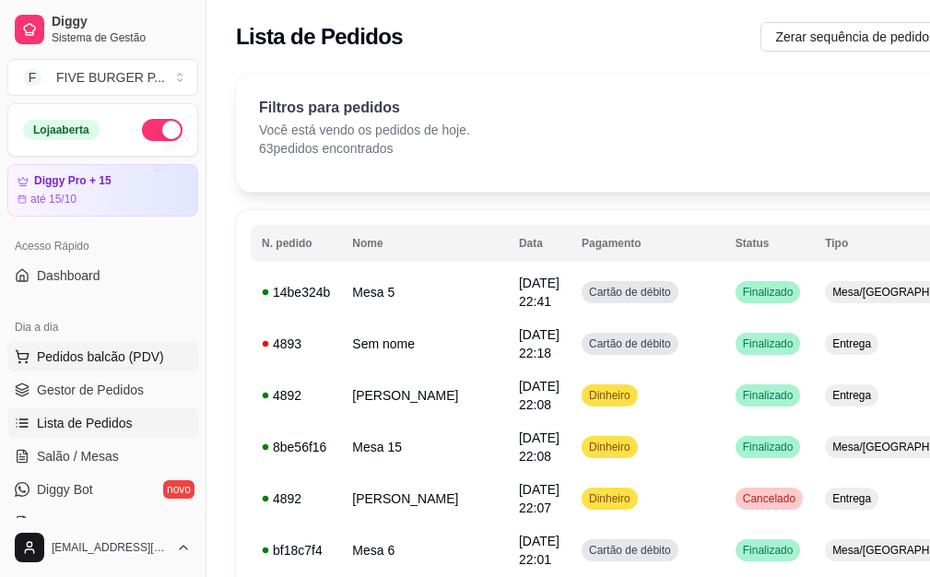
click at [78, 357] on span "Pedidos balcão (PDV)" at bounding box center [100, 356] width 127 height 18
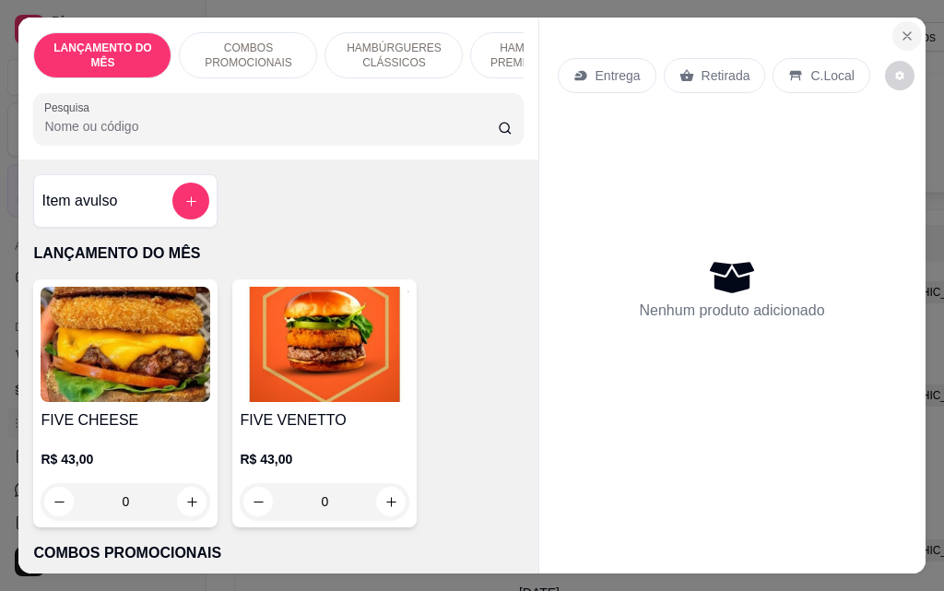
click at [899, 29] on icon "Close" at bounding box center [906, 36] width 15 height 15
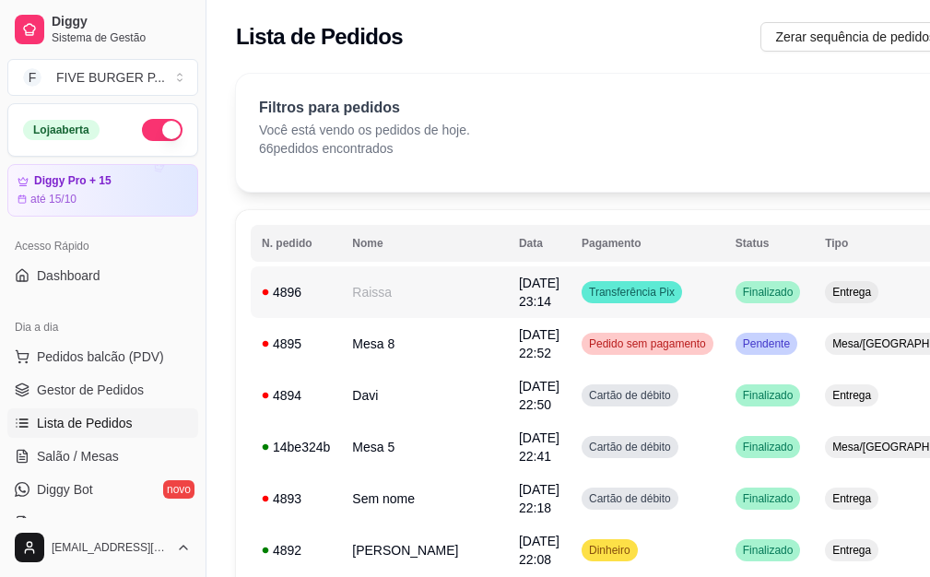
click at [829, 273] on td "Entrega" at bounding box center [905, 292] width 182 height 52
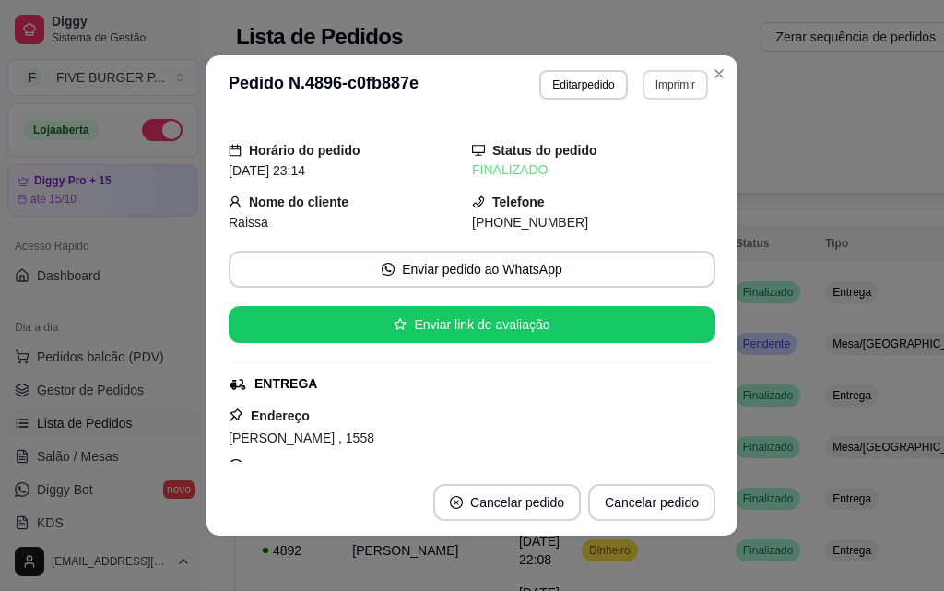
click at [664, 88] on button "Imprimir" at bounding box center [674, 84] width 65 height 29
click at [630, 156] on button "IMPRESSORA" at bounding box center [637, 149] width 134 height 29
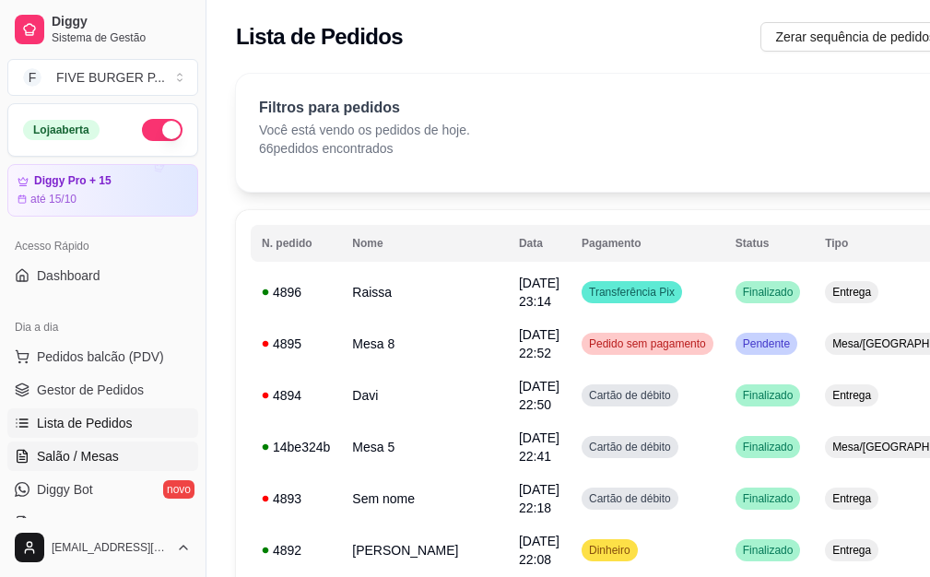
click at [88, 457] on span "Salão / Mesas" at bounding box center [78, 456] width 82 height 18
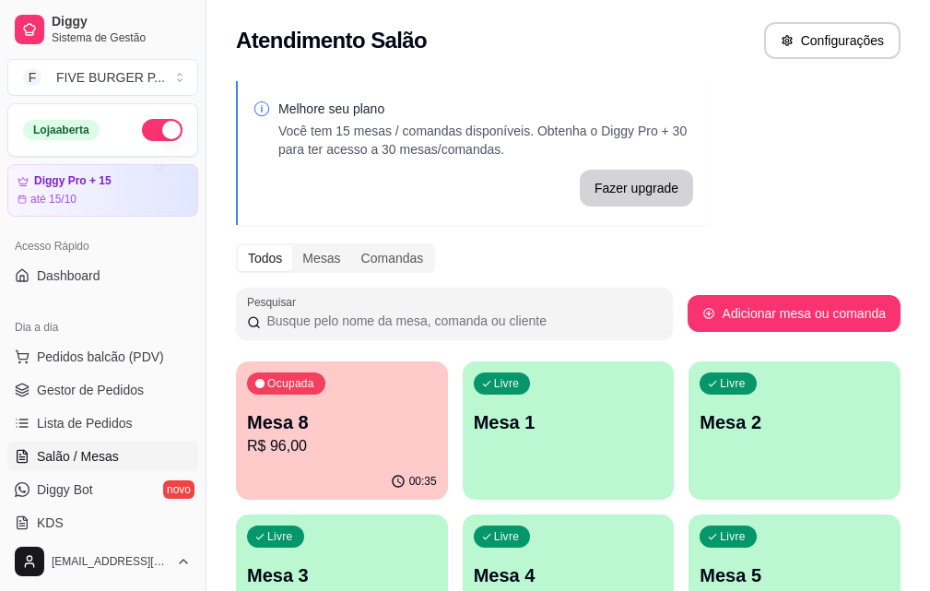
click at [288, 402] on div "Ocupada Mesa 8 R$ 96,00" at bounding box center [342, 412] width 212 height 102
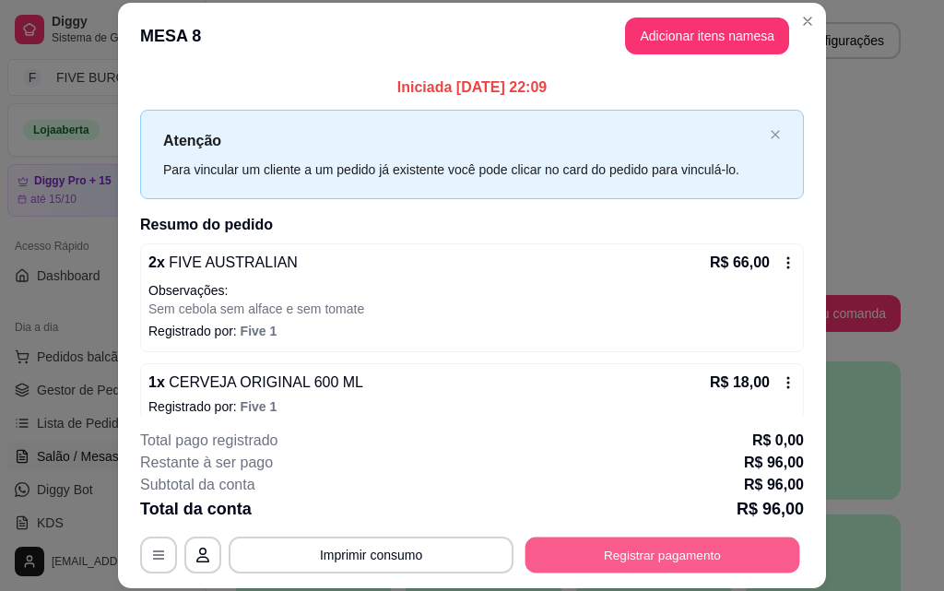
click at [601, 551] on button "Registrar pagamento" at bounding box center [662, 554] width 275 height 36
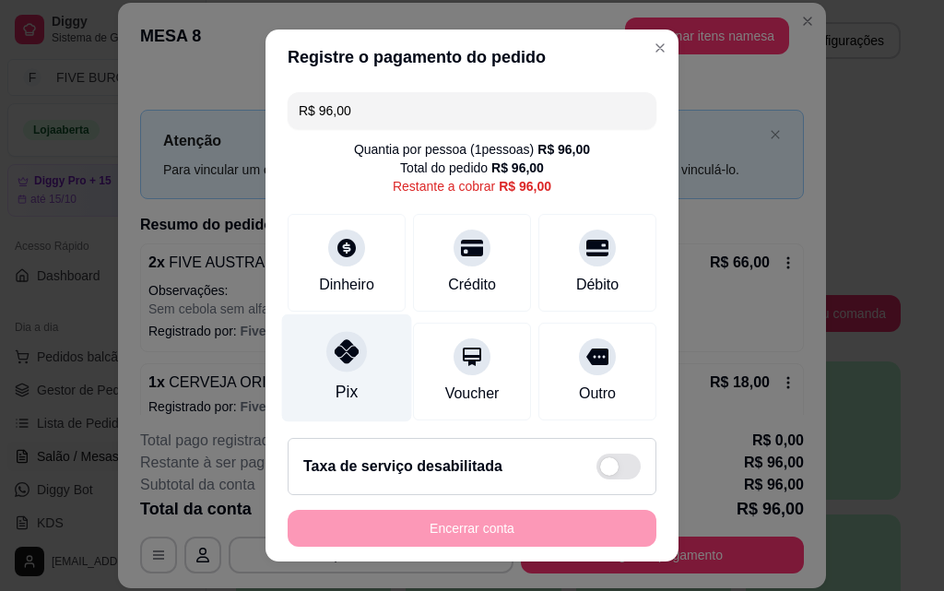
click at [335, 385] on div "Pix" at bounding box center [346, 392] width 22 height 24
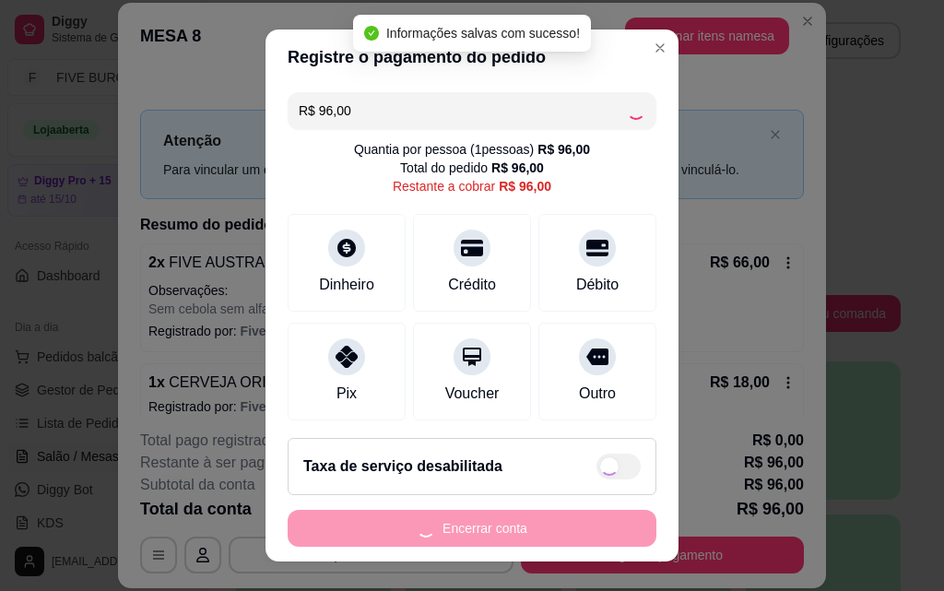
type input "R$ 0,00"
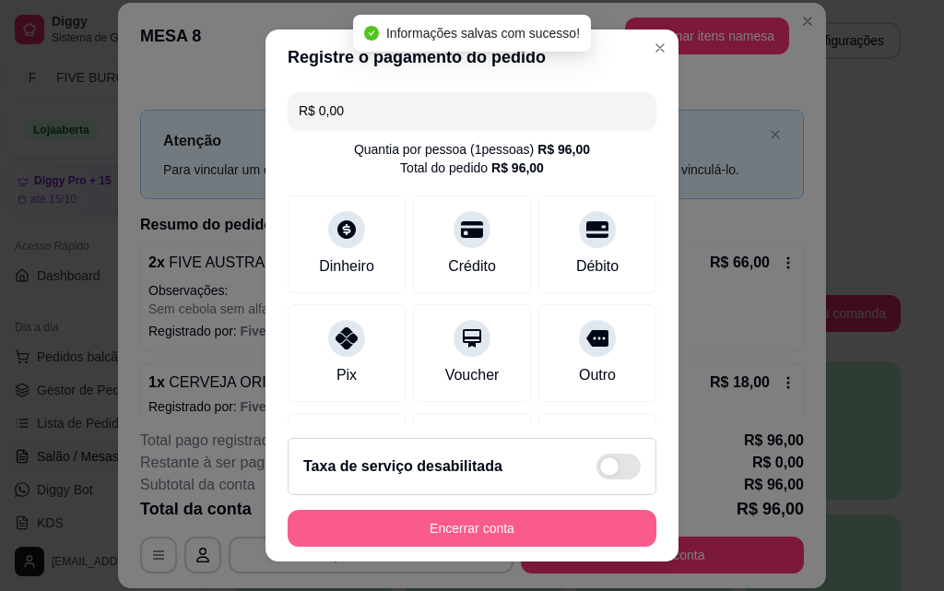
click at [504, 533] on button "Encerrar conta" at bounding box center [472, 528] width 369 height 37
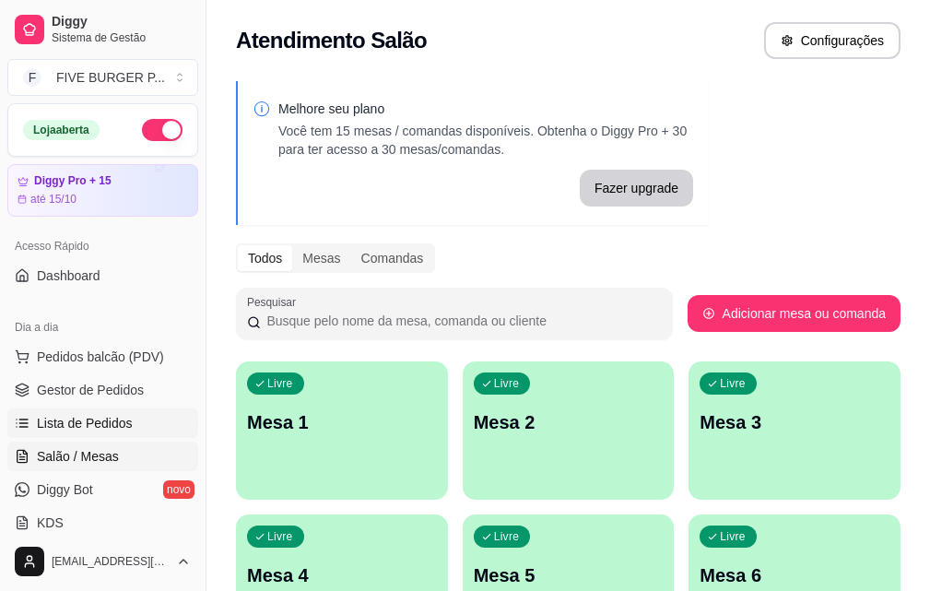
click at [113, 420] on span "Lista de Pedidos" at bounding box center [85, 423] width 96 height 18
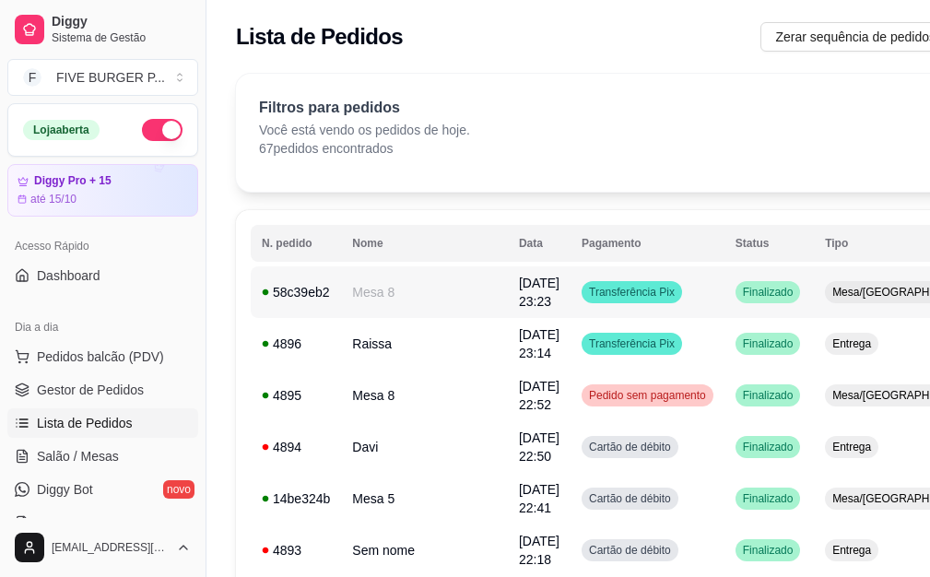
click at [519, 295] on span "[DATE] 23:23" at bounding box center [539, 292] width 41 height 33
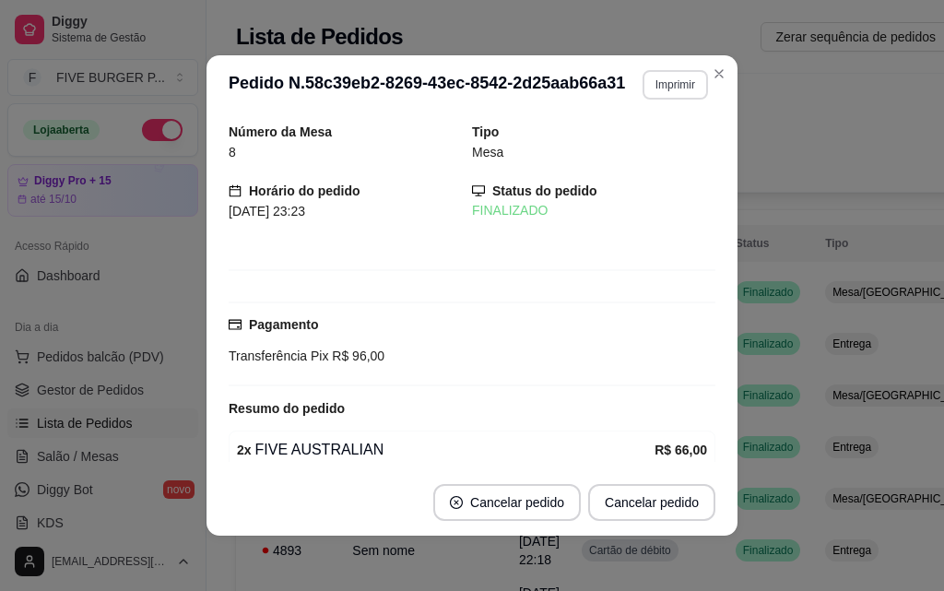
click at [642, 88] on button "Imprimir" at bounding box center [674, 84] width 65 height 29
click at [629, 149] on button "IMPRESSORA" at bounding box center [635, 149] width 129 height 29
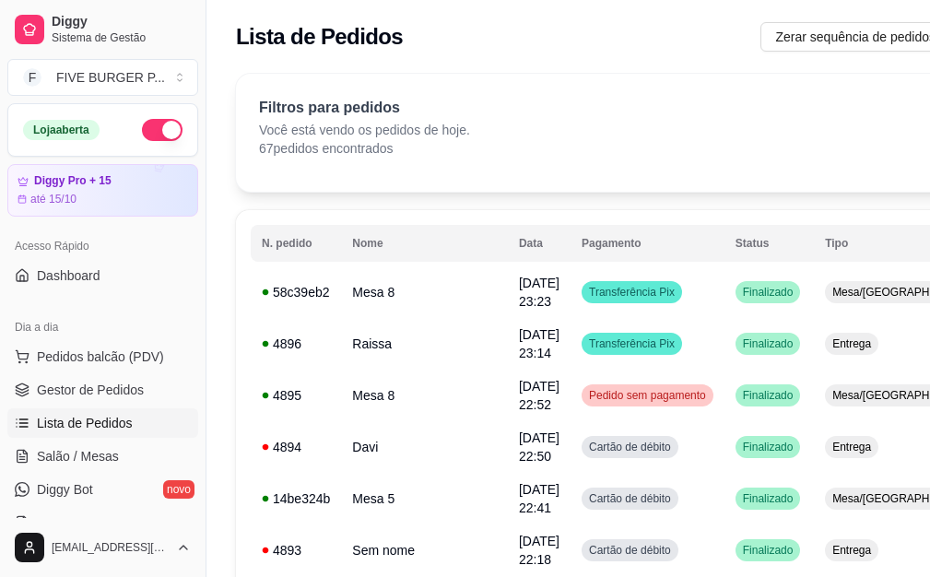
click at [152, 130] on button "button" at bounding box center [162, 130] width 41 height 22
